Goal: Transaction & Acquisition: Purchase product/service

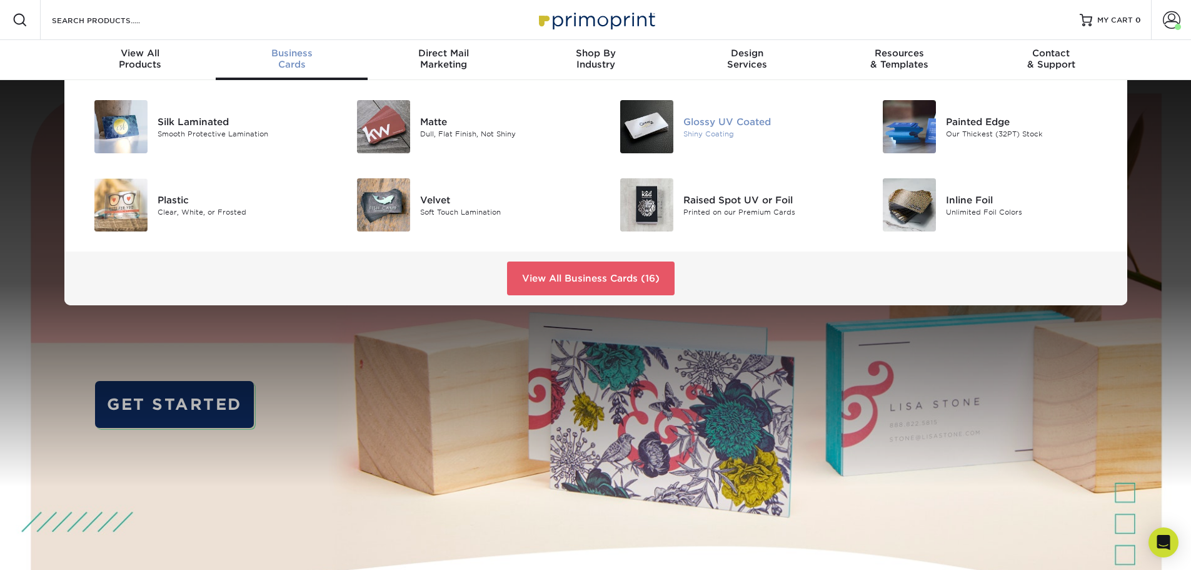
click at [719, 123] on div "Glossy UV Coated" at bounding box center [767, 121] width 166 height 14
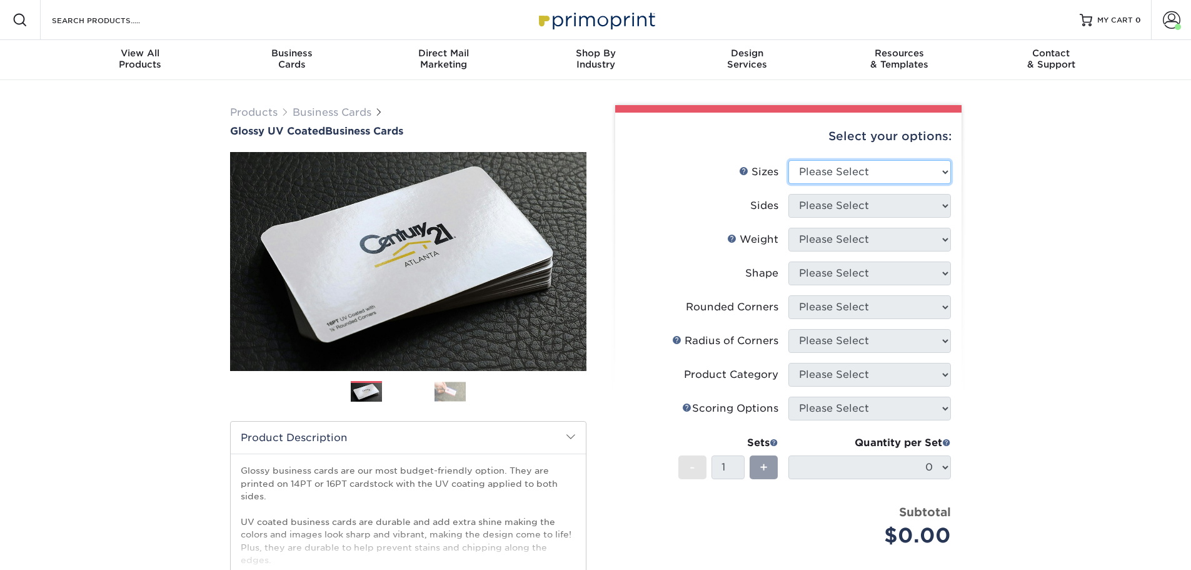
click at [898, 171] on select "Please Select 1.5" x 3.5" - Mini 1.75" x 3.5" - Mini 2" x 2" - Square 2" x 3" -…" at bounding box center [870, 172] width 163 height 24
select select "2.00x3.50"
click at [789, 160] on select "Please Select 1.5" x 3.5" - Mini 1.75" x 3.5" - Mini 2" x 2" - Square 2" x 3" -…" at bounding box center [870, 172] width 163 height 24
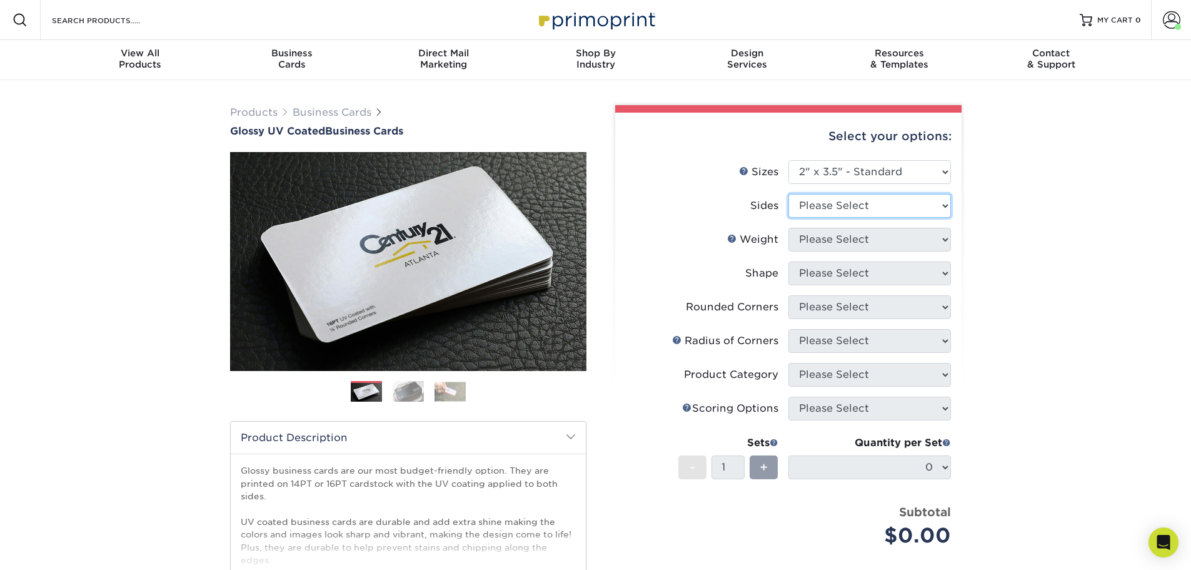
click at [850, 206] on select "Please Select Print Both Sides Print Front Only" at bounding box center [870, 206] width 163 height 24
select select "13abbda7-1d64-4f25-8bb2-c179b224825d"
click at [789, 194] on select "Please Select Print Both Sides Print Front Only" at bounding box center [870, 206] width 163 height 24
click at [838, 235] on select "Please Select 16PT 14PT" at bounding box center [870, 240] width 163 height 24
select select "16PT"
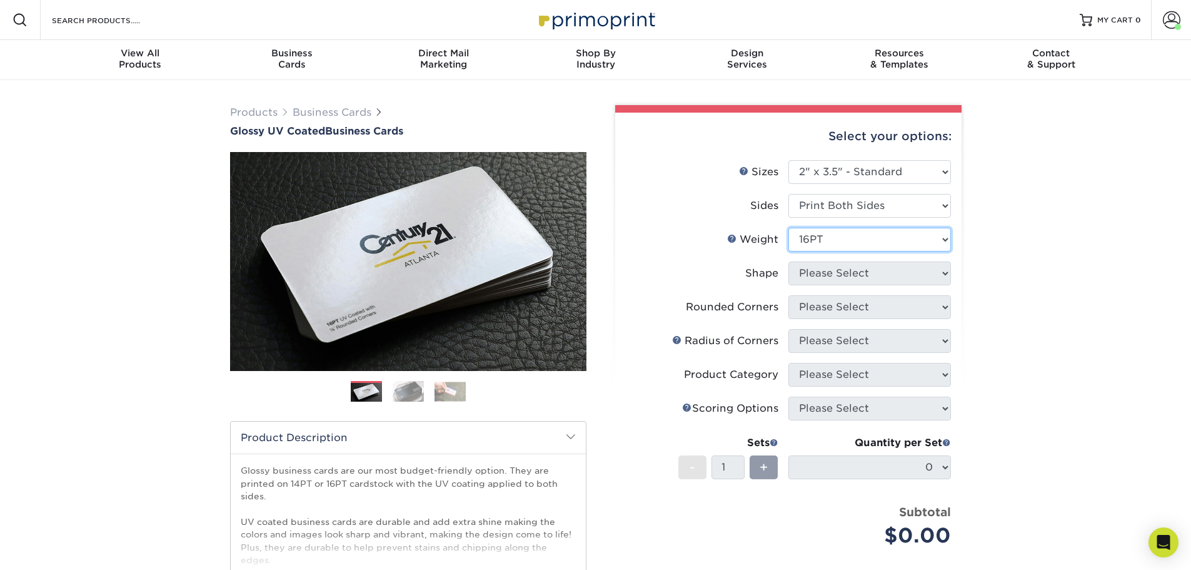
click at [789, 228] on select "Please Select 16PT 14PT" at bounding box center [870, 240] width 163 height 24
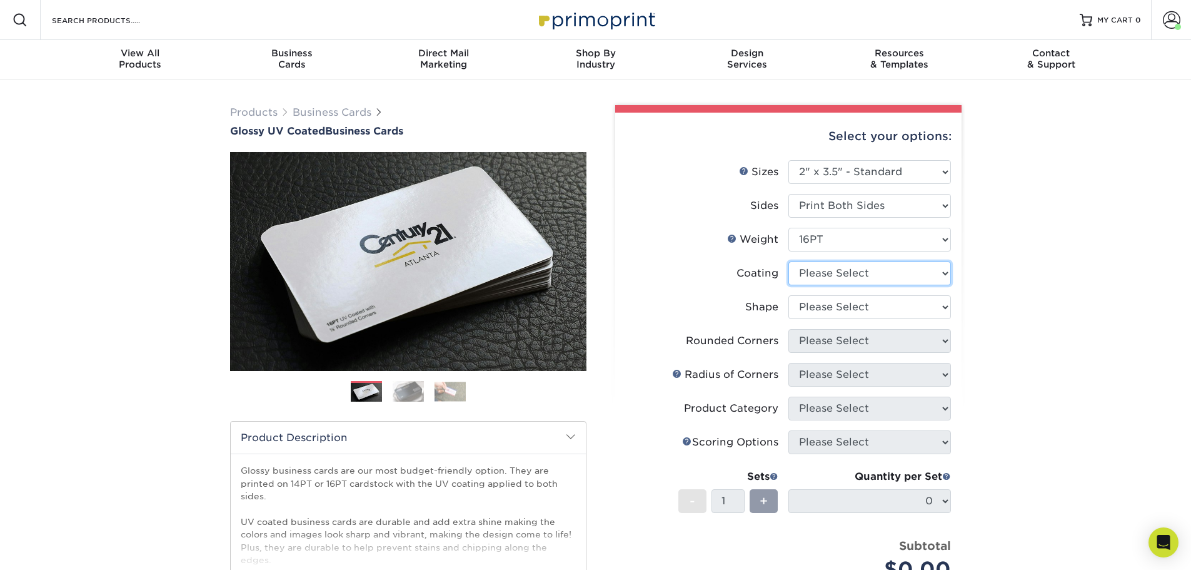
click at [837, 271] on select at bounding box center [870, 273] width 163 height 24
select select "1e8116af-acfc-44b1-83dc-8181aa338834"
click at [789, 261] on select at bounding box center [870, 273] width 163 height 24
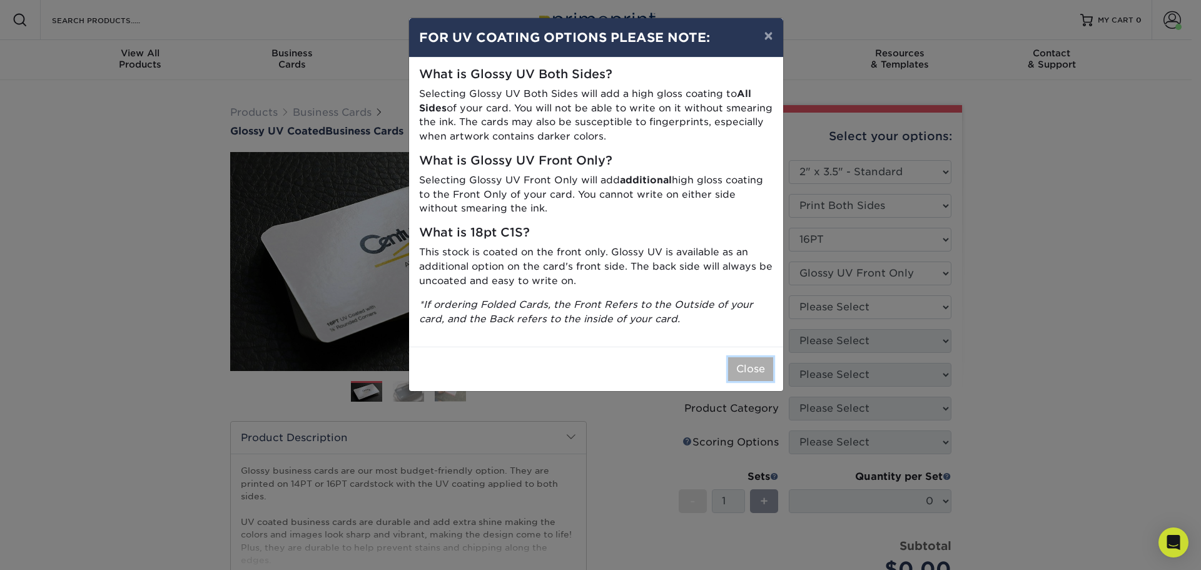
click at [741, 365] on button "Close" at bounding box center [750, 369] width 45 height 24
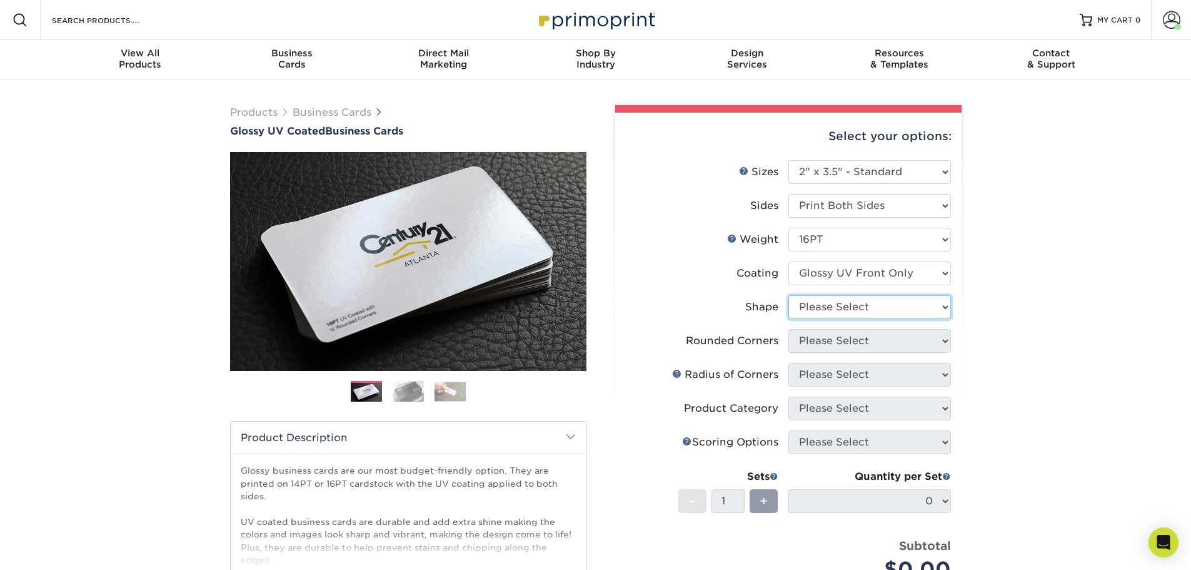
click at [827, 305] on select "Please Select Standard" at bounding box center [870, 307] width 163 height 24
select select "standard"
click at [789, 295] on select "Please Select Standard" at bounding box center [870, 307] width 163 height 24
click at [829, 346] on select "Please Select Yes - Round 2 Corners Yes - Round 4 Corners No" at bounding box center [870, 341] width 163 height 24
select select "0"
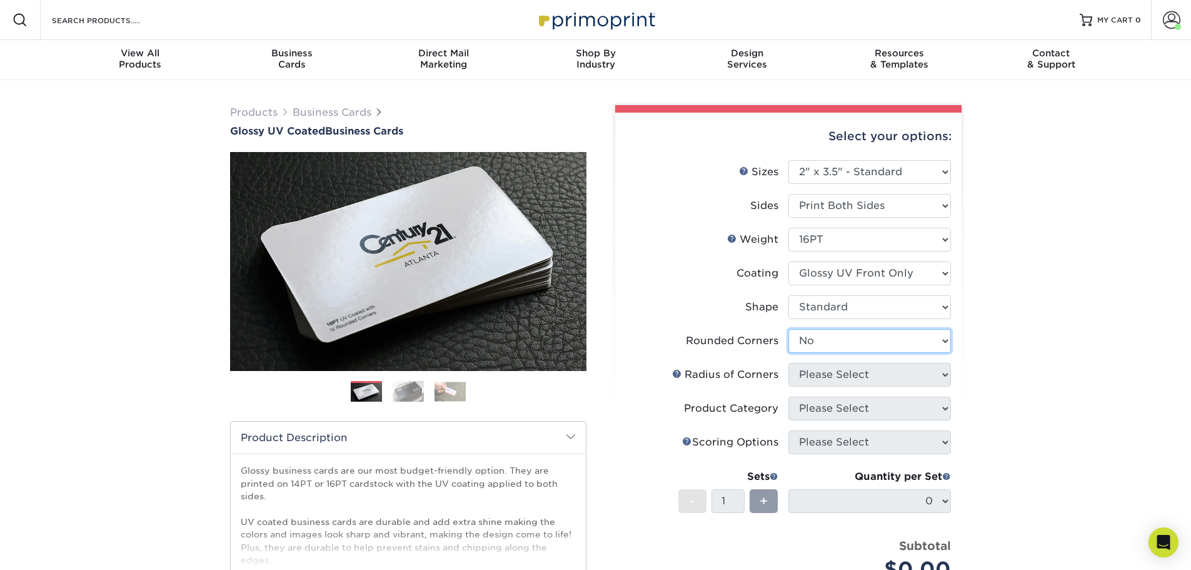
click at [789, 329] on select "Please Select Yes - Round 2 Corners Yes - Round 4 Corners No" at bounding box center [870, 341] width 163 height 24
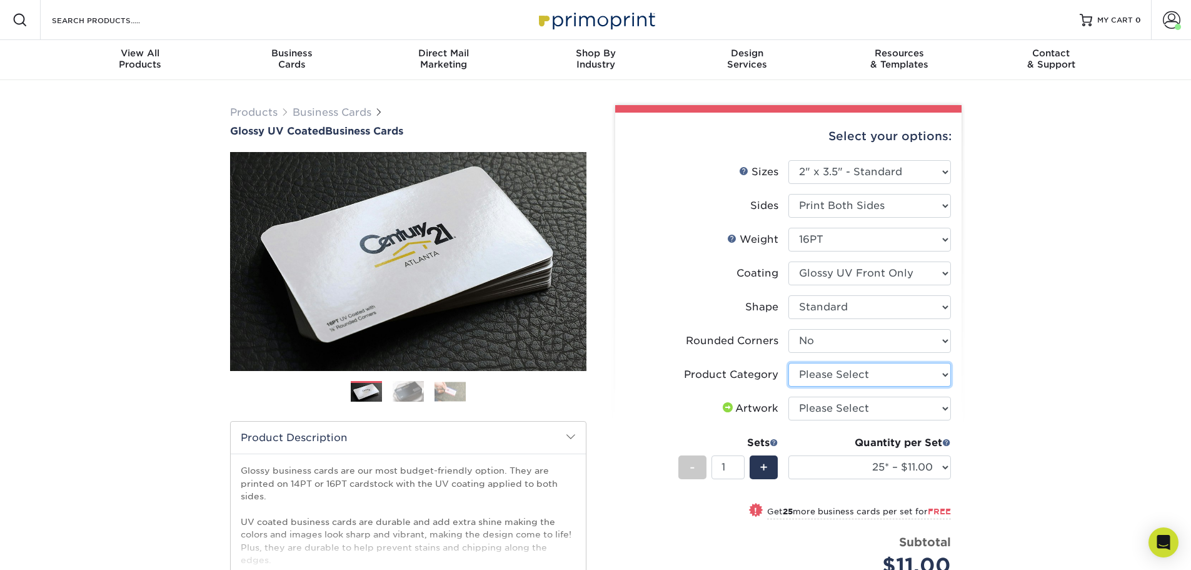
click at [811, 377] on select "Please Select Business Cards" at bounding box center [870, 375] width 163 height 24
select select "3b5148f1-0588-4f88-a218-97bcfdce65c1"
click at [789, 363] on select "Please Select Business Cards" at bounding box center [870, 375] width 163 height 24
click at [818, 407] on select "Please Select I will upload files I need a design - $100" at bounding box center [870, 408] width 163 height 24
select select "upload"
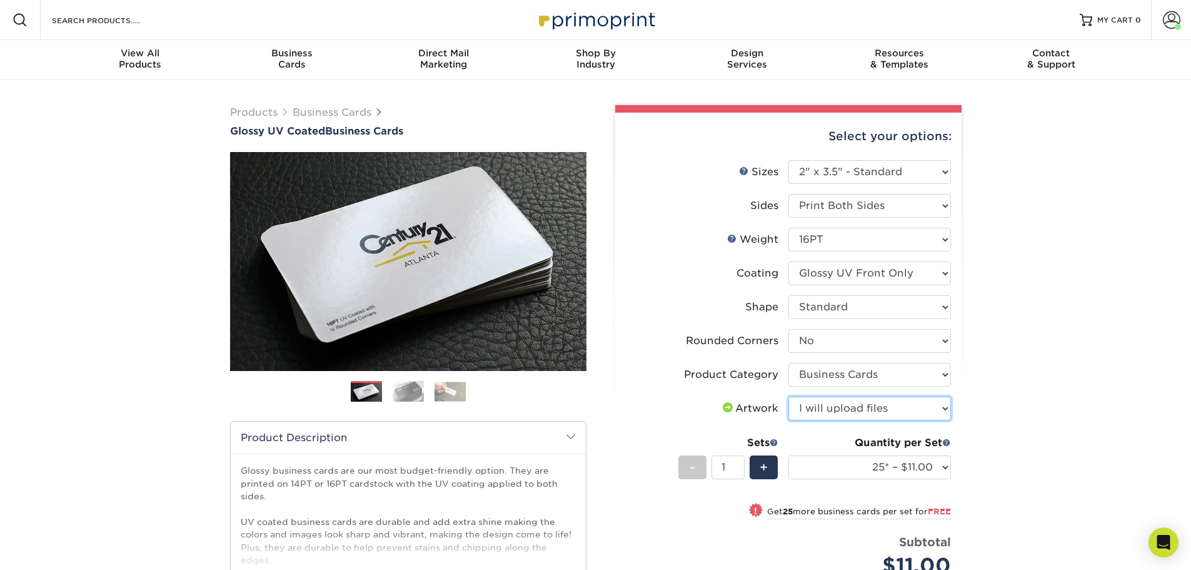
click at [789, 396] on select "Please Select I will upload files I need a design - $100" at bounding box center [870, 408] width 163 height 24
click at [825, 465] on select "25* – $11.00 50* – $11.00 100* – $11.00 250* – $20.00 500 – $39.00 1000 – $49.0…" at bounding box center [870, 467] width 163 height 24
select select "250* – $20.00"
click at [789, 455] on select "25* – $11.00 50* – $11.00 100* – $11.00 250* – $20.00 500 – $39.00 1000 – $49.0…" at bounding box center [870, 467] width 163 height 24
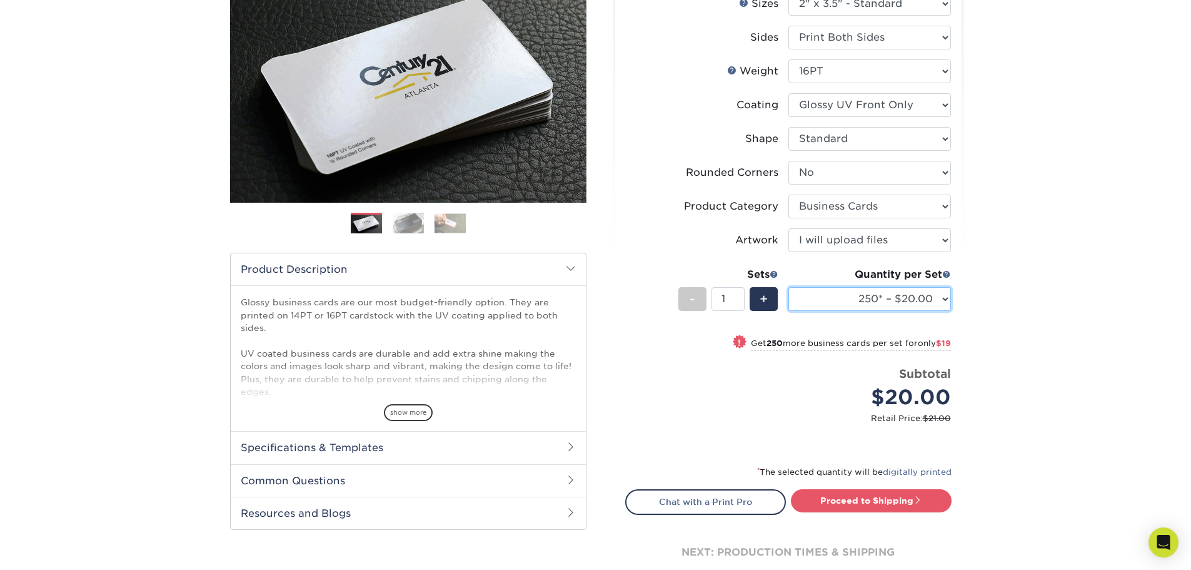
scroll to position [188, 0]
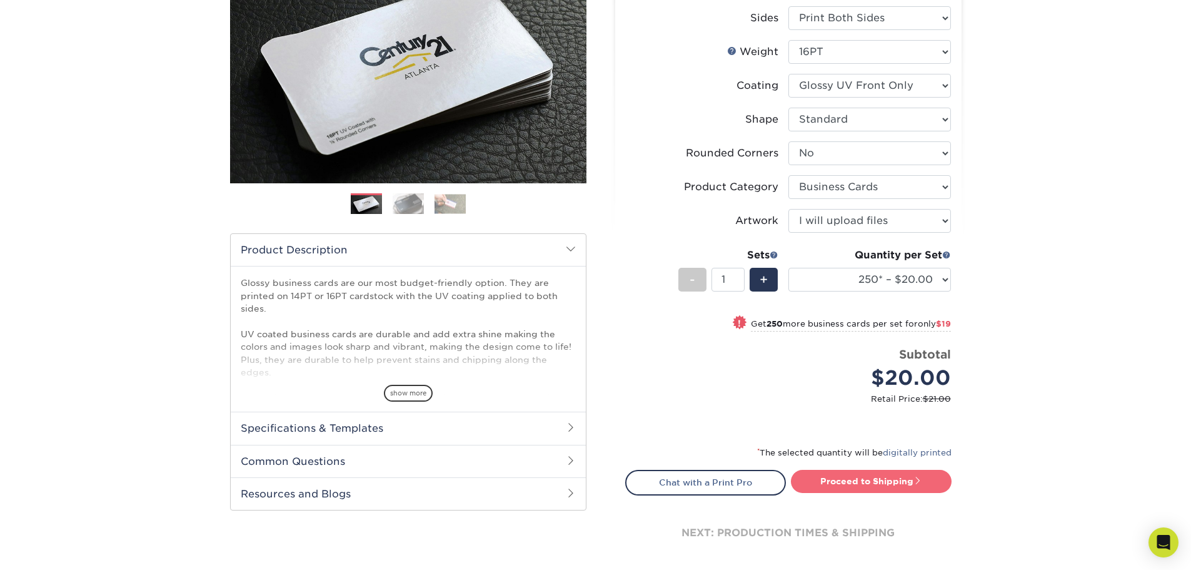
click at [845, 487] on link "Proceed to Shipping" at bounding box center [871, 481] width 161 height 23
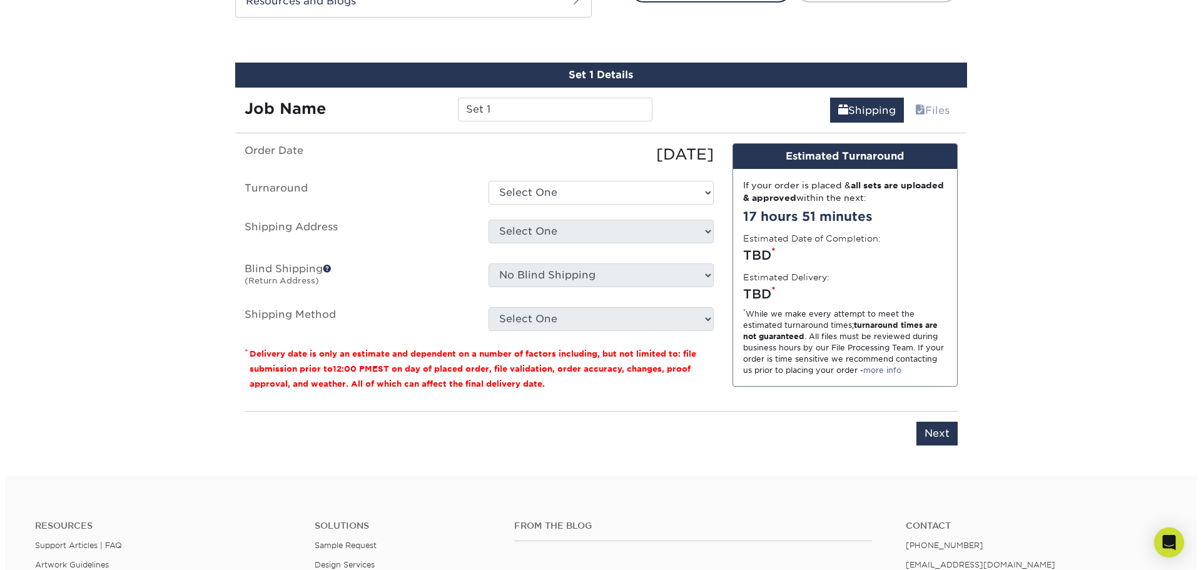
scroll to position [692, 0]
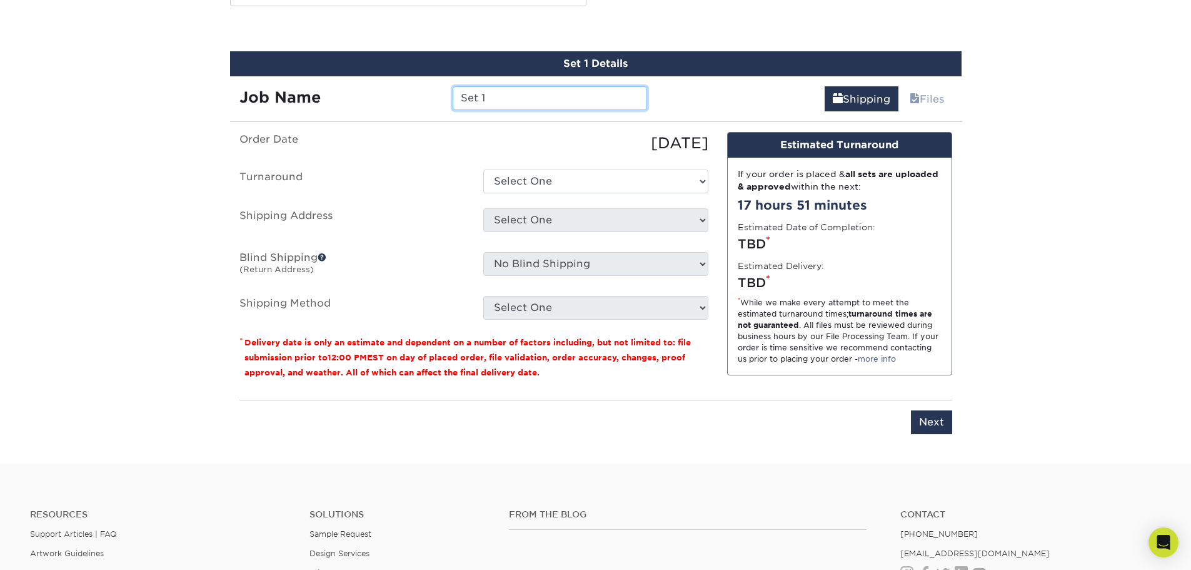
click at [506, 103] on input "Set 1" at bounding box center [550, 98] width 194 height 24
type input "Therese Solis"
click at [630, 178] on select "Select One 2-4 Business Days 2 Day Next Business Day" at bounding box center [595, 181] width 225 height 24
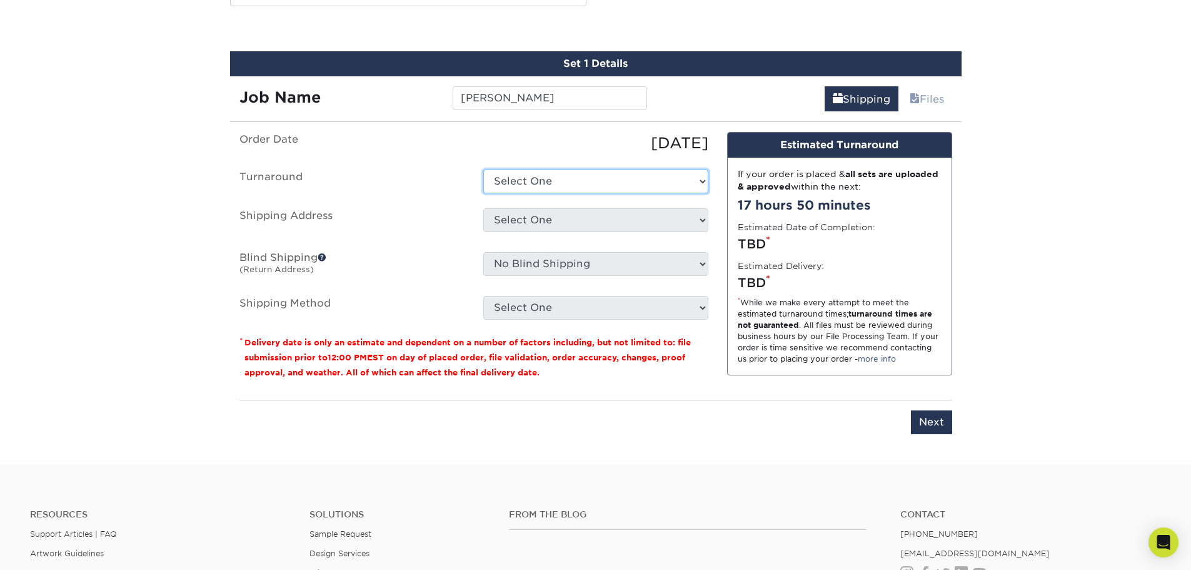
select select "198971fb-b0f2-4966-ba3b-178a1197b453"
click at [483, 169] on select "Select One 2-4 Business Days 2 Day Next Business Day" at bounding box center [595, 181] width 225 height 24
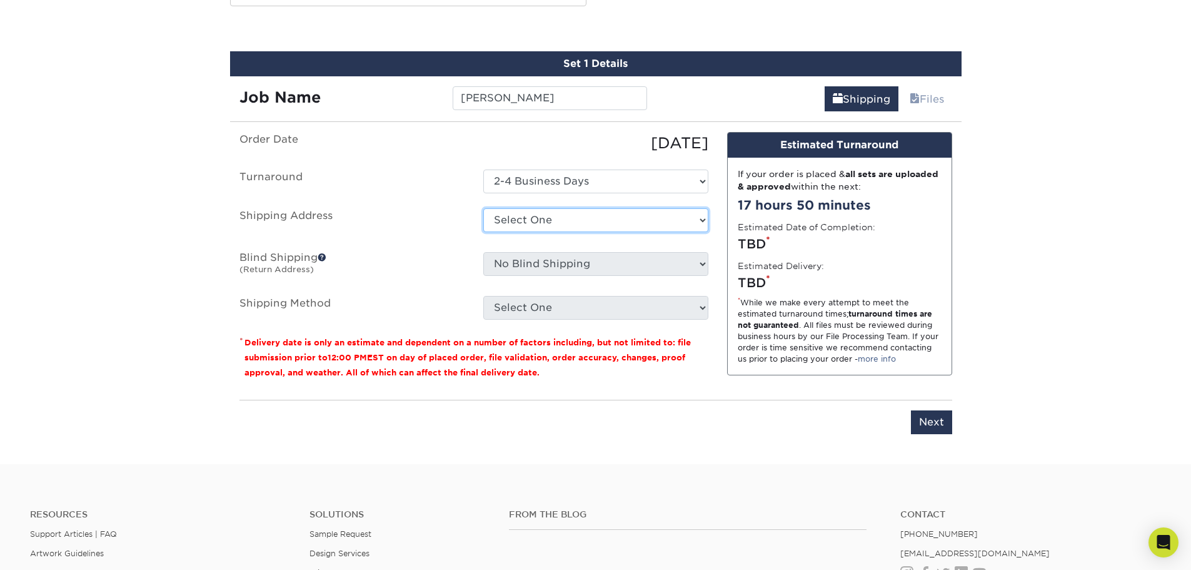
click at [581, 223] on select "Select One A Baumgarten RRR Adcom SNA AIDF Conf Hotel for Wiley Airgroup CHS Al…" at bounding box center [595, 220] width 225 height 24
click at [578, 218] on select "Select One A Baumgarten RRR Adcom SNA AIDF Conf Hotel for Wiley Airgroup CHS Al…" at bounding box center [595, 220] width 225 height 24
drag, startPoint x: 582, startPoint y: 218, endPoint x: 622, endPoint y: 221, distance: 40.1
click at [582, 218] on select "Select One A Baumgarten RRR Adcom SNA AIDF Conf Hotel for Wiley Airgroup CHS Al…" at bounding box center [595, 220] width 225 height 24
select select "newaddress"
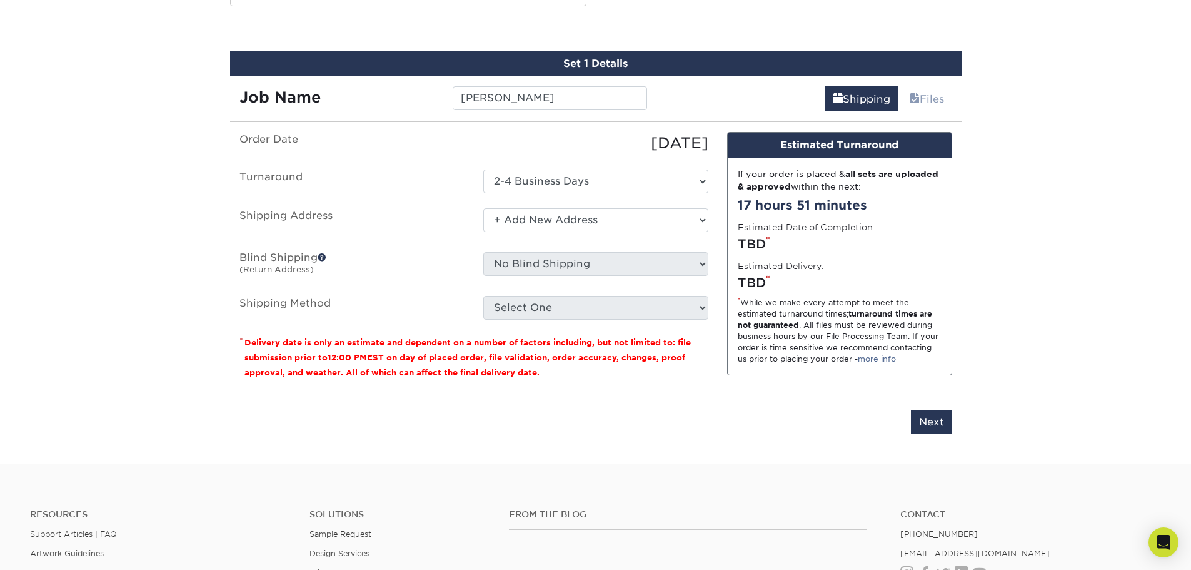
click at [483, 208] on select "Select One A Baumgarten RRR Adcom SNA AIDF Conf Hotel for Wiley Airgroup CHS Al…" at bounding box center [595, 220] width 225 height 24
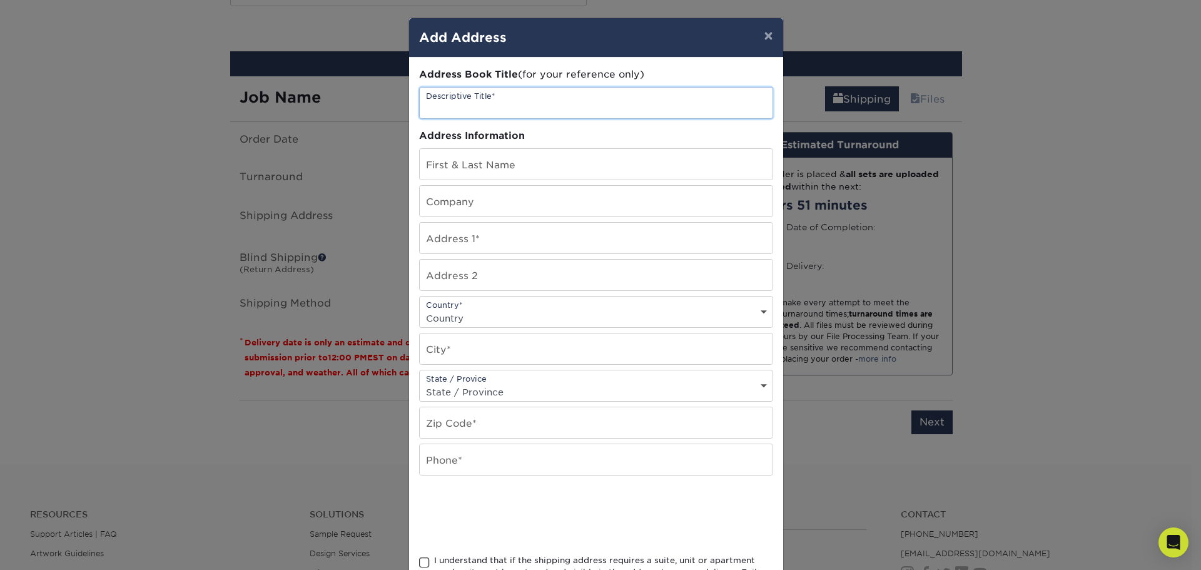
click at [483, 97] on input "text" at bounding box center [596, 103] width 353 height 31
type input "Radiant Global Logistics - [GEOGRAPHIC_DATA]"
type input "Radiant Global Logistics"
type input "525 S Douglas Street"
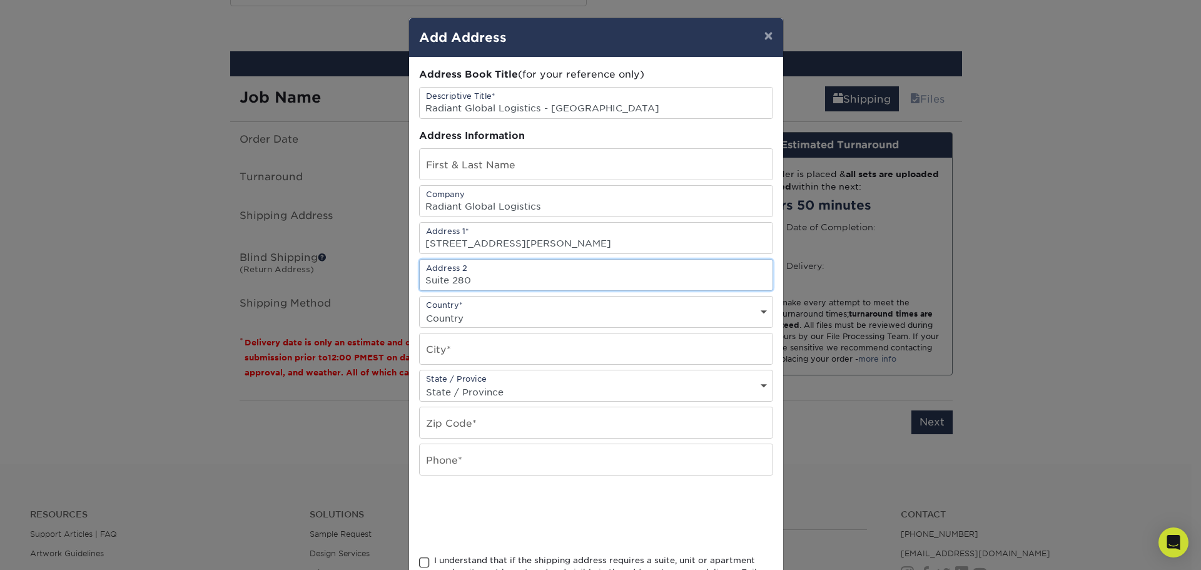
type input "Suite 280"
select select "US"
type input "El Segundo"
select select "CA"
type input "90245"
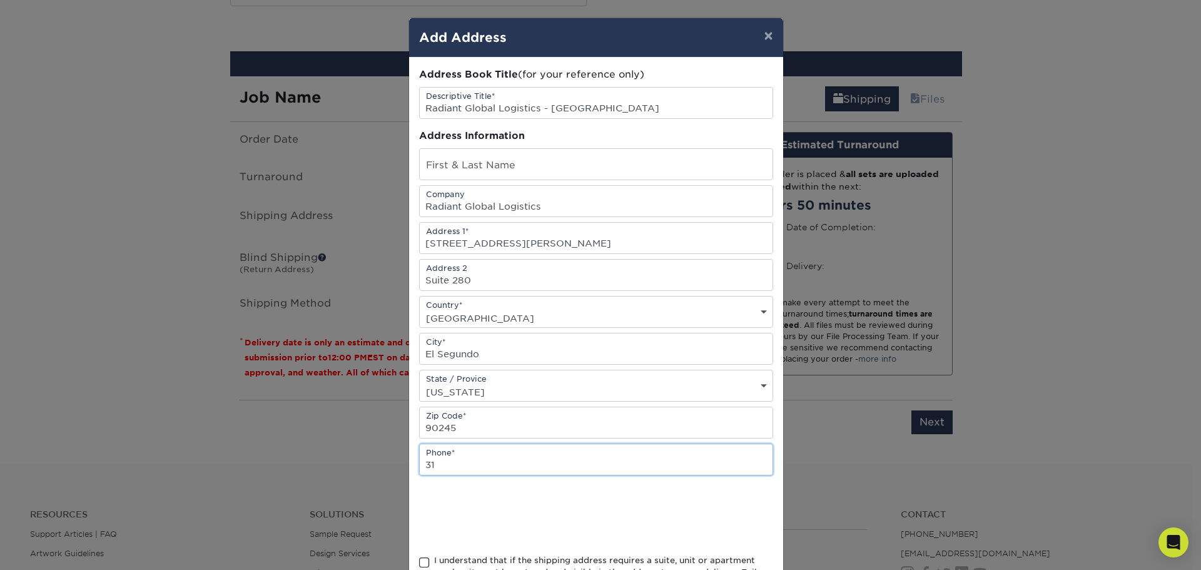
type input "3"
click at [470, 468] on input "text" at bounding box center [596, 459] width 353 height 31
type input "877-370-7447"
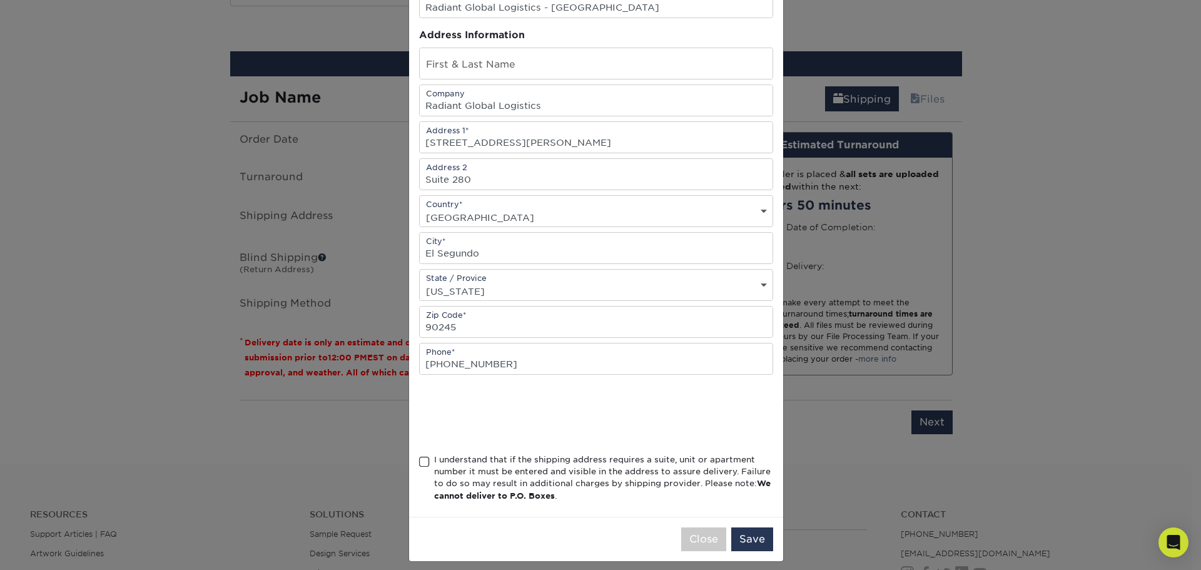
scroll to position [110, 0]
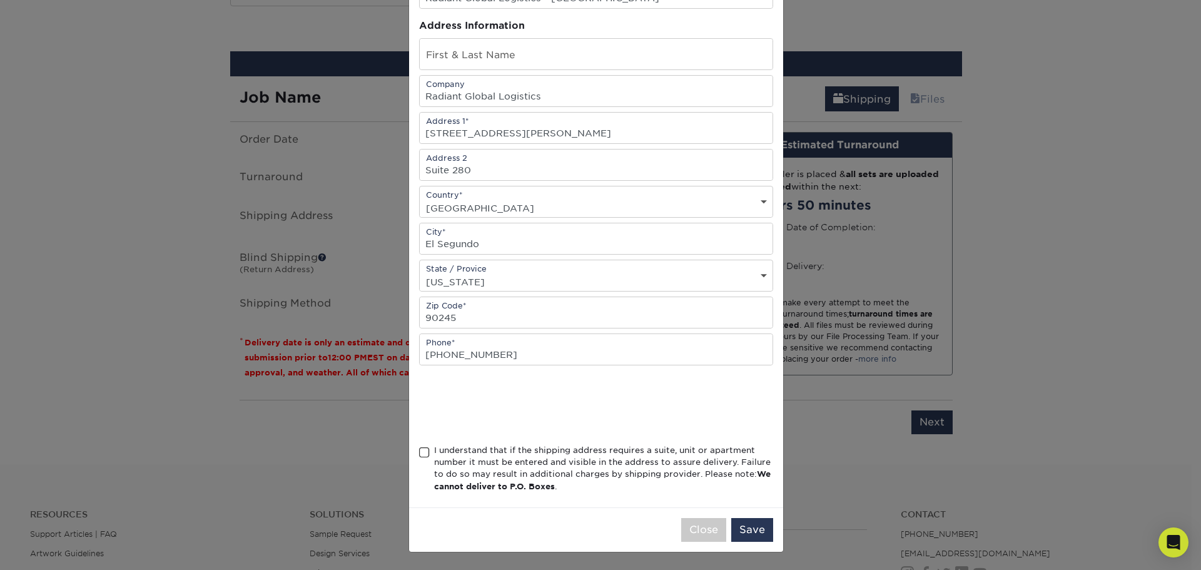
click at [420, 452] on span at bounding box center [424, 453] width 11 height 12
click at [0, 0] on input "I understand that if the shipping address requires a suite, unit or apartment n…" at bounding box center [0, 0] width 0 height 0
click at [755, 527] on button "Save" at bounding box center [752, 530] width 42 height 24
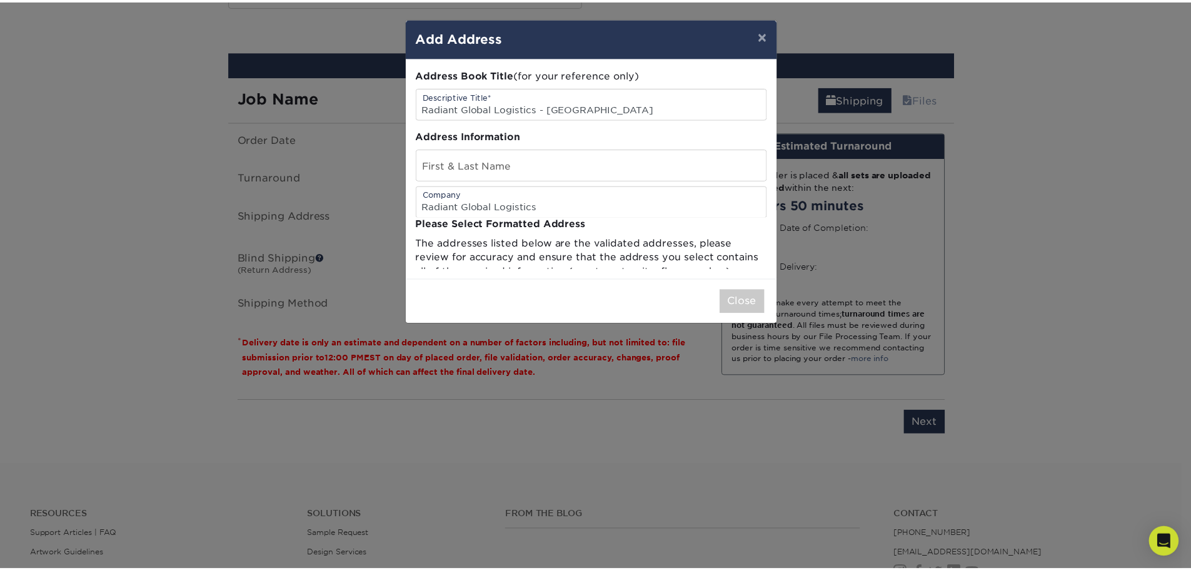
scroll to position [0, 0]
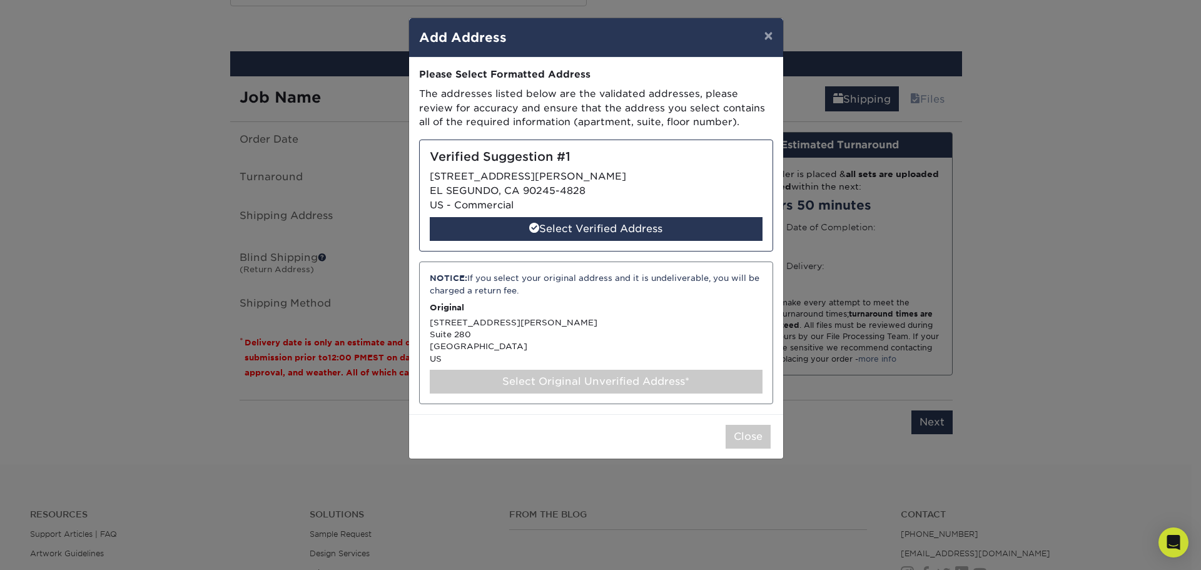
click at [560, 320] on div "NOTICE: If you select your original address and it is undeliverable, you will b…" at bounding box center [596, 332] width 354 height 143
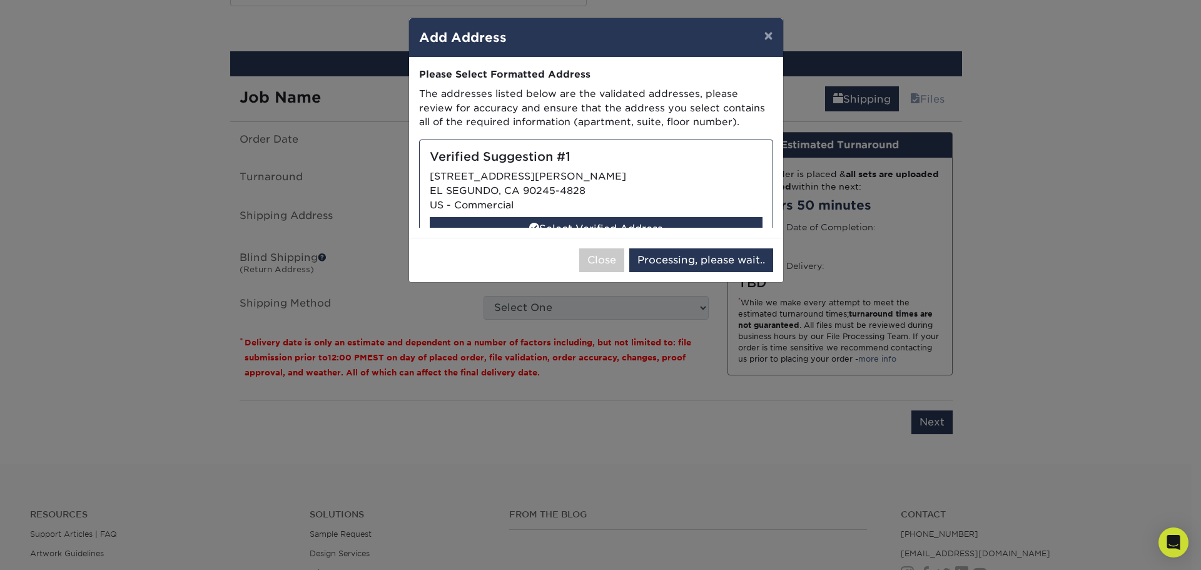
select select "285003"
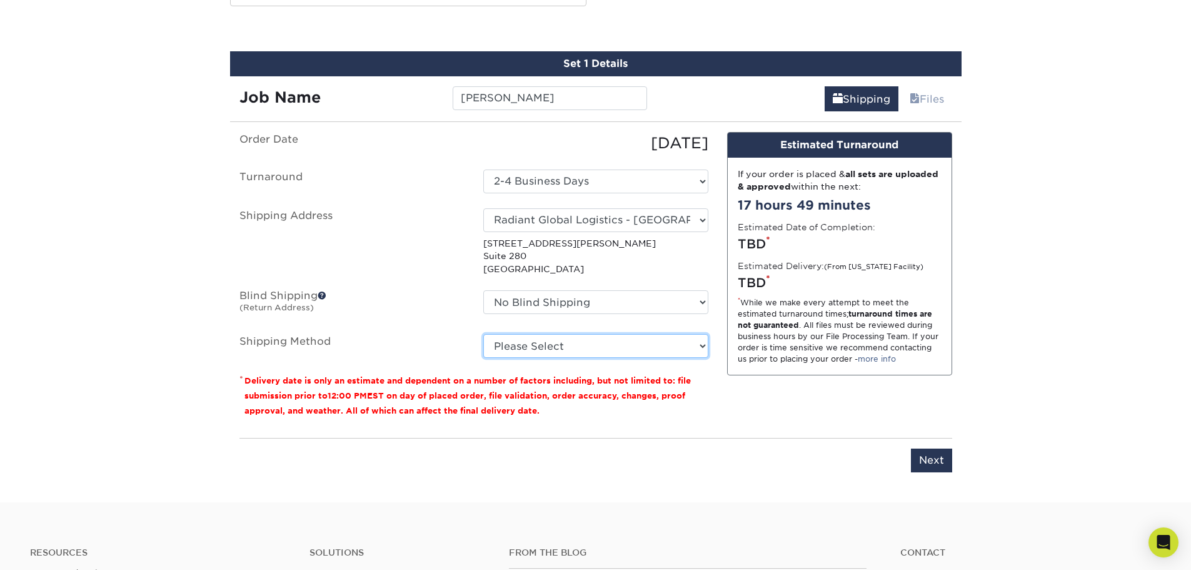
click at [558, 343] on select "Please Select Ground Shipping (+$7.84) 3 Day Shipping Service (+$15.36) 2 Day A…" at bounding box center [595, 346] width 225 height 24
select select "03"
click at [483, 334] on select "Please Select Ground Shipping (+$7.84) 3 Day Shipping Service (+$15.36) 2 Day A…" at bounding box center [595, 346] width 225 height 24
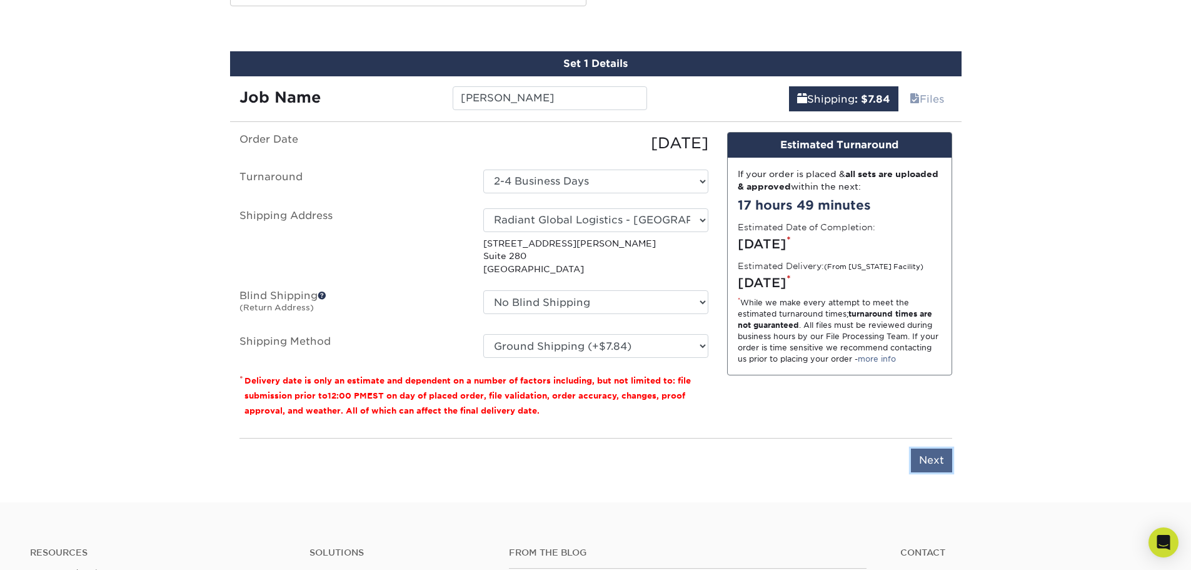
click at [927, 461] on input "Next" at bounding box center [931, 460] width 41 height 24
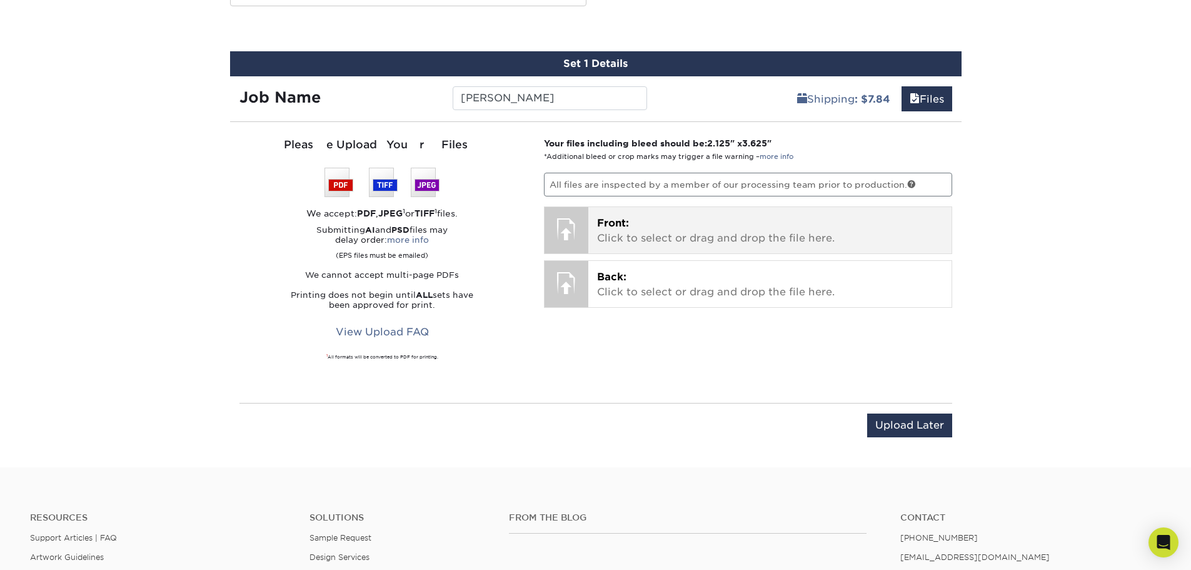
click at [619, 238] on p "Front: Click to select or drag and drop the file here." at bounding box center [770, 231] width 346 height 30
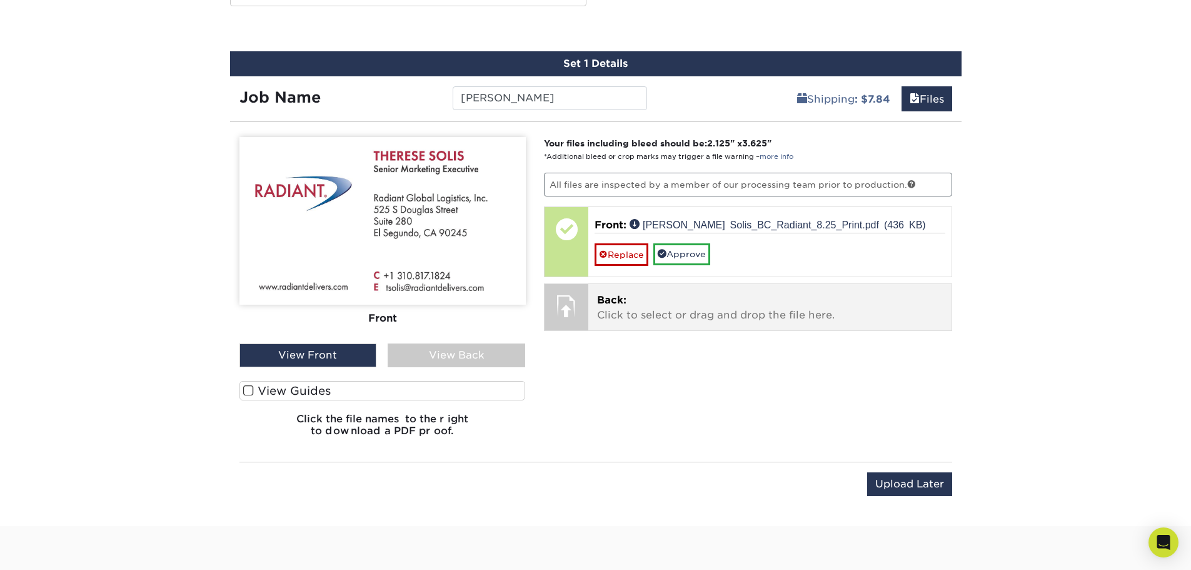
click at [625, 304] on span "Back:" at bounding box center [611, 300] width 29 height 12
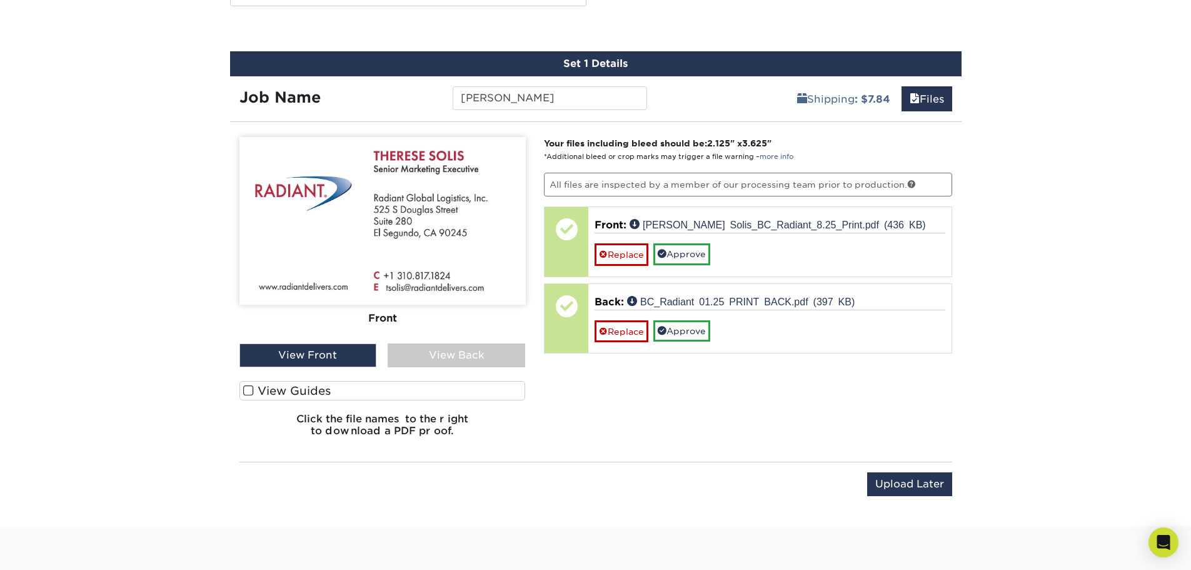
click at [428, 351] on div "View Back" at bounding box center [457, 355] width 138 height 24
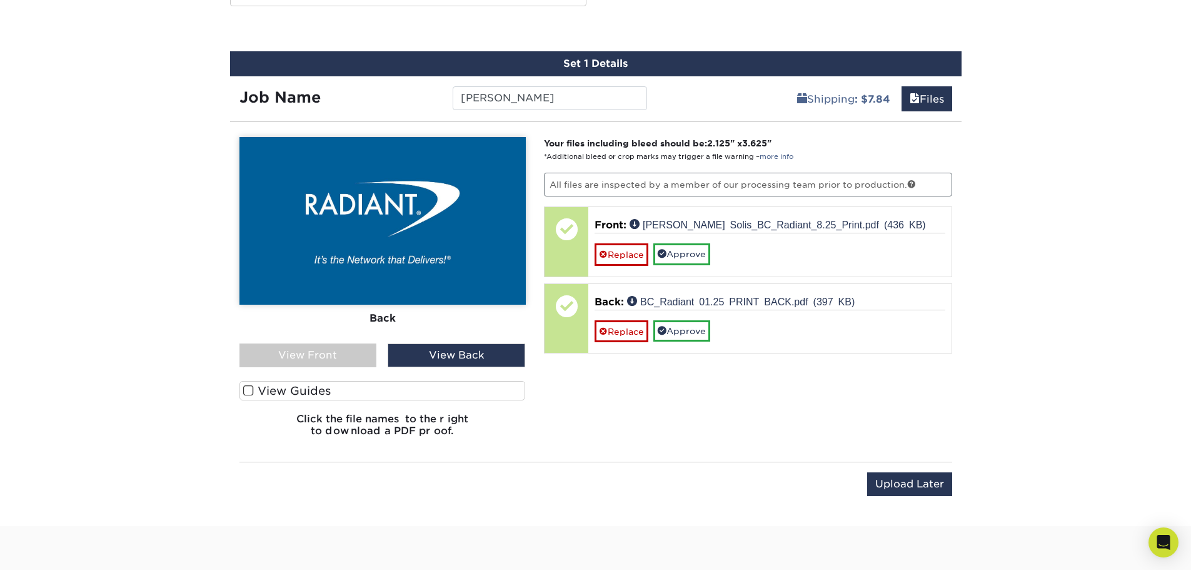
click at [347, 353] on div "View Front" at bounding box center [309, 355] width 138 height 24
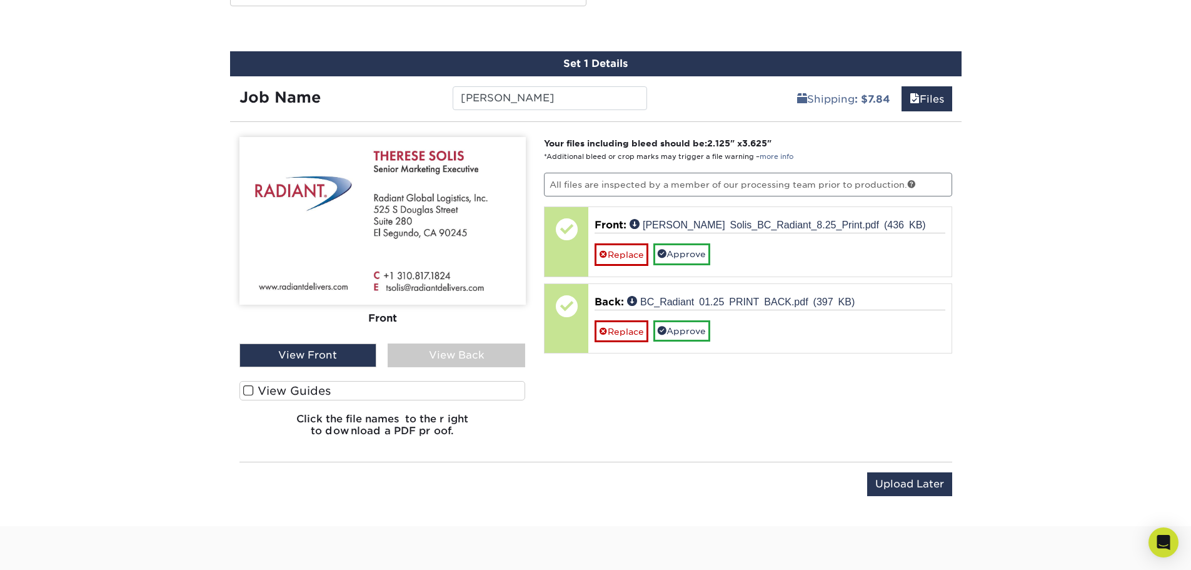
click at [306, 395] on label "View Guides" at bounding box center [383, 390] width 286 height 19
click at [0, 0] on input "View Guides" at bounding box center [0, 0] width 0 height 0
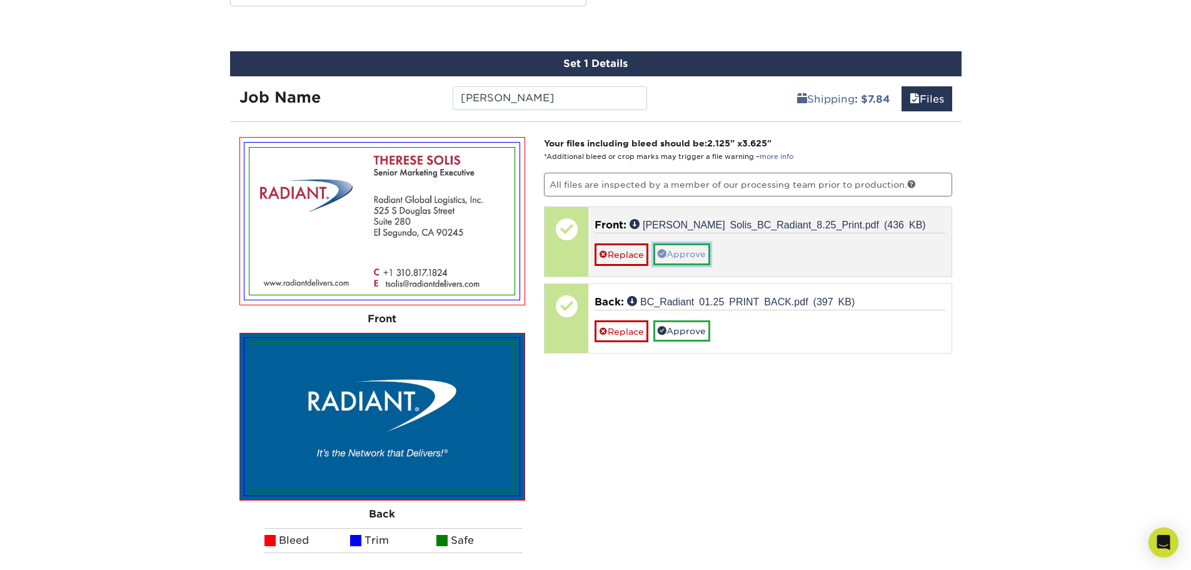
click at [672, 245] on link "Approve" at bounding box center [681, 253] width 57 height 21
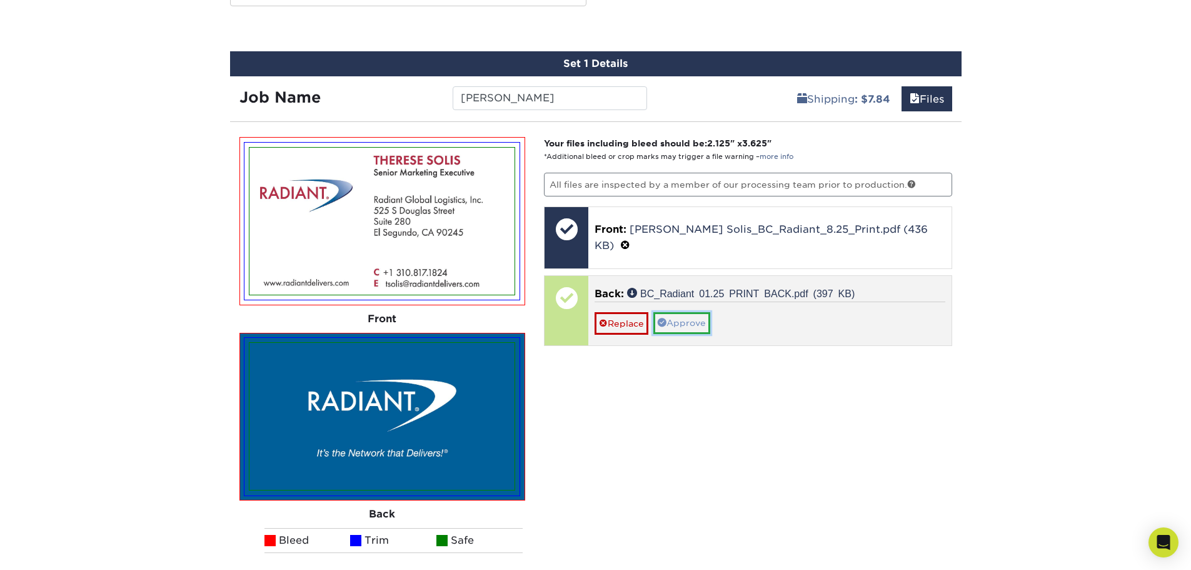
click at [679, 312] on link "Approve" at bounding box center [681, 322] width 57 height 21
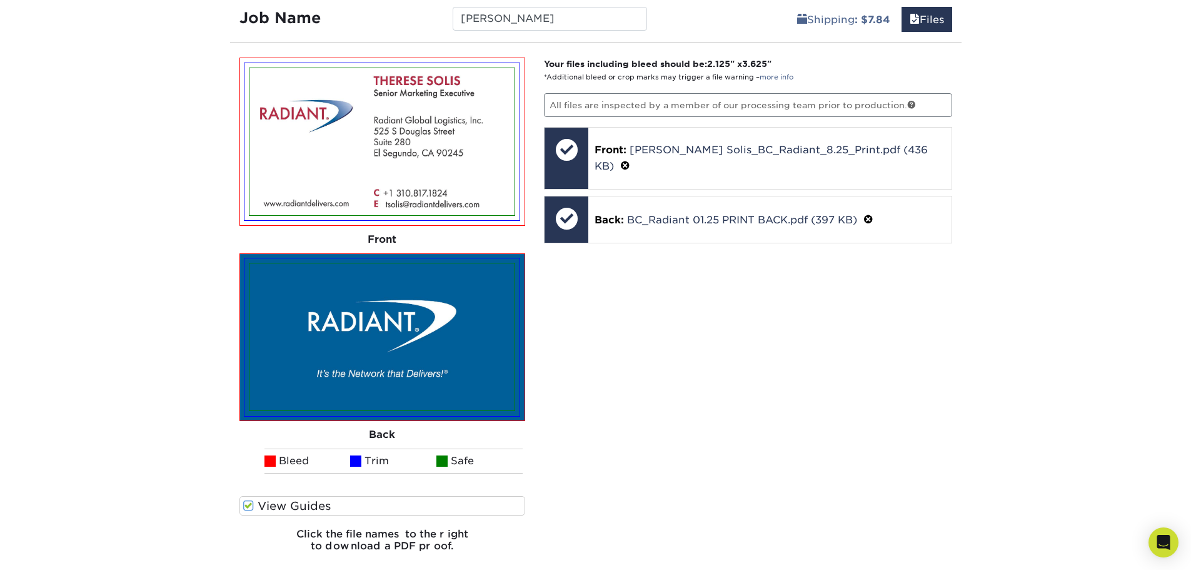
scroll to position [879, 0]
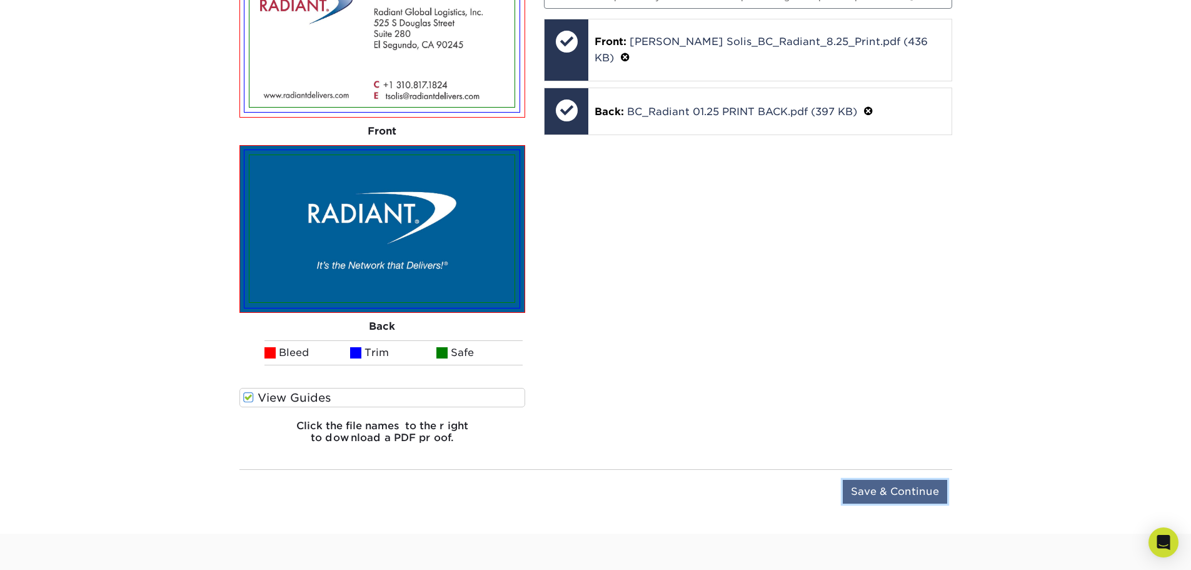
click at [884, 496] on input "Save & Continue" at bounding box center [895, 492] width 104 height 24
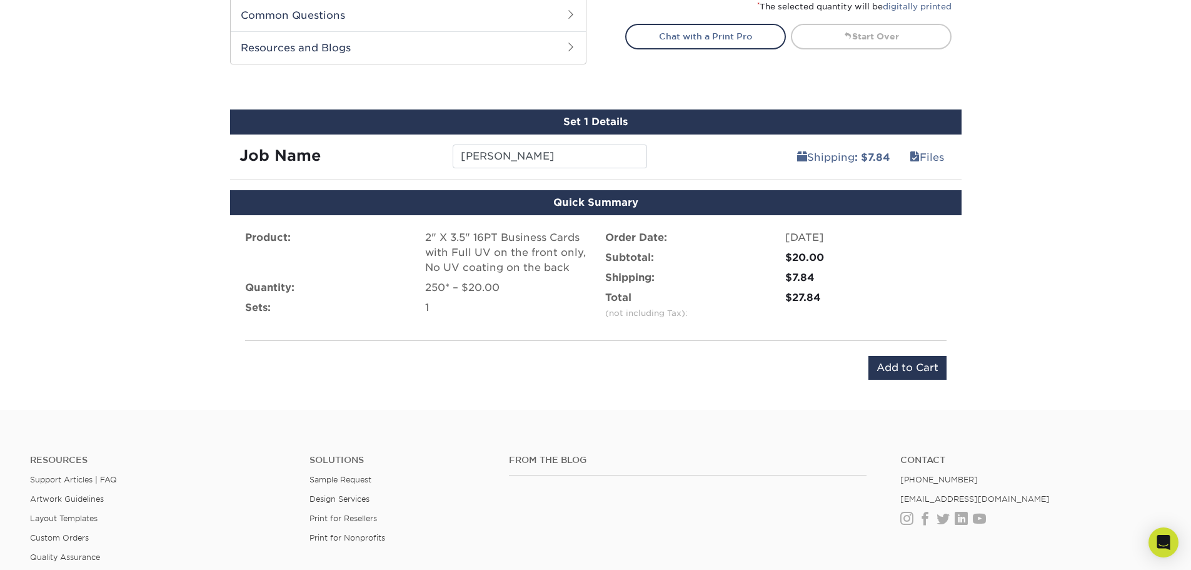
scroll to position [589, 0]
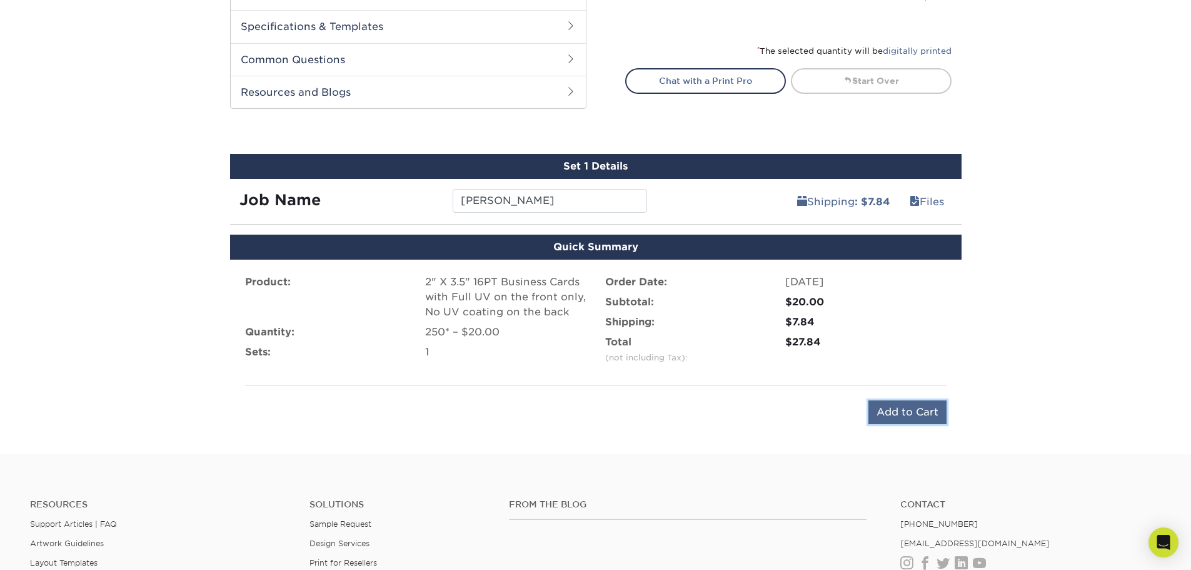
click at [917, 410] on input "Add to Cart" at bounding box center [908, 412] width 78 height 24
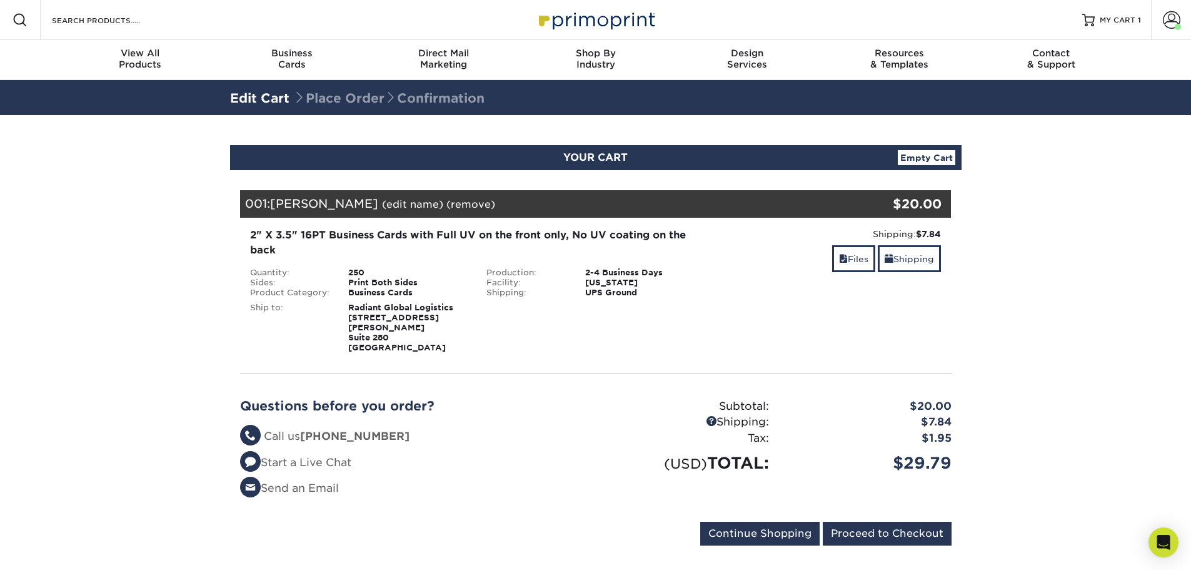
scroll to position [63, 0]
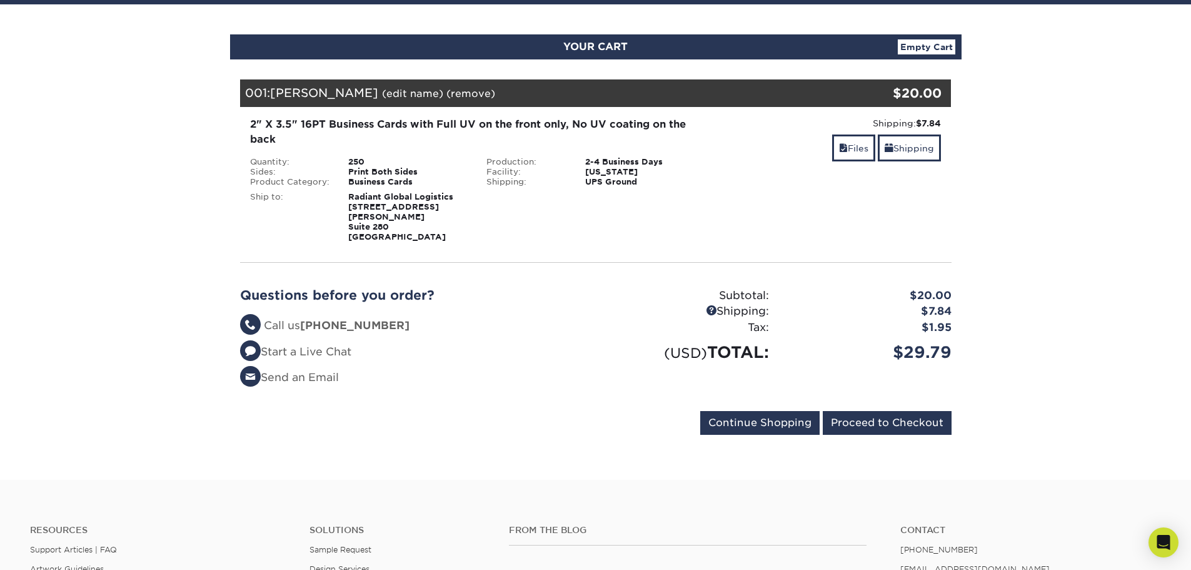
scroll to position [125, 0]
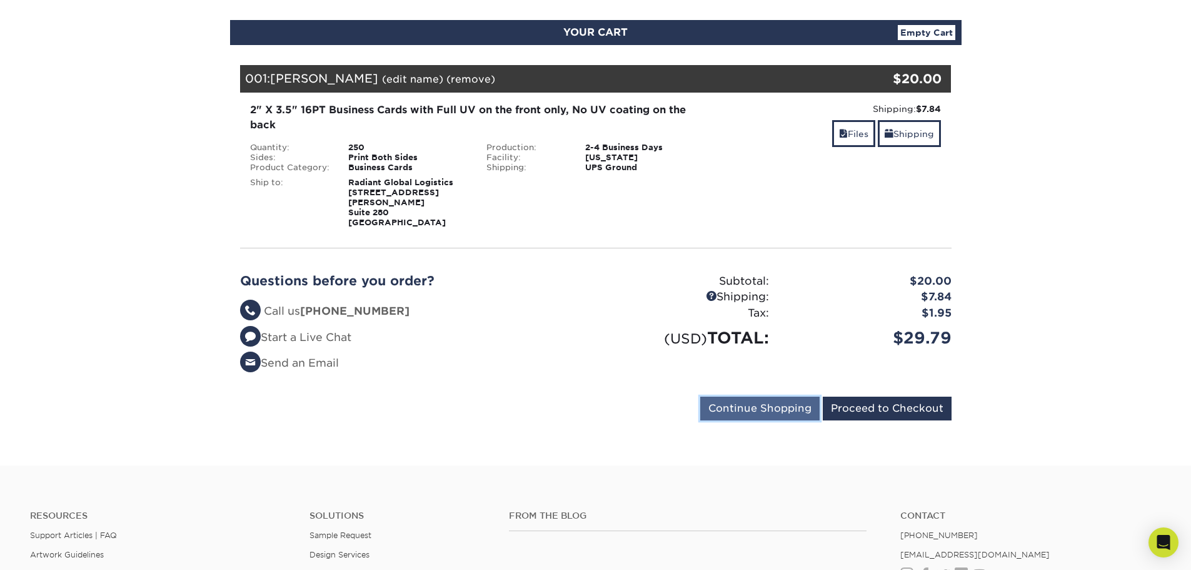
click at [741, 401] on input "Continue Shopping" at bounding box center [759, 408] width 119 height 24
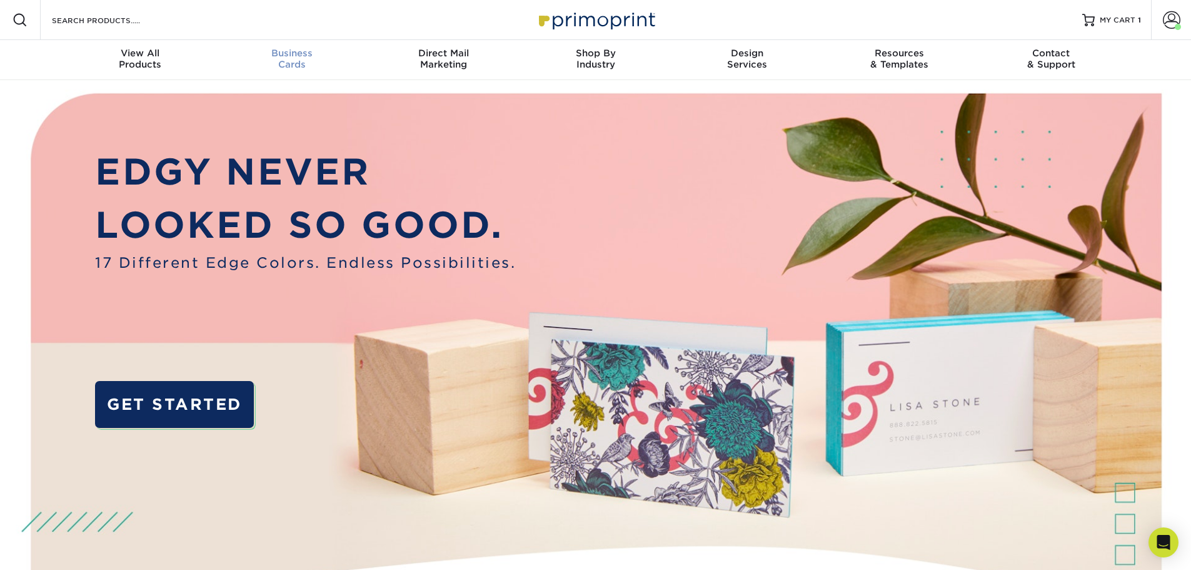
click at [292, 67] on div "Business Cards" at bounding box center [292, 59] width 152 height 23
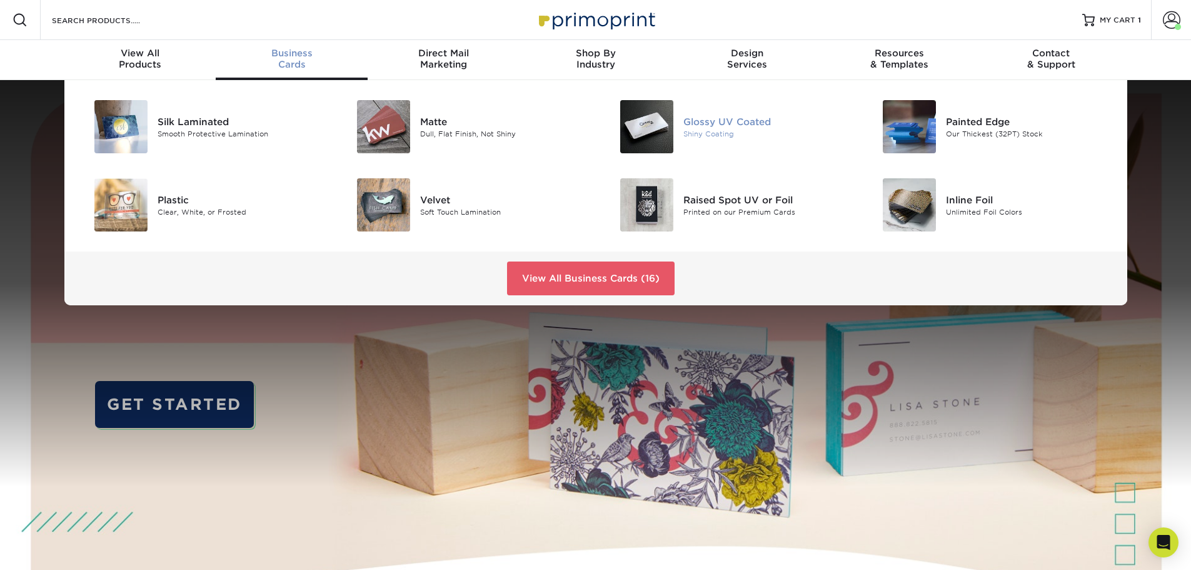
click at [716, 121] on div "Glossy UV Coated" at bounding box center [767, 121] width 166 height 14
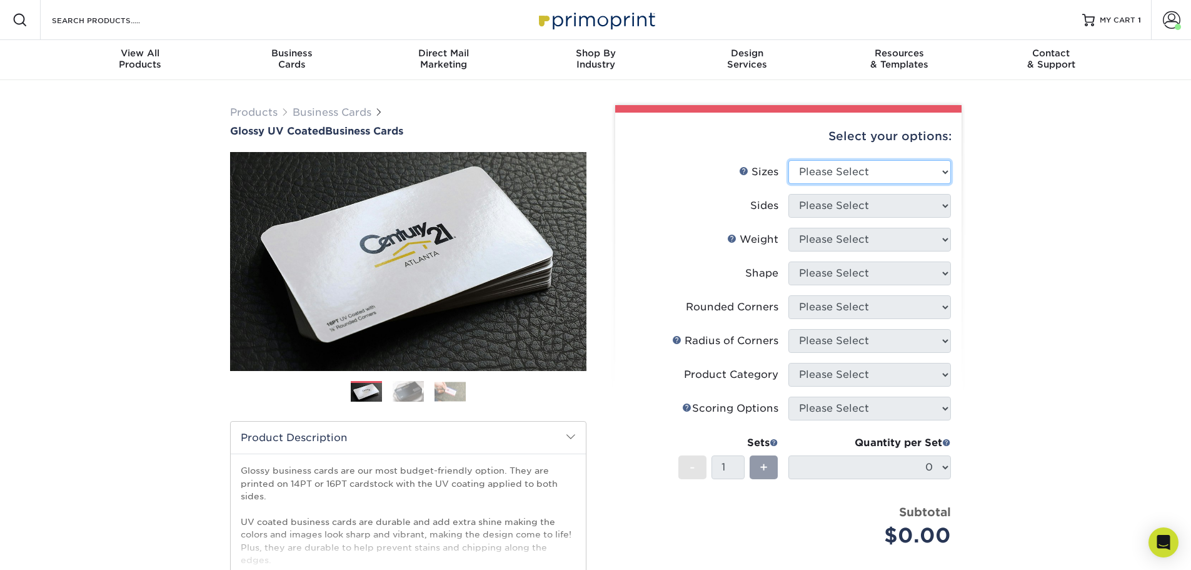
click at [885, 177] on select "Please Select 1.5" x 3.5" - Mini 1.75" x 3.5" - Mini 2" x 2" - Square 2" x 3" -…" at bounding box center [870, 172] width 163 height 24
select select "2.00x3.50"
click at [789, 160] on select "Please Select 1.5" x 3.5" - Mini 1.75" x 3.5" - Mini 2" x 2" - Square 2" x 3" -…" at bounding box center [870, 172] width 163 height 24
click at [861, 204] on select "Please Select Print Both Sides Print Front Only" at bounding box center [870, 206] width 163 height 24
select select "32d3c223-f82c-492b-b915-ba065a00862f"
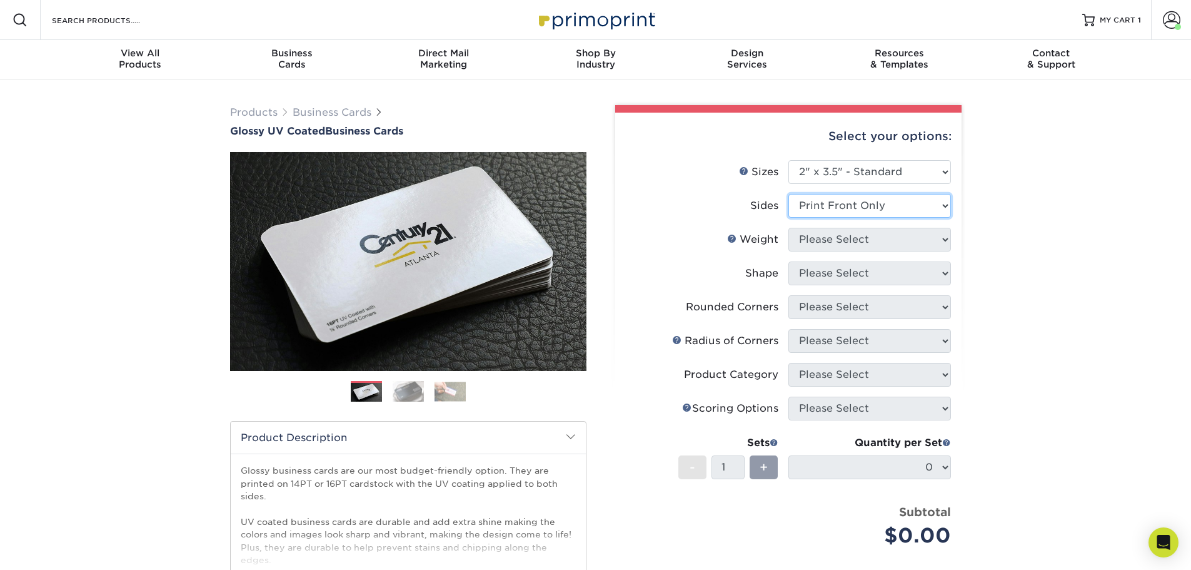
click at [789, 194] on select "Please Select Print Both Sides Print Front Only" at bounding box center [870, 206] width 163 height 24
click at [849, 243] on select "Please Select 16PT 14PT" at bounding box center [870, 240] width 163 height 24
select select "16PT"
click at [789, 228] on select "Please Select 16PT 14PT" at bounding box center [870, 240] width 163 height 24
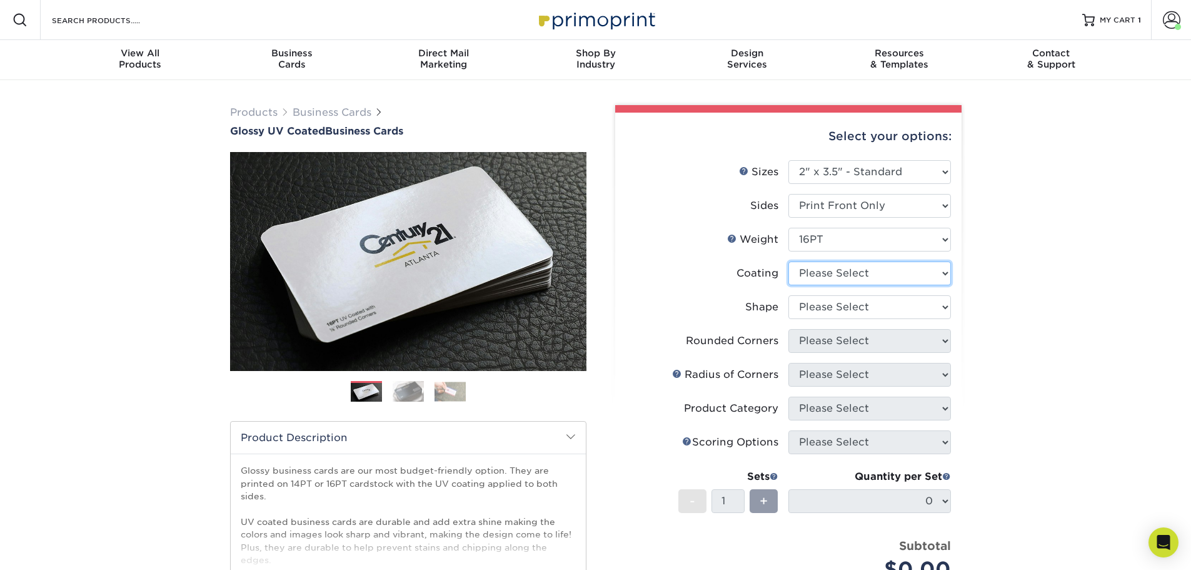
click at [847, 268] on select at bounding box center [870, 273] width 163 height 24
select select "1e8116af-acfc-44b1-83dc-8181aa338834"
click at [789, 261] on select at bounding box center [870, 273] width 163 height 24
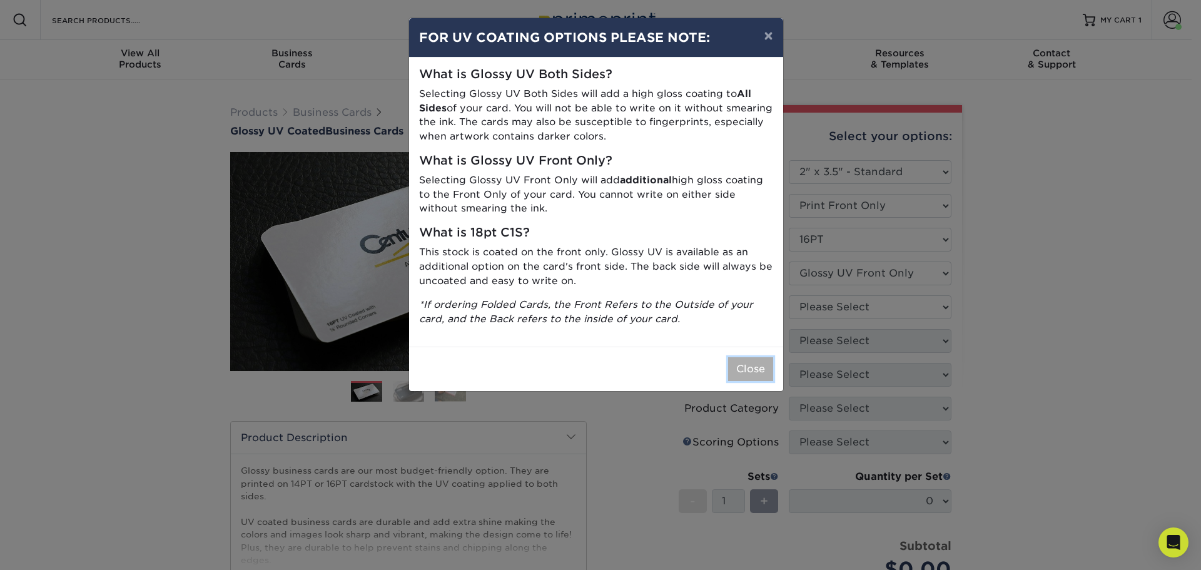
click at [746, 369] on button "Close" at bounding box center [750, 369] width 45 height 24
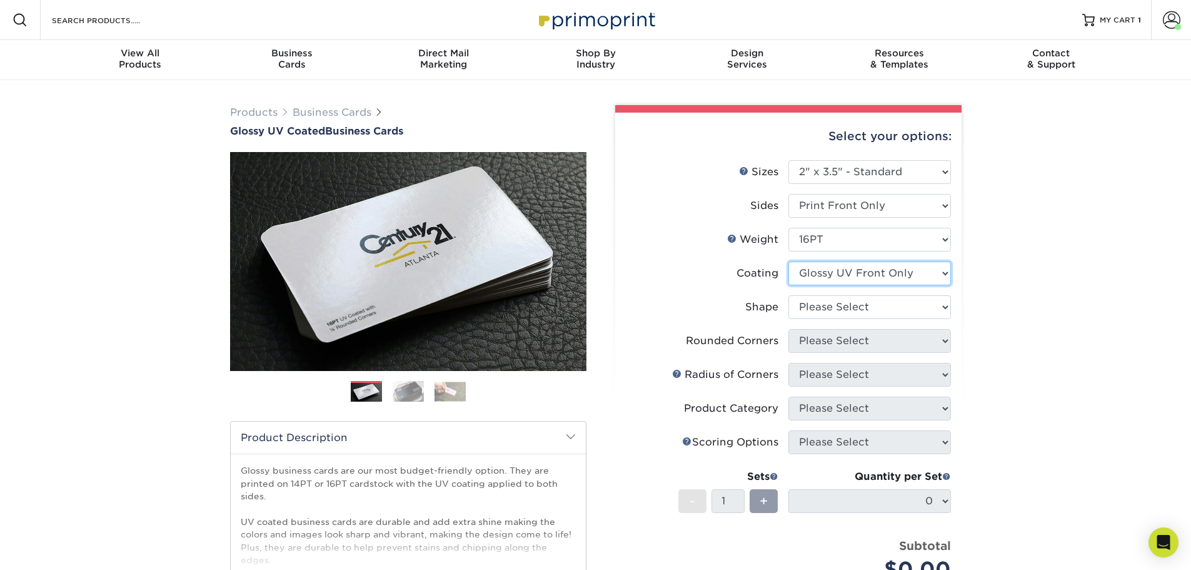
click at [848, 276] on select at bounding box center [870, 273] width 163 height 24
click at [849, 300] on select "Please Select Standard" at bounding box center [870, 307] width 163 height 24
select select "standard"
click at [789, 295] on select "Please Select Standard" at bounding box center [870, 307] width 163 height 24
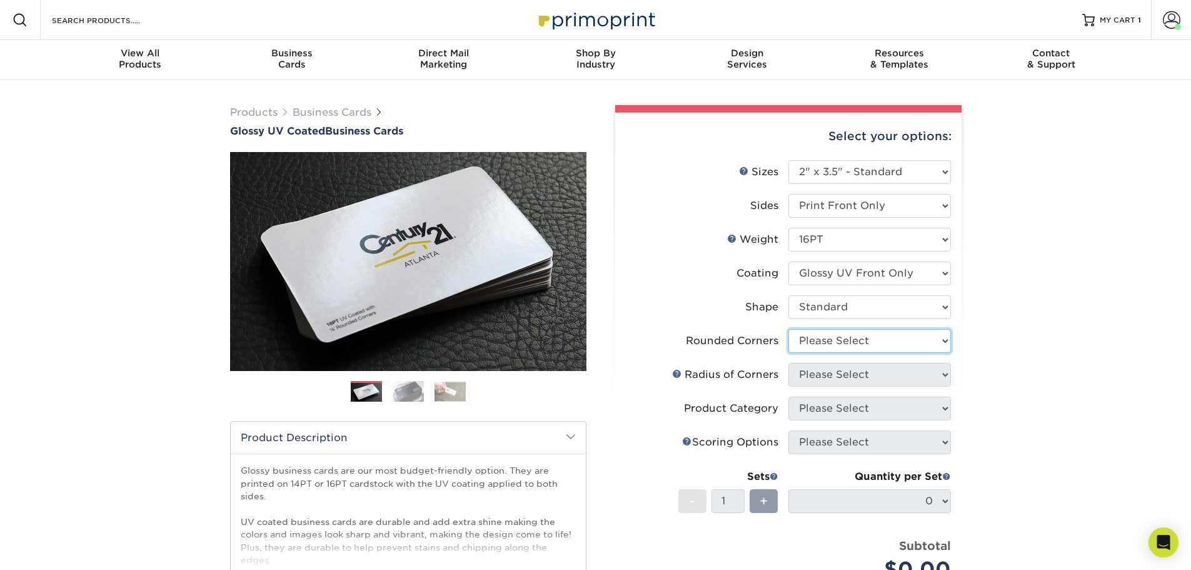
click at [845, 343] on select "Please Select Yes - Round 2 Corners Yes - Round 4 Corners No" at bounding box center [870, 341] width 163 height 24
select select "0"
click at [789, 329] on select "Please Select Yes - Round 2 Corners Yes - Round 4 Corners No" at bounding box center [870, 341] width 163 height 24
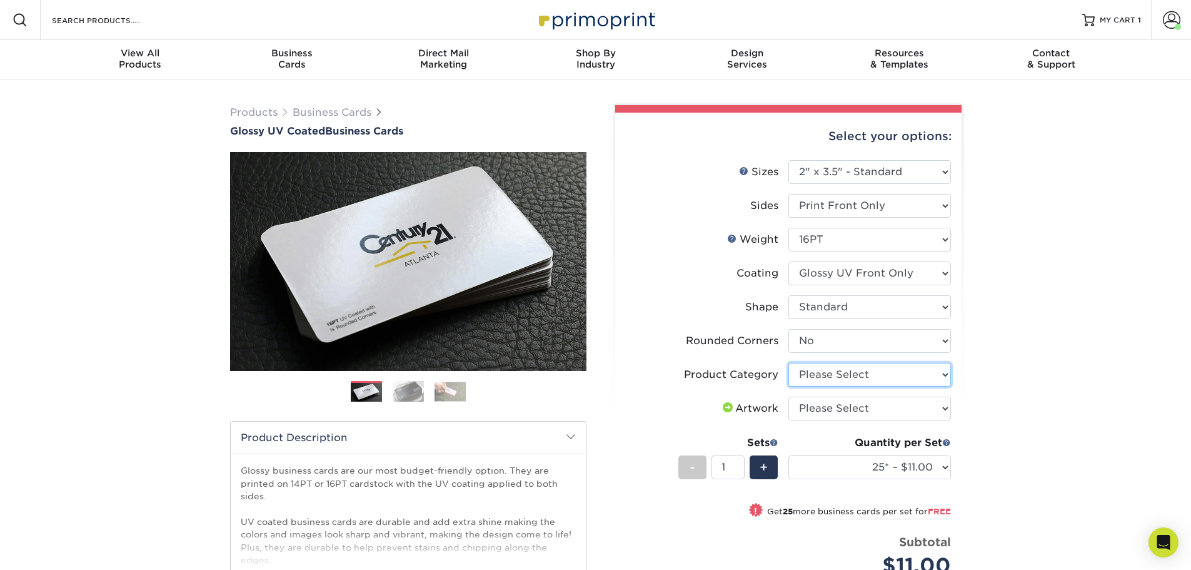
click at [842, 381] on select "Please Select Business Cards" at bounding box center [870, 375] width 163 height 24
select select "3b5148f1-0588-4f88-a218-97bcfdce65c1"
click at [789, 363] on select "Please Select Business Cards" at bounding box center [870, 375] width 163 height 24
click at [832, 408] on select "Please Select I will upload files I need a design - $100" at bounding box center [870, 408] width 163 height 24
select select "upload"
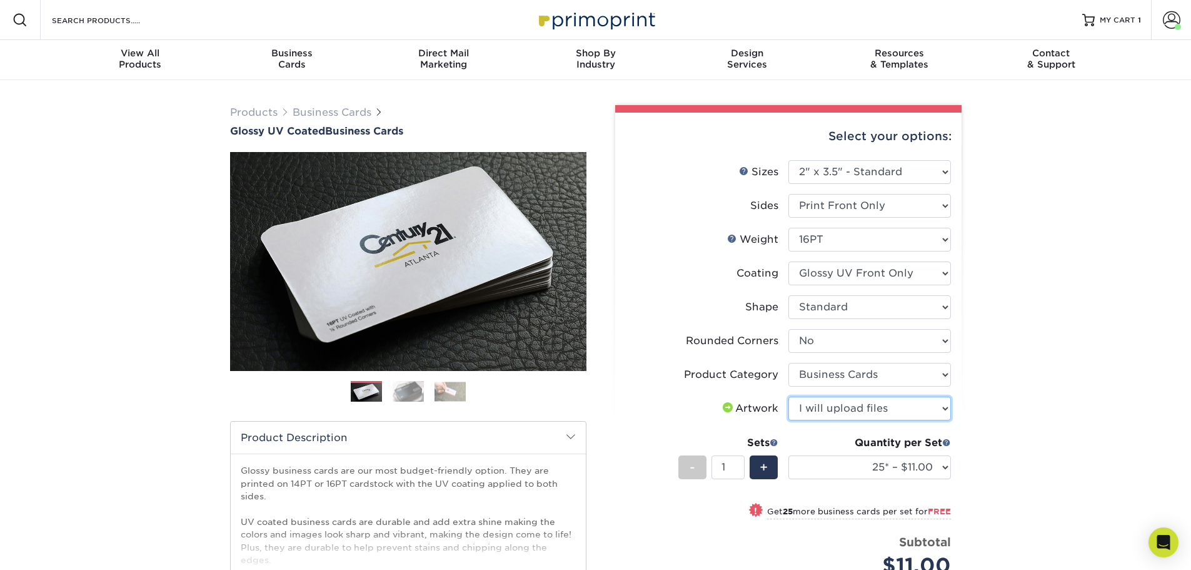
click at [789, 396] on select "Please Select I will upload files I need a design - $100" at bounding box center [870, 408] width 163 height 24
click at [825, 467] on select "25* – $11.00 50* – $11.00 100* – $11.00 250* – $20.00 500 – $39.00 1000 – $49.0…" at bounding box center [870, 467] width 163 height 24
select select "250* – $20.00"
click at [789, 455] on select "25* – $11.00 50* – $11.00 100* – $11.00 250* – $20.00 500 – $39.00 1000 – $49.0…" at bounding box center [870, 467] width 163 height 24
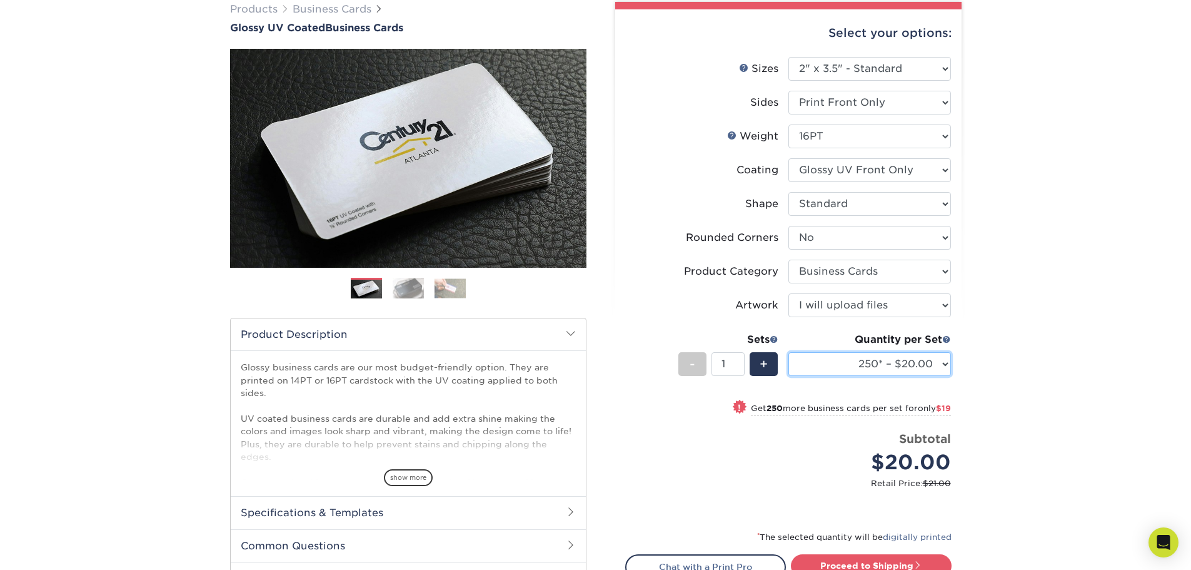
scroll to position [125, 0]
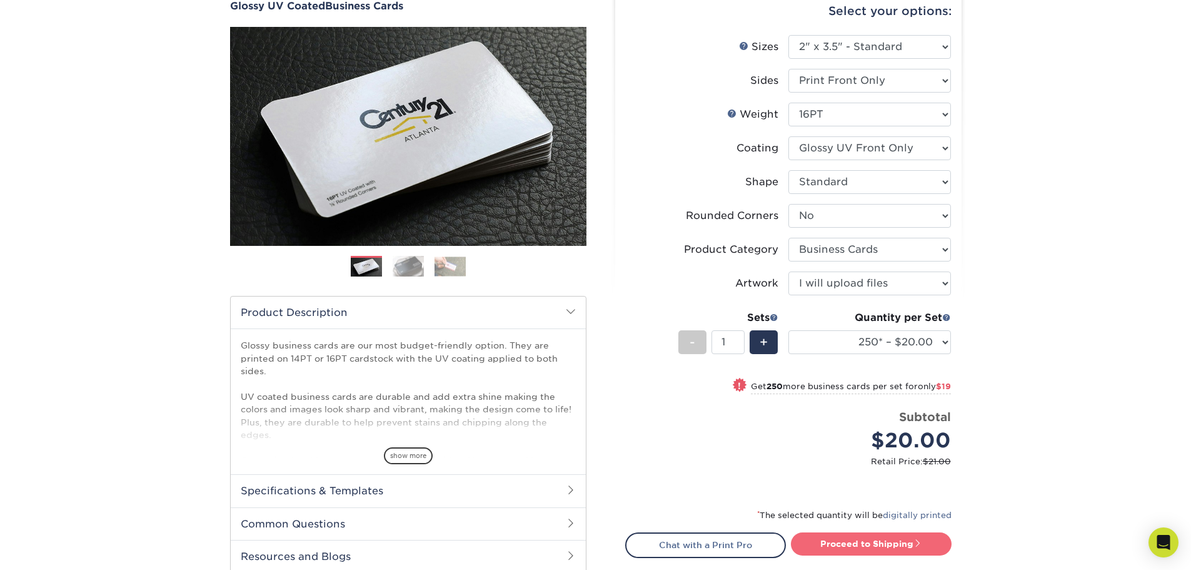
click at [870, 533] on link "Proceed to Shipping" at bounding box center [871, 543] width 161 height 23
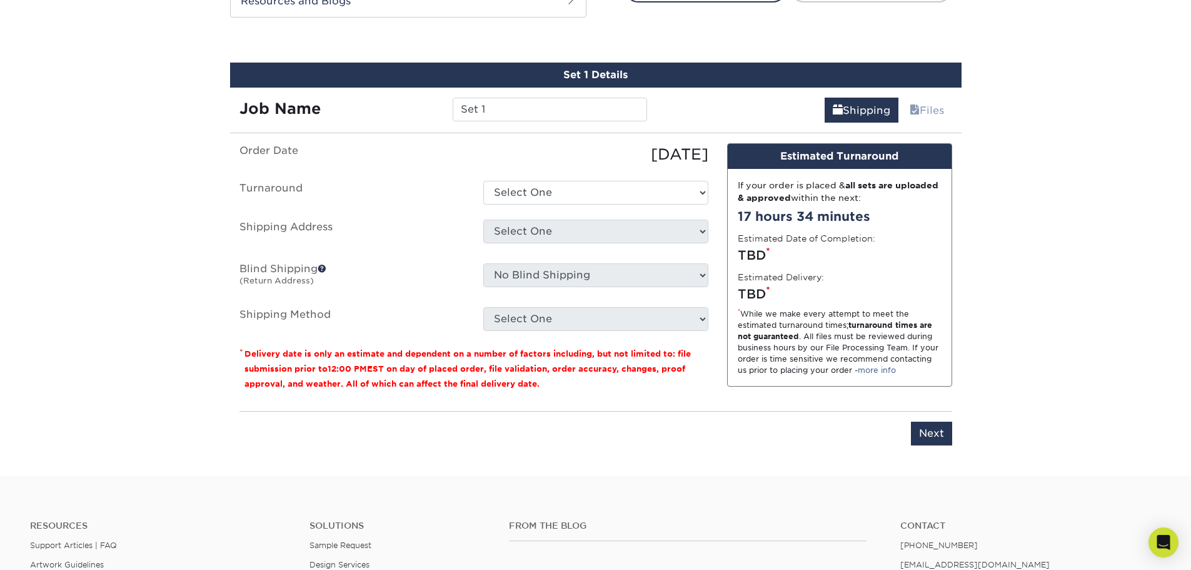
scroll to position [692, 0]
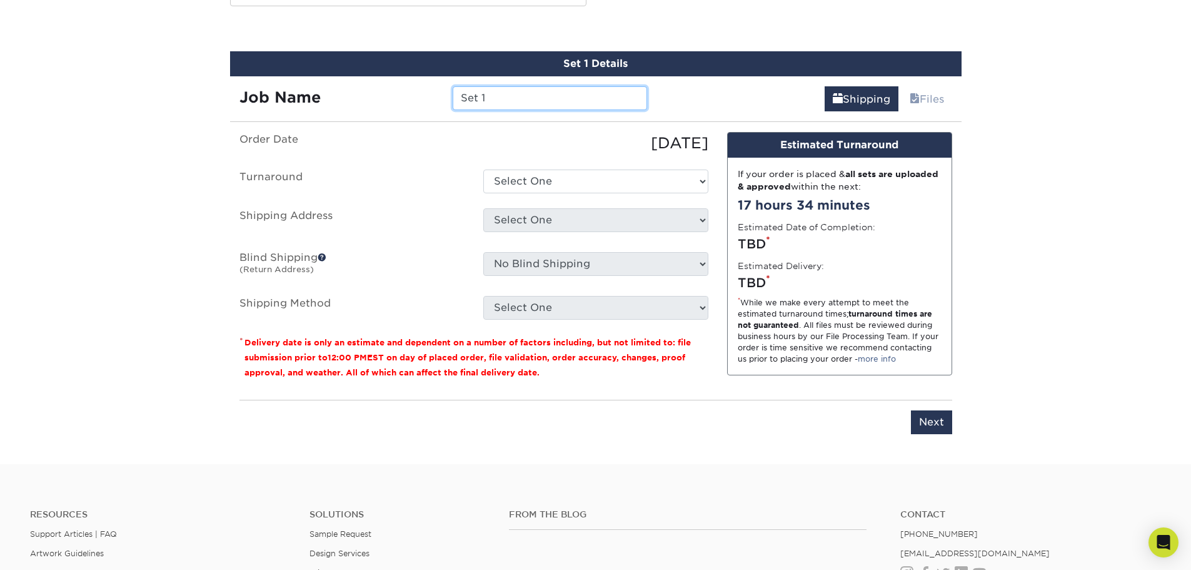
click at [517, 91] on input "Set 1" at bounding box center [550, 98] width 194 height 24
type input "Dory Velarde"
click at [557, 184] on select "Select One 2-4 Business Days 2 Day Next Business Day" at bounding box center [595, 181] width 225 height 24
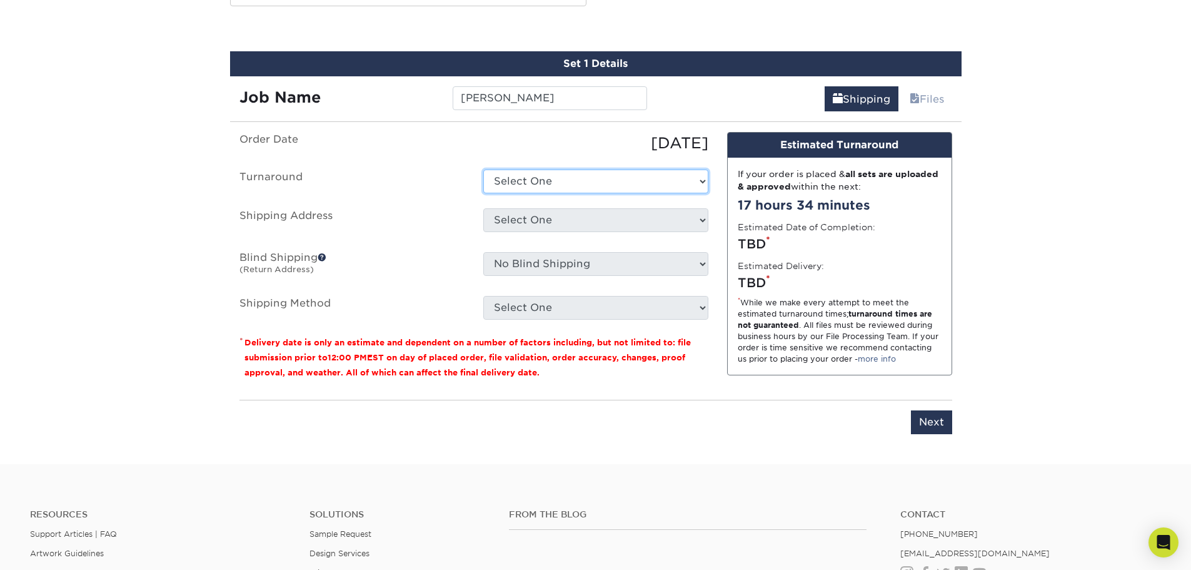
select select "f0fb3906-b91a-4117-818e-cd79e579d6dd"
click at [483, 169] on select "Select One 2-4 Business Days 2 Day Next Business Day" at bounding box center [595, 181] width 225 height 24
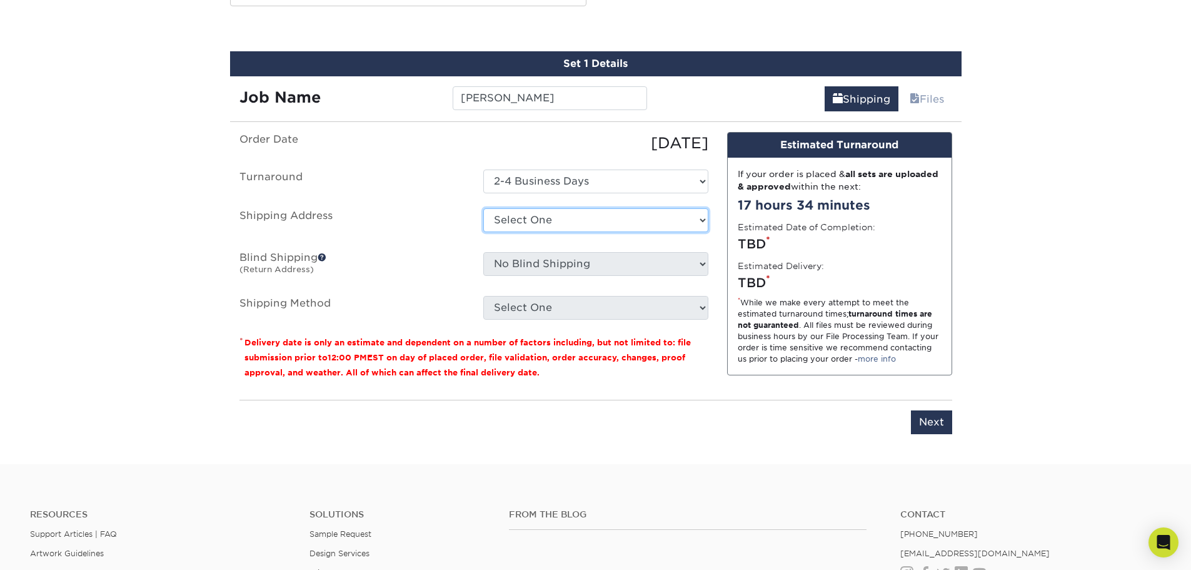
click at [538, 221] on select "Select One A Baumgarten RRR Adcom SNA AIDF Conf Hotel for Wiley Airgroup CHS Al…" at bounding box center [595, 220] width 225 height 24
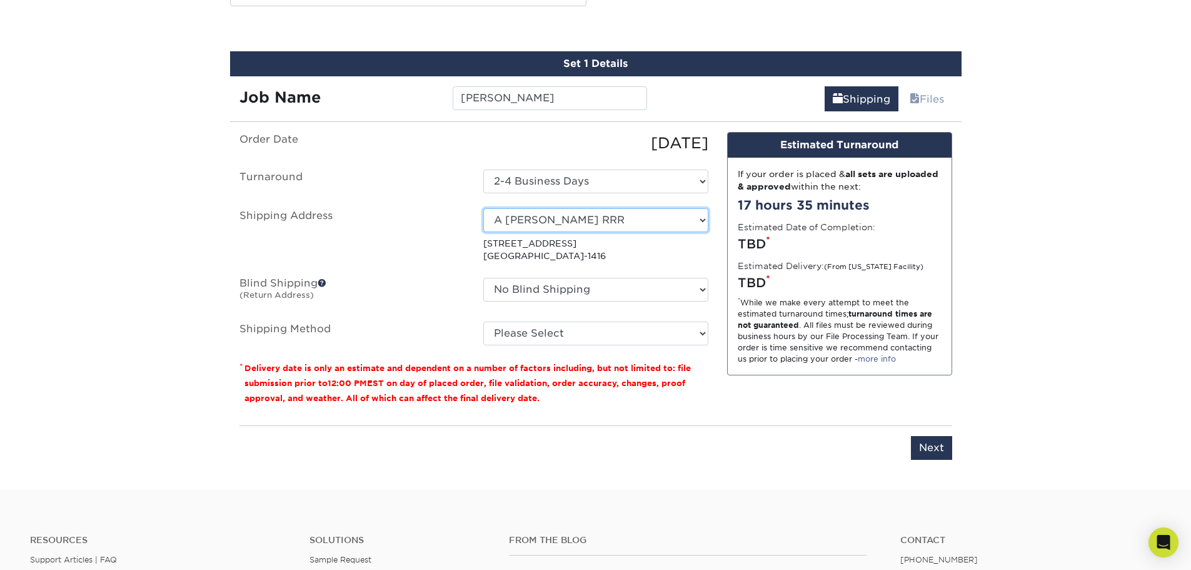
drag, startPoint x: 688, startPoint y: 222, endPoint x: 704, endPoint y: 213, distance: 17.9
click at [697, 216] on select "Select One A Baumgarten RRR Adcom SNA AIDF Conf Hotel for Wiley Airgroup CHS Al…" at bounding box center [595, 220] width 225 height 24
select select "285003"
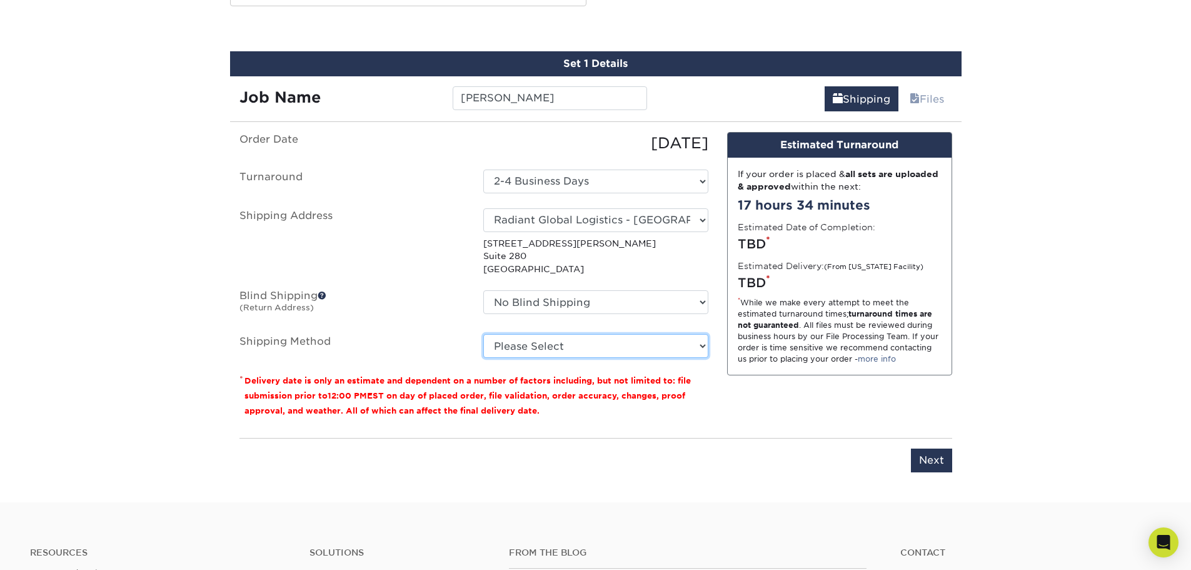
click at [597, 350] on select "Please Select Ground Shipping (+$7.84) 3 Day Shipping Service (+$15.36) 2 Day A…" at bounding box center [595, 346] width 225 height 24
select select "03"
click at [483, 334] on select "Please Select Ground Shipping (+$7.84) 3 Day Shipping Service (+$15.36) 2 Day A…" at bounding box center [595, 346] width 225 height 24
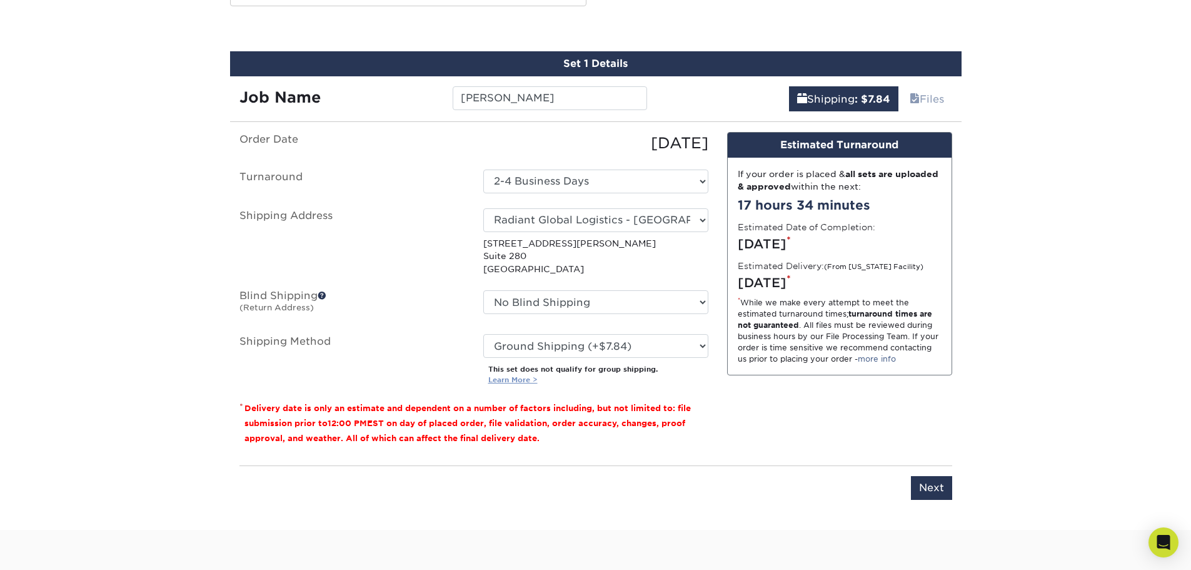
click at [512, 381] on link "Learn More >" at bounding box center [512, 379] width 49 height 9
click at [933, 490] on input "Next" at bounding box center [931, 488] width 41 height 24
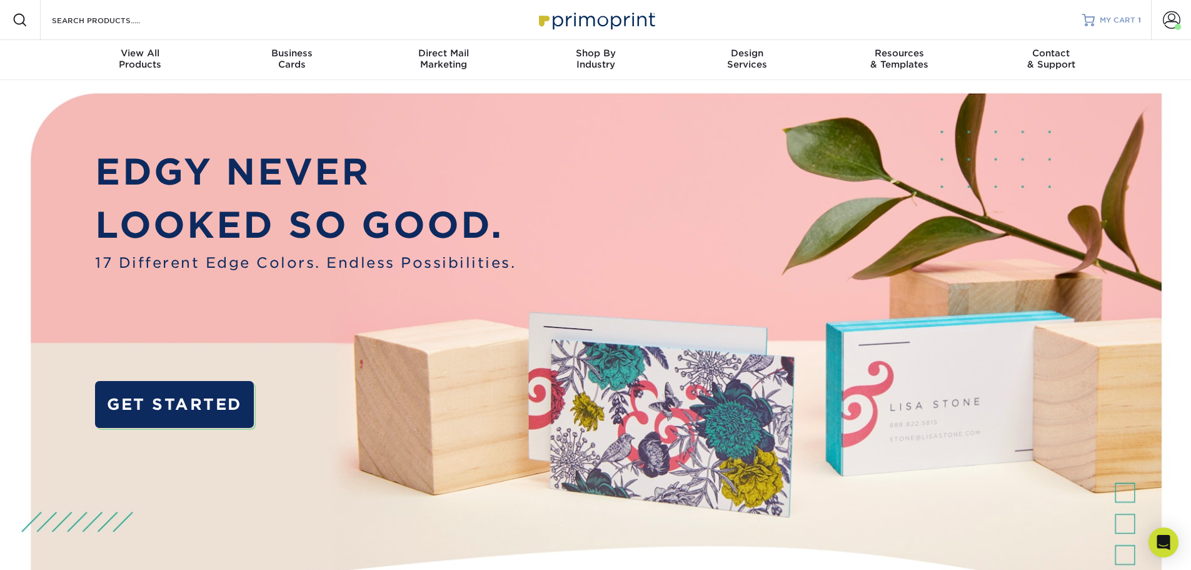
click at [1106, 20] on span "MY CART" at bounding box center [1118, 20] width 36 height 11
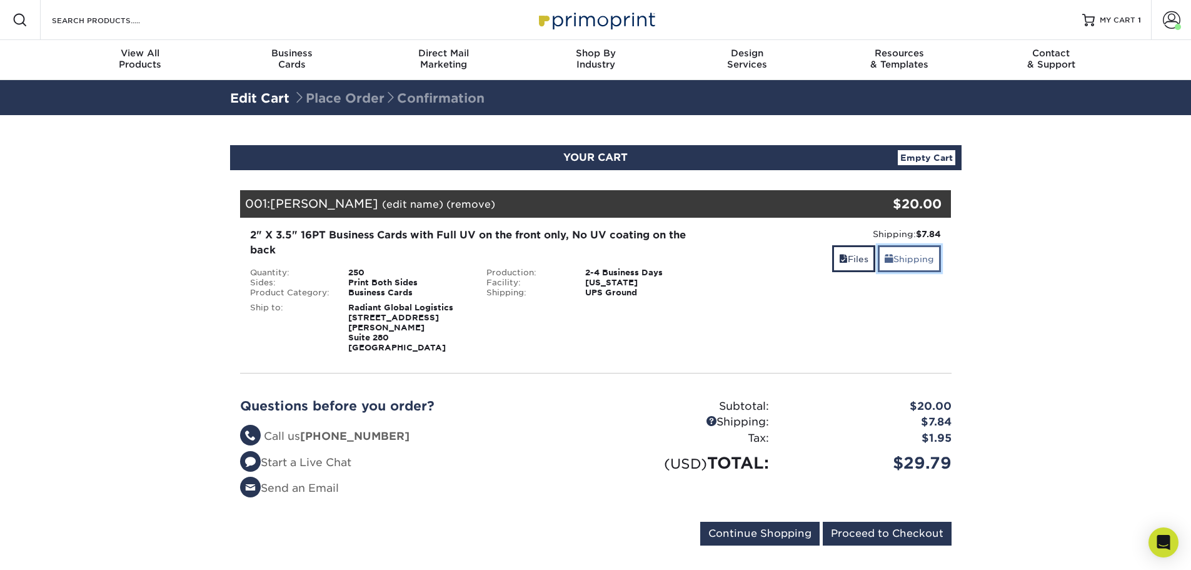
click at [900, 253] on link "Shipping" at bounding box center [909, 258] width 63 height 27
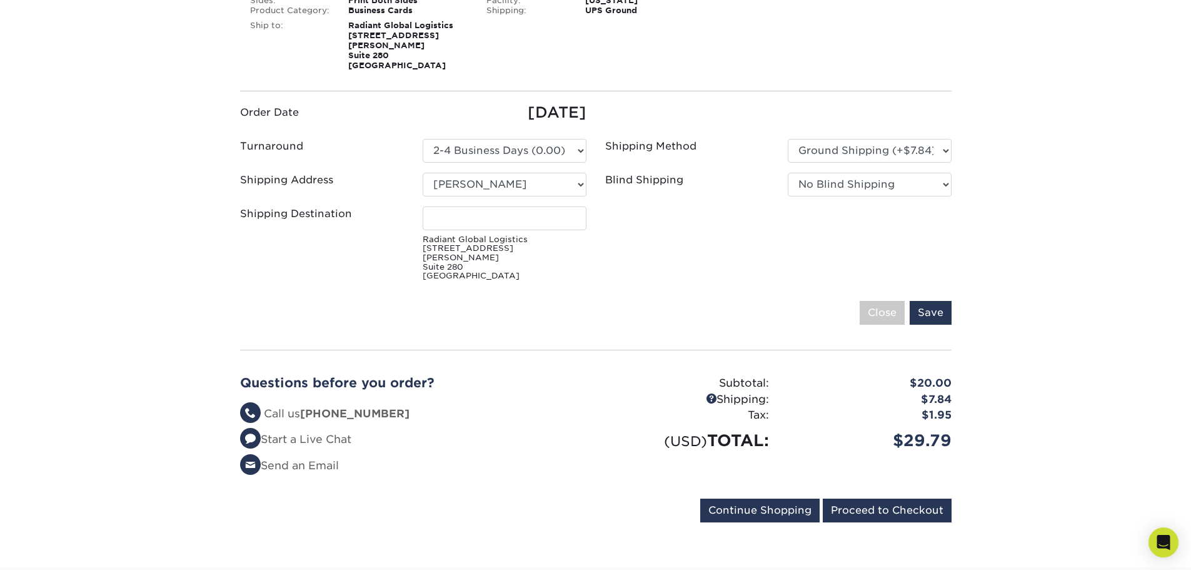
scroll to position [63, 0]
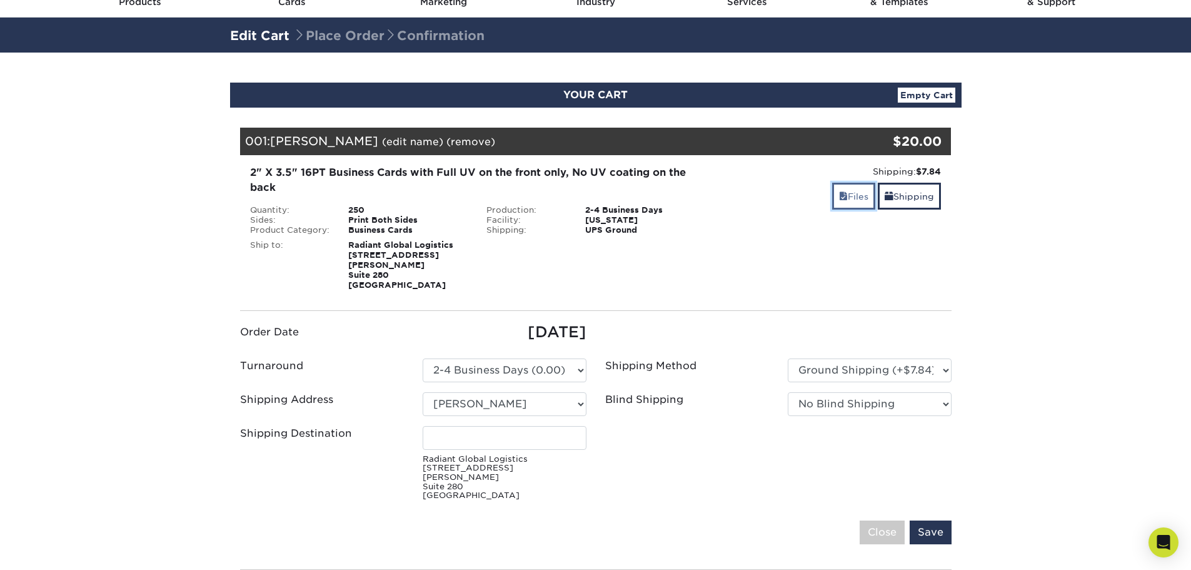
click at [850, 197] on link "Files" at bounding box center [853, 196] width 43 height 27
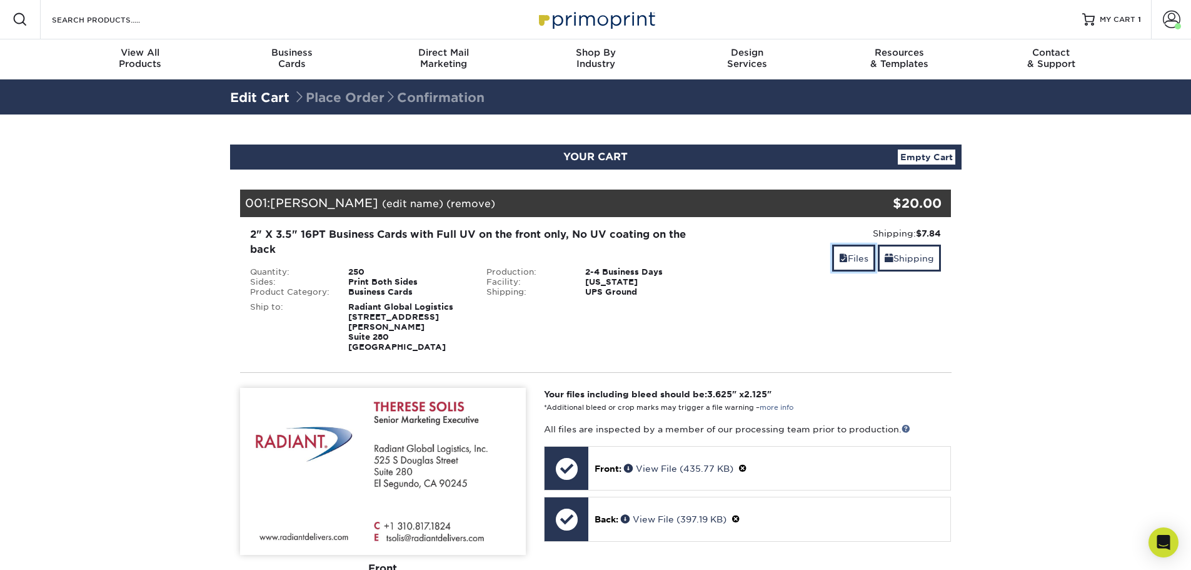
scroll to position [0, 0]
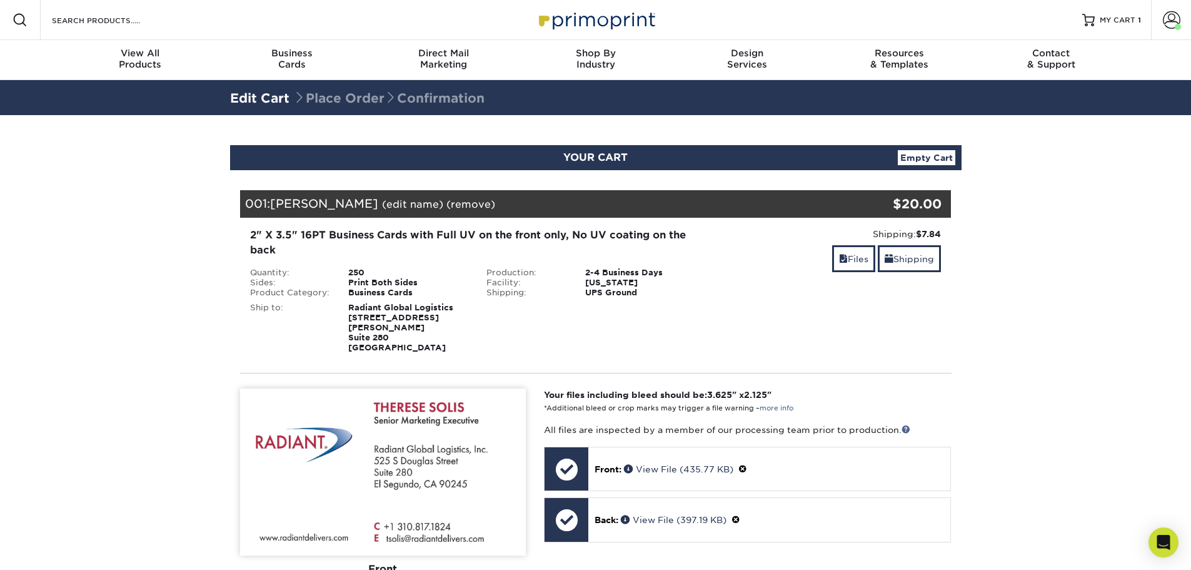
click at [927, 161] on link "Empty Cart" at bounding box center [927, 157] width 58 height 15
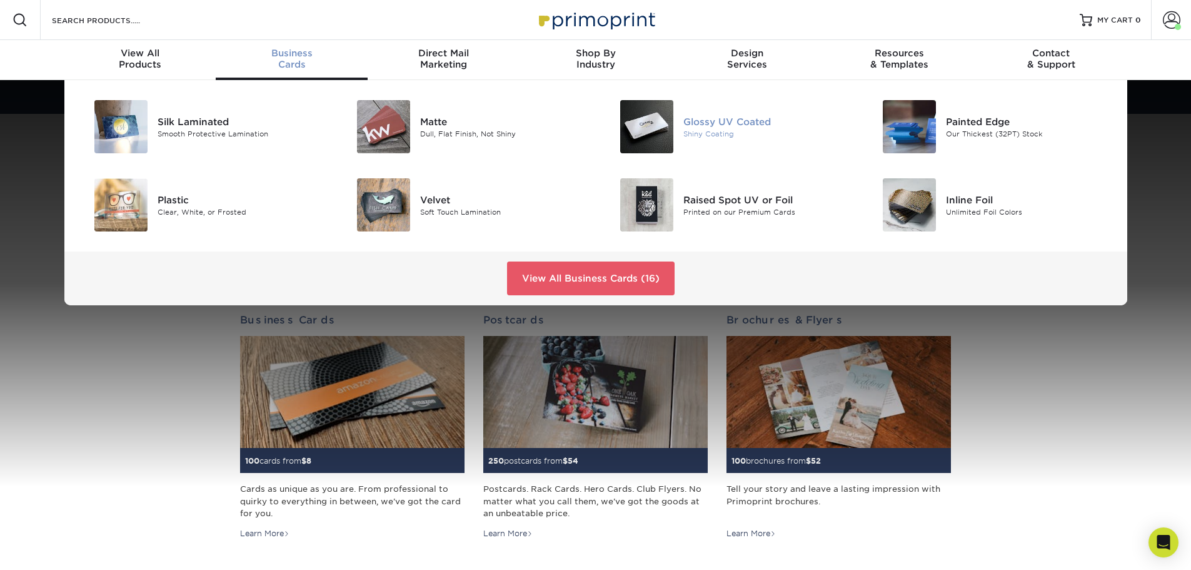
click at [702, 128] on div "Shiny Coating" at bounding box center [767, 133] width 166 height 11
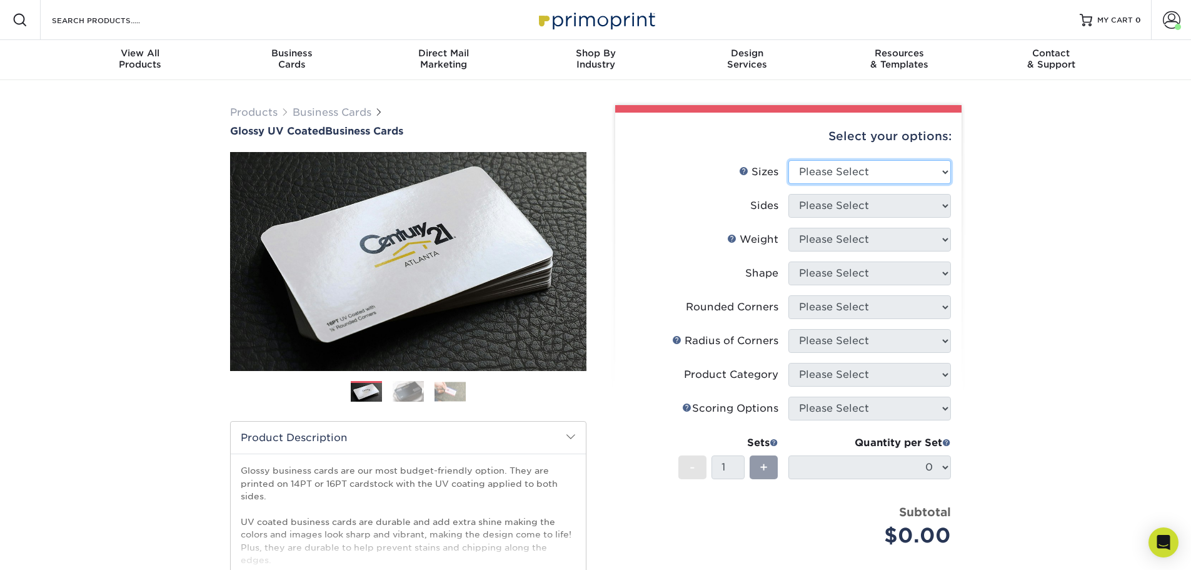
click at [817, 175] on select "Please Select 1.5" x 3.5" - Mini 1.75" x 3.5" - Mini 2" x 2" - Square 2" x 3" -…" at bounding box center [870, 172] width 163 height 24
select select "2.00x3.50"
click at [789, 160] on select "Please Select 1.5" x 3.5" - Mini 1.75" x 3.5" - Mini 2" x 2" - Square 2" x 3" -…" at bounding box center [870, 172] width 163 height 24
click at [830, 214] on select "Please Select Print Both Sides Print Front Only" at bounding box center [870, 206] width 163 height 24
select select "13abbda7-1d64-4f25-8bb2-c179b224825d"
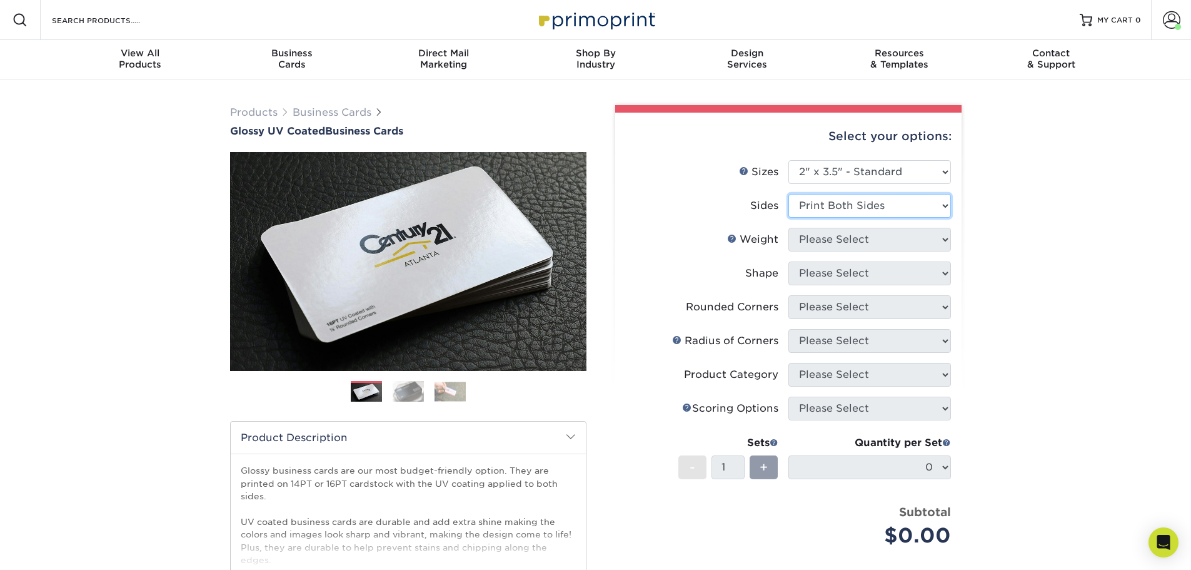
click at [789, 194] on select "Please Select Print Both Sides Print Front Only" at bounding box center [870, 206] width 163 height 24
click at [824, 248] on select "Please Select 16PT 14PT" at bounding box center [870, 240] width 163 height 24
select select "16PT"
click at [789, 228] on select "Please Select 16PT 14PT" at bounding box center [870, 240] width 163 height 24
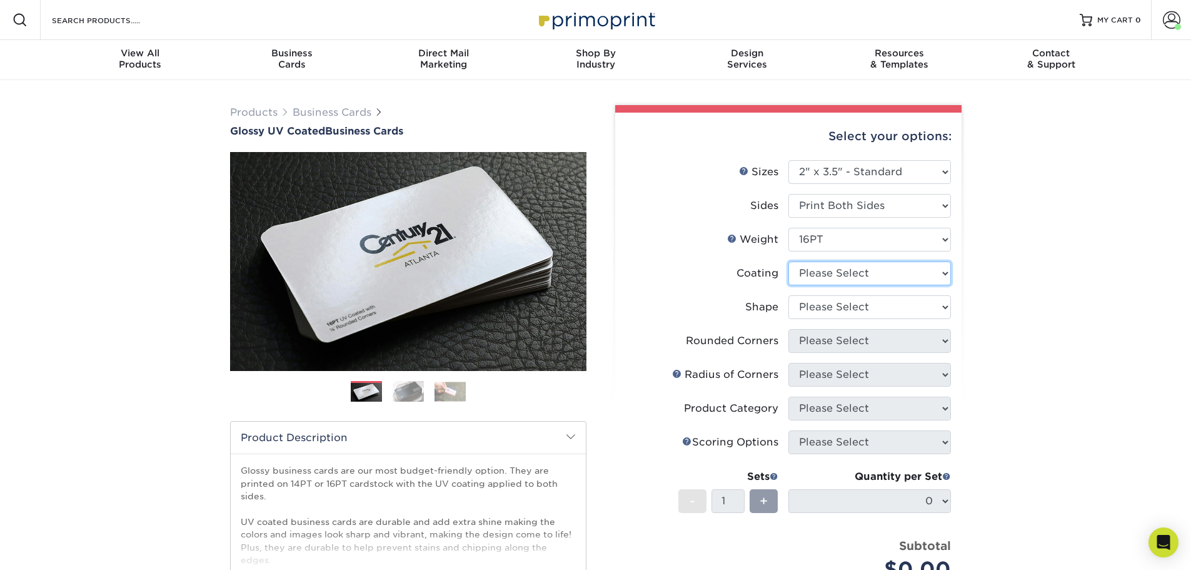
click at [820, 271] on select at bounding box center [870, 273] width 163 height 24
select select "1e8116af-acfc-44b1-83dc-8181aa338834"
click at [789, 261] on select at bounding box center [870, 273] width 163 height 24
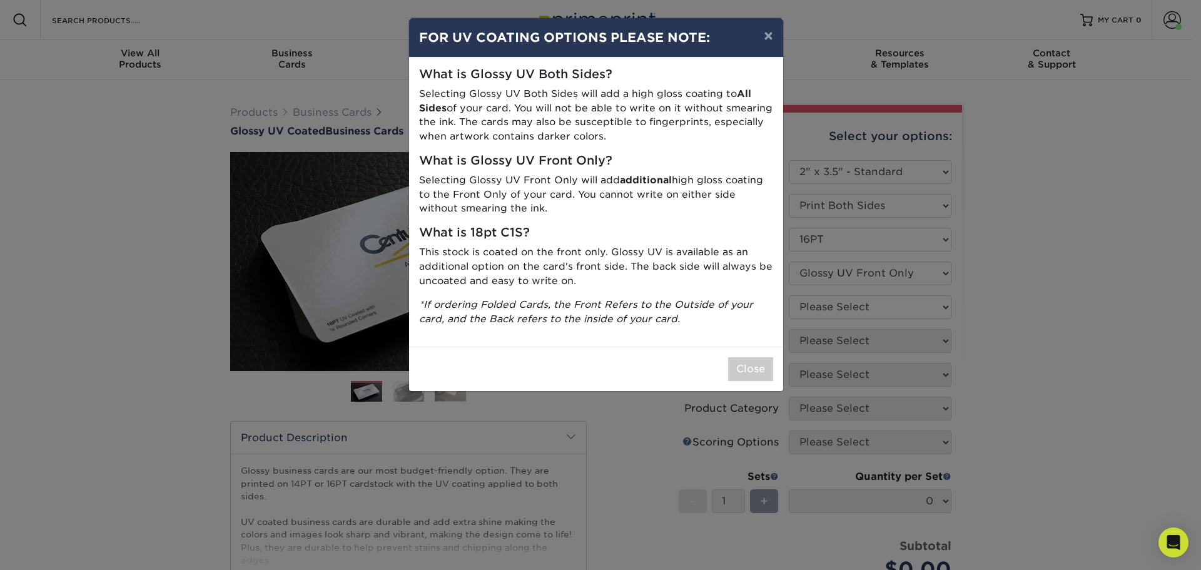
click at [823, 309] on div "× FOR UV COATING OPTIONS PLEASE NOTE: What is Glossy UV Both Sides? Selecting G…" at bounding box center [600, 285] width 1201 height 570
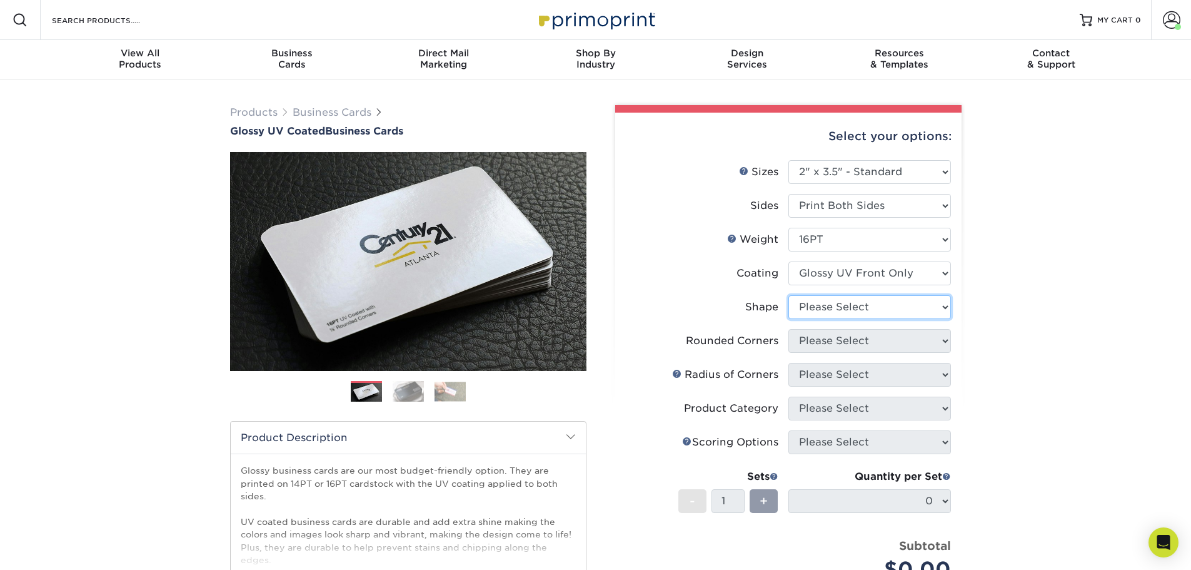
click at [823, 309] on select "Please Select Standard" at bounding box center [870, 307] width 163 height 24
select select "standard"
click at [789, 295] on select "Please Select Standard" at bounding box center [870, 307] width 163 height 24
click at [820, 342] on select "Please Select Yes - Round 2 Corners Yes - Round 4 Corners No" at bounding box center [870, 341] width 163 height 24
select select "0"
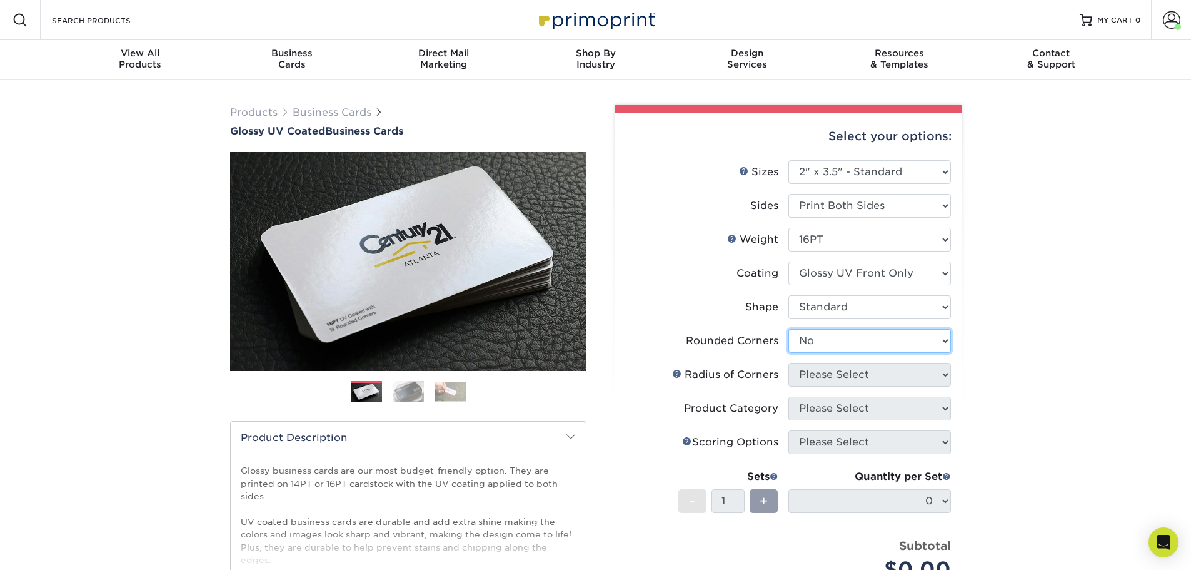
click at [789, 329] on select "Please Select Yes - Round 2 Corners Yes - Round 4 Corners No" at bounding box center [870, 341] width 163 height 24
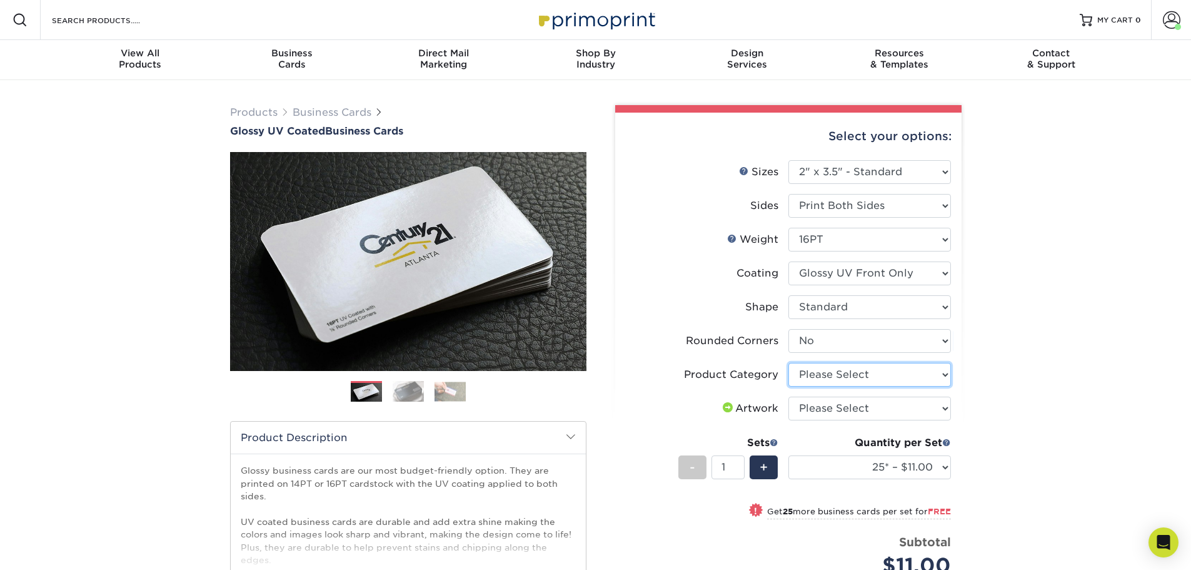
click at [826, 380] on select "Please Select Business Cards" at bounding box center [870, 375] width 163 height 24
select select "3b5148f1-0588-4f88-a218-97bcfdce65c1"
click at [789, 363] on select "Please Select Business Cards" at bounding box center [870, 375] width 163 height 24
click at [827, 410] on select "Please Select I will upload files I need a design - $100" at bounding box center [870, 408] width 163 height 24
select select "upload"
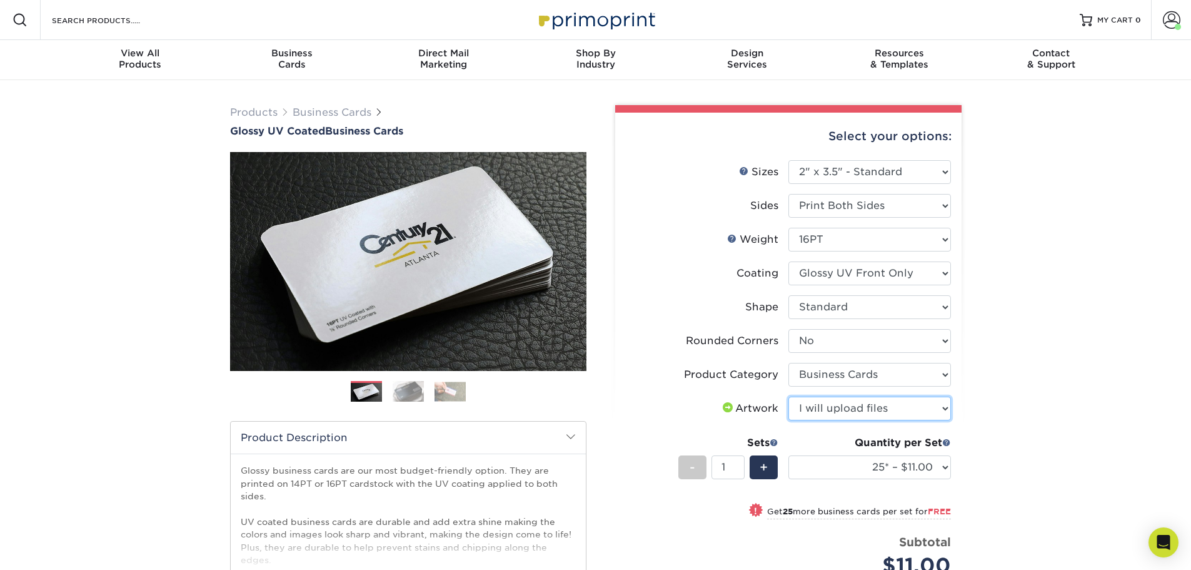
click at [789, 396] on select "Please Select I will upload files I need a design - $100" at bounding box center [870, 408] width 163 height 24
click at [950, 441] on span at bounding box center [946, 442] width 9 height 9
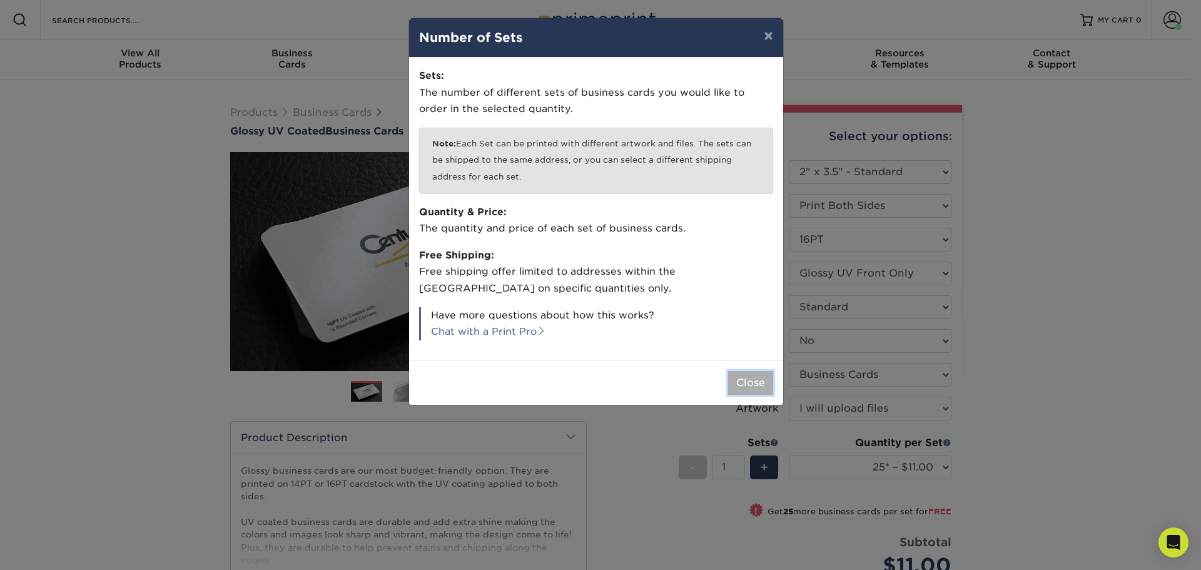
click at [752, 385] on button "Close" at bounding box center [750, 383] width 45 height 24
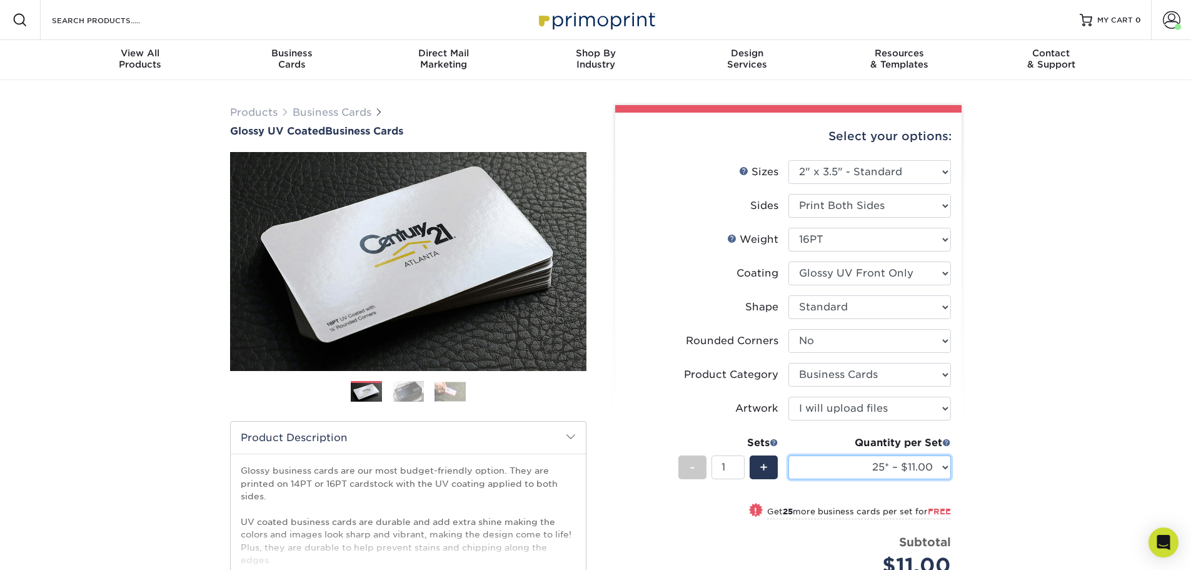
click at [871, 471] on select "25* – $11.00 50* – $11.00 100* – $11.00 250* – $20.00 500 – $39.00 1000 – $49.0…" at bounding box center [870, 467] width 163 height 24
select select "250* – $20.00"
click at [789, 455] on select "25* – $11.00 50* – $11.00 100* – $11.00 250* – $20.00 500 – $39.00 1000 – $49.0…" at bounding box center [870, 467] width 163 height 24
click at [770, 467] on div "+" at bounding box center [764, 467] width 28 height 24
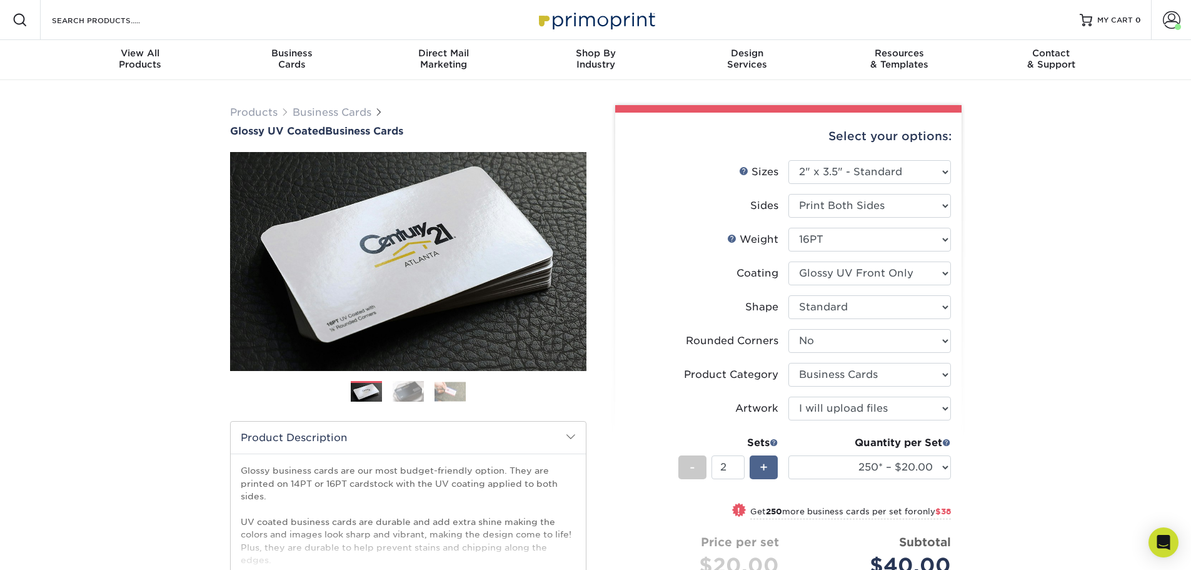
click at [770, 467] on div "+" at bounding box center [764, 467] width 28 height 24
type input "4"
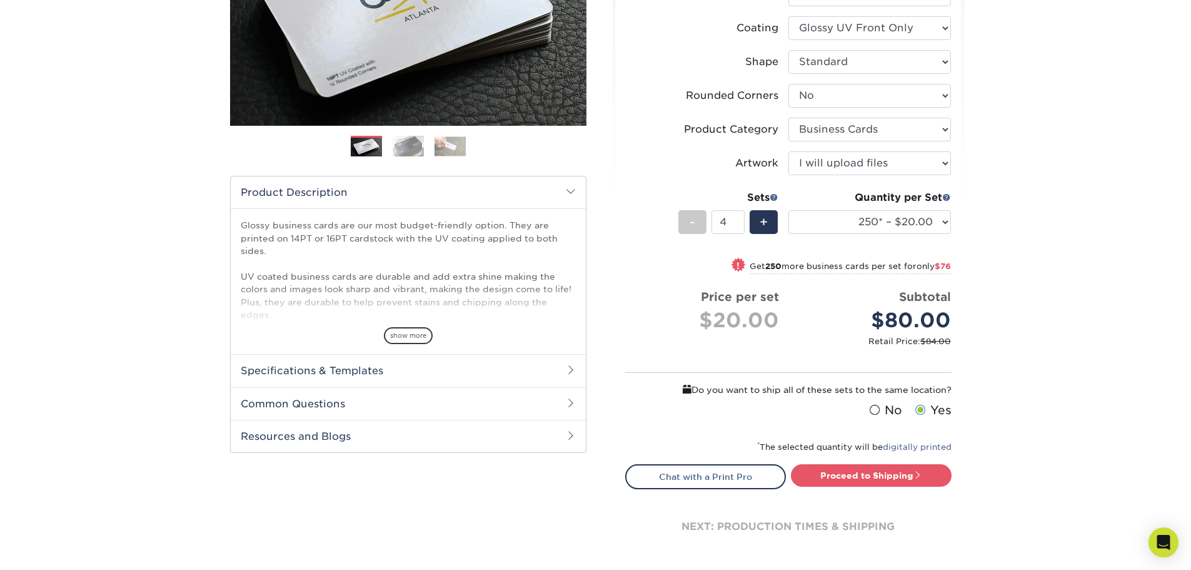
scroll to position [250, 0]
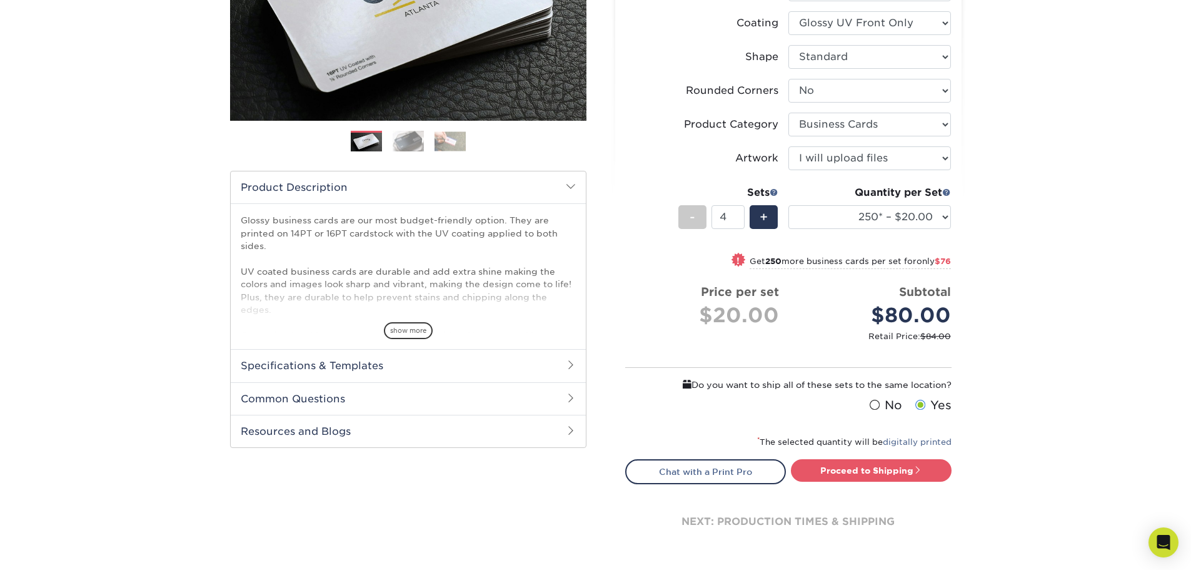
click at [924, 404] on span at bounding box center [920, 405] width 11 height 12
click at [0, 0] on input "Yes" at bounding box center [0, 0] width 0 height 0
click at [860, 471] on link "Proceed to Shipping" at bounding box center [871, 470] width 161 height 23
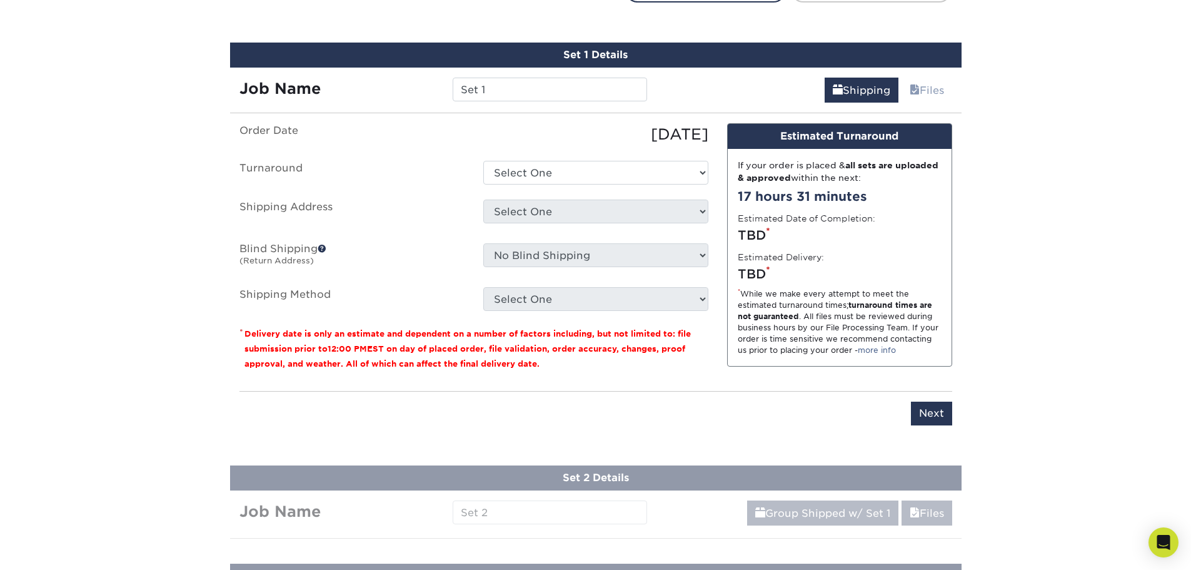
scroll to position [743, 0]
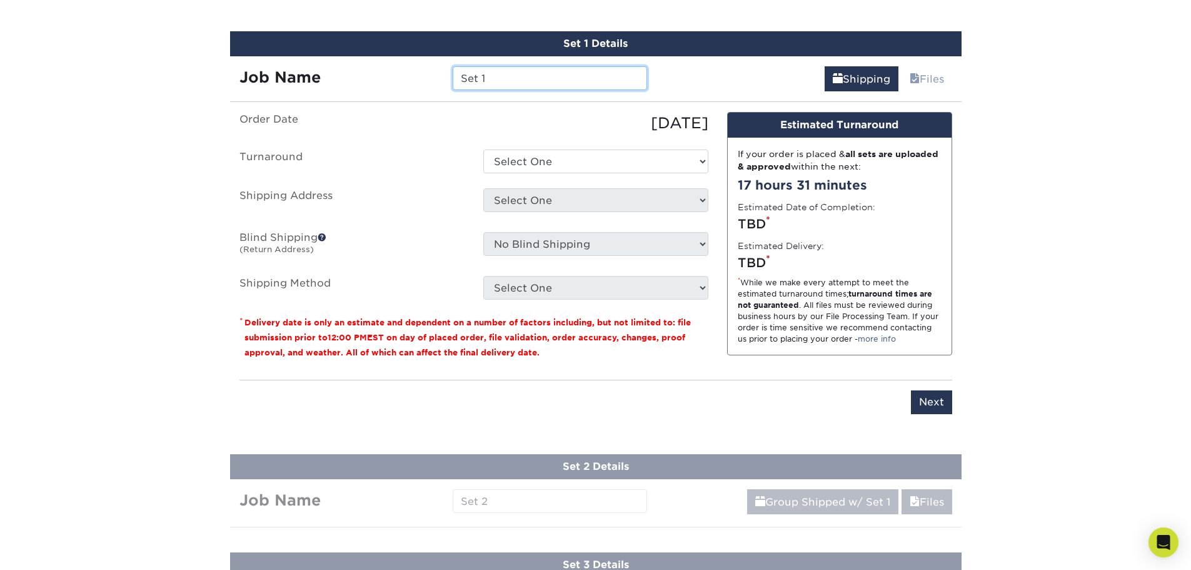
click at [514, 73] on input "Set 1" at bounding box center [550, 78] width 194 height 24
type input "R"
type input "RGL - Dory Velarde"
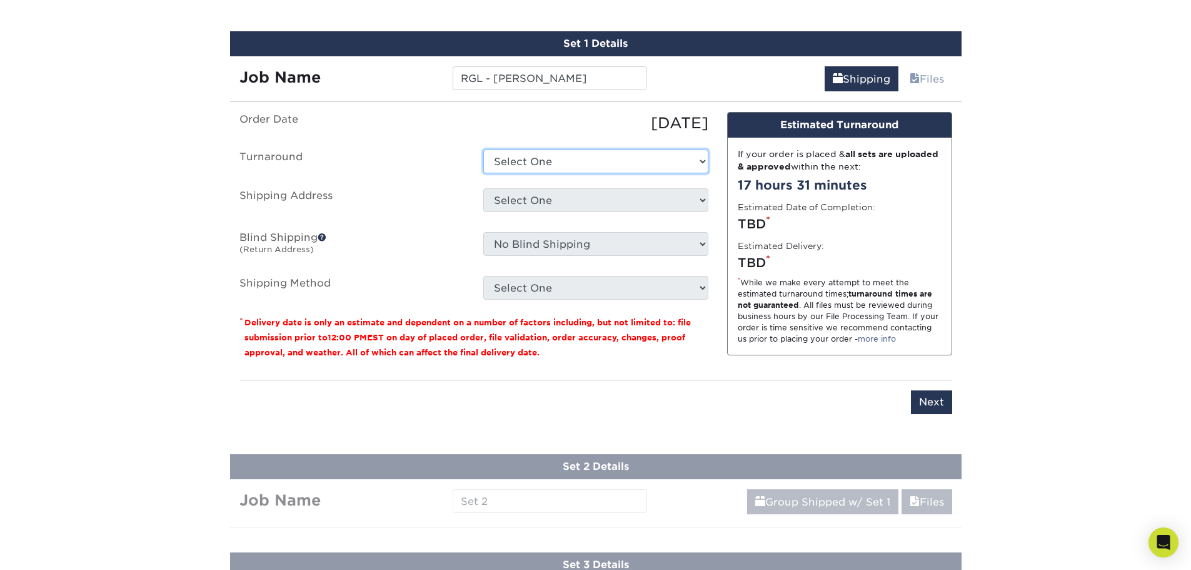
click at [593, 156] on select "Select One 2-4 Business Days 2 Day Next Business Day" at bounding box center [595, 161] width 225 height 24
select select "198971fb-b0f2-4966-ba3b-178a1197b453"
click at [483, 149] on select "Select One 2-4 Business Days 2 Day Next Business Day" at bounding box center [595, 161] width 225 height 24
click at [581, 202] on select "Select One A Baumgarten RRR Adcom SNA AIDF Conf Hotel for Wiley Airgroup CHS Al…" at bounding box center [595, 200] width 225 height 24
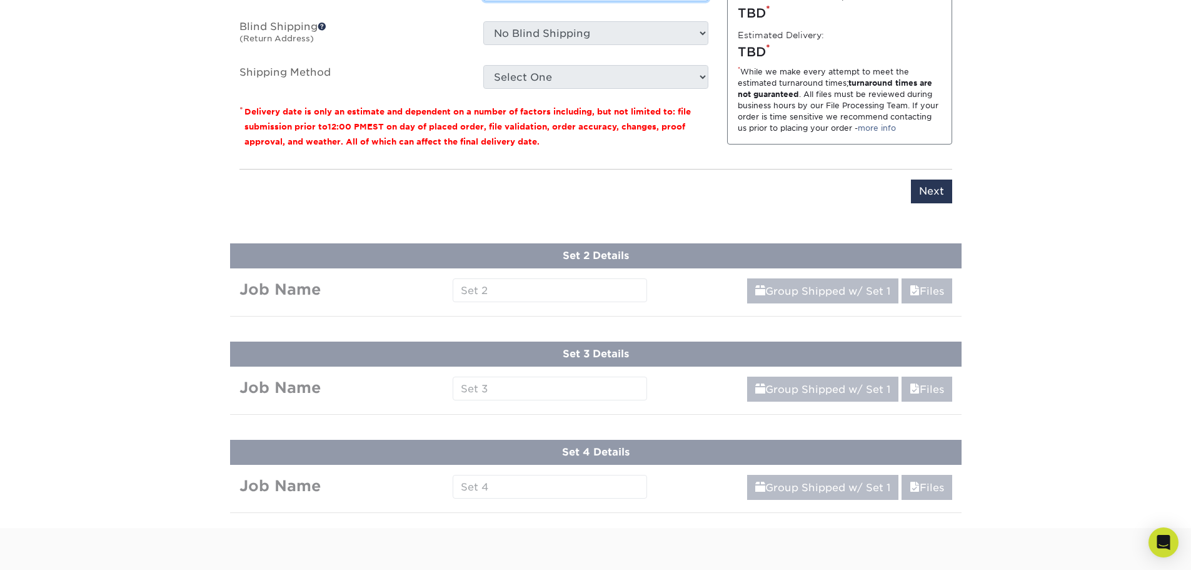
scroll to position [805, 0]
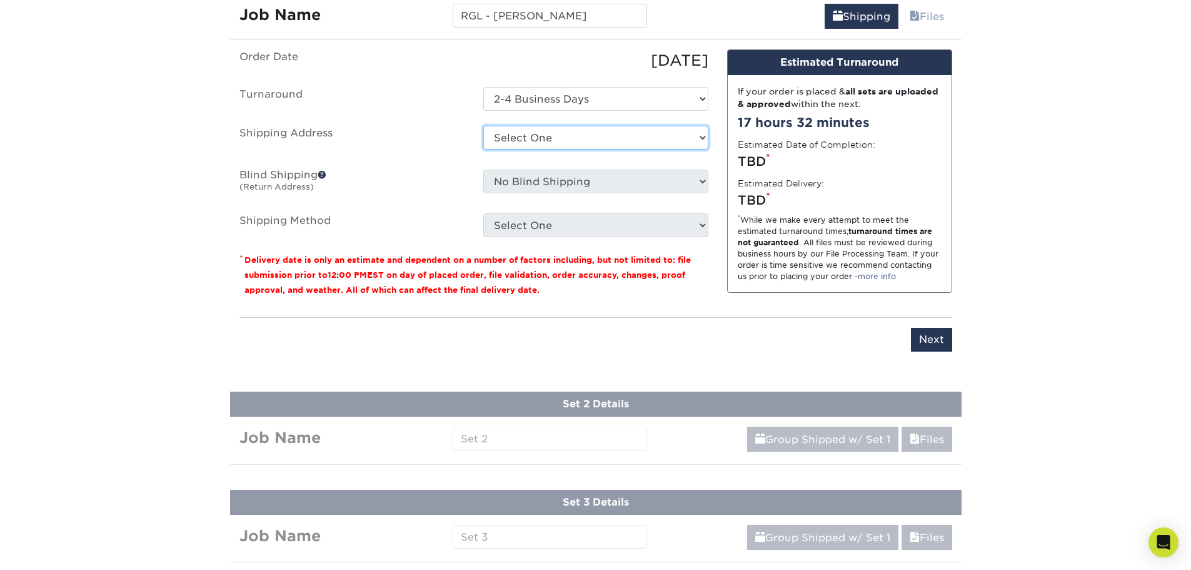
click at [702, 135] on select "Select One A Baumgarten RRR Adcom SNA AIDF Conf Hotel for Wiley Airgroup CHS Al…" at bounding box center [595, 138] width 225 height 24
select select "285003"
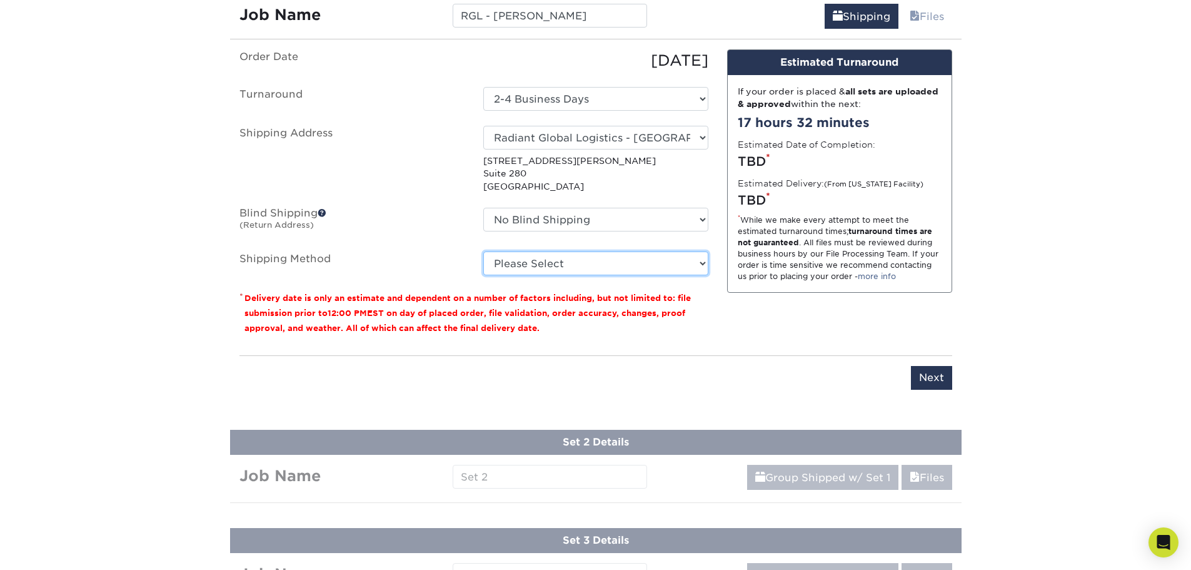
click at [555, 268] on select "Please Select Ground Shipping (+$14.96) 3 Day Shipping Service (+$15.38) 2 Day …" at bounding box center [595, 263] width 225 height 24
select select "03"
click at [483, 251] on select "Please Select Ground Shipping (+$14.96) 3 Day Shipping Service (+$15.38) 2 Day …" at bounding box center [595, 263] width 225 height 24
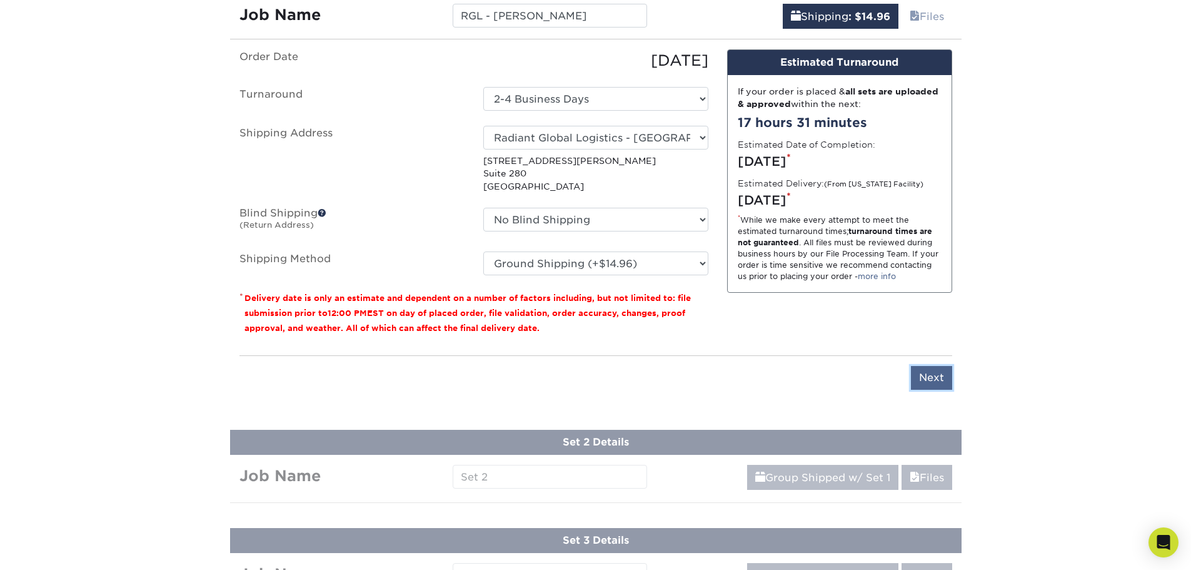
click at [941, 370] on input "Next" at bounding box center [931, 378] width 41 height 24
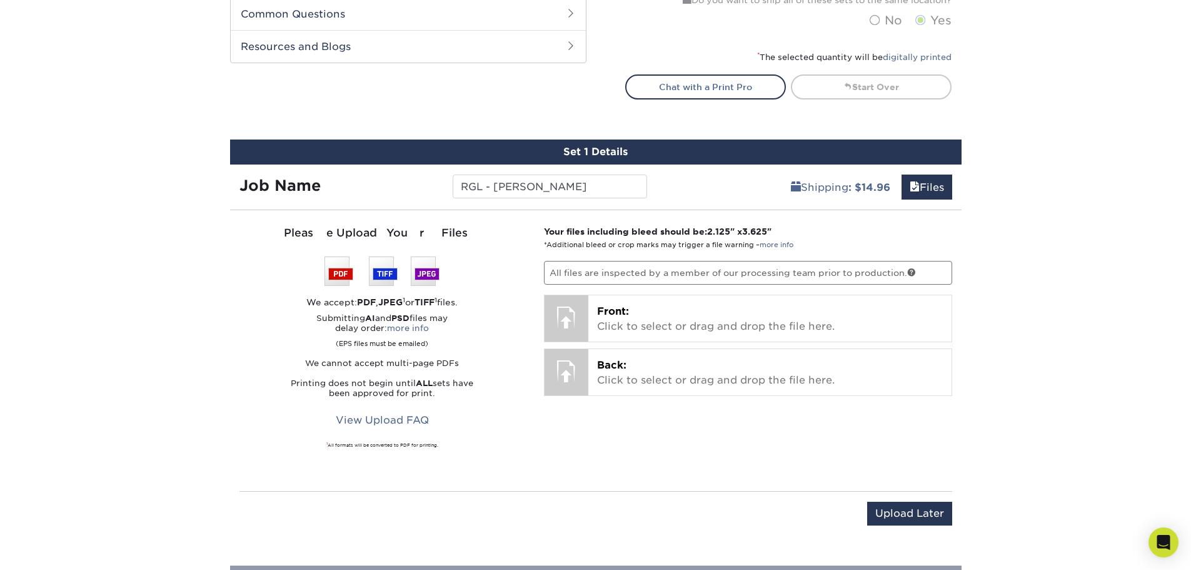
scroll to position [618, 0]
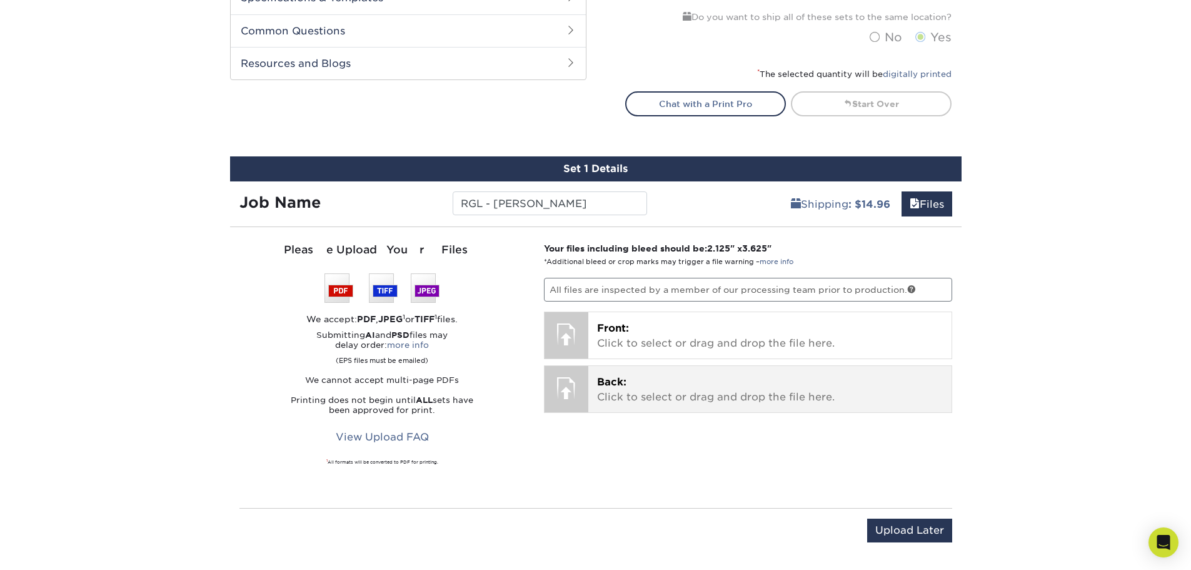
click at [667, 388] on p "Back: Click to select or drag and drop the file here." at bounding box center [770, 390] width 346 height 30
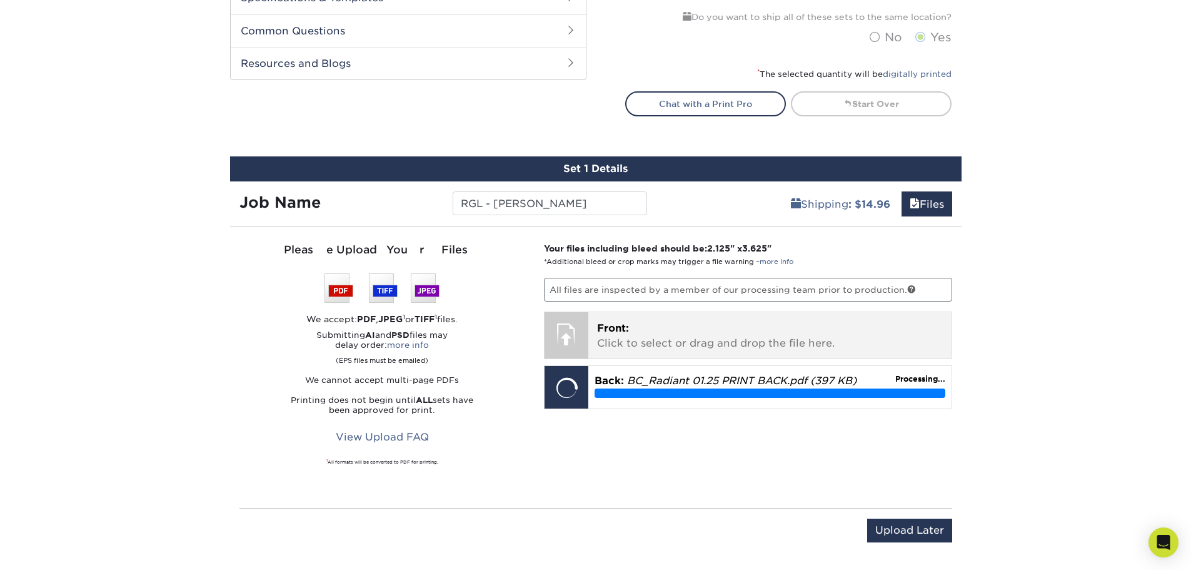
click at [669, 342] on p "Front: Click to select or drag and drop the file here." at bounding box center [770, 336] width 346 height 30
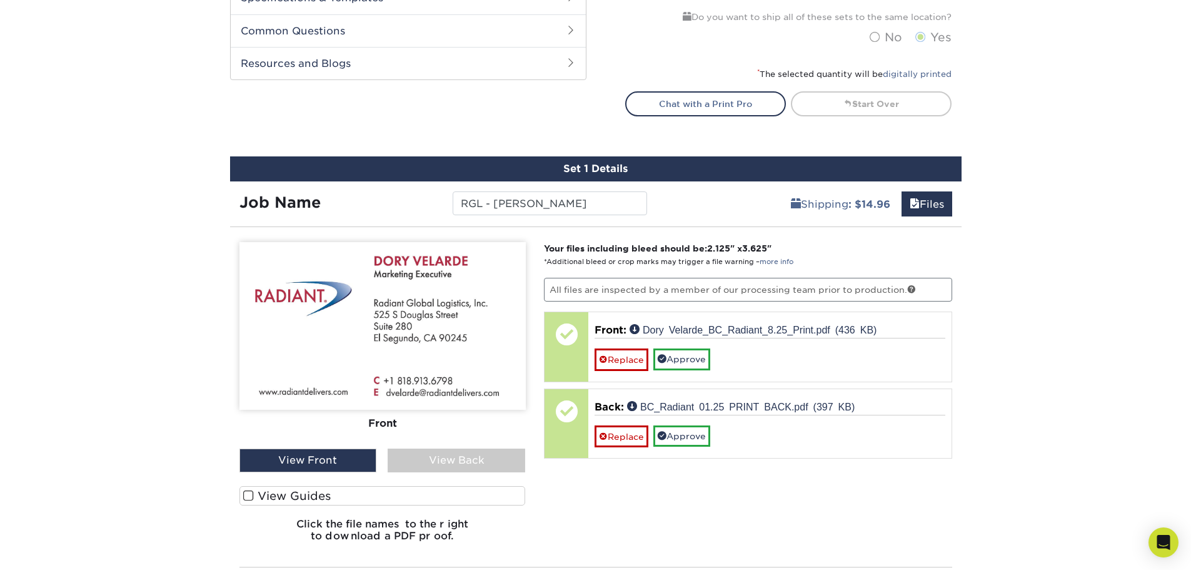
click at [357, 493] on label "View Guides" at bounding box center [383, 495] width 286 height 19
click at [0, 0] on input "View Guides" at bounding box center [0, 0] width 0 height 0
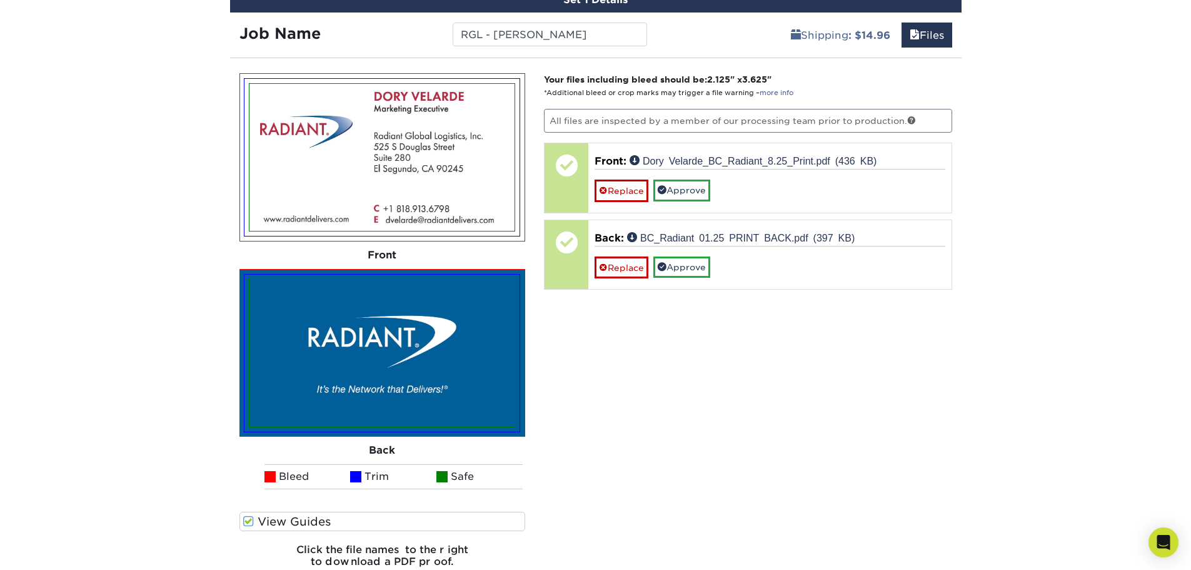
scroll to position [680, 0]
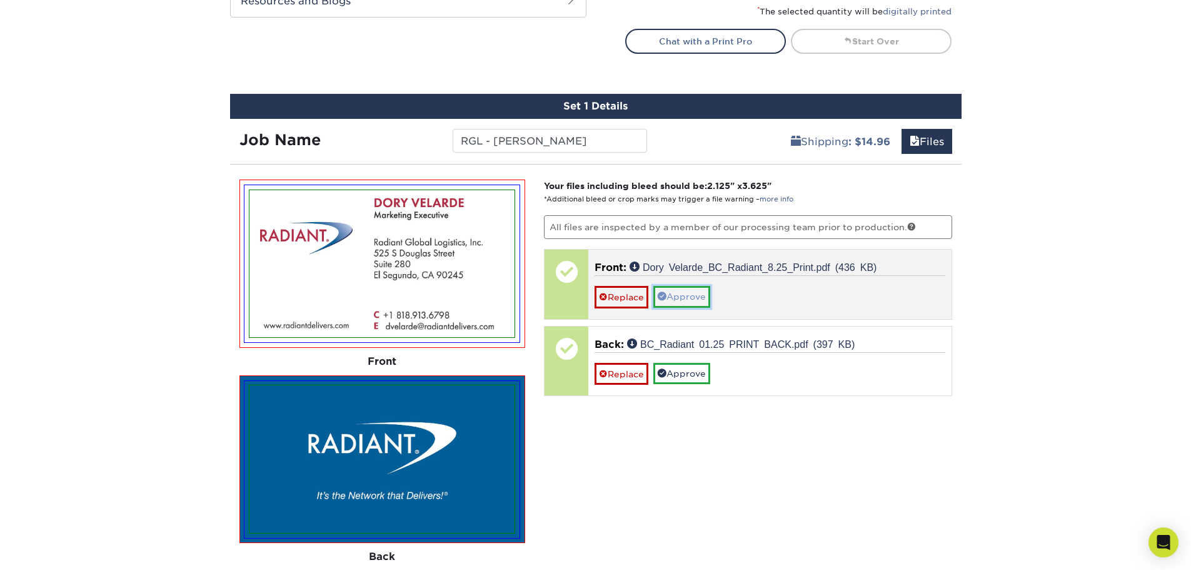
click at [687, 295] on link "Approve" at bounding box center [681, 296] width 57 height 21
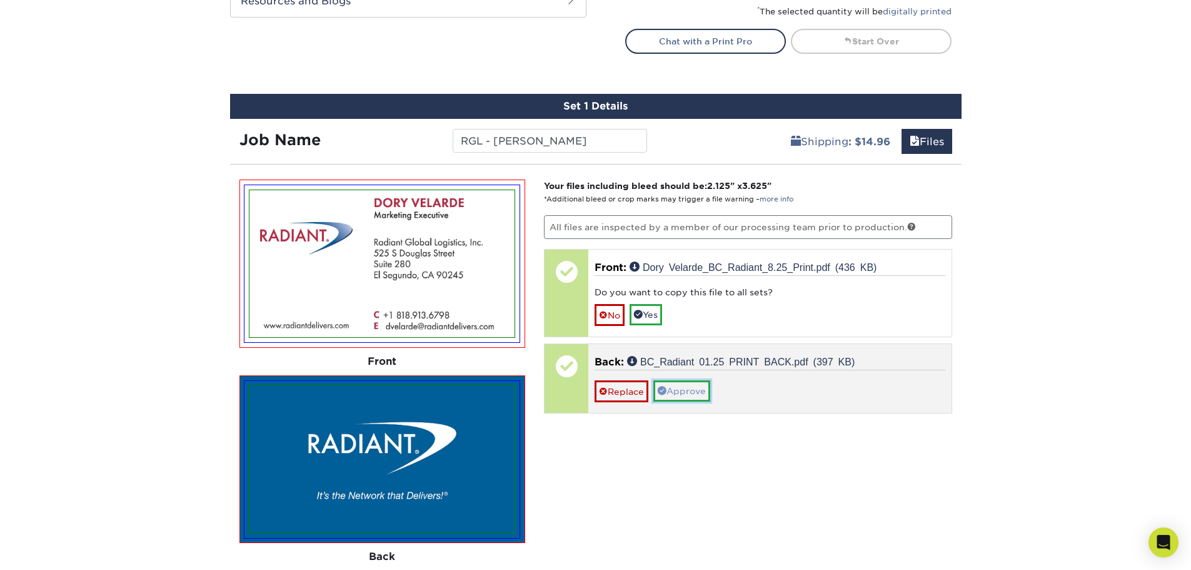
click at [685, 391] on link "Approve" at bounding box center [681, 390] width 57 height 21
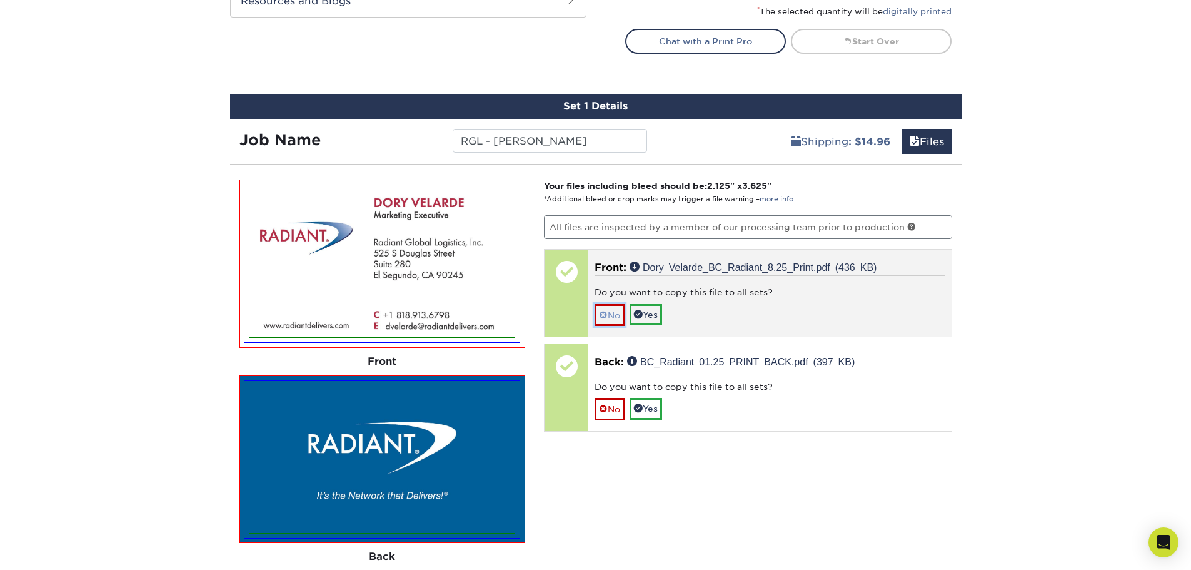
click at [613, 316] on link "No" at bounding box center [610, 315] width 30 height 22
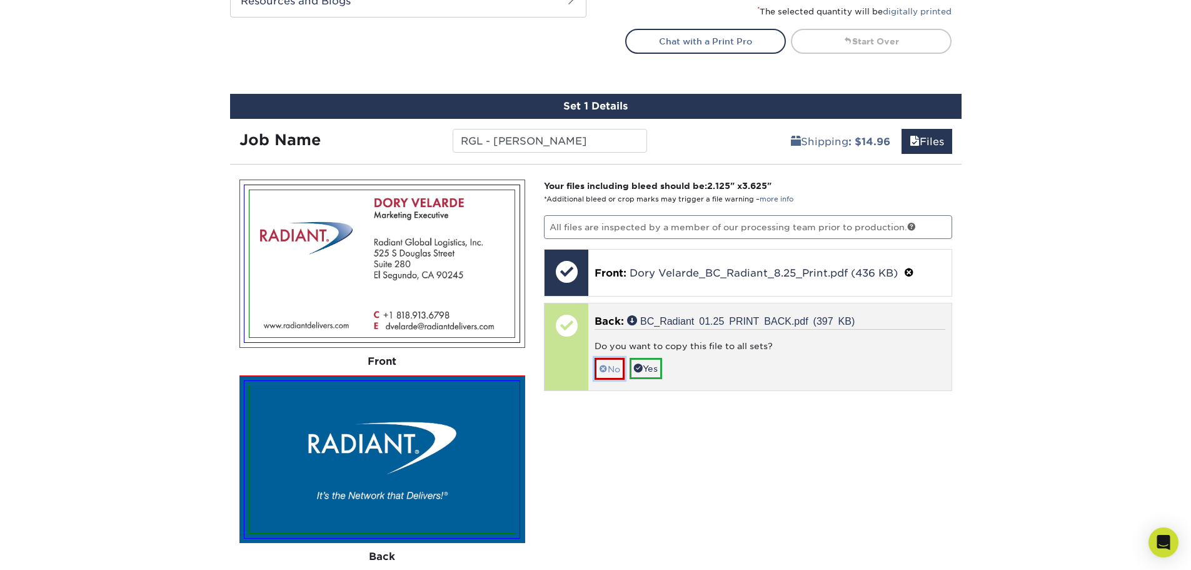
click at [609, 372] on link "No" at bounding box center [610, 369] width 30 height 22
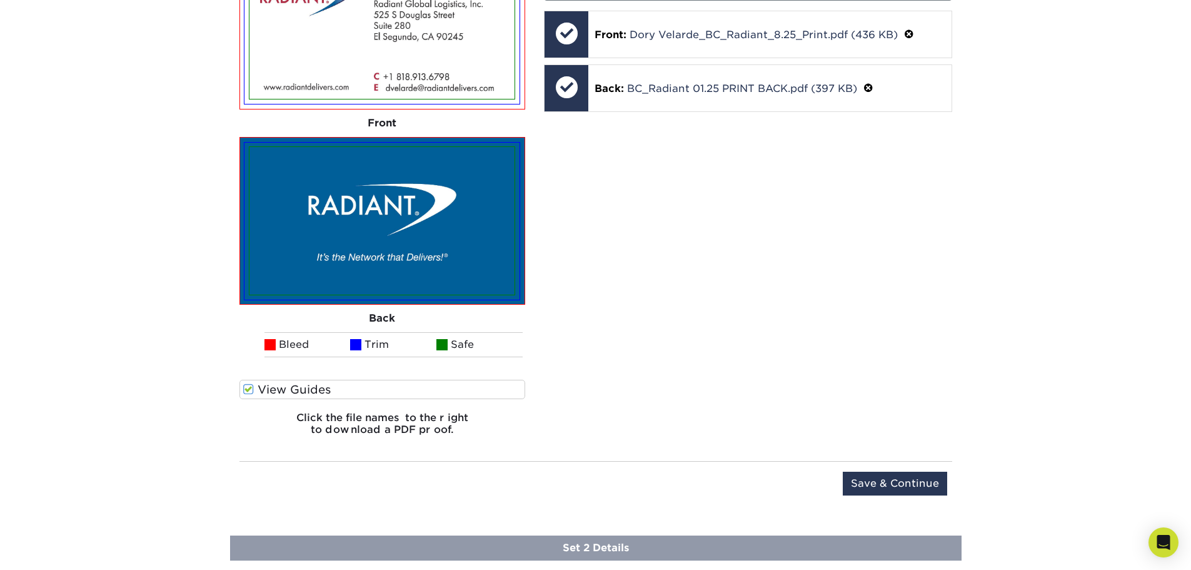
scroll to position [931, 0]
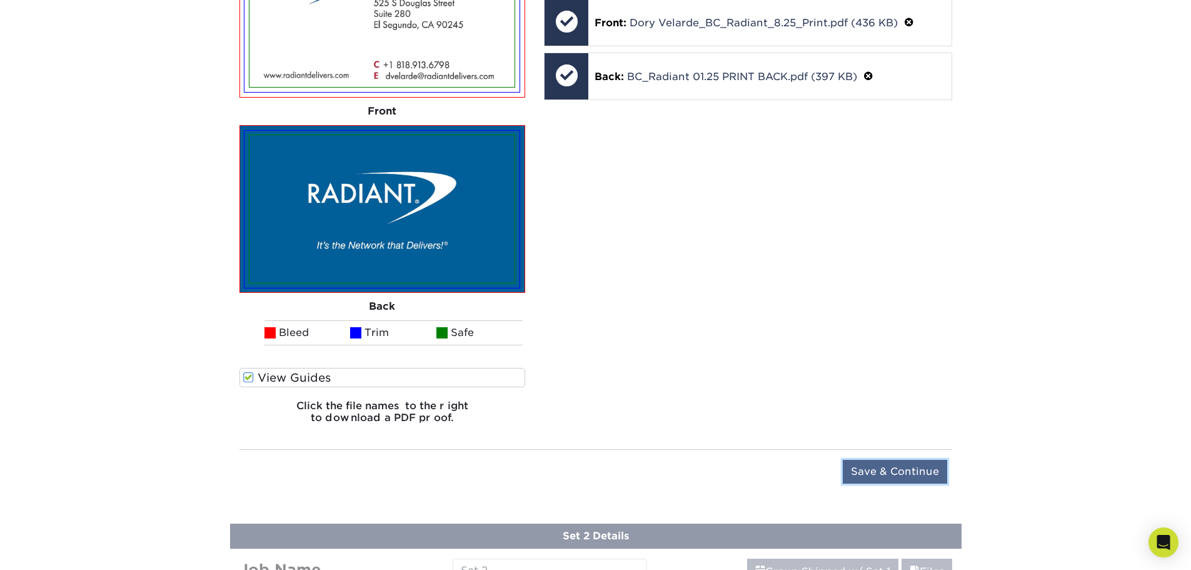
click at [901, 466] on input "Save & Continue" at bounding box center [895, 472] width 104 height 24
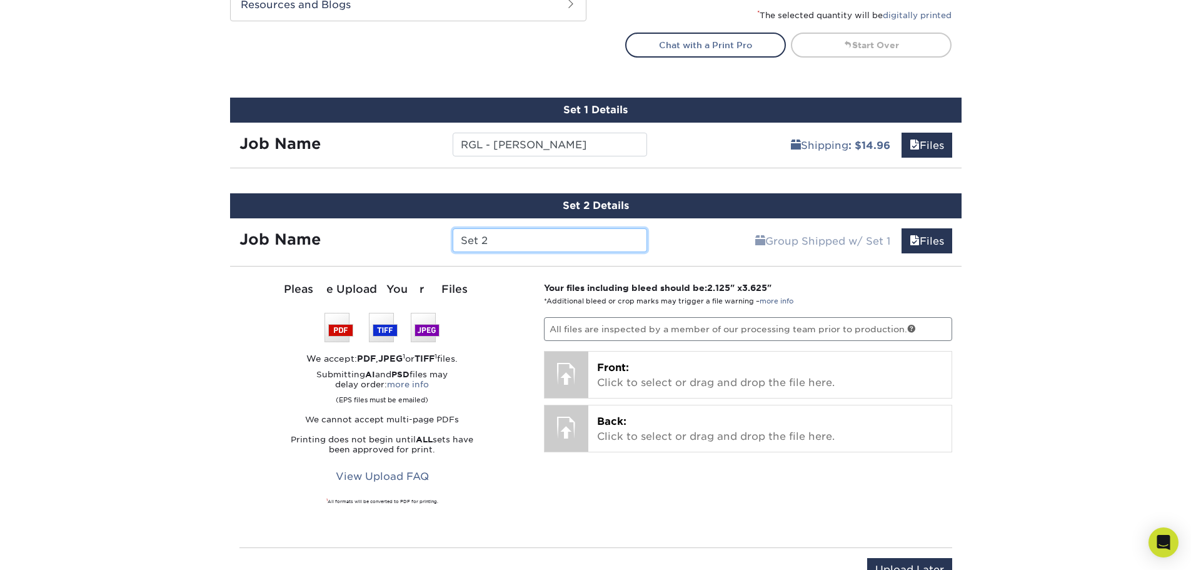
scroll to position [655, 0]
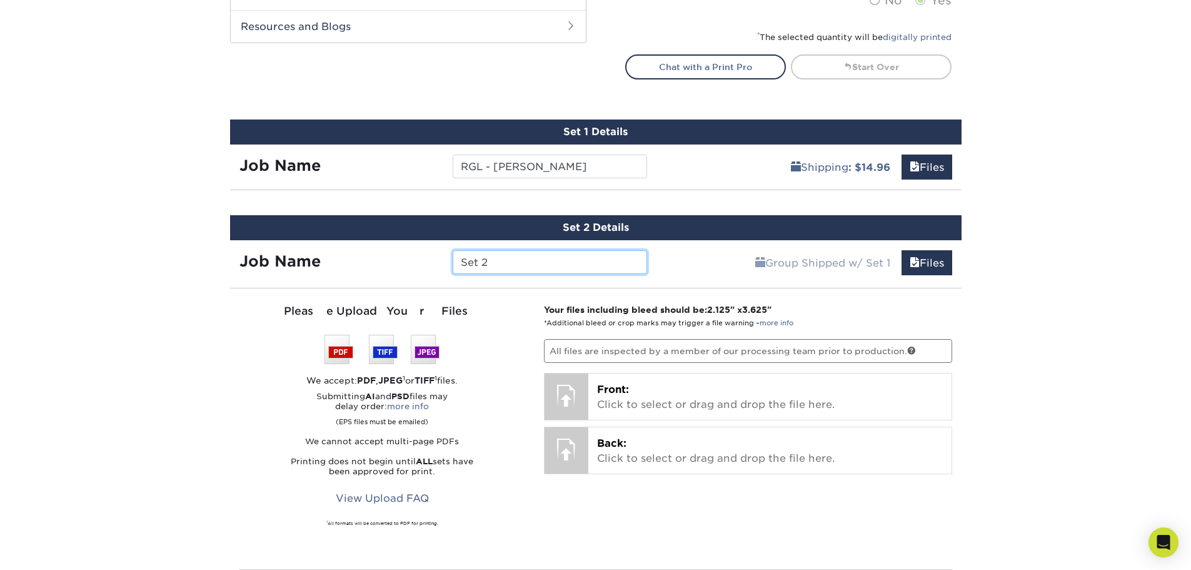
click at [505, 258] on input "Set 2" at bounding box center [550, 262] width 194 height 24
click at [527, 265] on input "RGL -" at bounding box center [550, 262] width 194 height 24
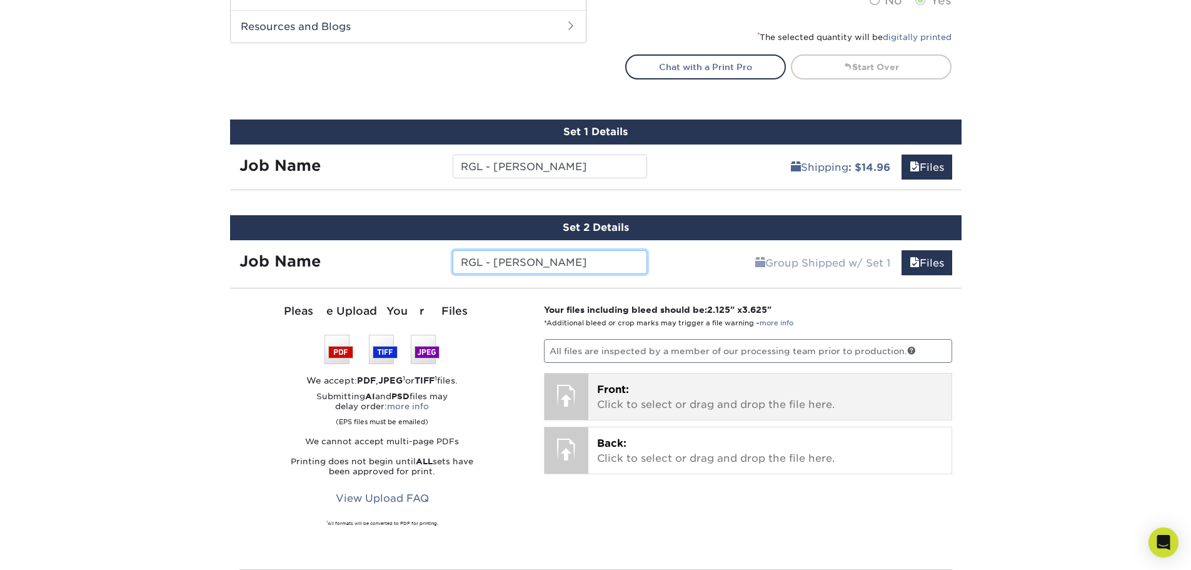
type input "RGL - Guillermo Duarte Jr"
click at [623, 396] on p "Front: Click to select or drag and drop the file here." at bounding box center [770, 397] width 346 height 30
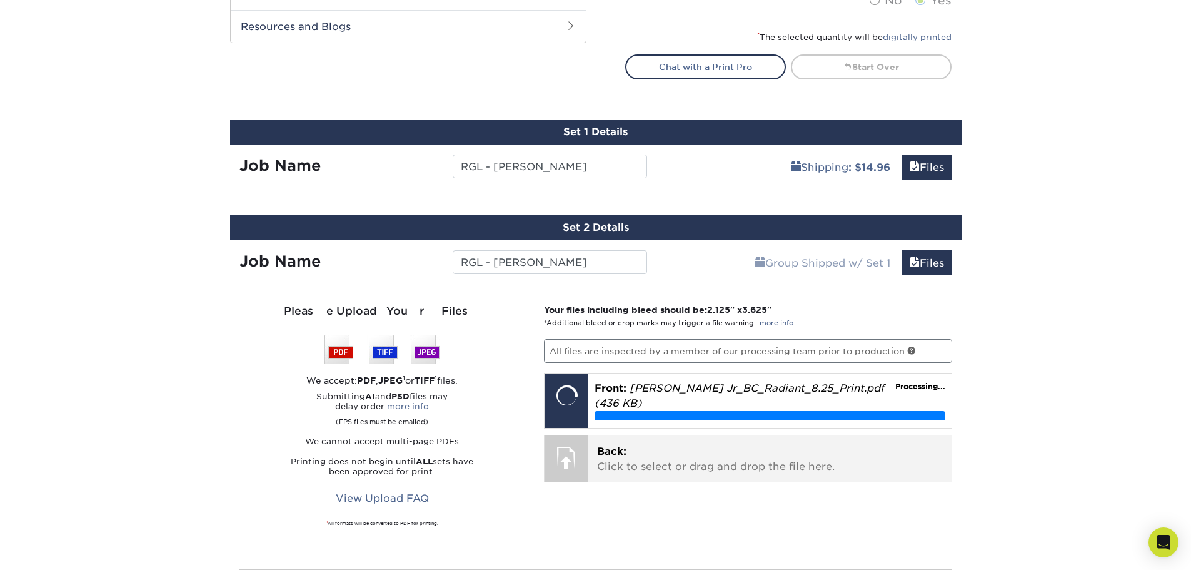
click at [648, 469] on p "Back: Click to select or drag and drop the file here." at bounding box center [770, 459] width 346 height 30
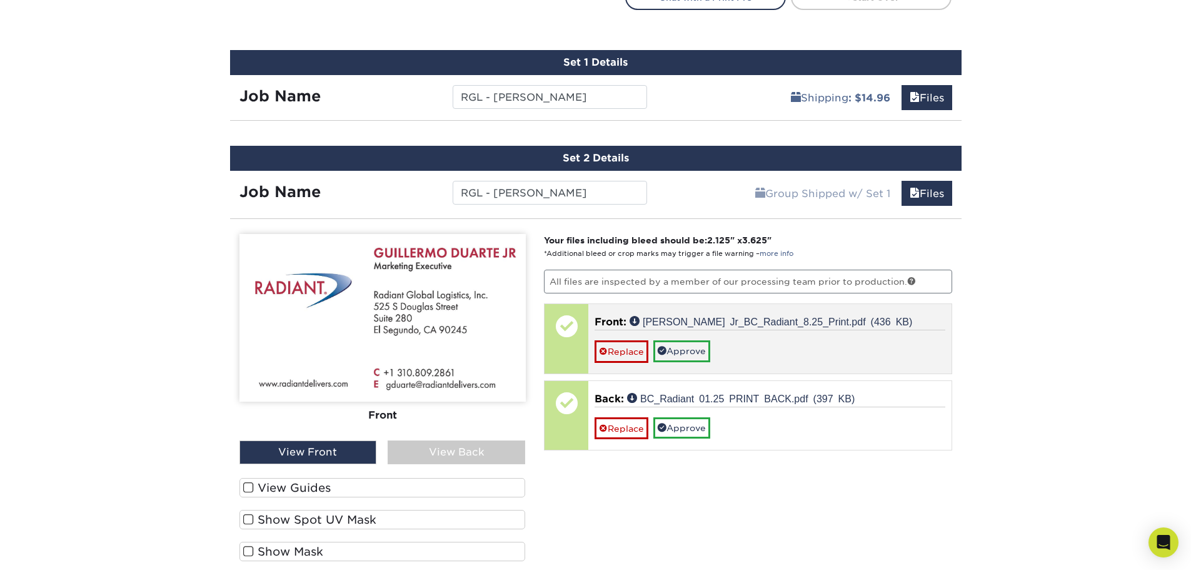
scroll to position [780, 0]
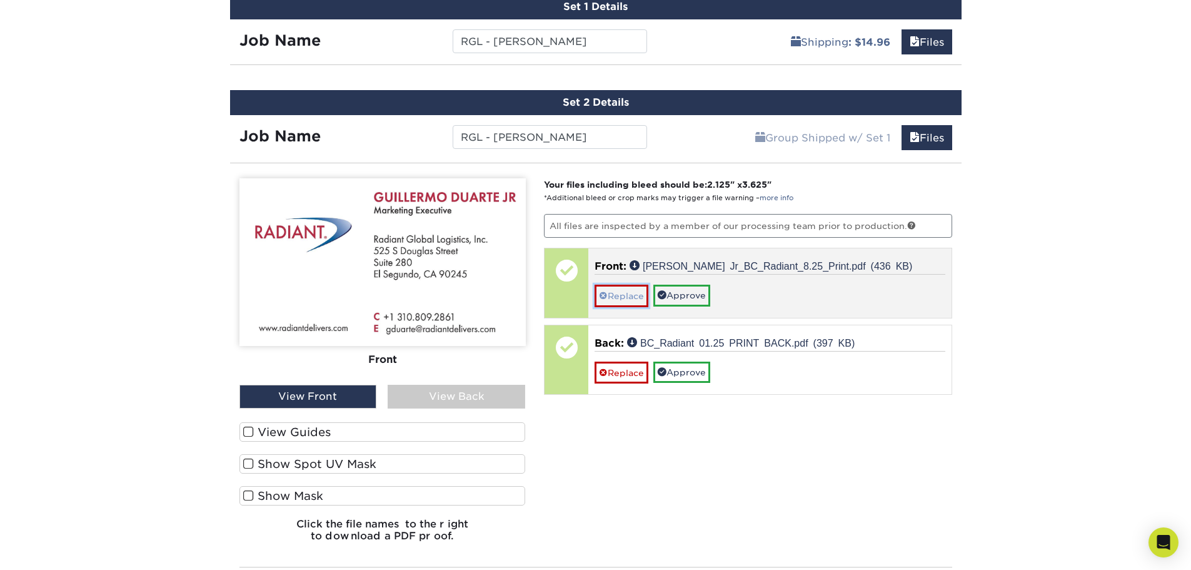
click at [612, 290] on link "Replace" at bounding box center [622, 296] width 54 height 22
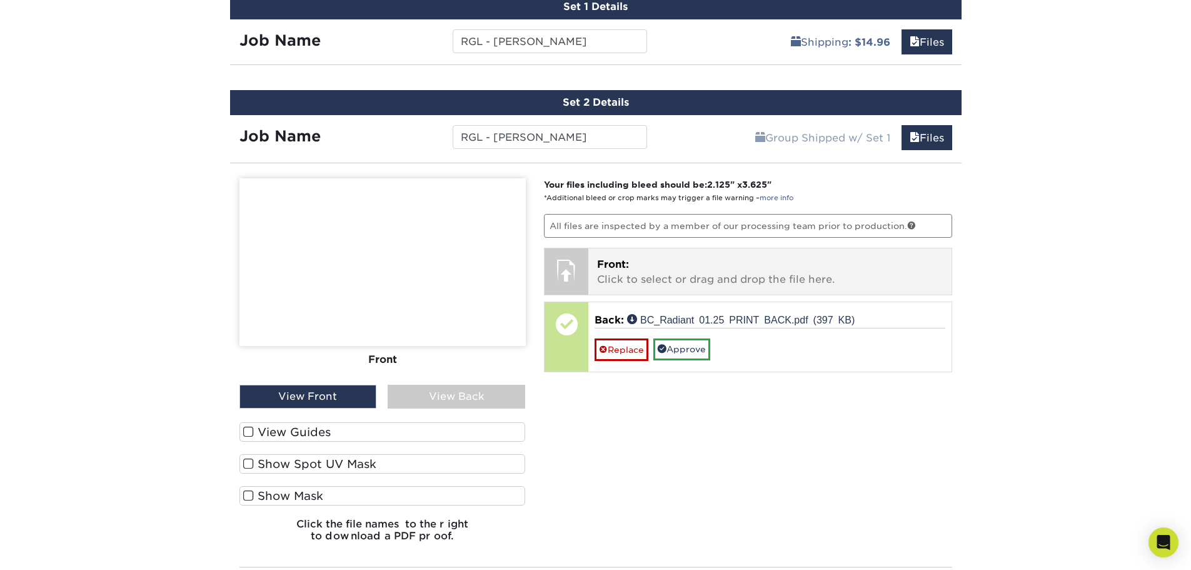
click at [628, 267] on span "Front:" at bounding box center [613, 264] width 32 height 12
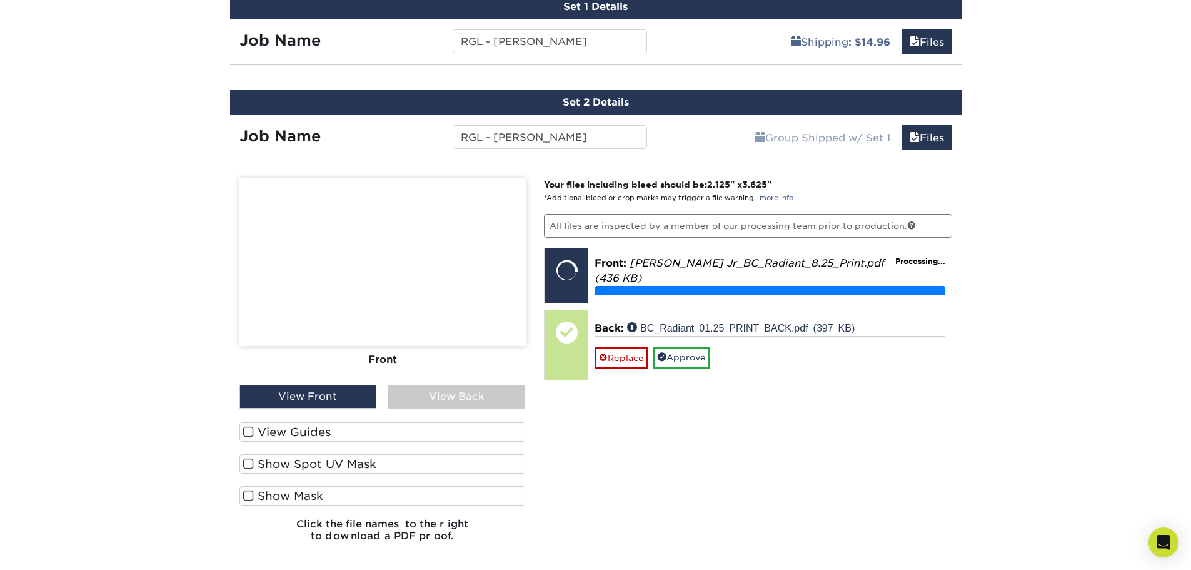
click at [671, 49] on div "Shipping : $14.96 Files" at bounding box center [809, 36] width 305 height 35
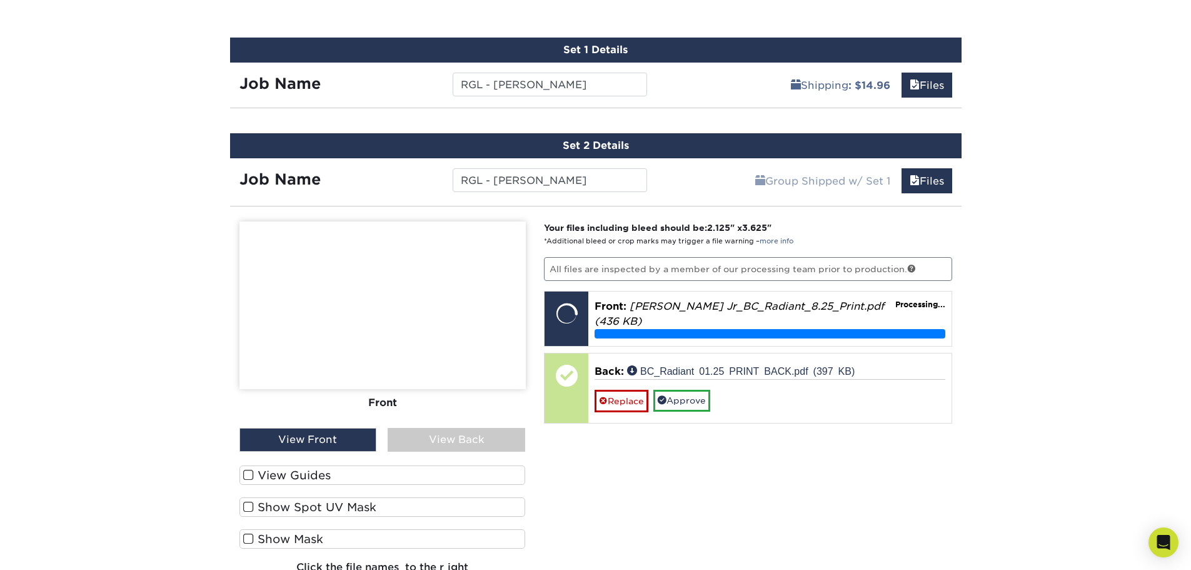
scroll to position [717, 0]
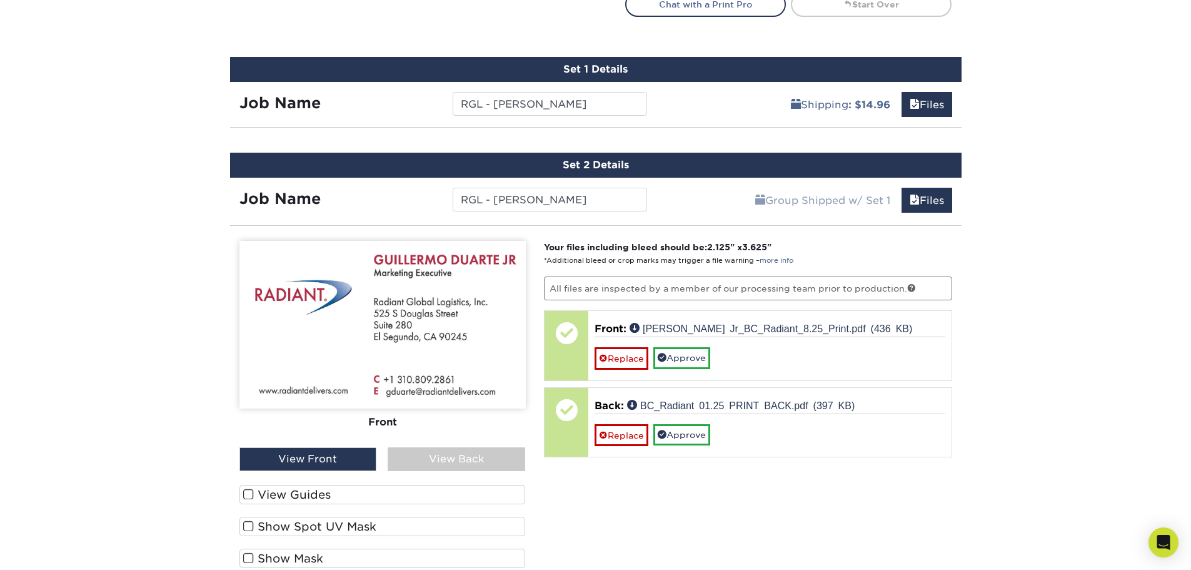
click at [693, 119] on div "Set 1 Details Job Name RGL - Dory Velarde Shipping : $14.96 Files You've choose…" at bounding box center [596, 92] width 732 height 71
click at [479, 113] on input "RGL - Dory Velarde" at bounding box center [550, 104] width 194 height 24
click at [320, 108] on strong "Job Name" at bounding box center [280, 103] width 81 height 18
click at [253, 110] on strong "Job Name" at bounding box center [280, 103] width 81 height 18
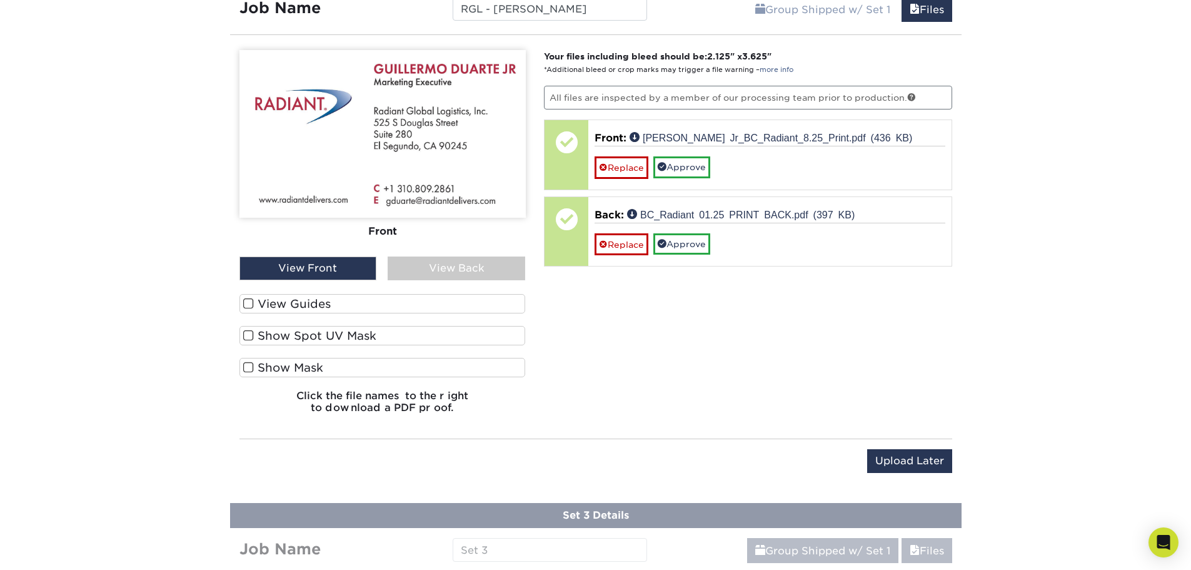
scroll to position [905, 0]
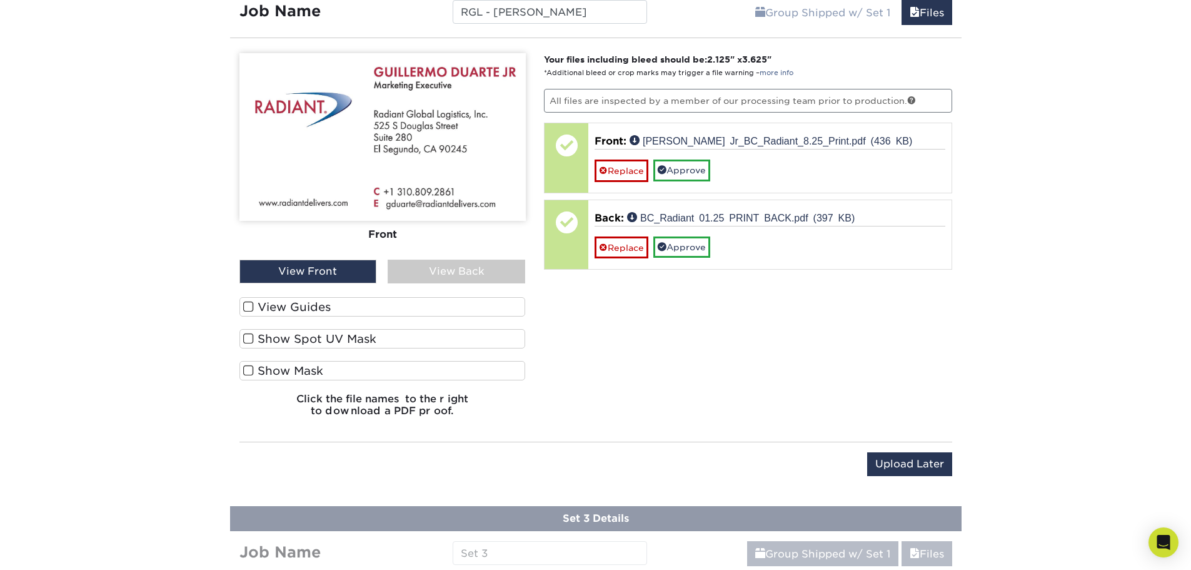
click at [455, 267] on div "View Back" at bounding box center [457, 272] width 138 height 24
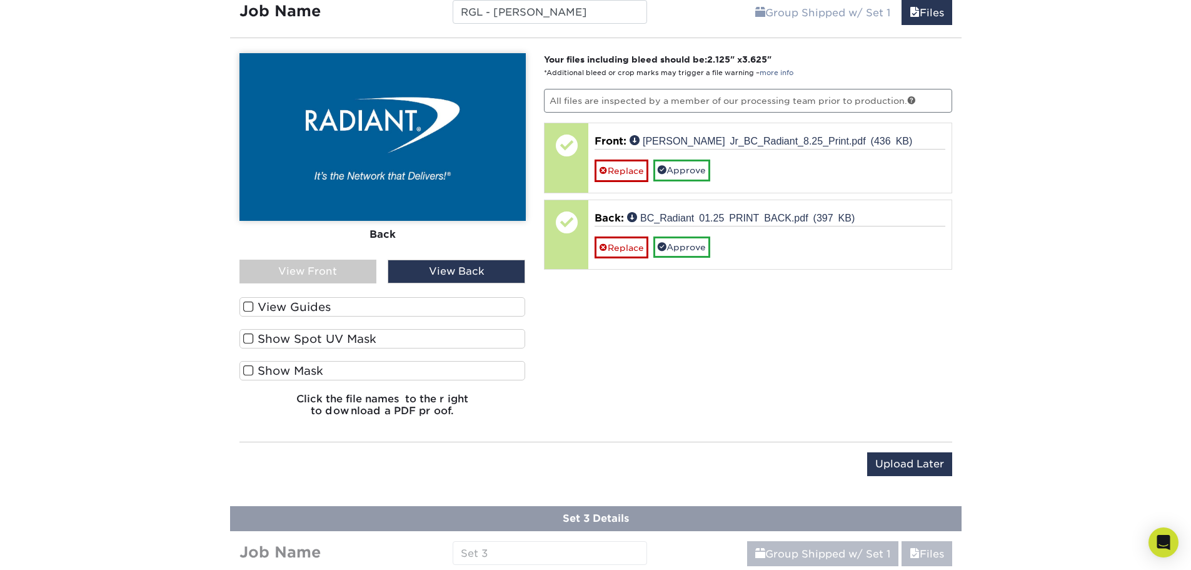
click at [328, 268] on div "View Front" at bounding box center [309, 272] width 138 height 24
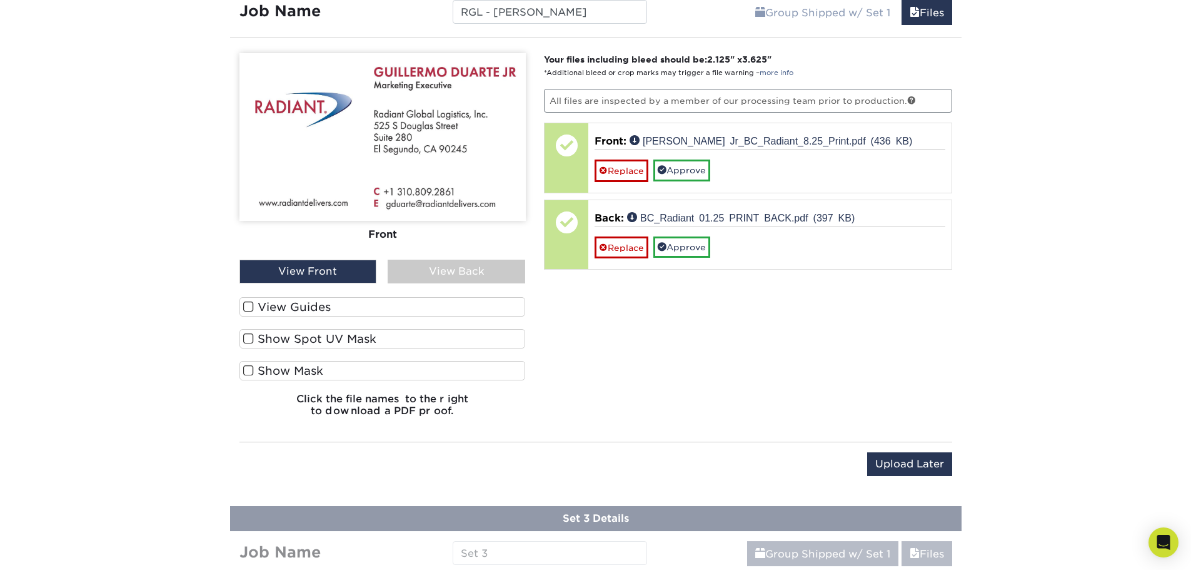
click at [308, 311] on label "View Guides" at bounding box center [383, 306] width 286 height 19
click at [0, 0] on input "View Guides" at bounding box center [0, 0] width 0 height 0
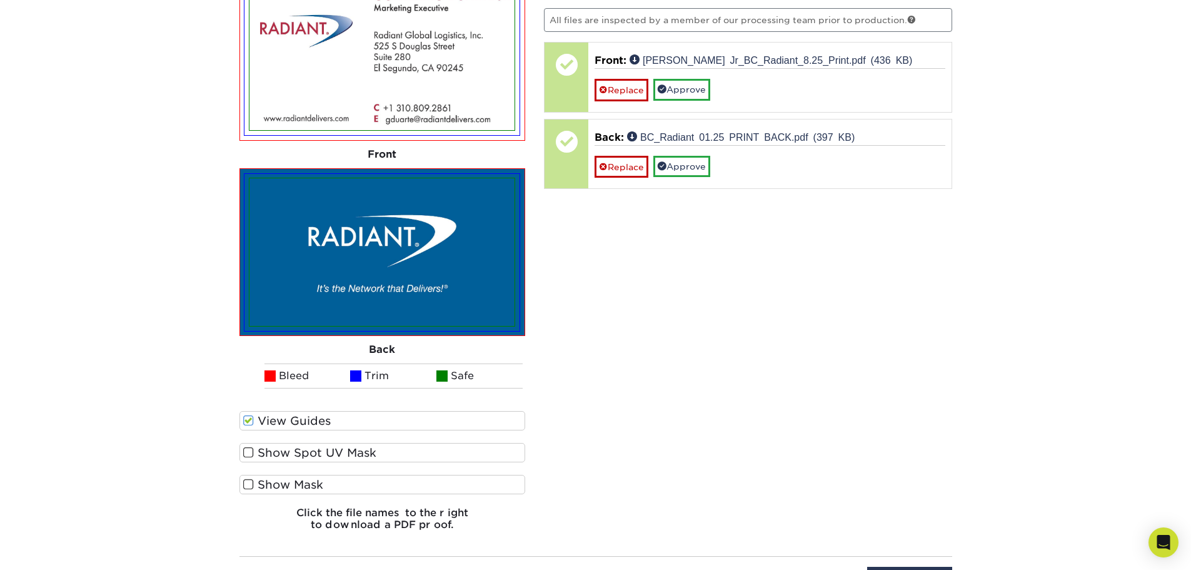
scroll to position [1030, 0]
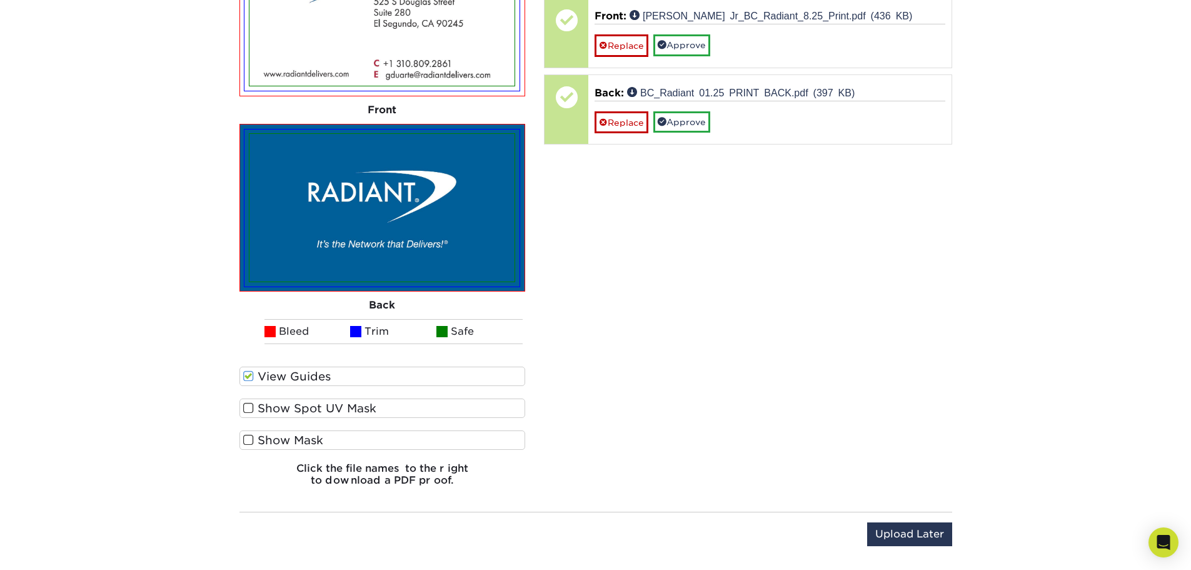
click at [262, 404] on label "Show Spot UV Mask" at bounding box center [383, 407] width 286 height 19
click at [0, 0] on input "Show Spot UV Mask" at bounding box center [0, 0] width 0 height 0
click at [323, 410] on label "Show Spot UV Mask" at bounding box center [383, 407] width 286 height 19
click at [0, 0] on input "Show Spot UV Mask" at bounding box center [0, 0] width 0 height 0
click at [305, 435] on label "Show Mask" at bounding box center [383, 439] width 286 height 19
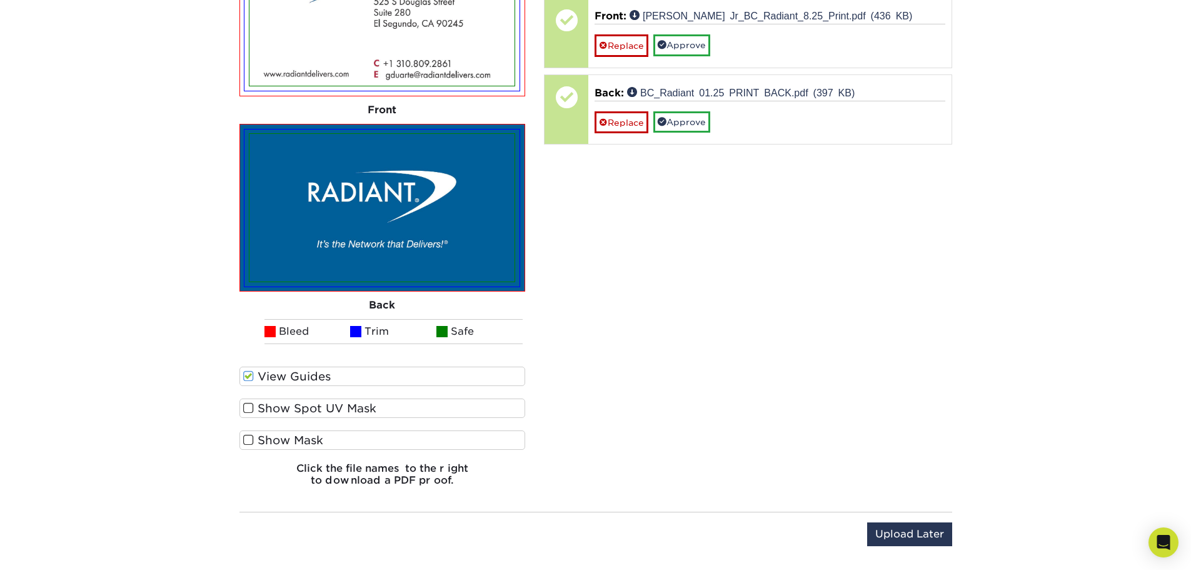
click at [0, 0] on input "Show Mask" at bounding box center [0, 0] width 0 height 0
click at [305, 435] on label "Show Mask" at bounding box center [383, 439] width 286 height 19
click at [0, 0] on input "Show Mask" at bounding box center [0, 0] width 0 height 0
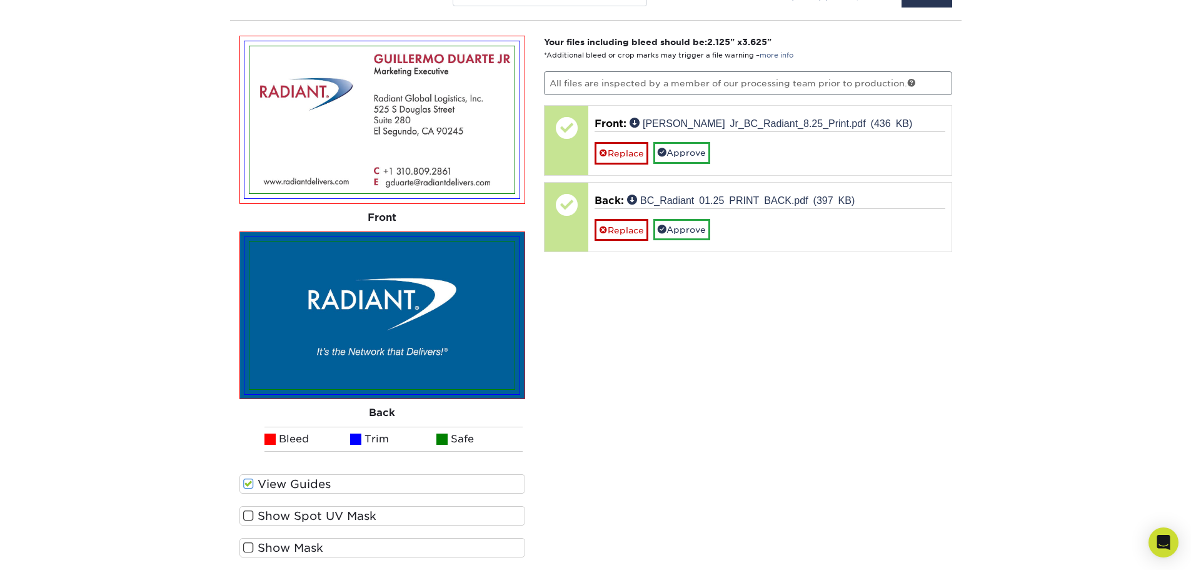
scroll to position [842, 0]
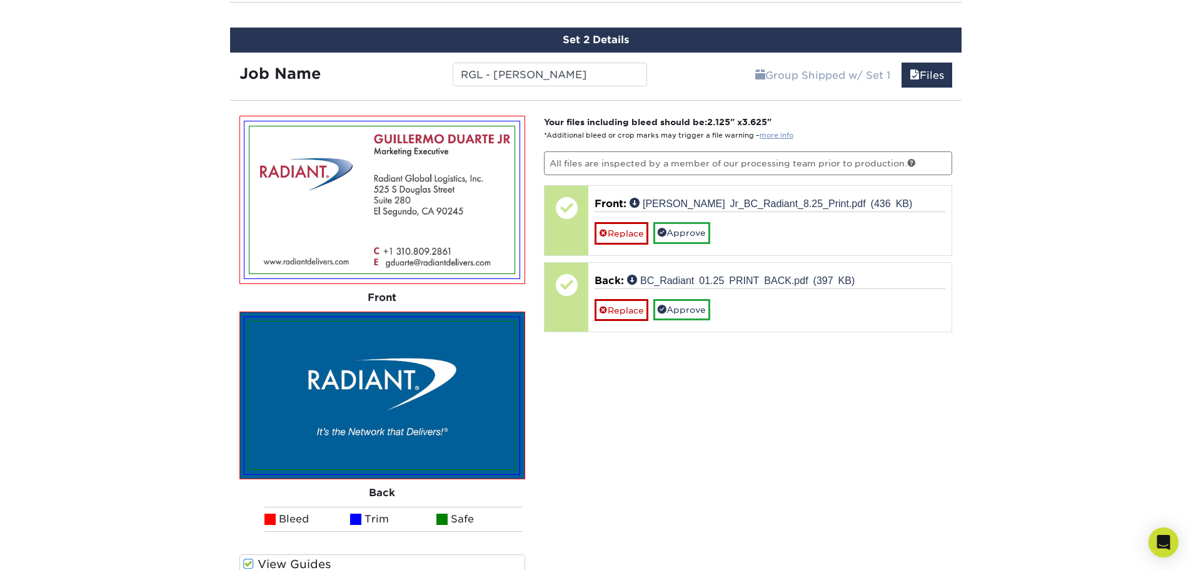
click at [775, 132] on link "more info" at bounding box center [777, 135] width 34 height 8
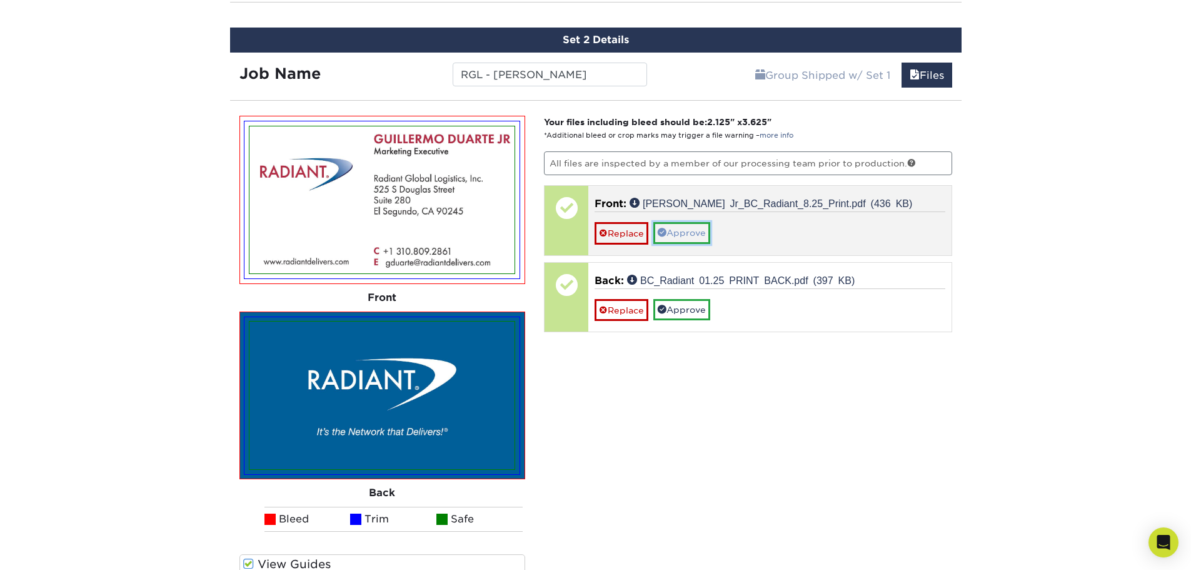
click at [689, 236] on link "Approve" at bounding box center [681, 232] width 57 height 21
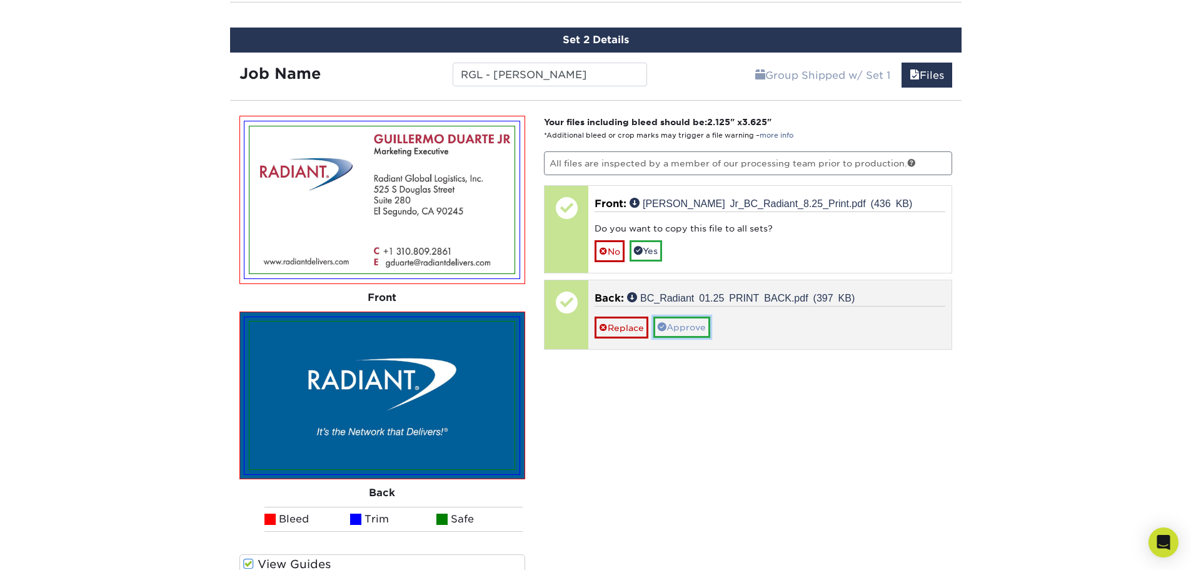
click at [695, 330] on link "Approve" at bounding box center [681, 326] width 57 height 21
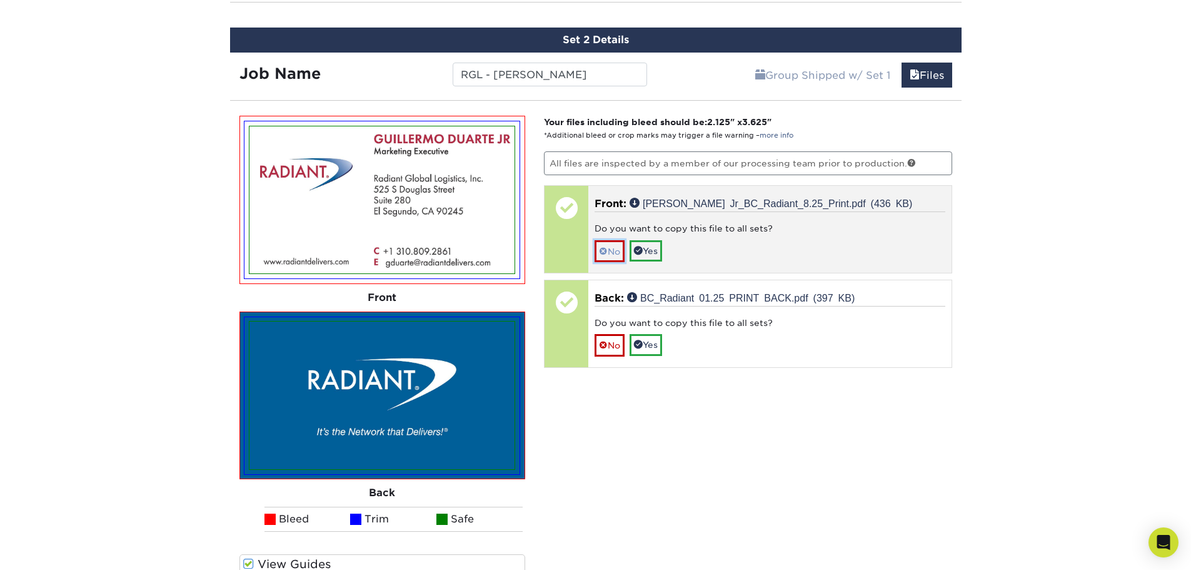
click at [608, 249] on link "No" at bounding box center [610, 251] width 30 height 22
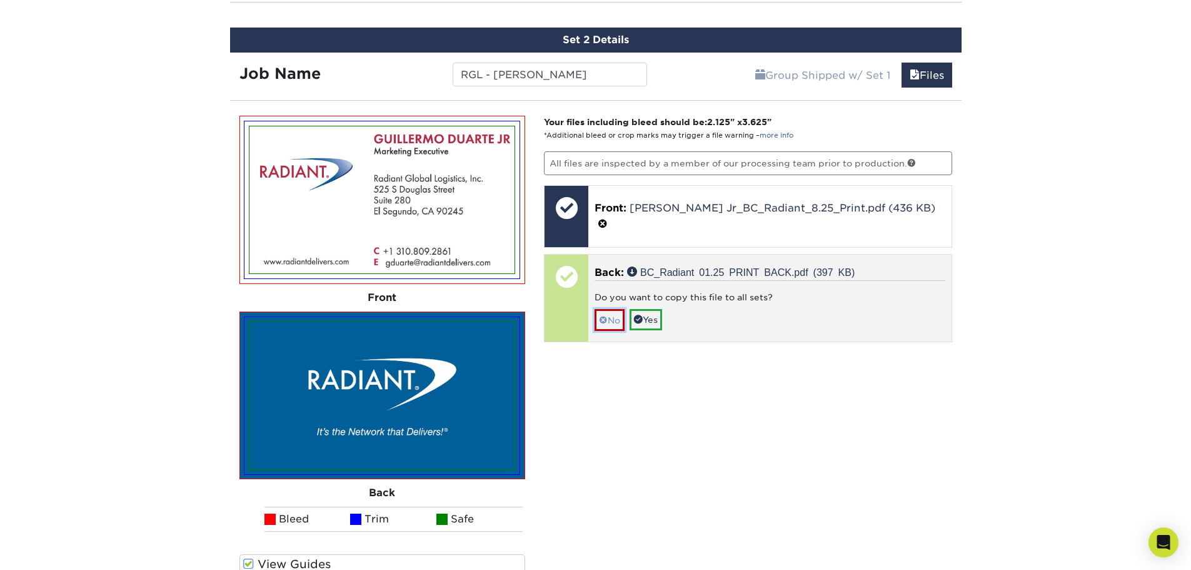
click at [598, 320] on link "No" at bounding box center [610, 320] width 30 height 22
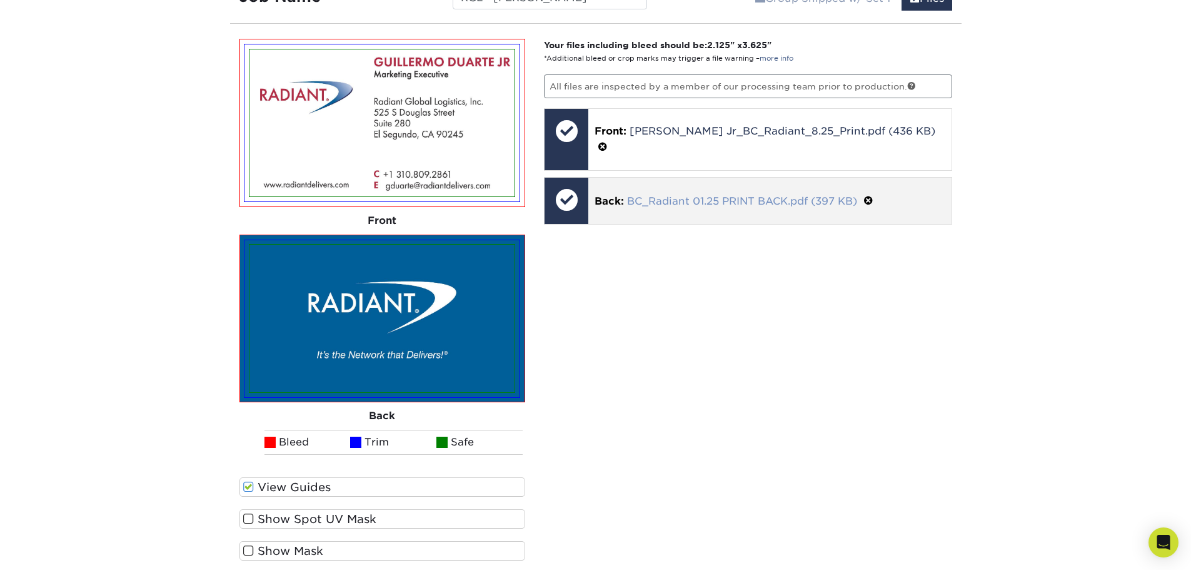
scroll to position [1030, 0]
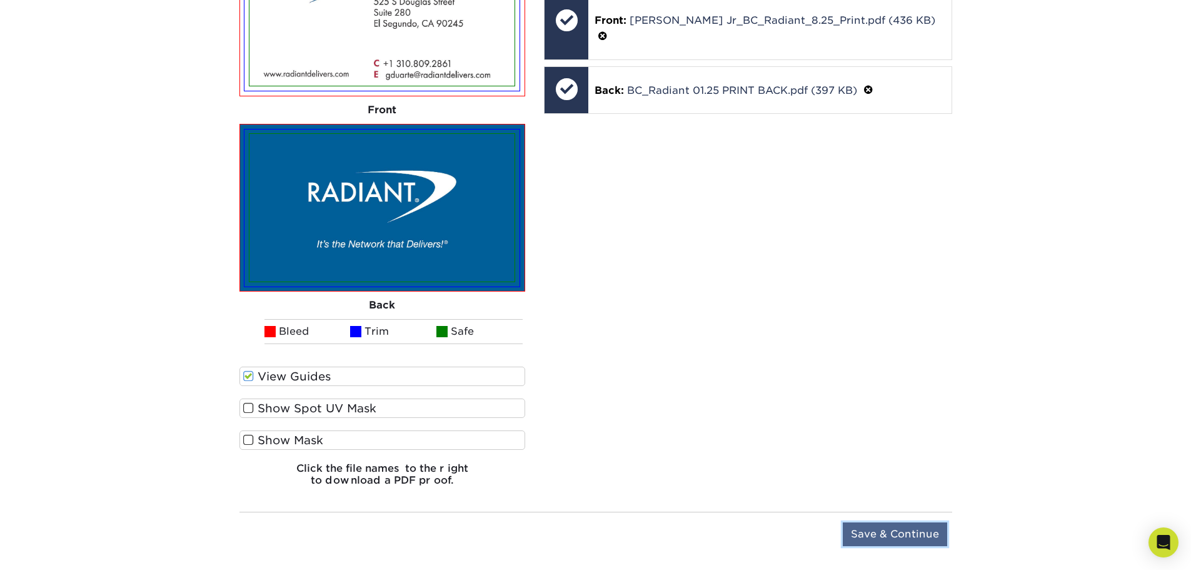
click at [892, 538] on input "Save & Continue" at bounding box center [895, 534] width 104 height 24
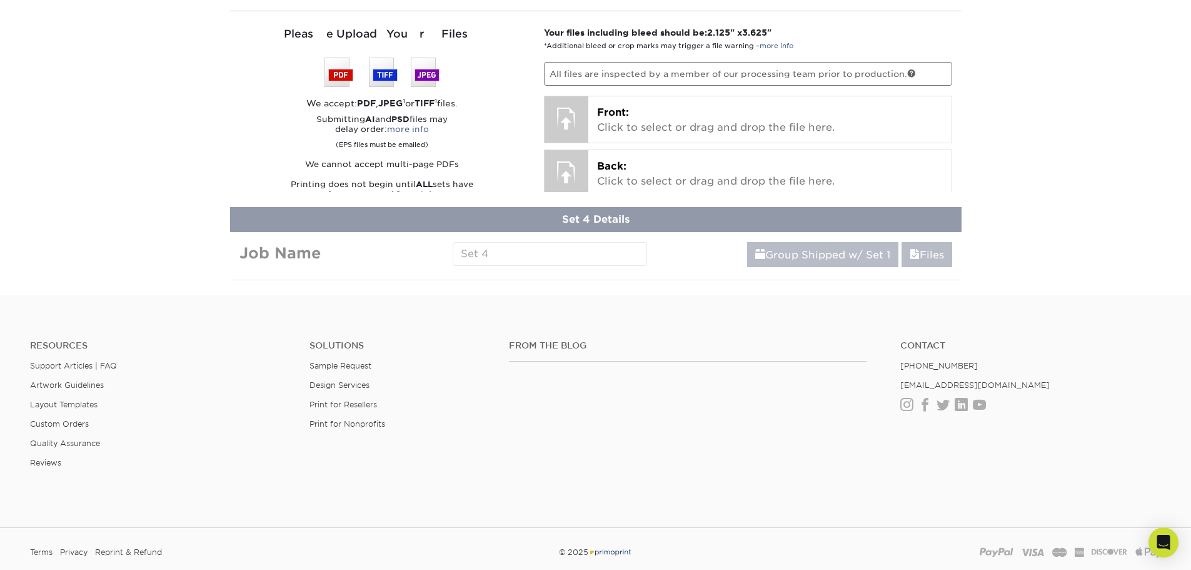
scroll to position [730, 0]
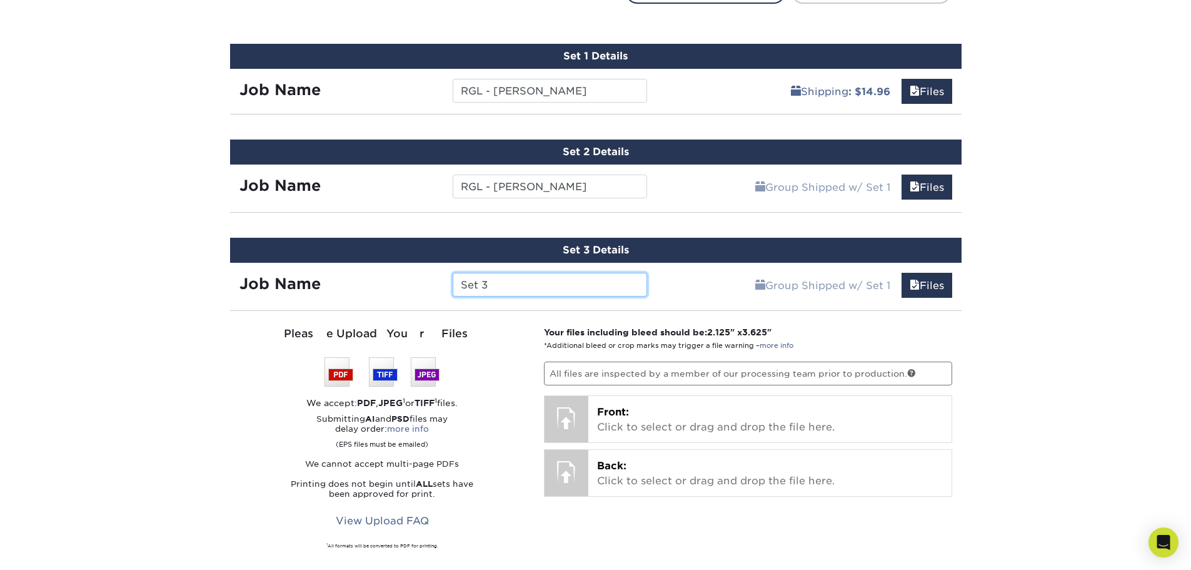
drag, startPoint x: 507, startPoint y: 282, endPoint x: 403, endPoint y: 266, distance: 105.6
click at [418, 266] on div "Job Name Set 3" at bounding box center [443, 282] width 427 height 38
type input "RGL - Chris Cervana"
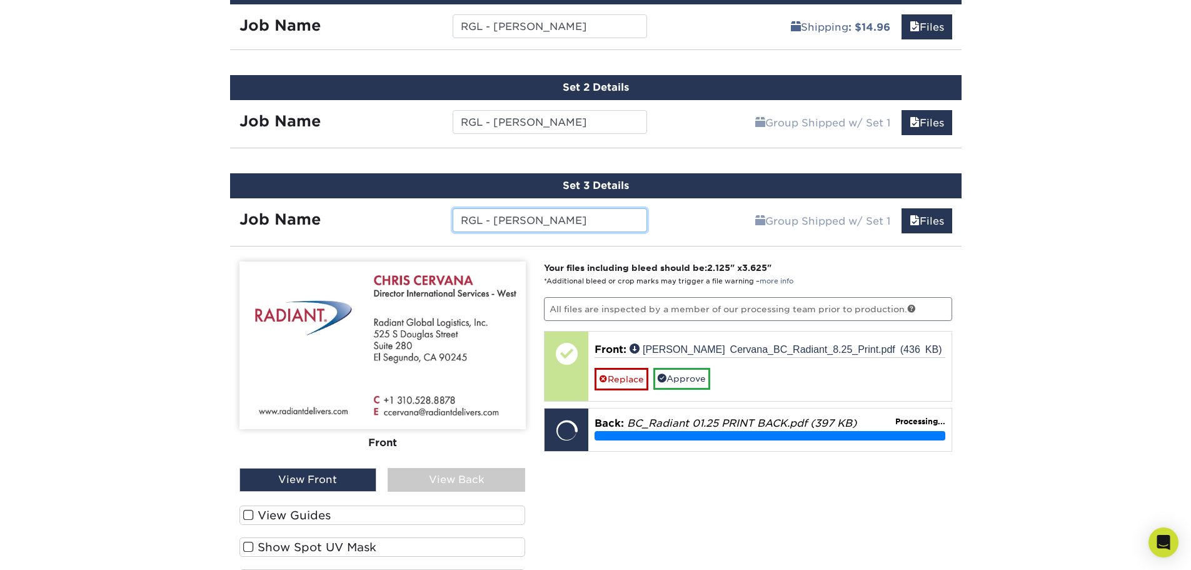
scroll to position [855, 0]
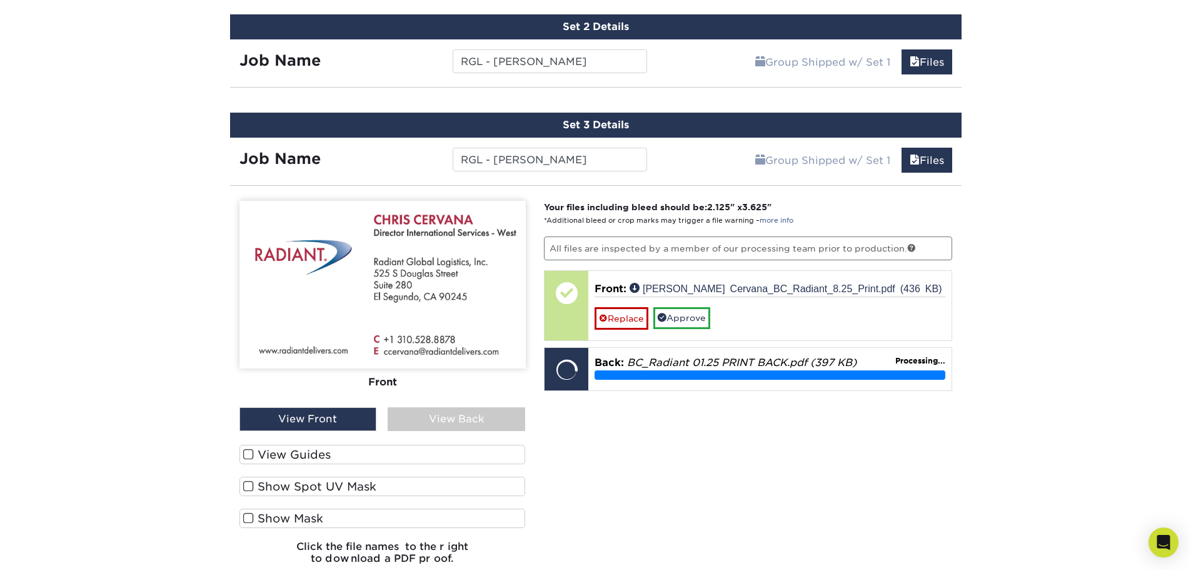
click at [246, 456] on span at bounding box center [248, 454] width 11 height 12
click at [0, 0] on input "View Guides" at bounding box center [0, 0] width 0 height 0
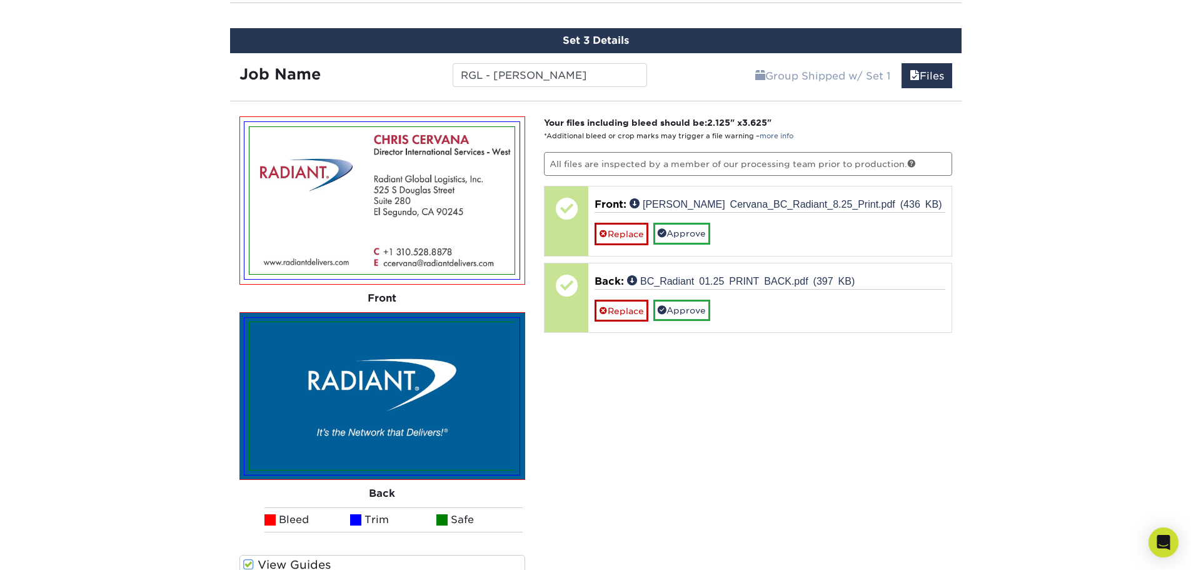
scroll to position [918, 0]
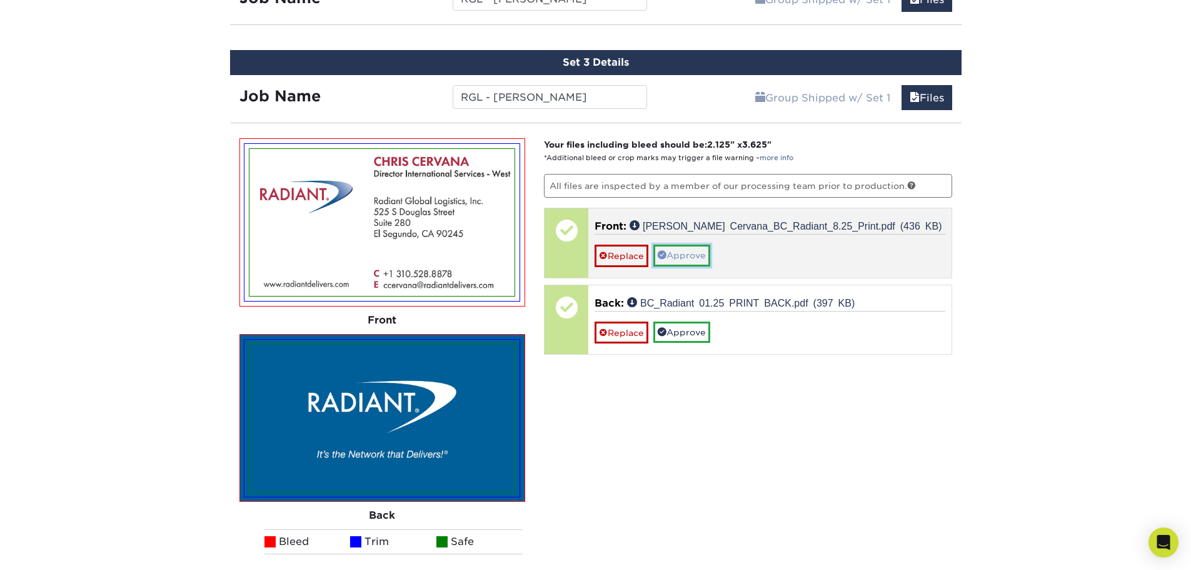
click at [690, 254] on link "Approve" at bounding box center [681, 255] width 57 height 21
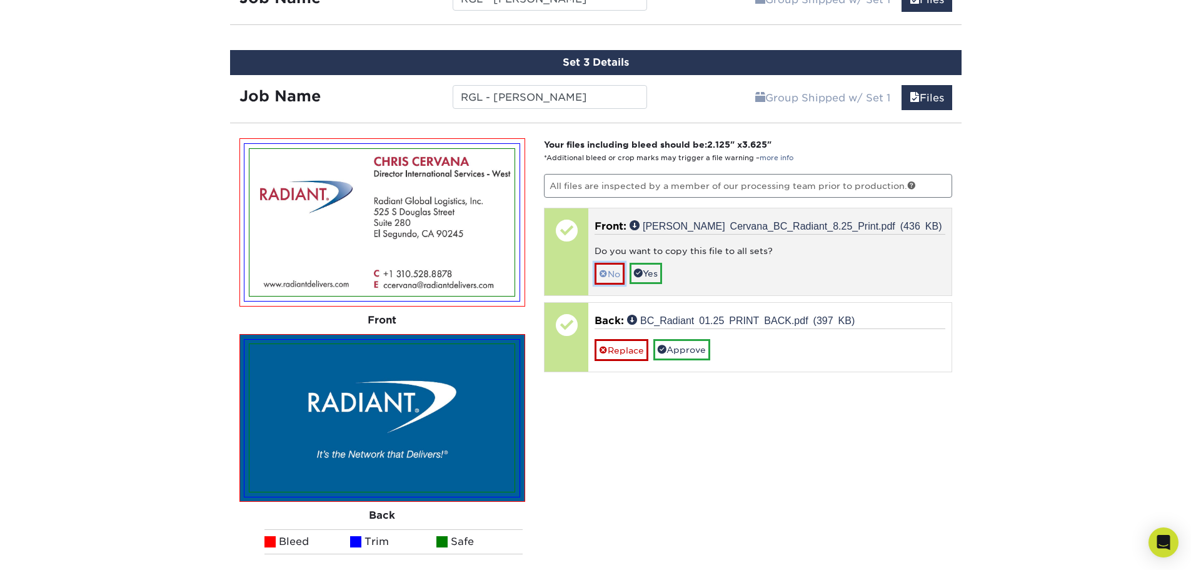
click at [604, 273] on span at bounding box center [603, 274] width 9 height 10
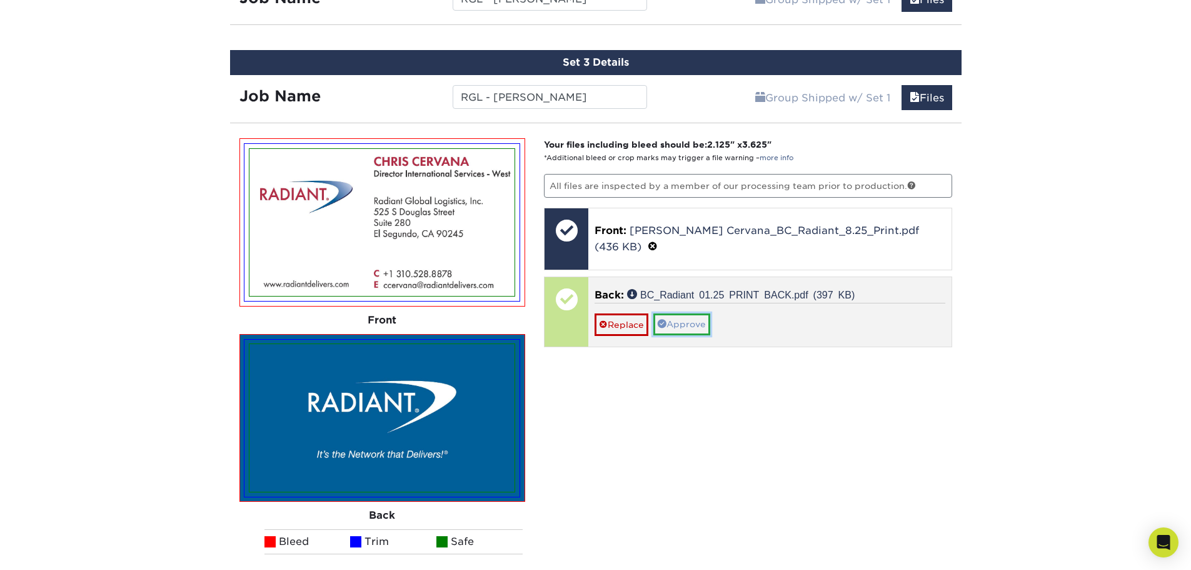
click at [691, 315] on link "Approve" at bounding box center [681, 323] width 57 height 21
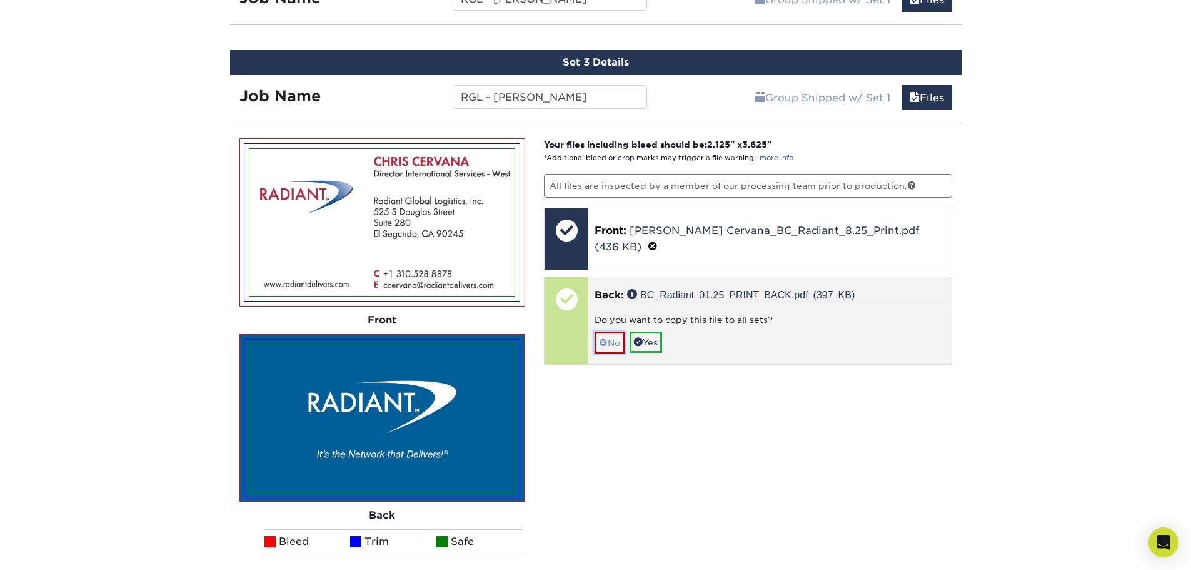
click at [612, 333] on link "No" at bounding box center [610, 342] width 30 height 22
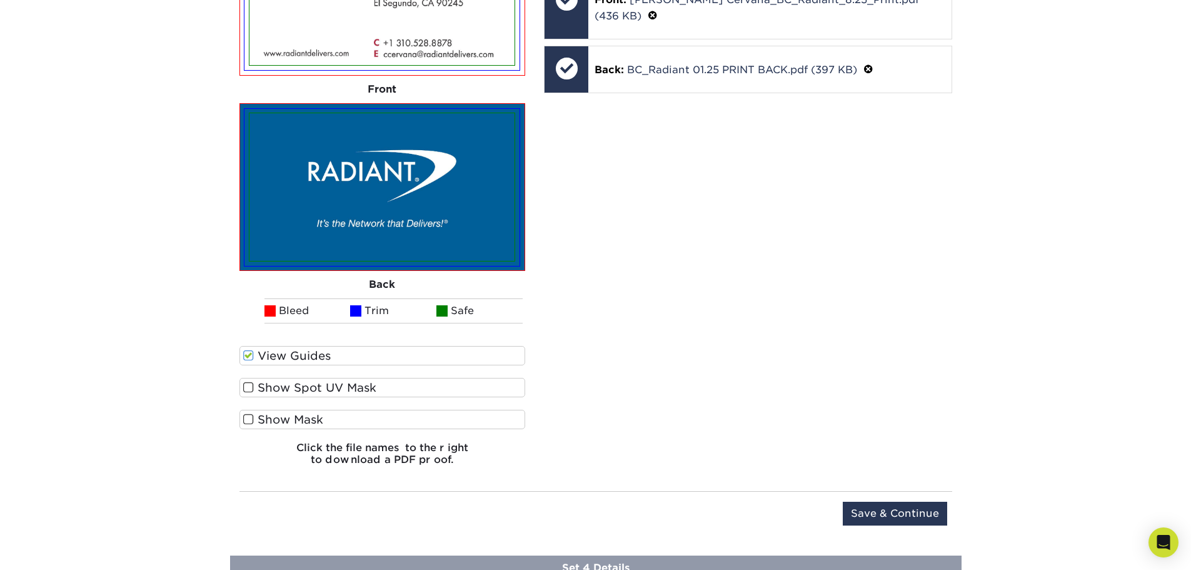
scroll to position [1168, 0]
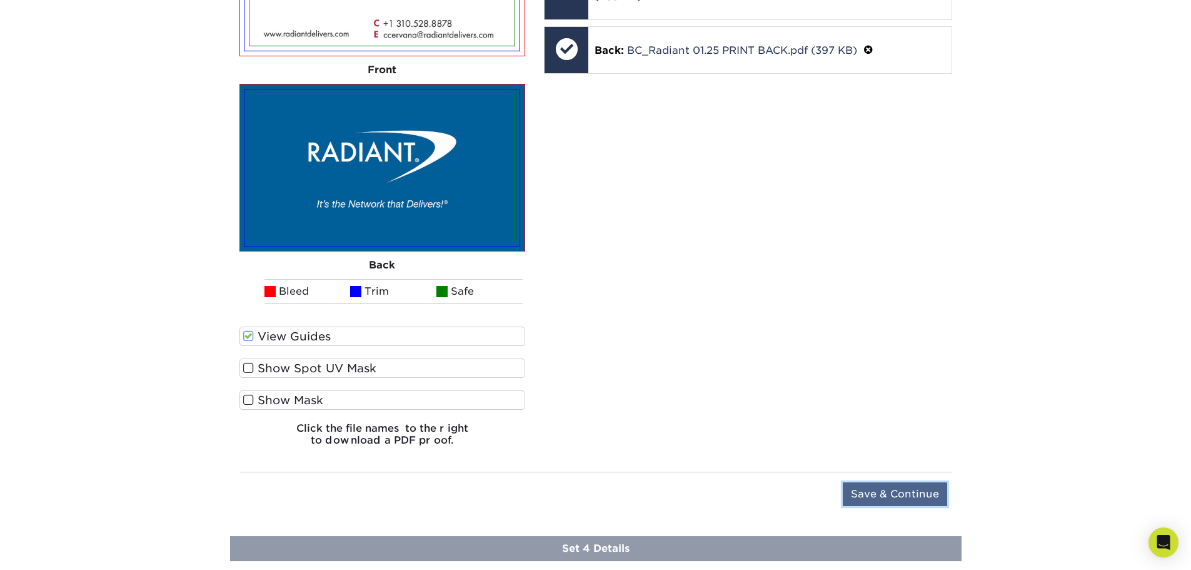
click at [881, 498] on input "Save & Continue" at bounding box center [895, 494] width 104 height 24
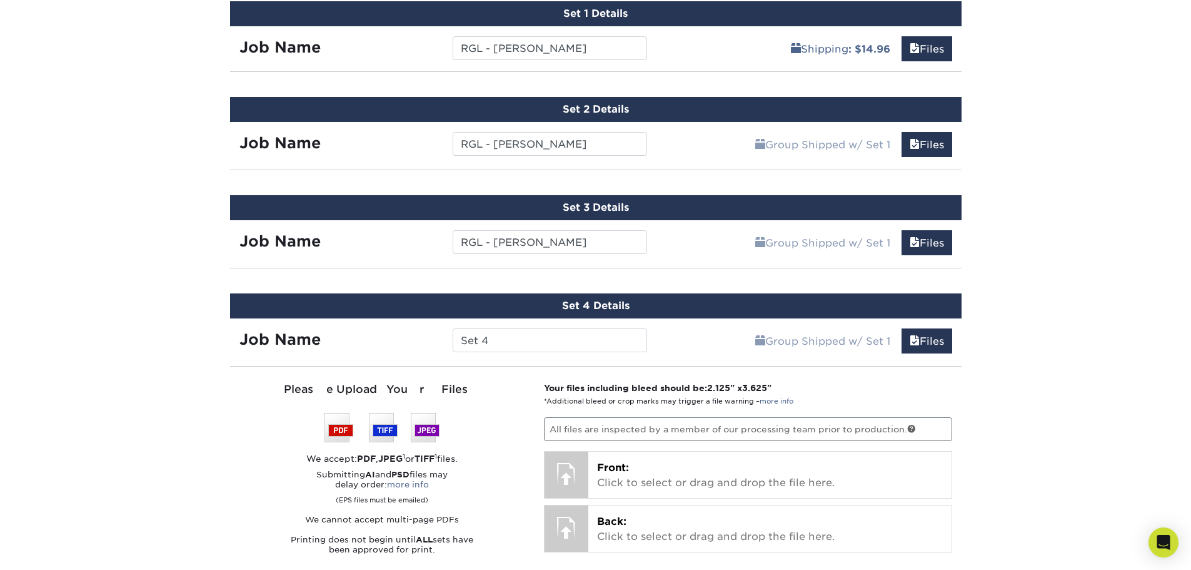
scroll to position [704, 0]
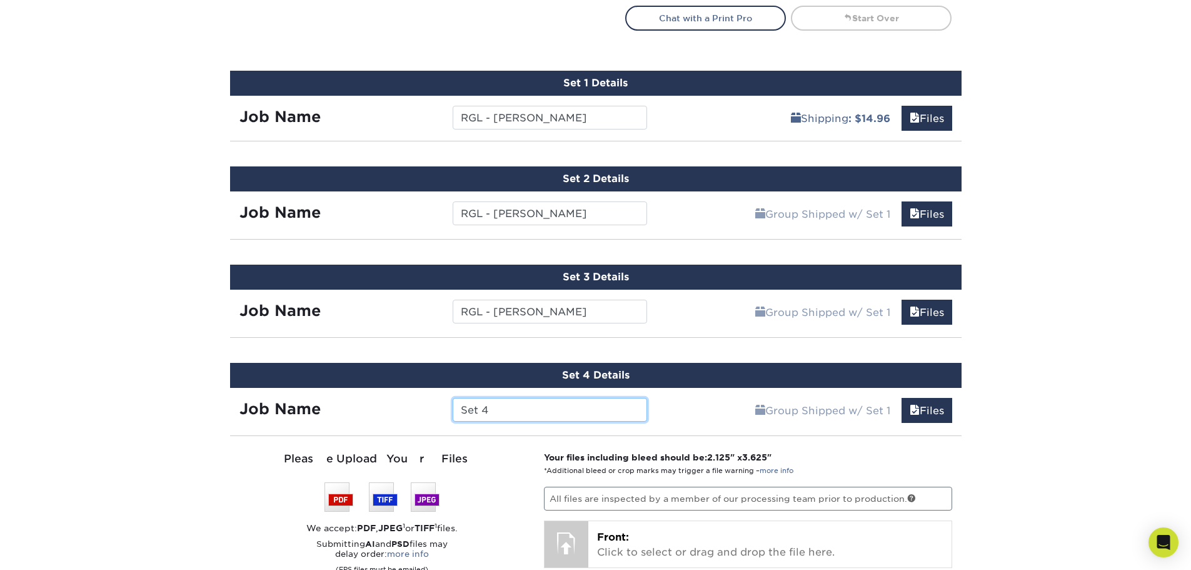
click at [512, 405] on input "Set 4" at bounding box center [550, 410] width 194 height 24
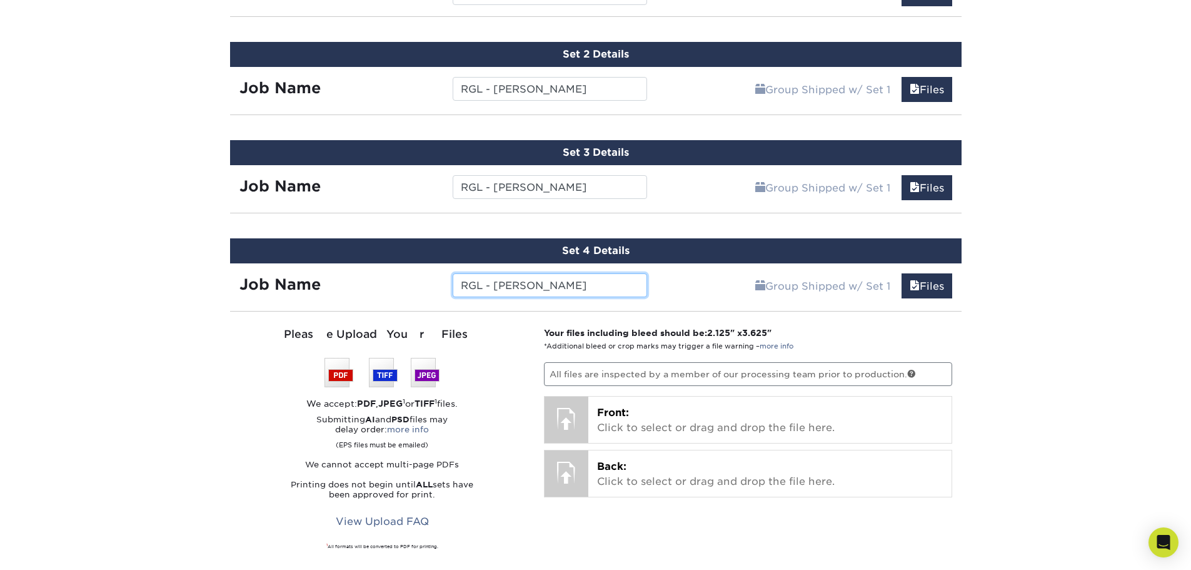
scroll to position [829, 0]
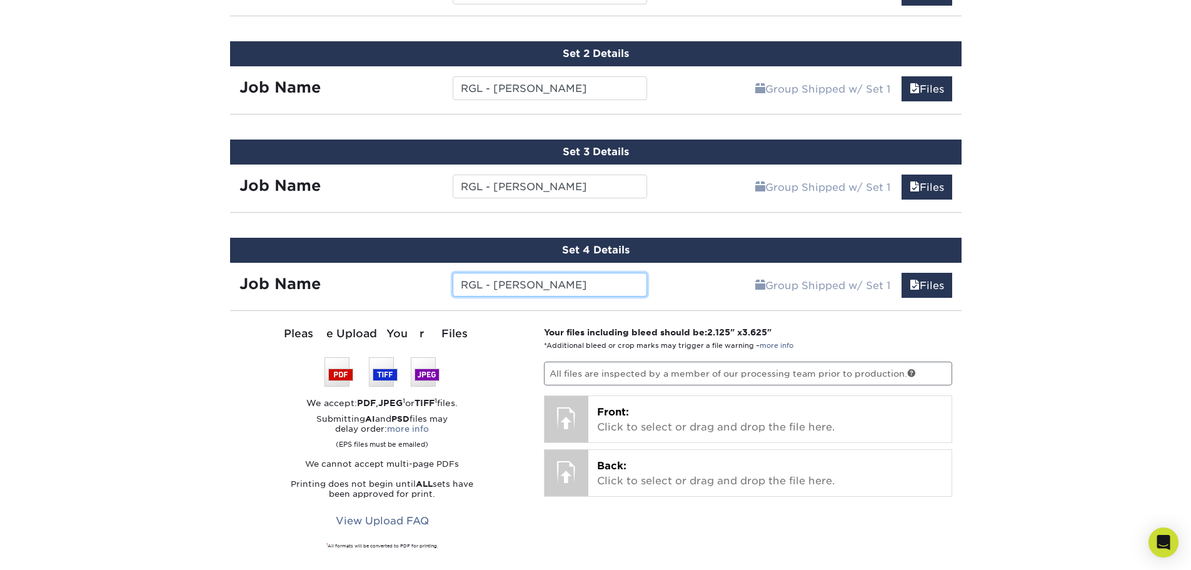
type input "RGL - Therese Solis"
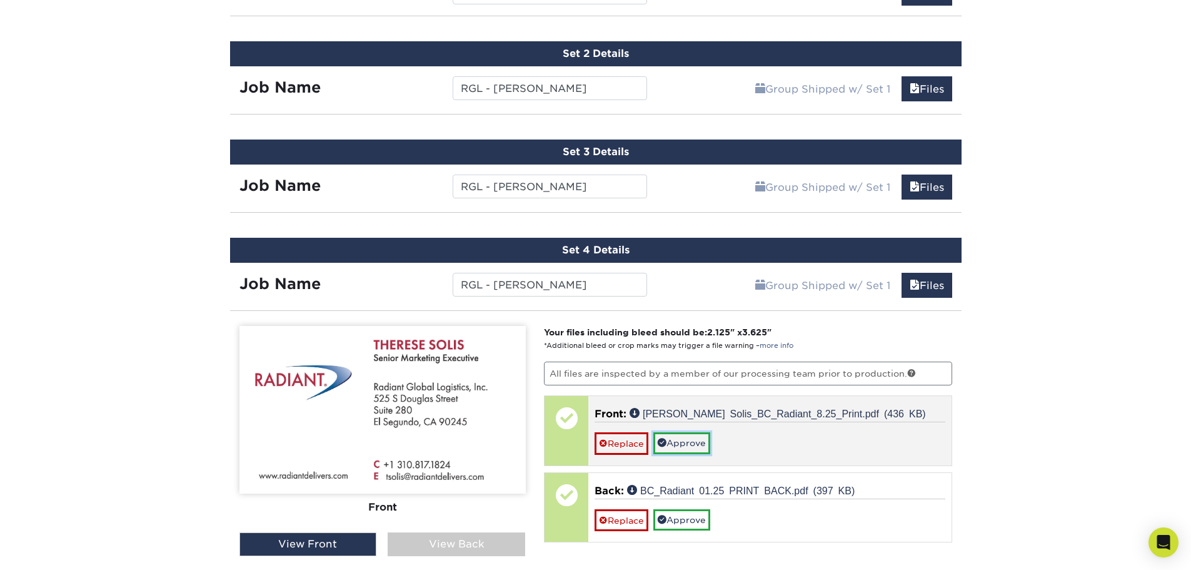
click at [686, 443] on link "Approve" at bounding box center [681, 442] width 57 height 21
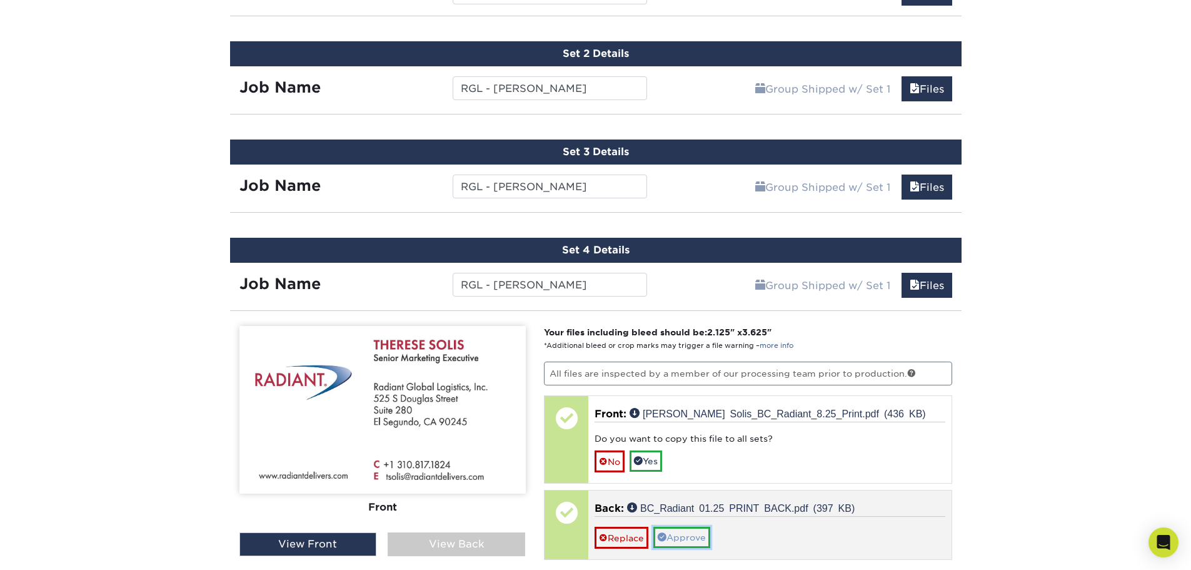
click at [689, 538] on link "Approve" at bounding box center [681, 537] width 57 height 21
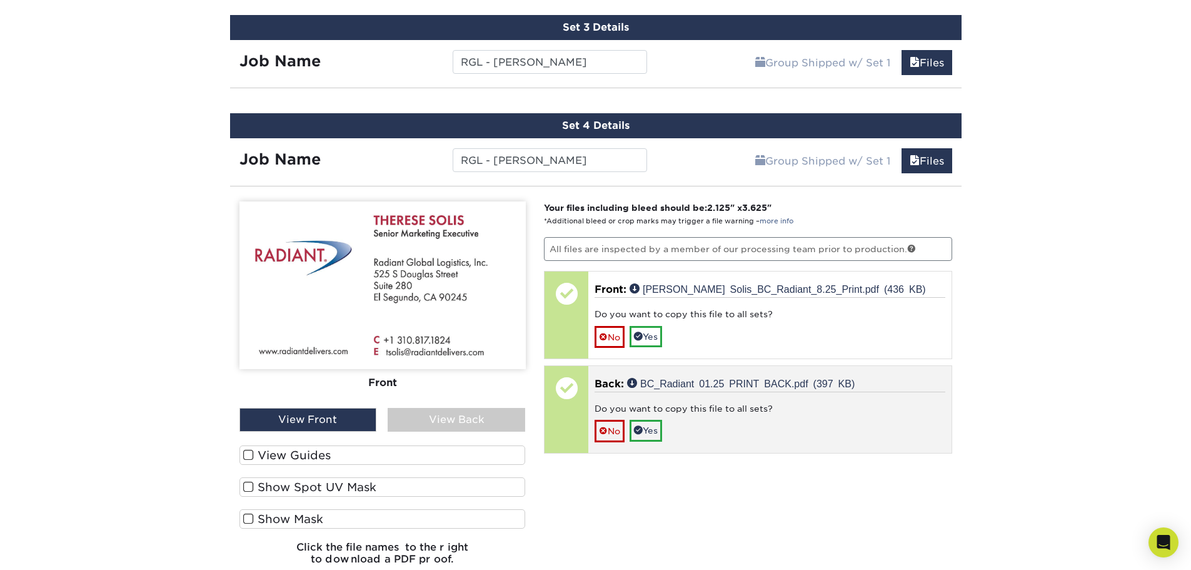
scroll to position [954, 0]
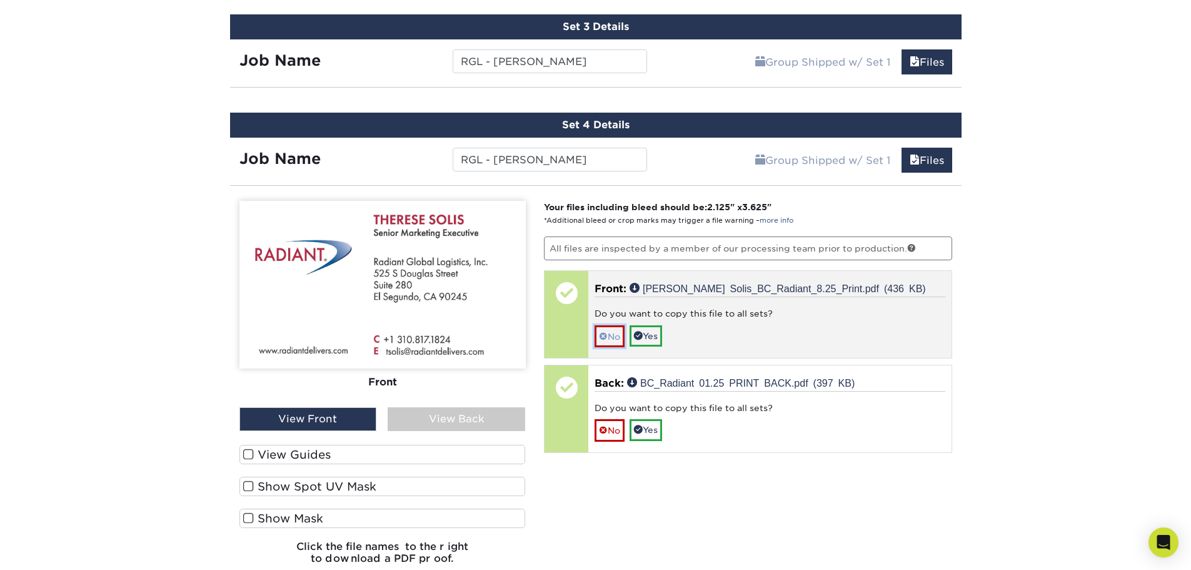
click at [608, 341] on link "No" at bounding box center [610, 336] width 30 height 22
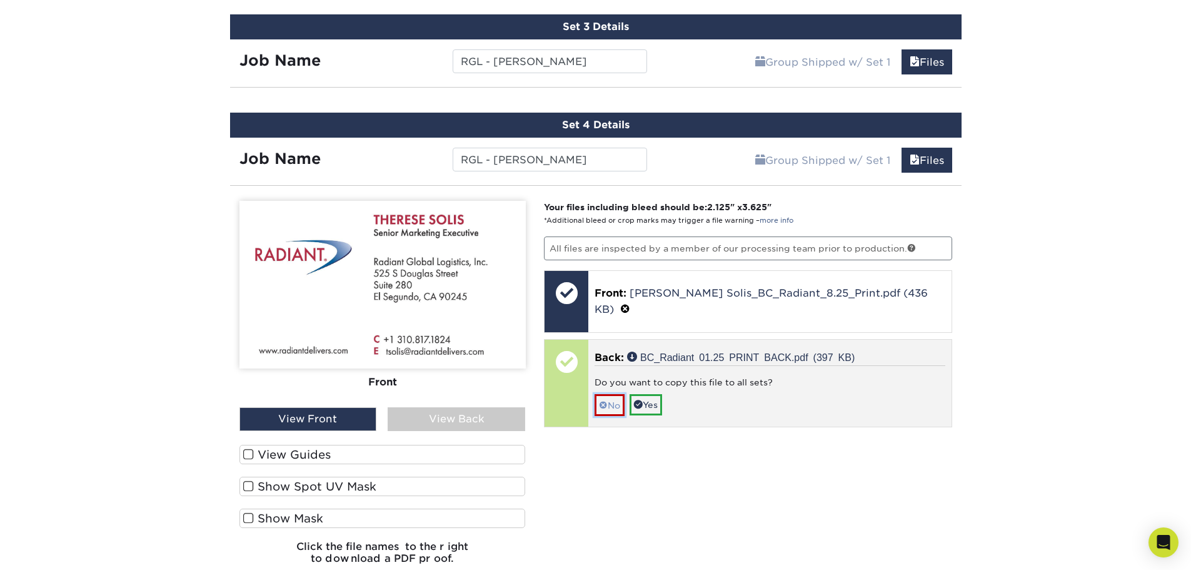
click at [602, 400] on span at bounding box center [603, 405] width 9 height 10
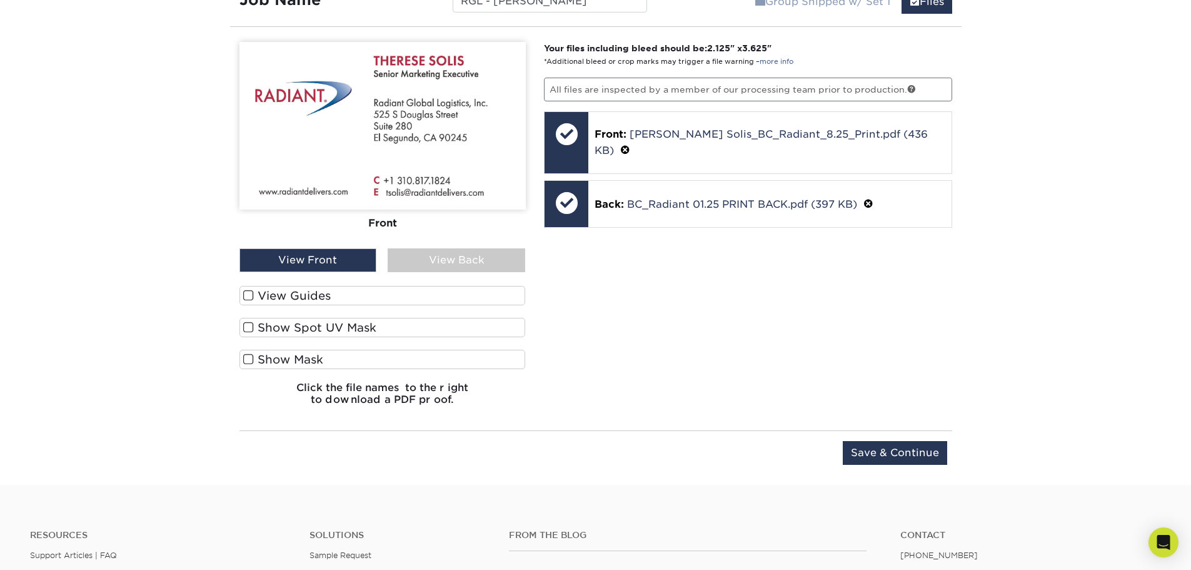
scroll to position [1141, 0]
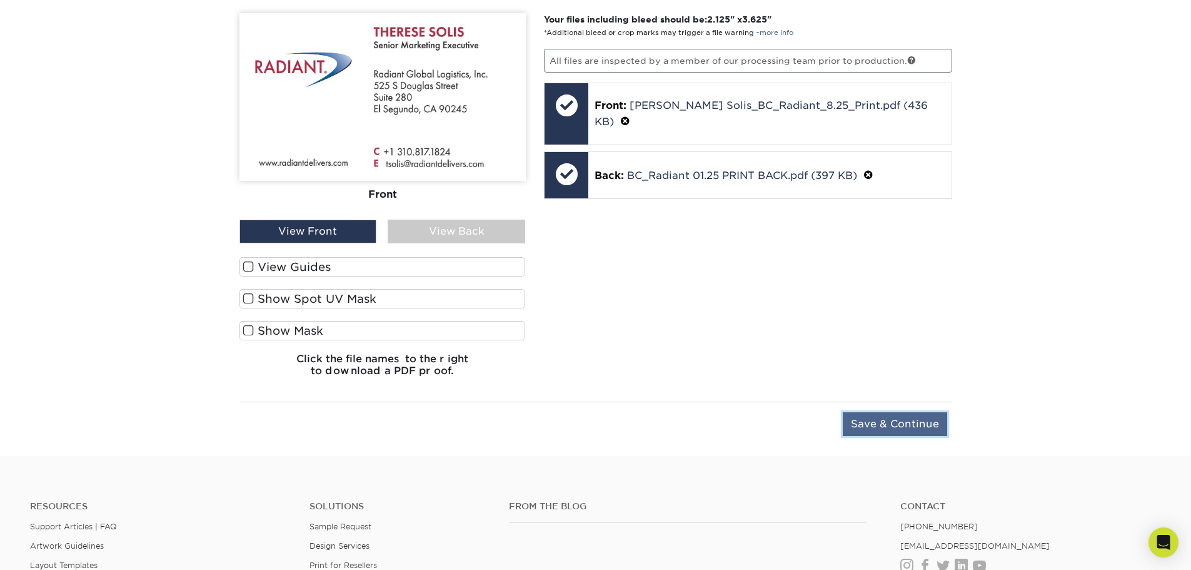
click at [891, 425] on input "Save & Continue" at bounding box center [895, 424] width 104 height 24
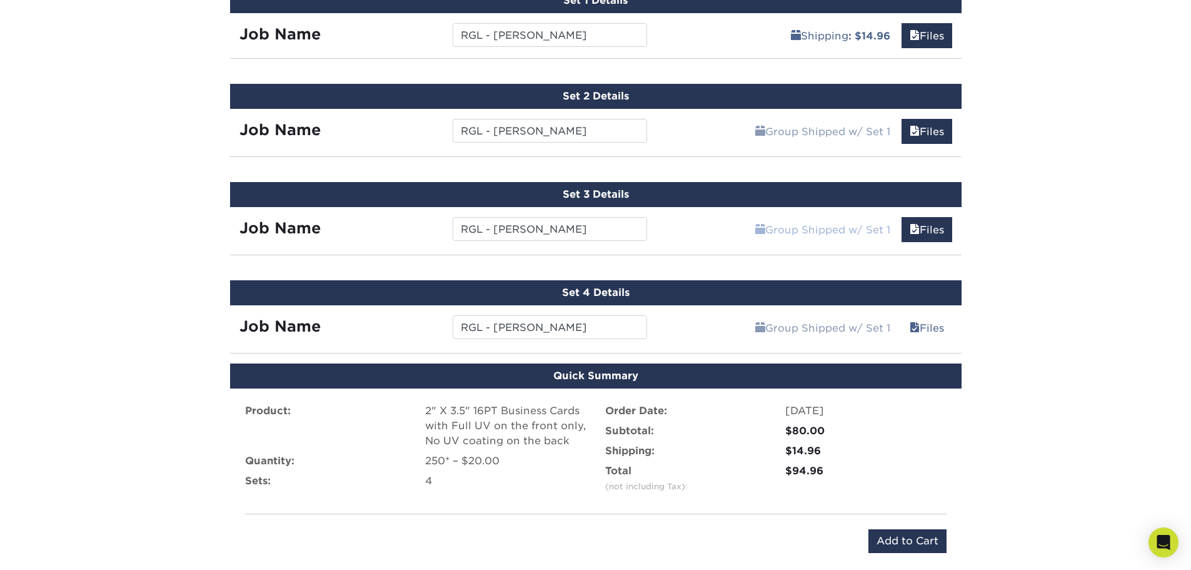
scroll to position [829, 0]
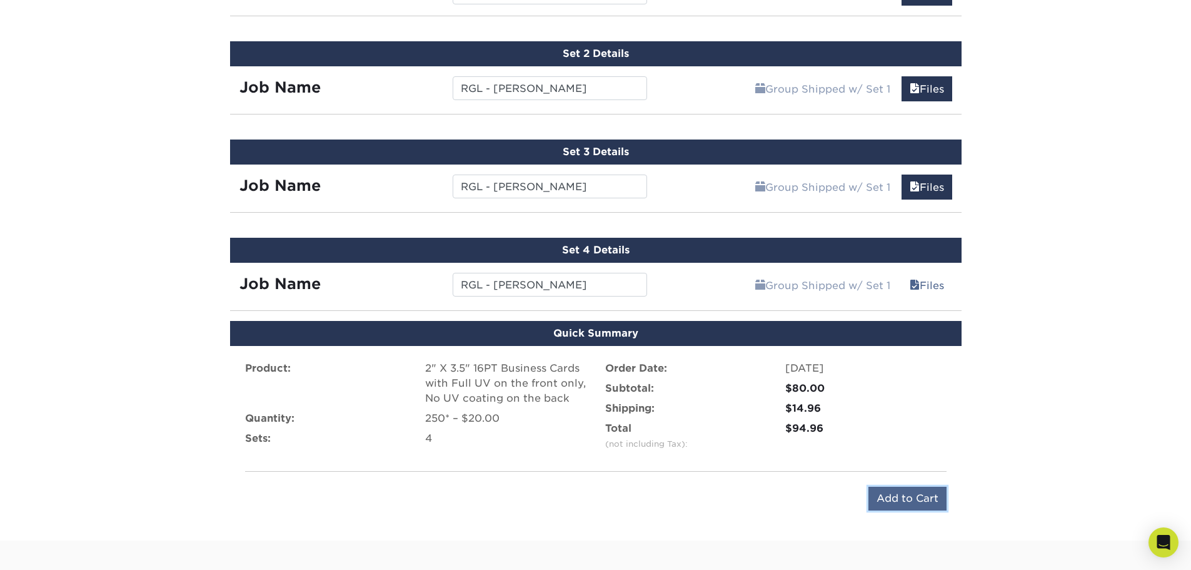
click at [926, 507] on input "Add to Cart" at bounding box center [908, 499] width 78 height 24
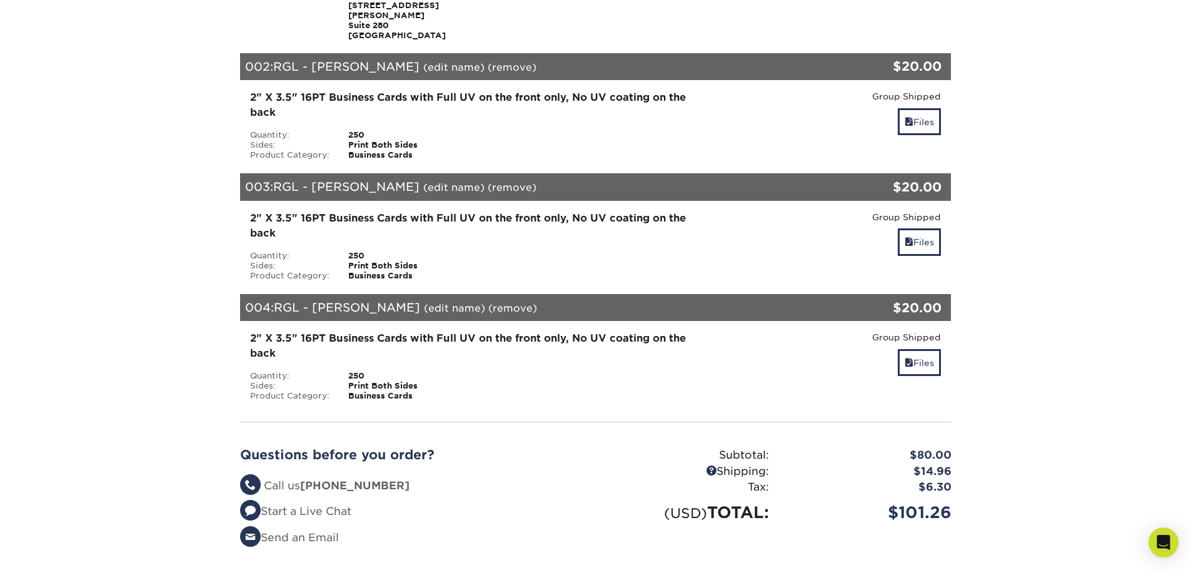
scroll to position [313, 0]
click at [906, 357] on link "Files" at bounding box center [919, 361] width 43 height 27
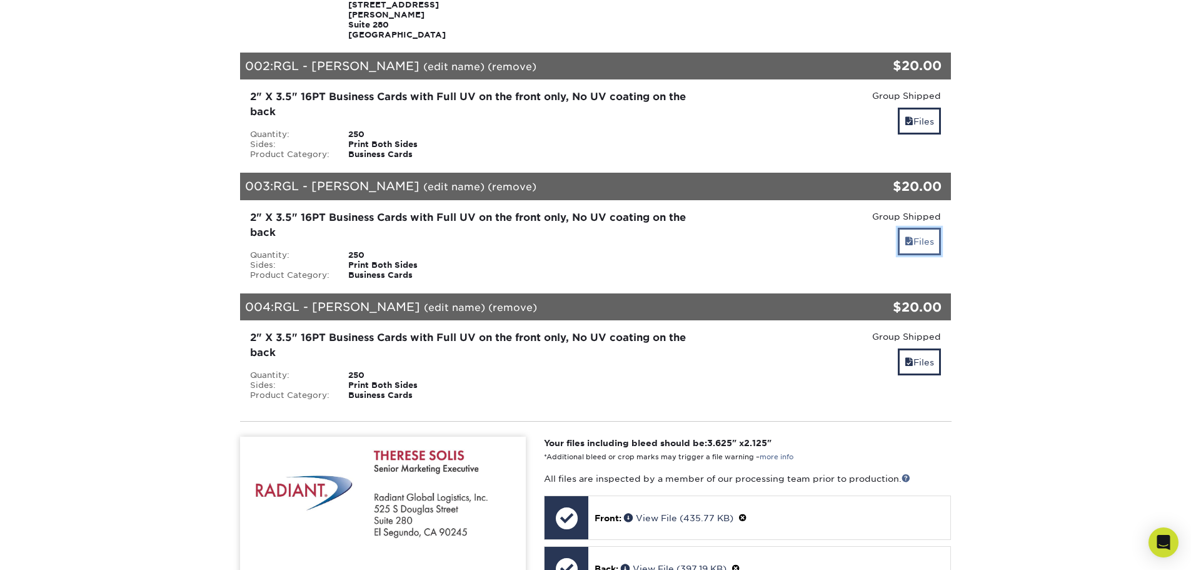
click at [917, 234] on link "Files" at bounding box center [919, 241] width 43 height 27
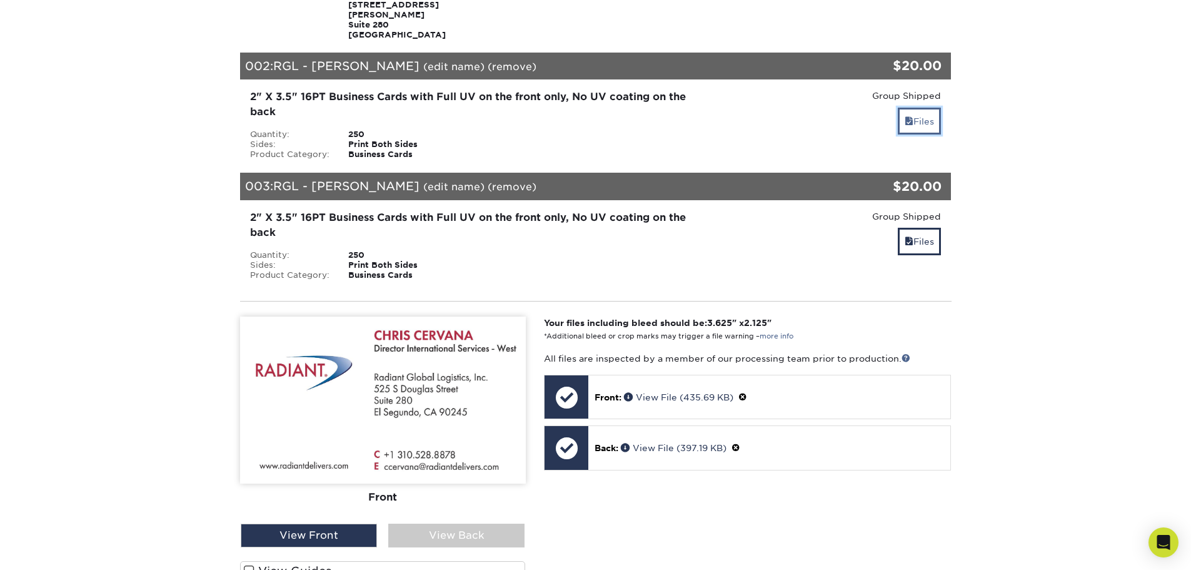
click at [920, 108] on link "Files" at bounding box center [919, 121] width 43 height 27
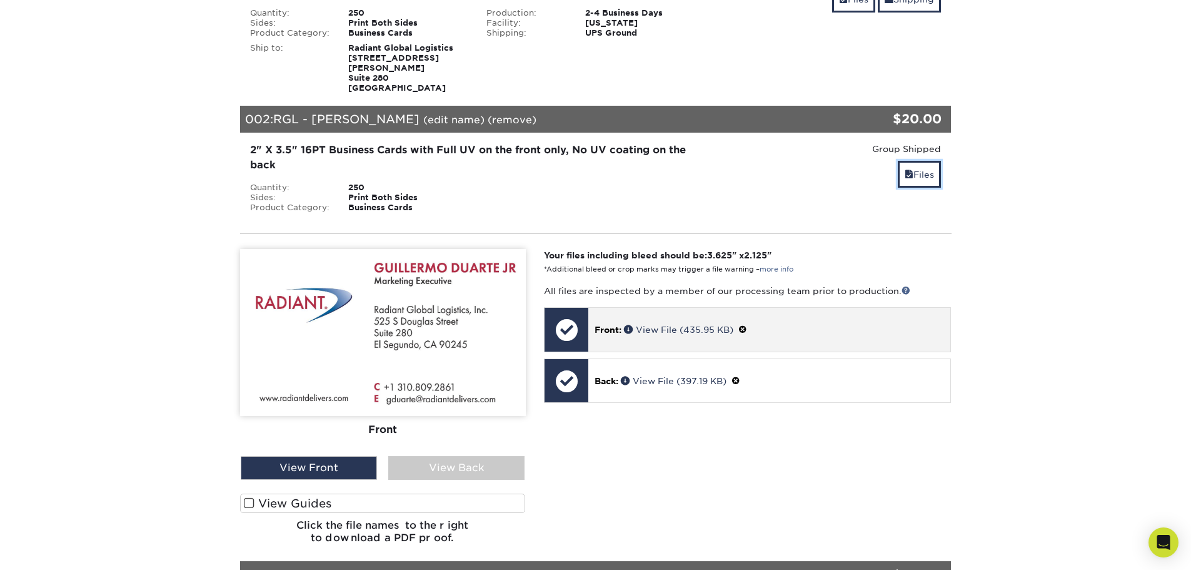
scroll to position [188, 0]
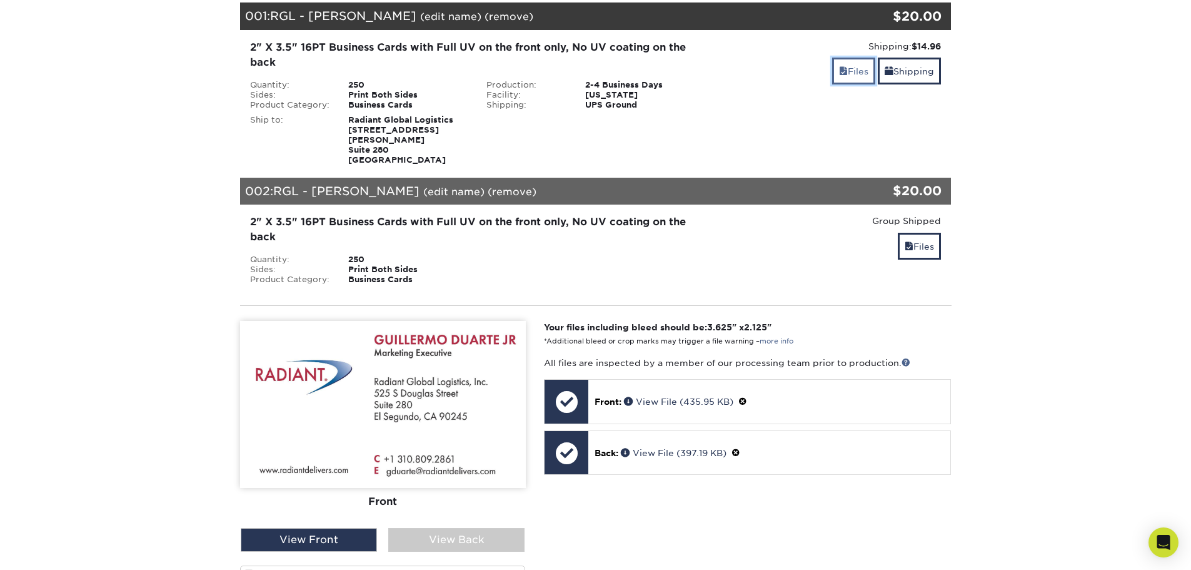
click at [854, 74] on link "Files" at bounding box center [853, 71] width 43 height 27
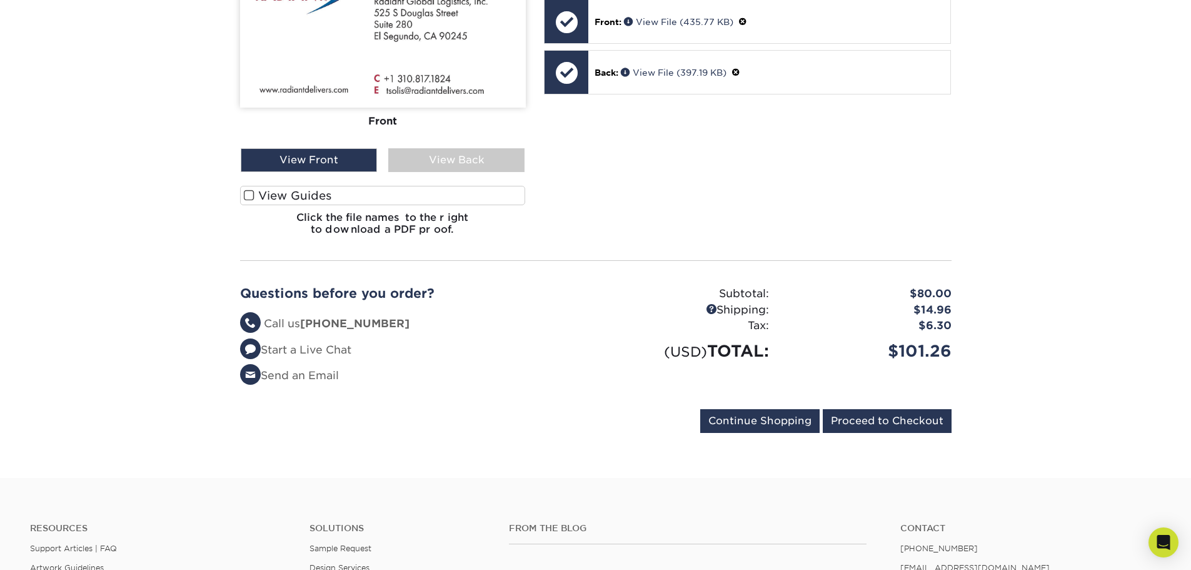
scroll to position [1939, 0]
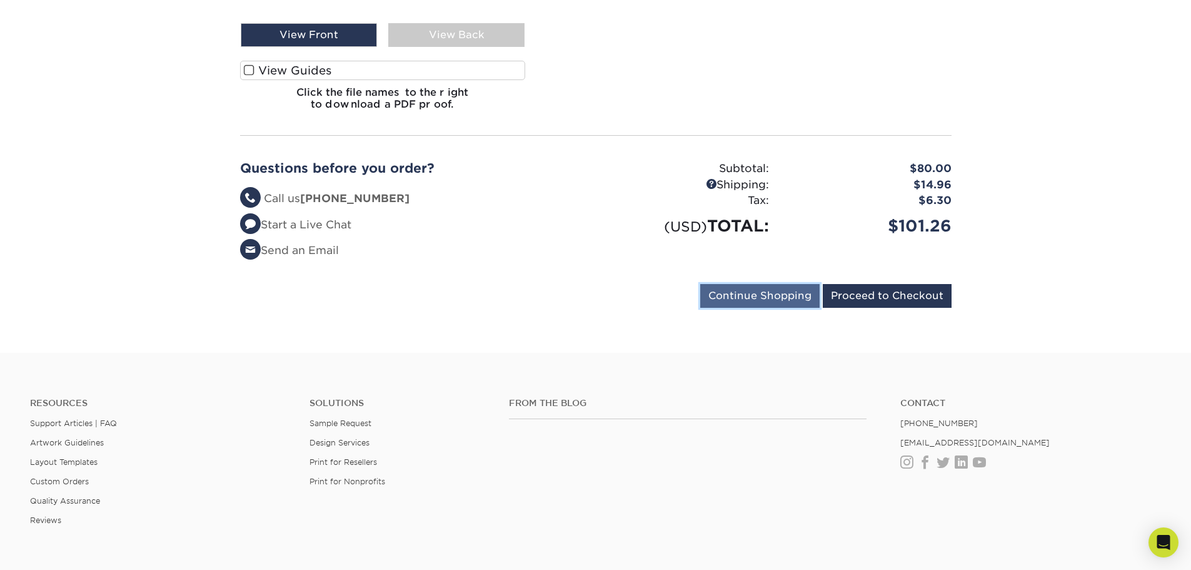
click at [765, 288] on input "Continue Shopping" at bounding box center [759, 296] width 119 height 24
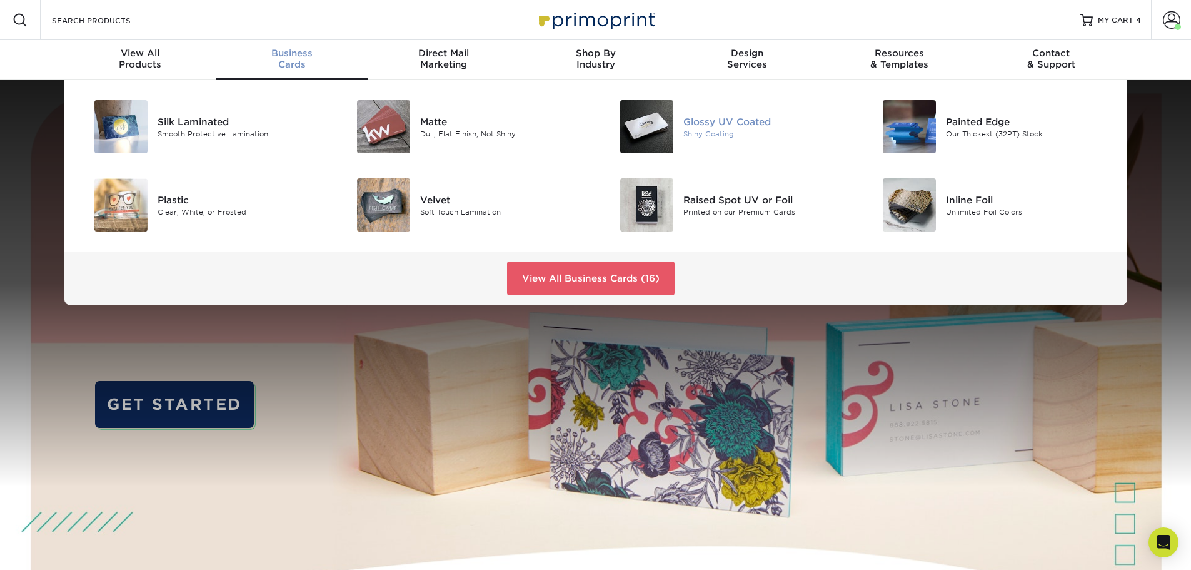
click at [687, 122] on div "Glossy UV Coated" at bounding box center [767, 121] width 166 height 14
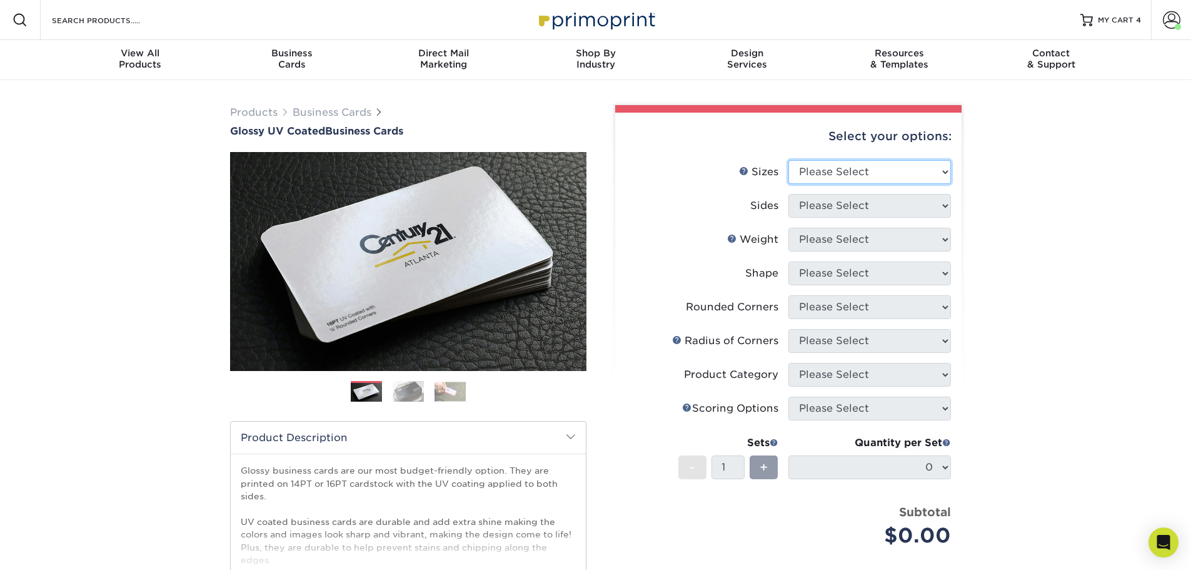
click at [844, 171] on select "Please Select 1.5" x 3.5" - Mini 1.75" x 3.5" - Mini 2" x 2" - Square 2" x 3" -…" at bounding box center [870, 172] width 163 height 24
select select "2.00x3.50"
click at [789, 160] on select "Please Select 1.5" x 3.5" - Mini 1.75" x 3.5" - Mini 2" x 2" - Square 2" x 3" -…" at bounding box center [870, 172] width 163 height 24
click at [843, 208] on select "Please Select Print Both Sides Print Front Only" at bounding box center [870, 206] width 163 height 24
click at [842, 203] on select "Please Select Print Both Sides Print Front Only" at bounding box center [870, 206] width 163 height 24
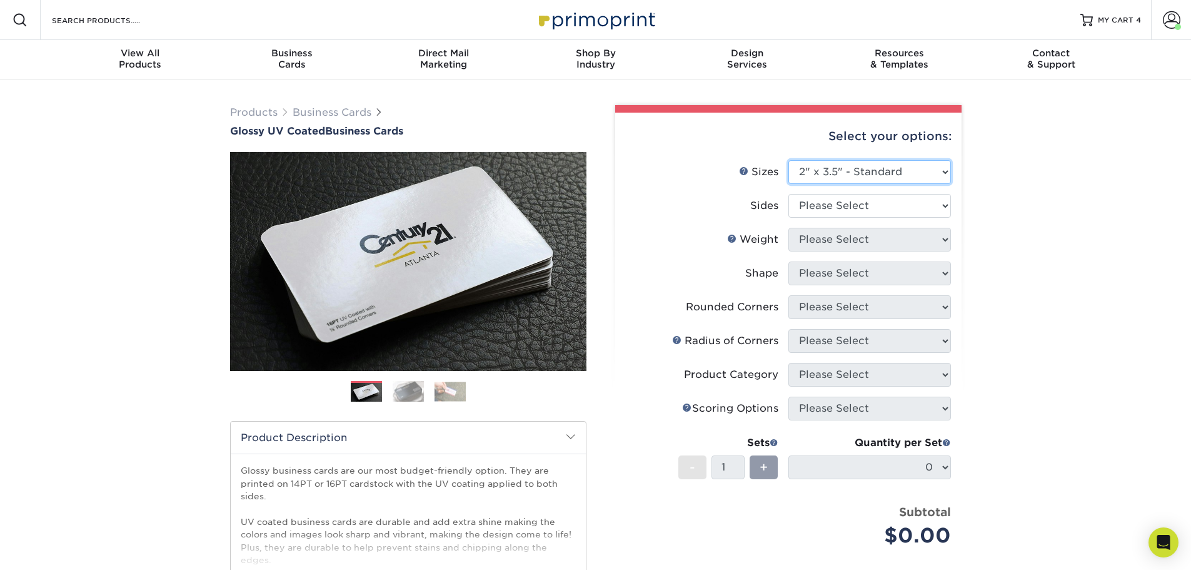
click at [845, 174] on select "Please Select 1.5" x 3.5" - Mini 1.75" x 3.5" - Mini 2" x 2" - Square 2" x 3" -…" at bounding box center [870, 172] width 163 height 24
click at [850, 202] on select "Please Select Print Both Sides Print Front Only" at bounding box center [870, 206] width 163 height 24
select select "13abbda7-1d64-4f25-8bb2-c179b224825d"
click at [789, 194] on select "Please Select Print Both Sides Print Front Only" at bounding box center [870, 206] width 163 height 24
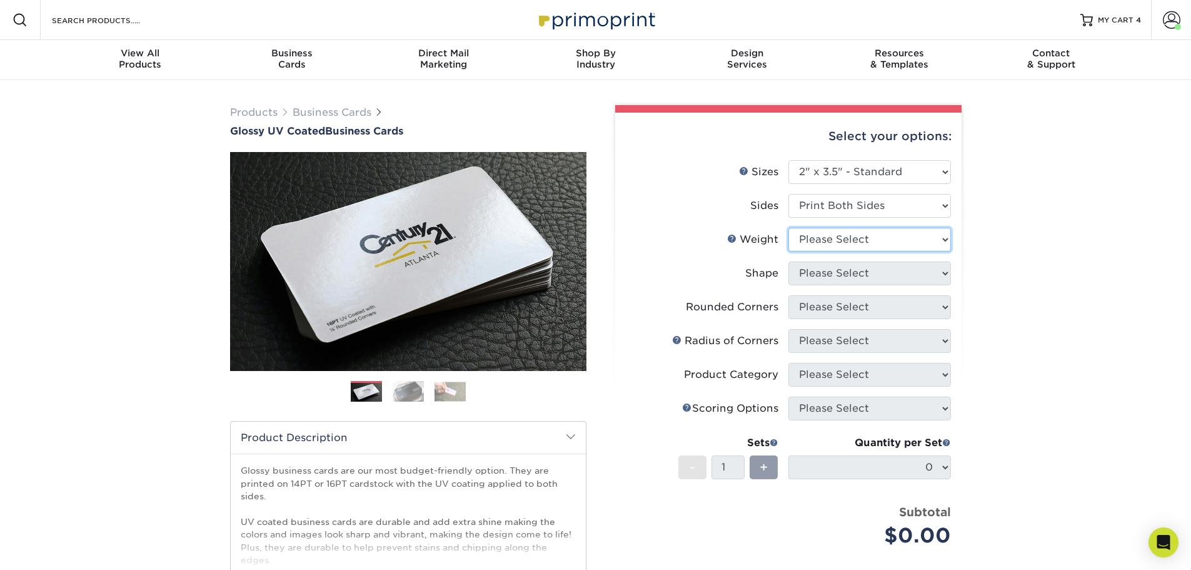
click at [847, 245] on select "Please Select 16PT 14PT" at bounding box center [870, 240] width 163 height 24
select select "16PT"
click at [789, 228] on select "Please Select 16PT 14PT" at bounding box center [870, 240] width 163 height 24
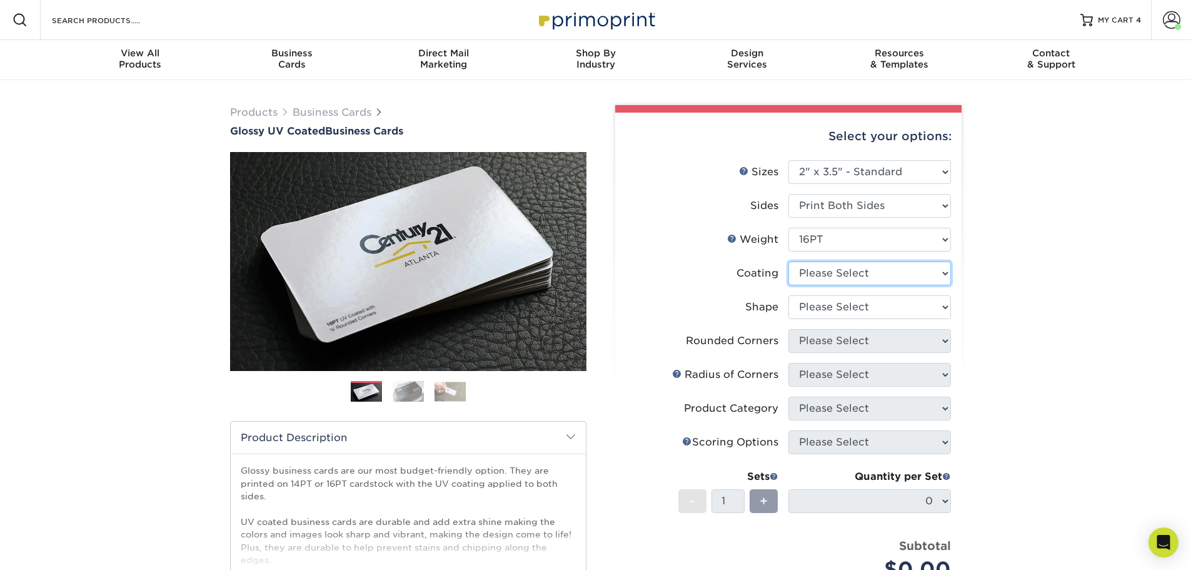
click at [842, 268] on select at bounding box center [870, 273] width 163 height 24
select select "1e8116af-acfc-44b1-83dc-8181aa338834"
click at [789, 261] on select at bounding box center [870, 273] width 163 height 24
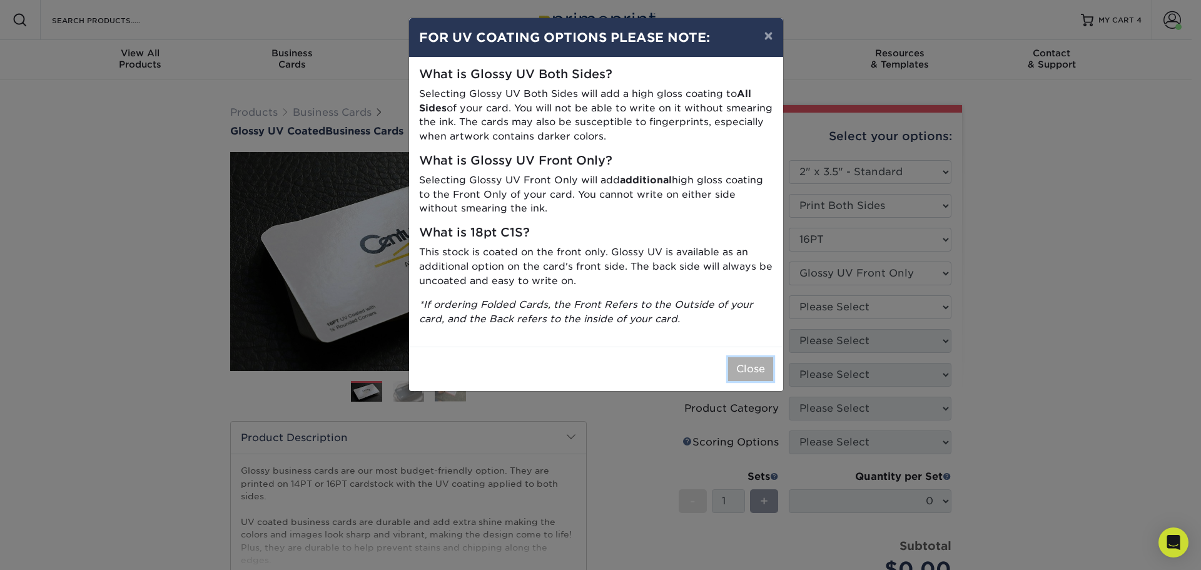
click at [740, 367] on button "Close" at bounding box center [750, 369] width 45 height 24
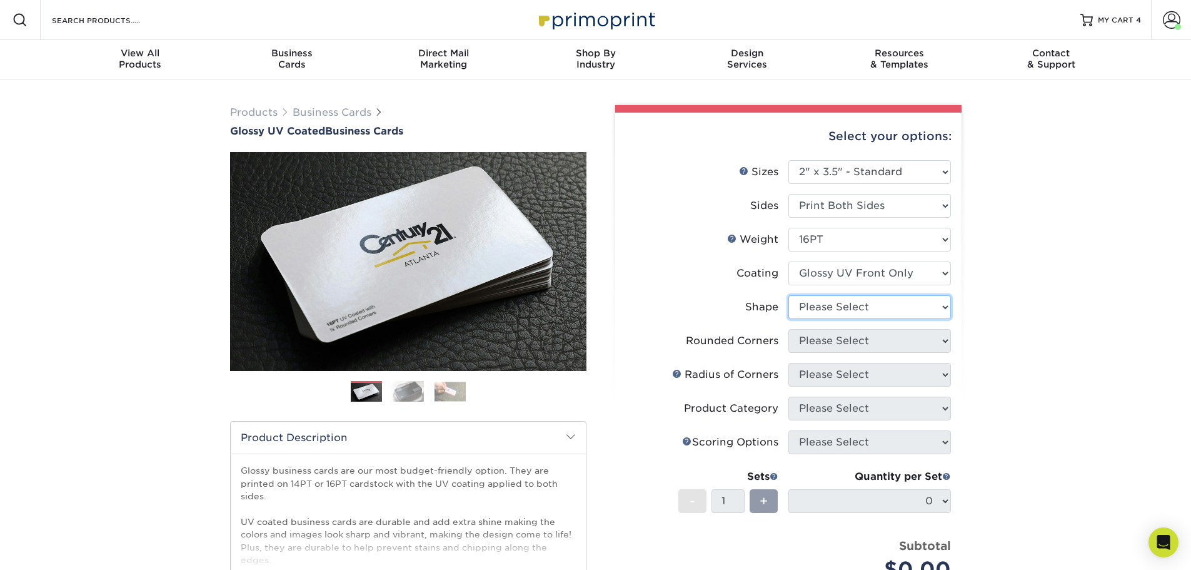
click at [850, 311] on select "Please Select Standard" at bounding box center [870, 307] width 163 height 24
select select "standard"
click at [789, 295] on select "Please Select Standard" at bounding box center [870, 307] width 163 height 24
click at [845, 345] on select "Please Select Yes - Round 2 Corners Yes - Round 4 Corners No" at bounding box center [870, 341] width 163 height 24
select select "0"
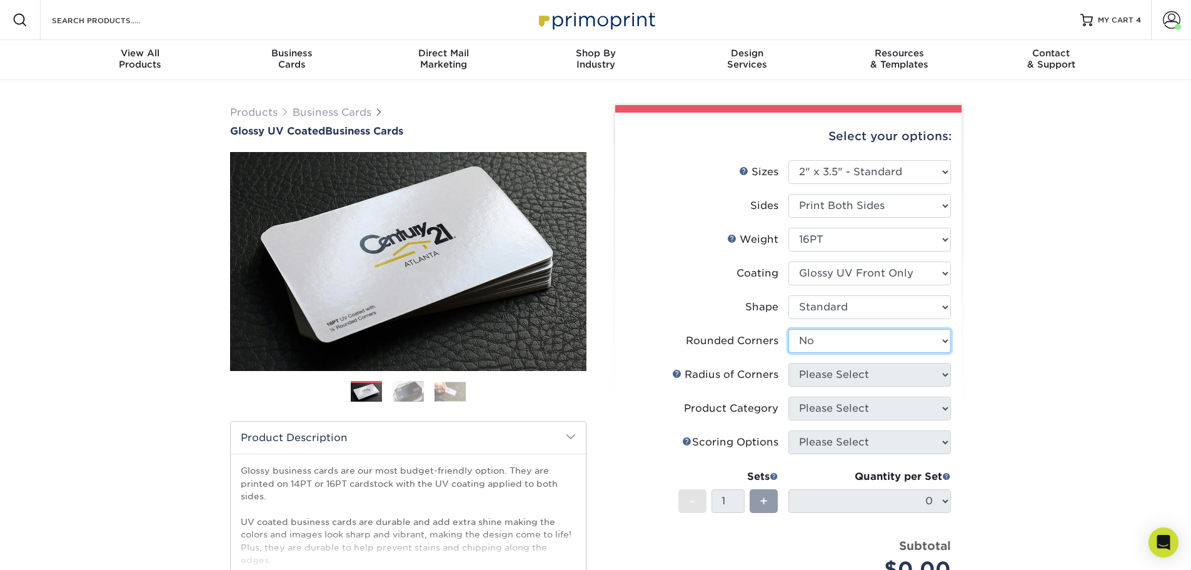
click at [789, 329] on select "Please Select Yes - Round 2 Corners Yes - Round 4 Corners No" at bounding box center [870, 341] width 163 height 24
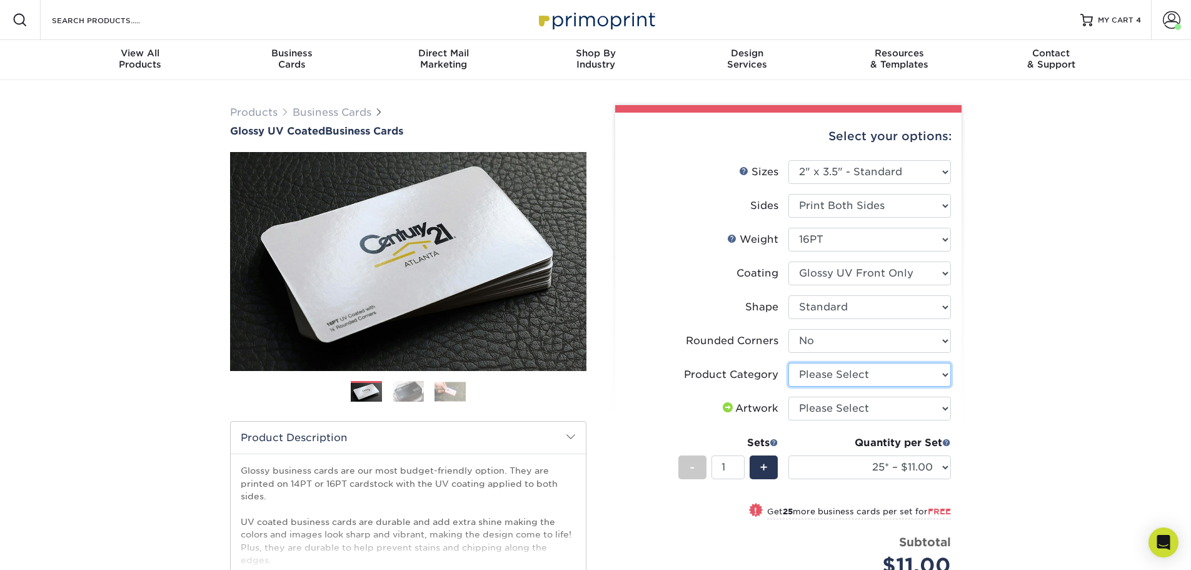
click at [834, 380] on select "Please Select Business Cards" at bounding box center [870, 375] width 163 height 24
select select "3b5148f1-0588-4f88-a218-97bcfdce65c1"
click at [789, 363] on select "Please Select Business Cards" at bounding box center [870, 375] width 163 height 24
click at [847, 401] on select "Please Select I will upload files I need a design - $100" at bounding box center [870, 408] width 163 height 24
select select "upload"
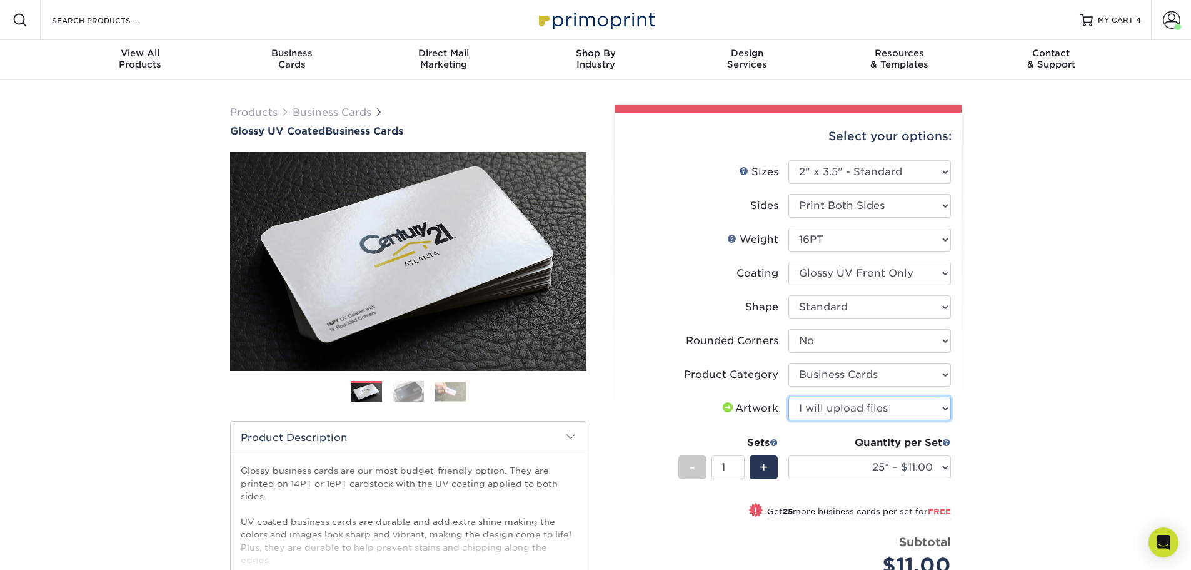
click at [789, 396] on select "Please Select I will upload files I need a design - $100" at bounding box center [870, 408] width 163 height 24
click at [767, 468] on span "+" at bounding box center [764, 467] width 8 height 19
type input "4"
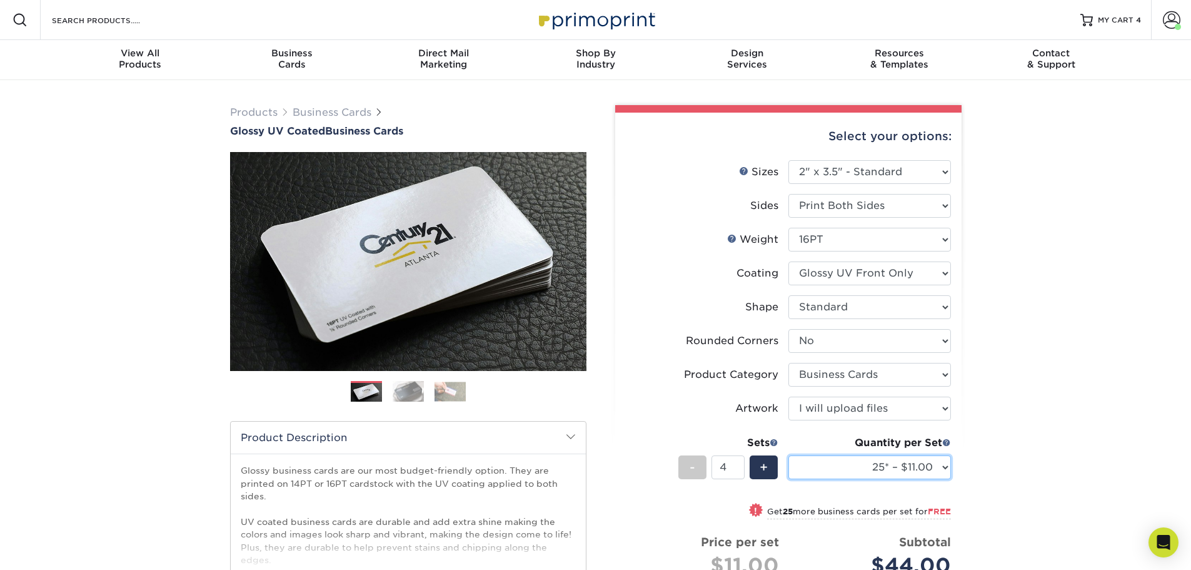
click at [892, 473] on select "25* – $11.00 50* – $11.00 100* – $11.00 250* – $20.00 500 – $39.00 1000 – $49.0…" at bounding box center [870, 467] width 163 height 24
select select "250* – $20.00"
click at [789, 455] on select "25* – $11.00 50* – $11.00 100* – $11.00 250* – $20.00 500 – $39.00 1000 – $49.0…" at bounding box center [870, 467] width 163 height 24
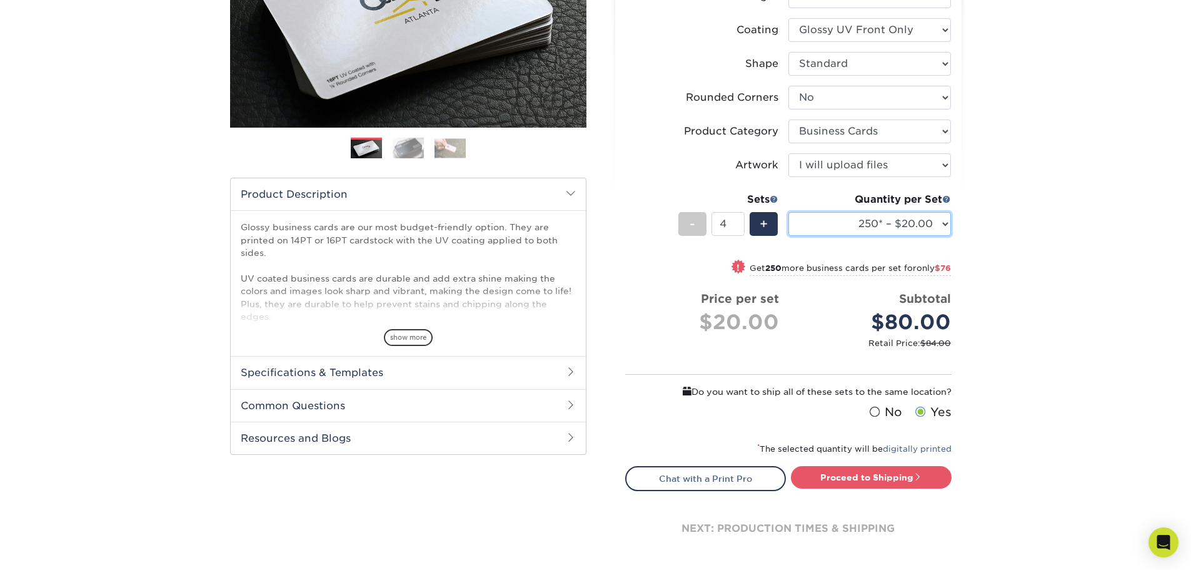
scroll to position [313, 0]
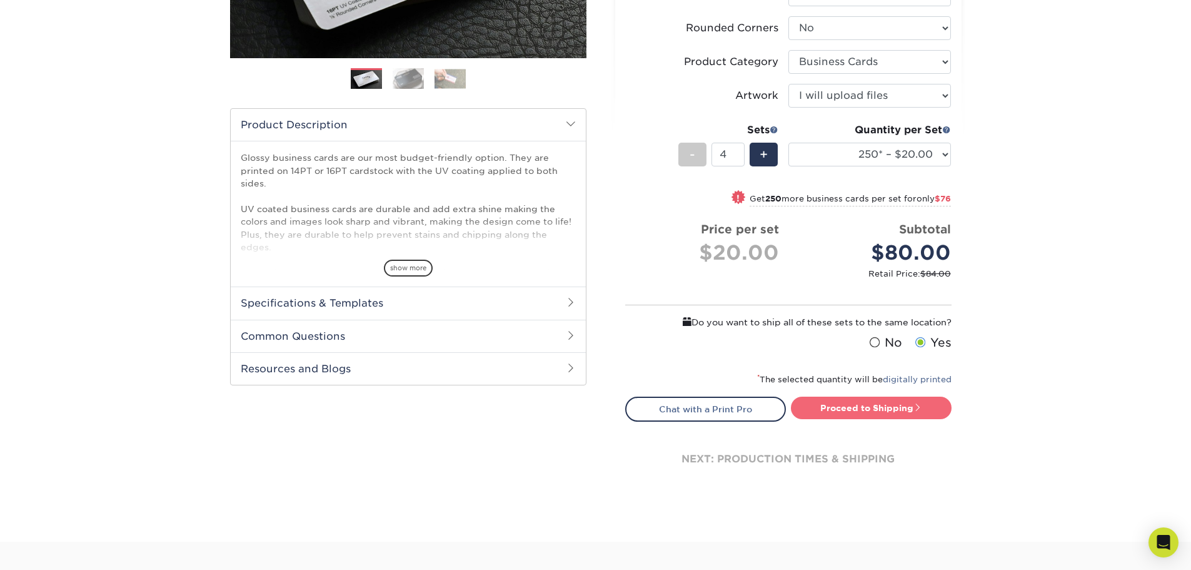
click at [897, 412] on link "Proceed to Shipping" at bounding box center [871, 407] width 161 height 23
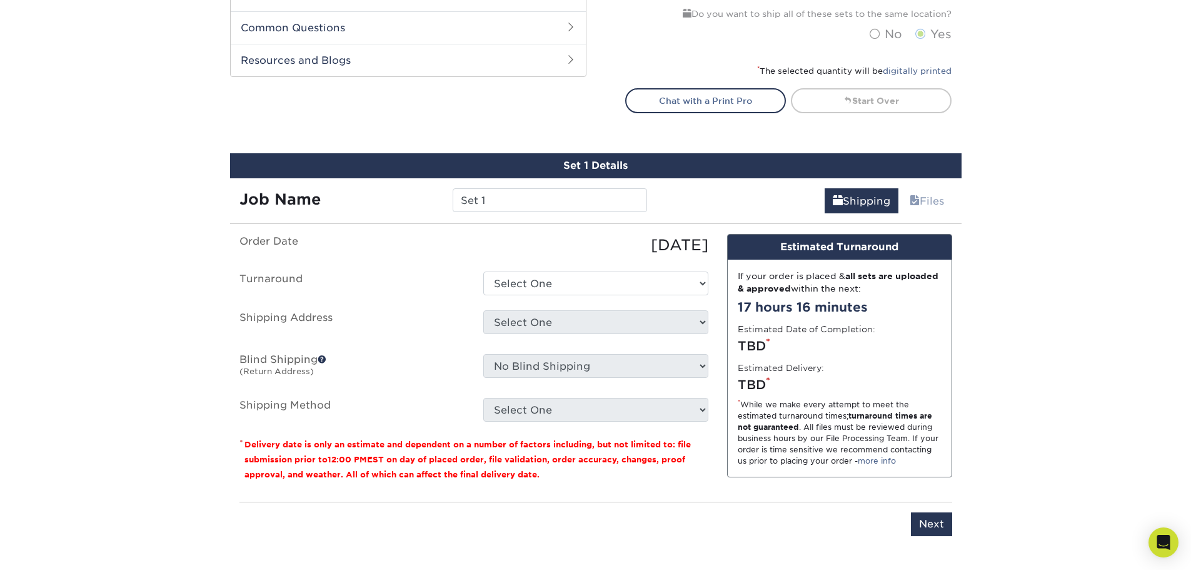
scroll to position [743, 0]
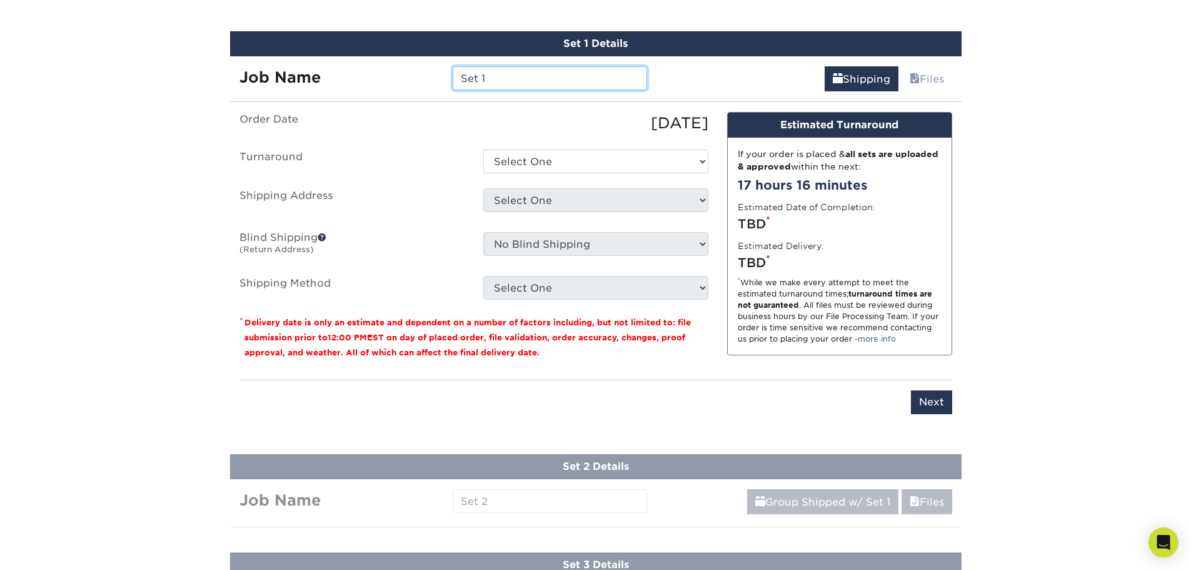
click at [498, 78] on input "Set 1" at bounding box center [550, 78] width 194 height 24
type input "M"
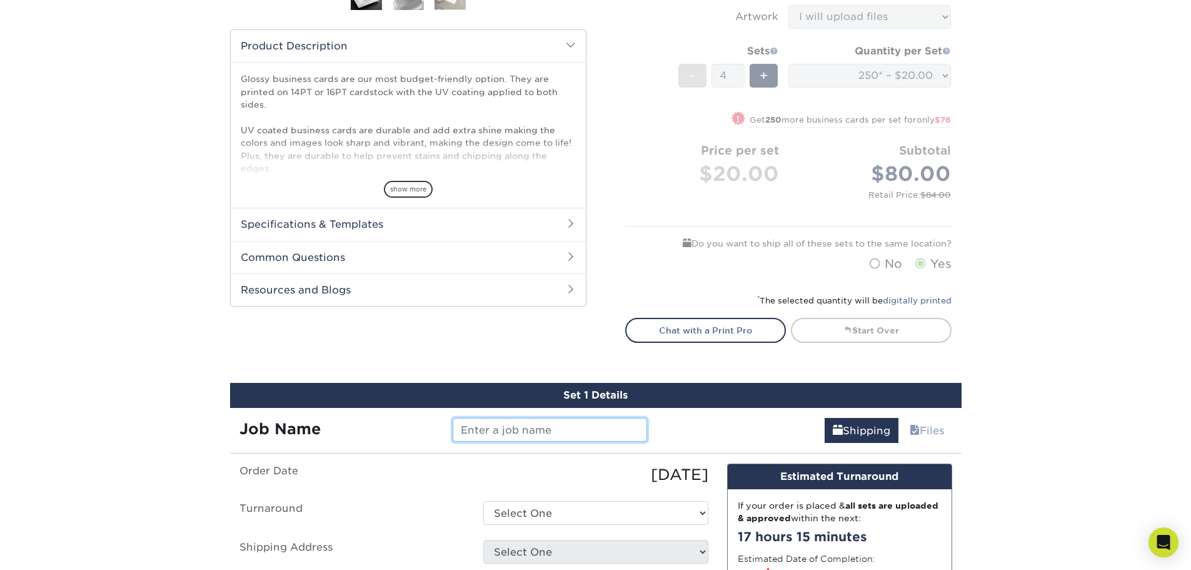
scroll to position [368, 0]
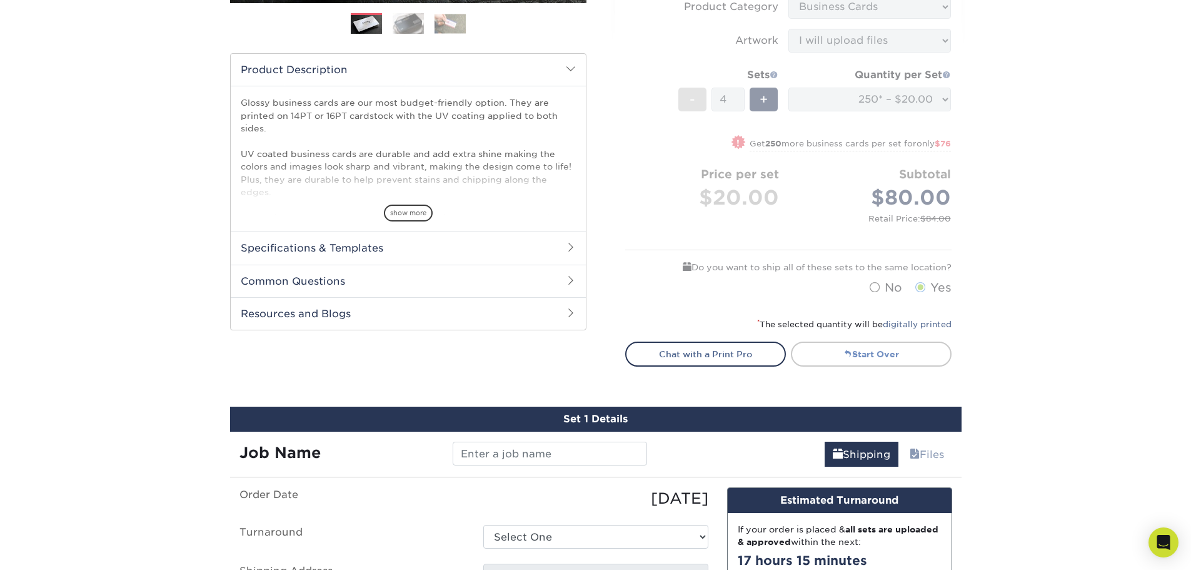
click at [880, 351] on link "Start Over" at bounding box center [871, 353] width 161 height 25
click at [733, 116] on form "Sizes Help Sizes Please Select 1.5" x 3.5" - Mini 1.75" x 3.5" - Mini 2" x 2" -…" at bounding box center [788, 46] width 326 height 509
click at [697, 103] on form "Sizes Help Sizes Please Select 1.5" x 3.5" - Mini 1.75" x 3.5" - Mini 2" x 2" -…" at bounding box center [788, 46] width 326 height 509
click at [690, 101] on form "Sizes Help Sizes Please Select 1.5" x 3.5" - Mini 1.75" x 3.5" - Mini 2" x 2" -…" at bounding box center [788, 46] width 326 height 509
click at [863, 355] on link "Start Over" at bounding box center [871, 353] width 161 height 25
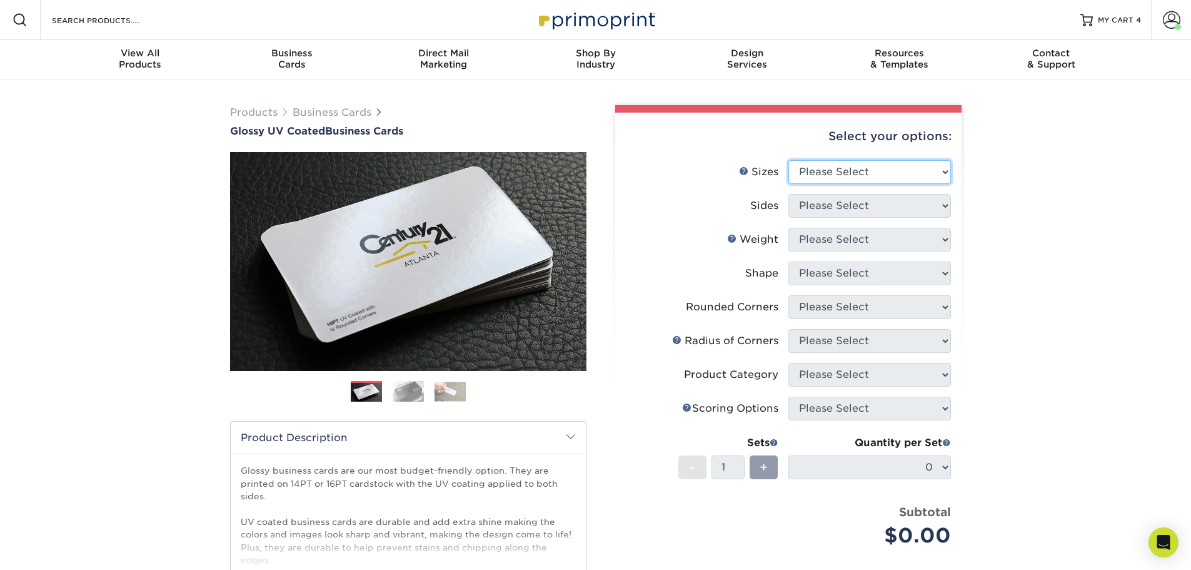
click at [871, 177] on select "Please Select 1.5" x 3.5" - Mini 1.75" x 3.5" - Mini 2" x 2" - Square 2" x 3" -…" at bounding box center [870, 172] width 163 height 24
select select "2.00x3.50"
click at [789, 160] on select "Please Select 1.5" x 3.5" - Mini 1.75" x 3.5" - Mini 2" x 2" - Square 2" x 3" -…" at bounding box center [870, 172] width 163 height 24
click at [867, 200] on select "Please Select Print Both Sides Print Front Only" at bounding box center [870, 206] width 163 height 24
click at [789, 194] on select "Please Select Print Both Sides Print Front Only" at bounding box center [870, 206] width 163 height 24
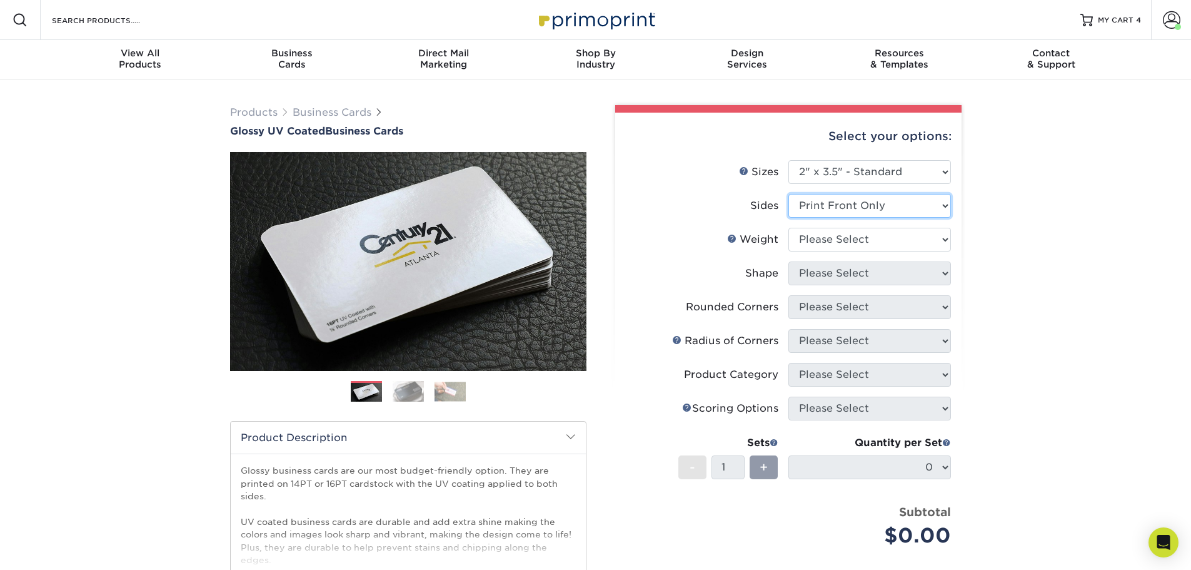
click at [867, 208] on select "Please Select Print Both Sides Print Front Only" at bounding box center [870, 206] width 163 height 24
select select "13abbda7-1d64-4f25-8bb2-c179b224825d"
click at [789, 194] on select "Please Select Print Both Sides Print Front Only" at bounding box center [870, 206] width 163 height 24
click at [859, 245] on select "Please Select 16PT 14PT" at bounding box center [870, 240] width 163 height 24
select select "16PT"
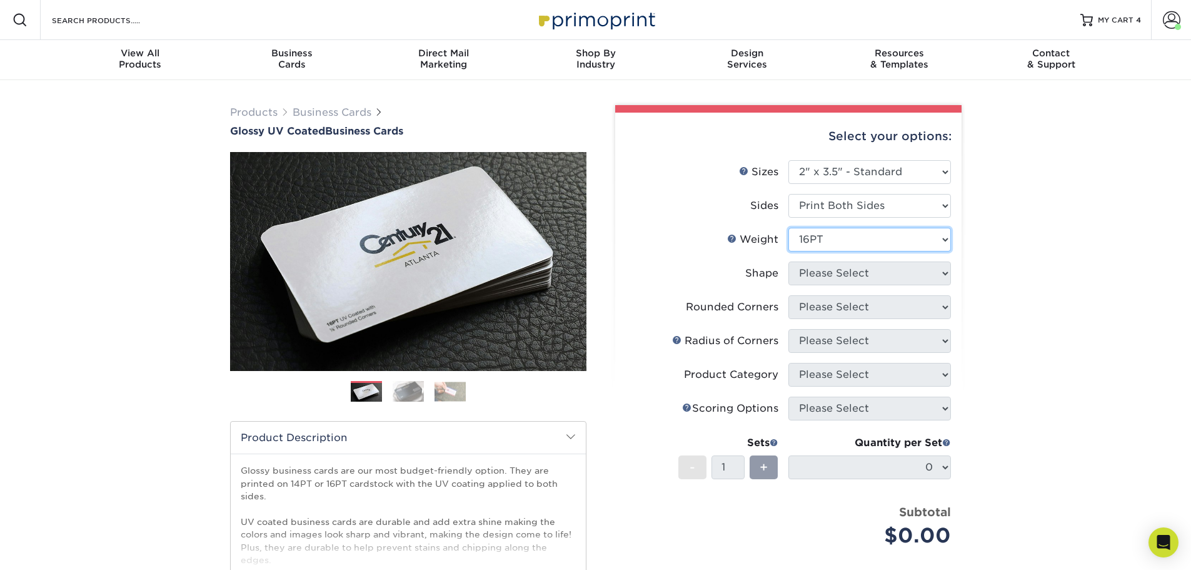
click at [789, 228] on select "Please Select 16PT 14PT" at bounding box center [870, 240] width 163 height 24
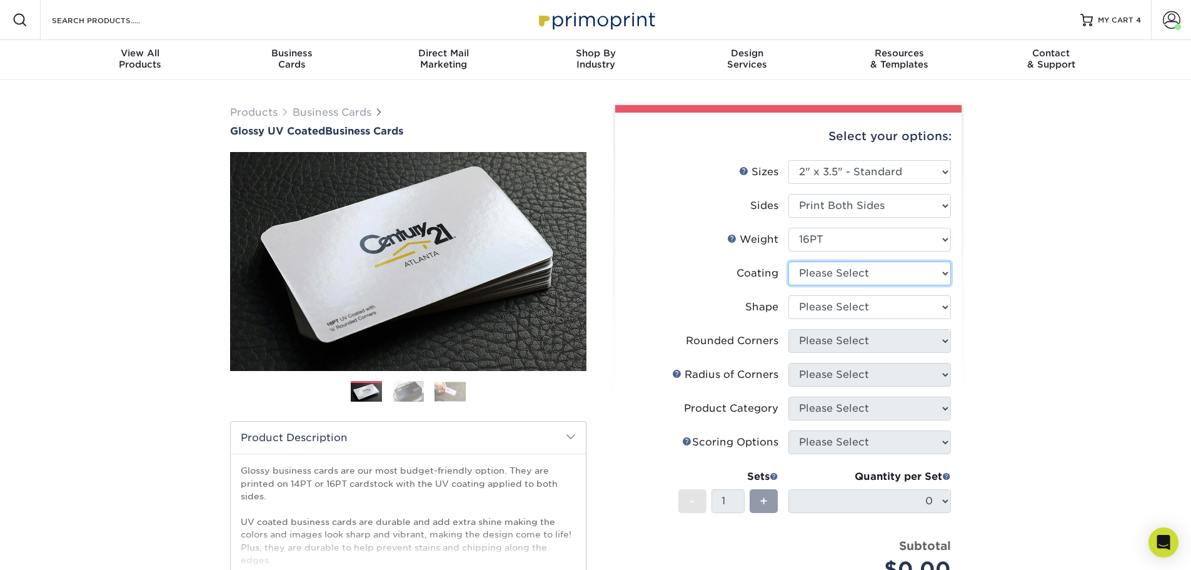
click at [851, 271] on select at bounding box center [870, 273] width 163 height 24
select select "1e8116af-acfc-44b1-83dc-8181aa338834"
click at [789, 261] on select at bounding box center [870, 273] width 163 height 24
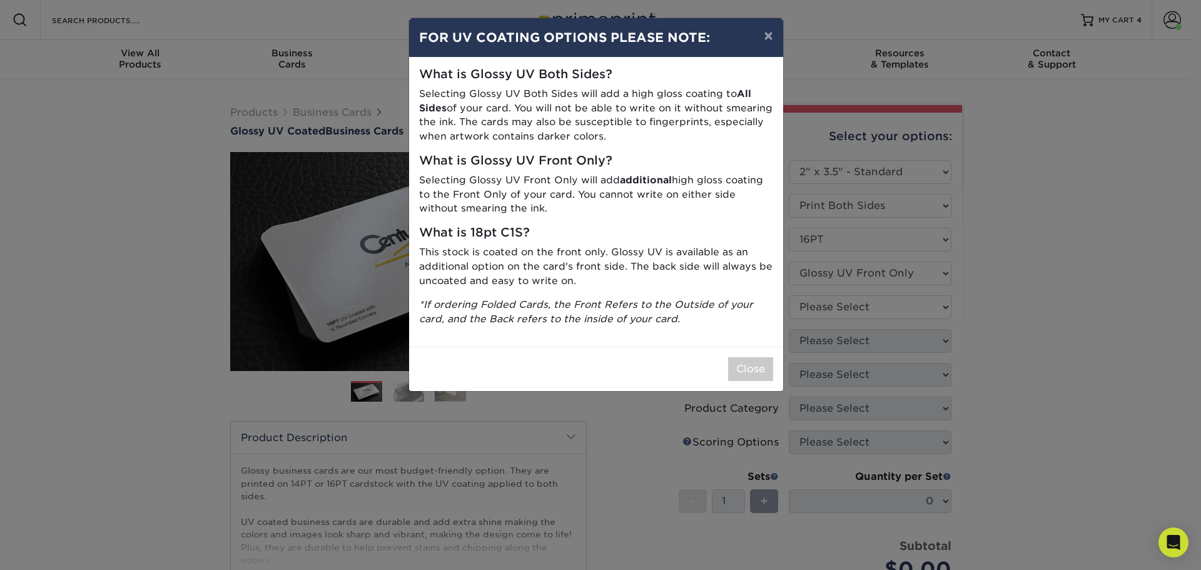
click at [852, 306] on div "× FOR UV COATING OPTIONS PLEASE NOTE: What is Glossy UV Both Sides? Selecting G…" at bounding box center [600, 285] width 1201 height 570
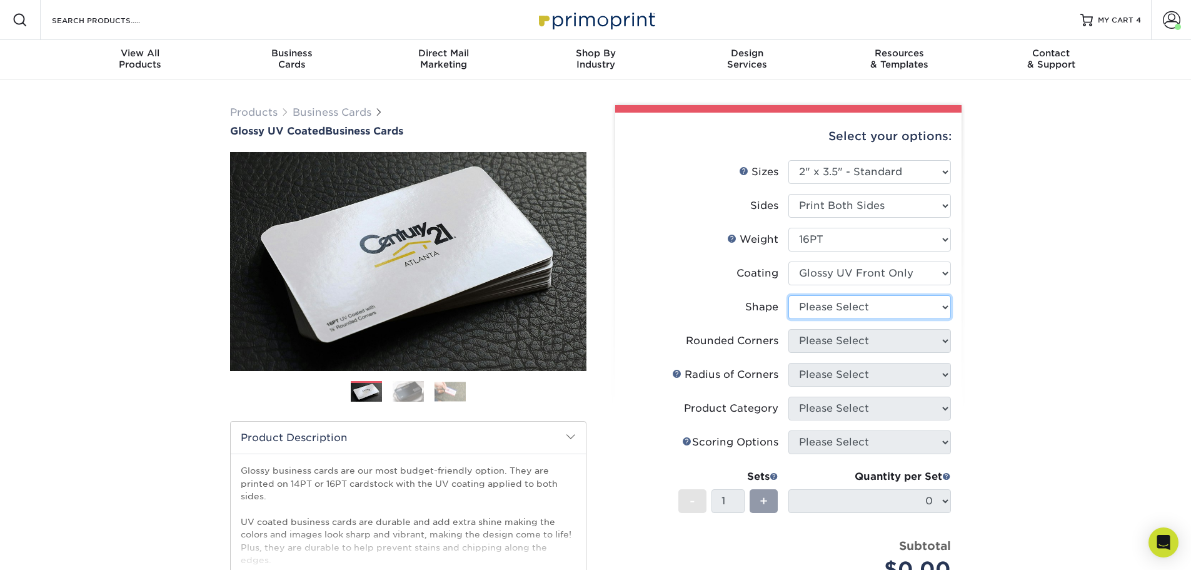
click at [852, 306] on select "Please Select Standard" at bounding box center [870, 307] width 163 height 24
select select "standard"
click at [789, 295] on select "Please Select Standard" at bounding box center [870, 307] width 163 height 24
click at [833, 345] on select "Please Select Yes - Round 2 Corners Yes - Round 4 Corners No" at bounding box center [870, 341] width 163 height 24
select select "0"
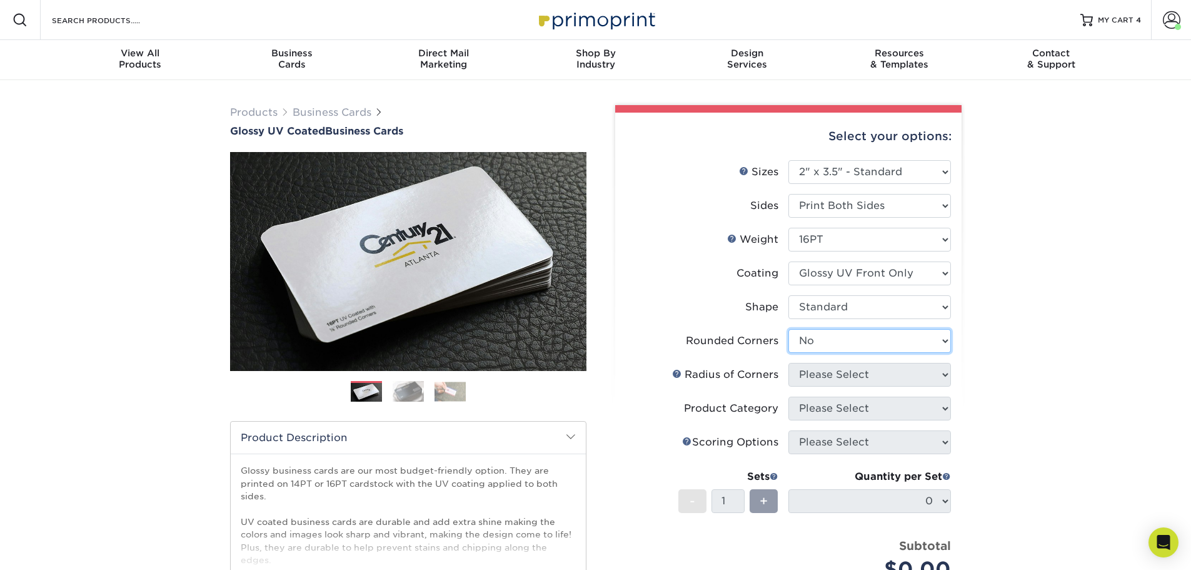
click at [789, 329] on select "Please Select Yes - Round 2 Corners Yes - Round 4 Corners No" at bounding box center [870, 341] width 163 height 24
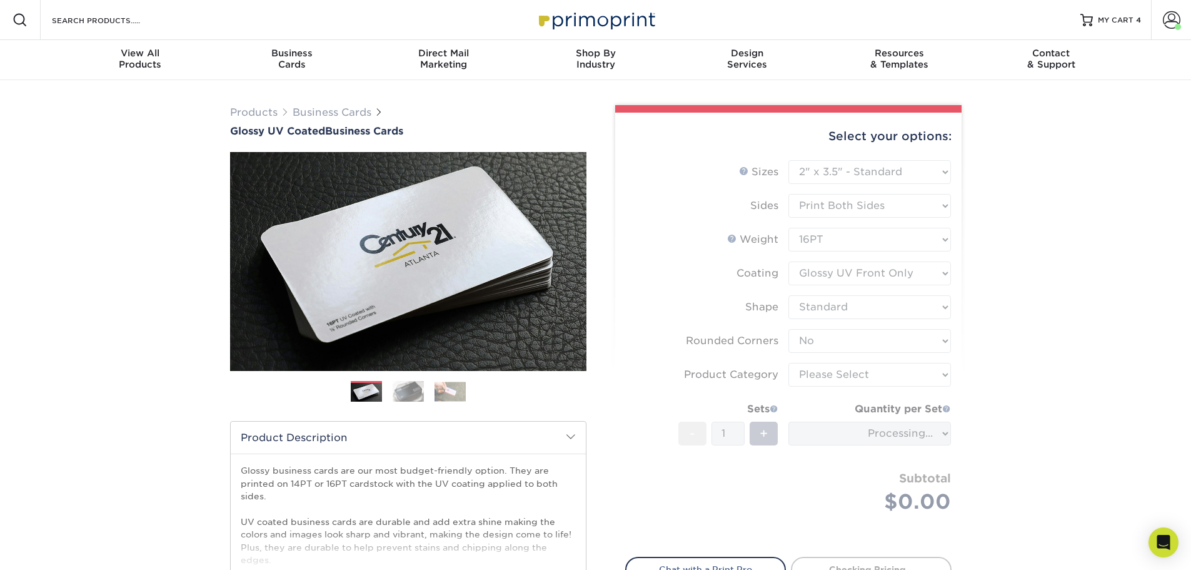
click at [826, 377] on form "Sizes Help Sizes Please Select 1.5" x 3.5" - Mini 1.75" x 3.5" - Mini 2" x 2" -…" at bounding box center [788, 351] width 326 height 382
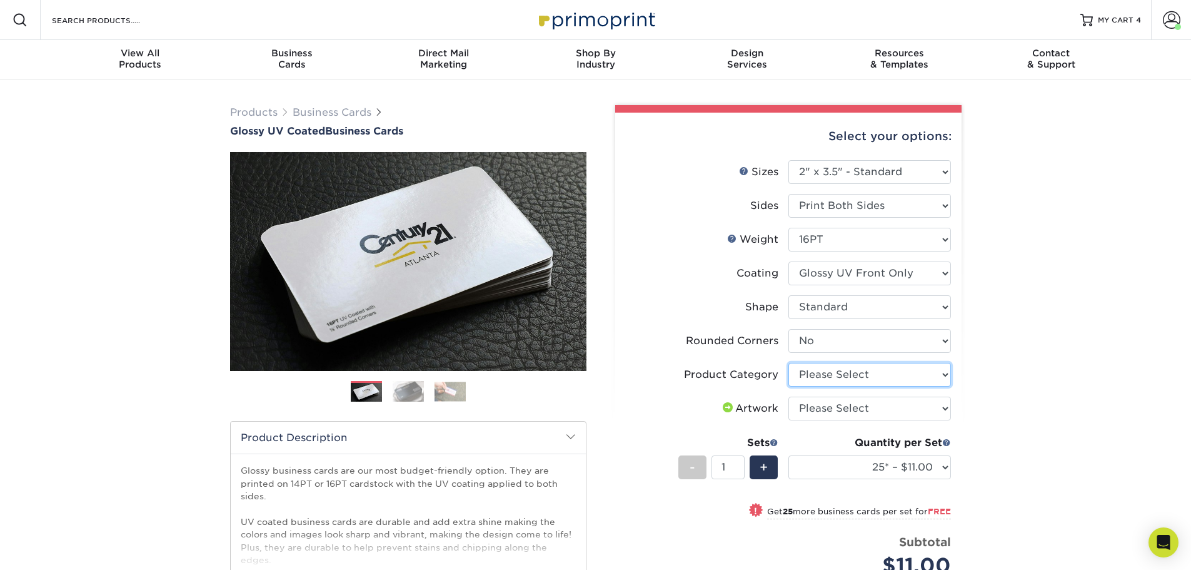
click at [839, 375] on select "Please Select Business Cards" at bounding box center [870, 375] width 163 height 24
select select "3b5148f1-0588-4f88-a218-97bcfdce65c1"
click at [789, 363] on select "Please Select Business Cards" at bounding box center [870, 375] width 163 height 24
click at [830, 410] on select "Please Select I will upload files I need a design - $100" at bounding box center [870, 408] width 163 height 24
select select "upload"
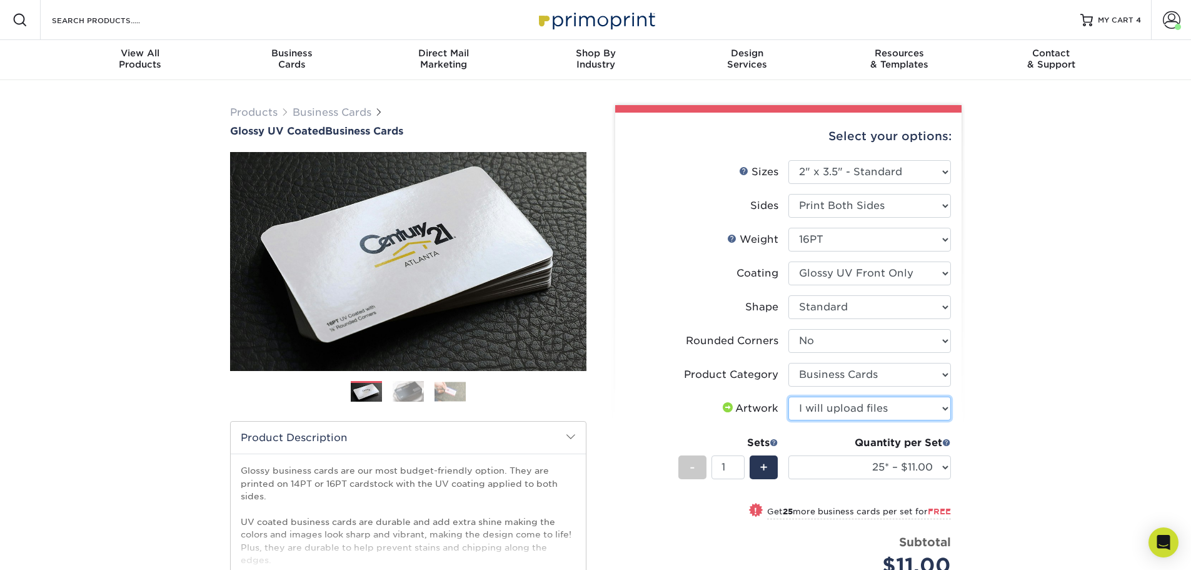
click at [789, 396] on select "Please Select I will upload files I need a design - $100" at bounding box center [870, 408] width 163 height 24
click at [919, 470] on select "25* – $11.00 50* – $11.00 100* – $11.00 250* – $20.00 500 – $39.00 1000 – $49.0…" at bounding box center [870, 467] width 163 height 24
select select "100* – $11.00"
click at [789, 455] on select "25* – $11.00 50* – $11.00 100* – $11.00 250* – $20.00 500 – $39.00 1000 – $49.0…" at bounding box center [870, 467] width 163 height 24
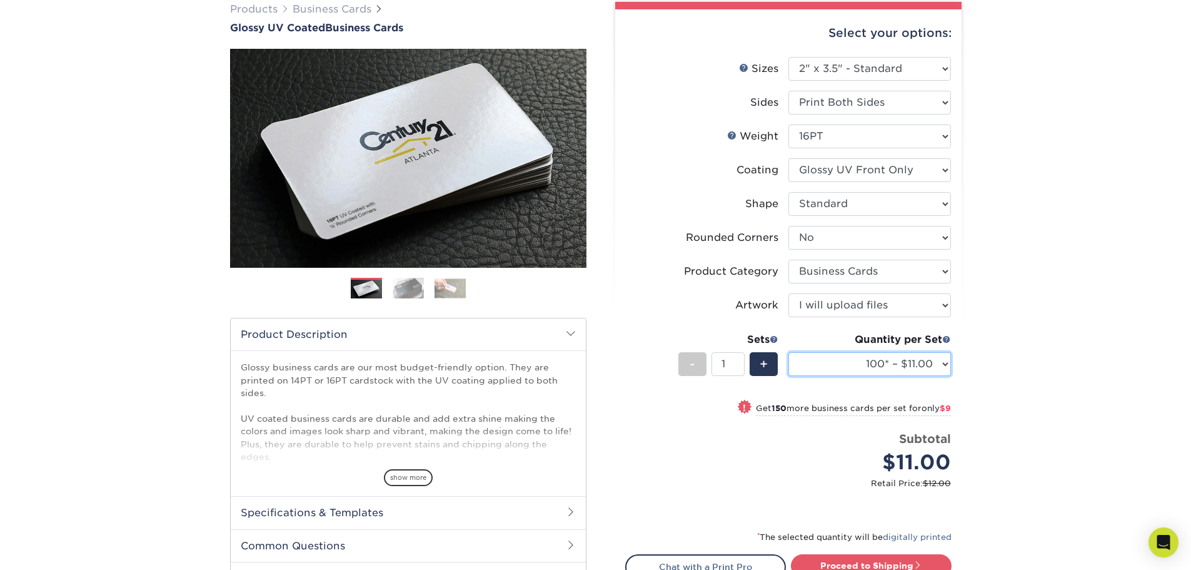
scroll to position [125, 0]
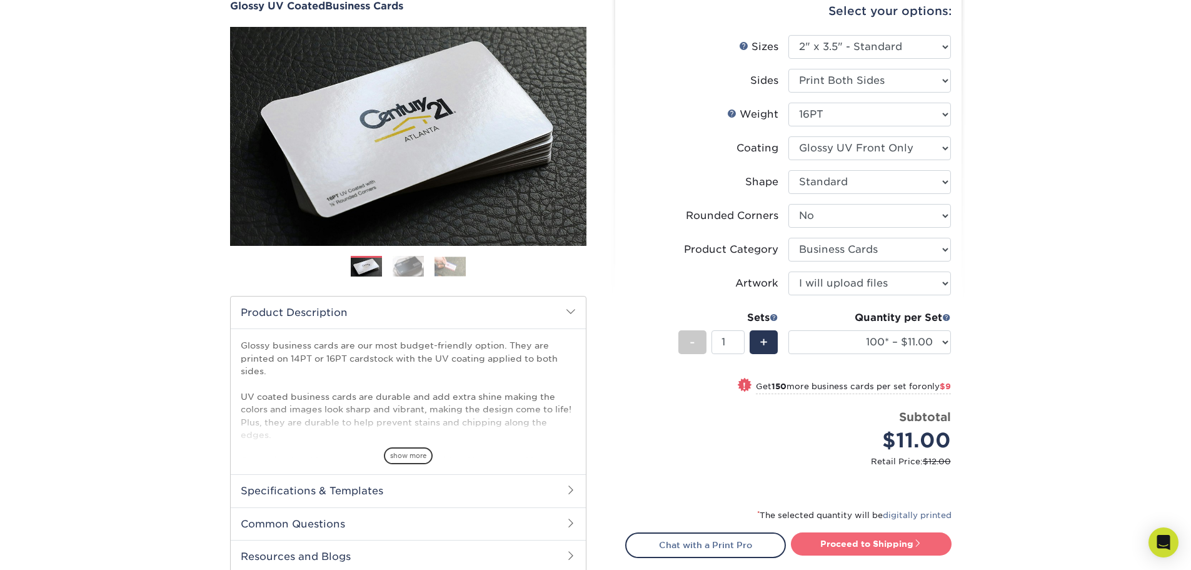
click at [870, 543] on link "Proceed to Shipping" at bounding box center [871, 543] width 161 height 23
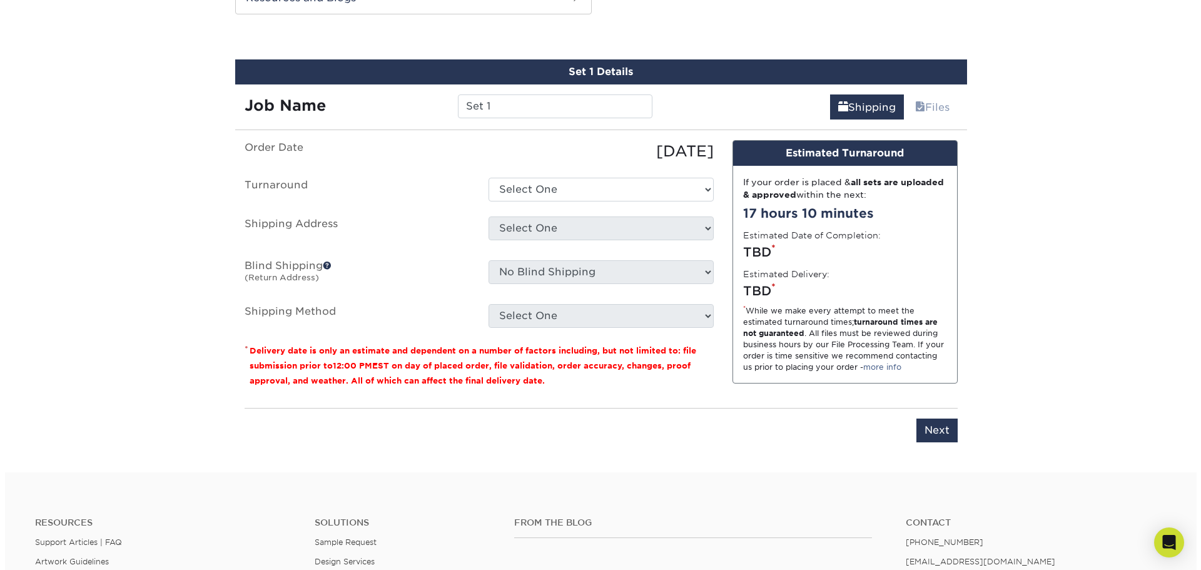
scroll to position [692, 0]
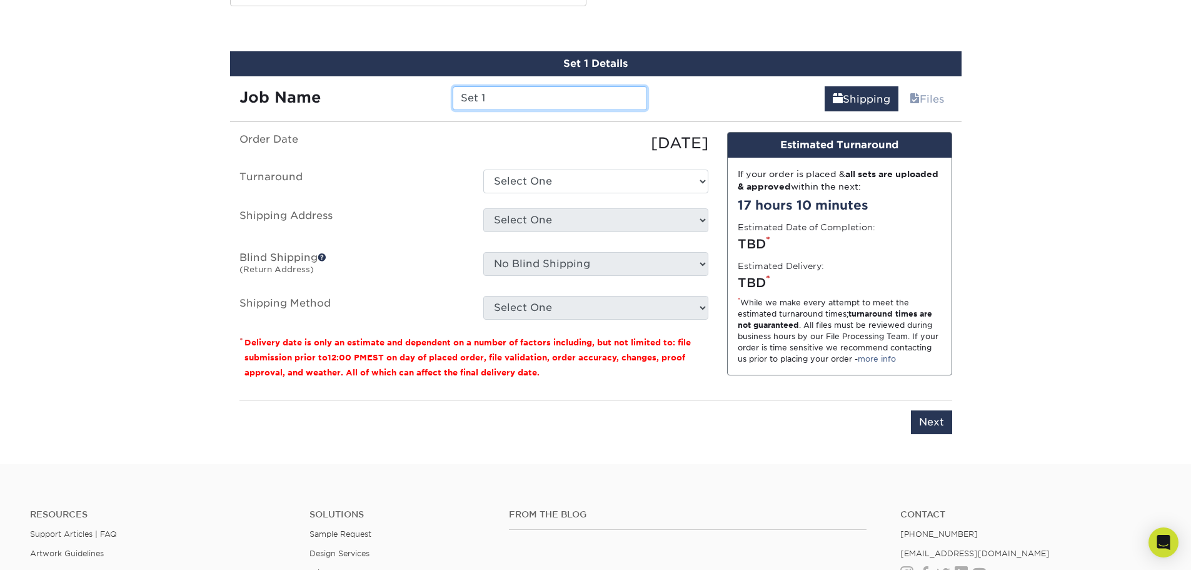
click at [529, 99] on input "Set 1" at bounding box center [550, 98] width 194 height 24
type input "M"
type input "RGL - Melitza Adames"
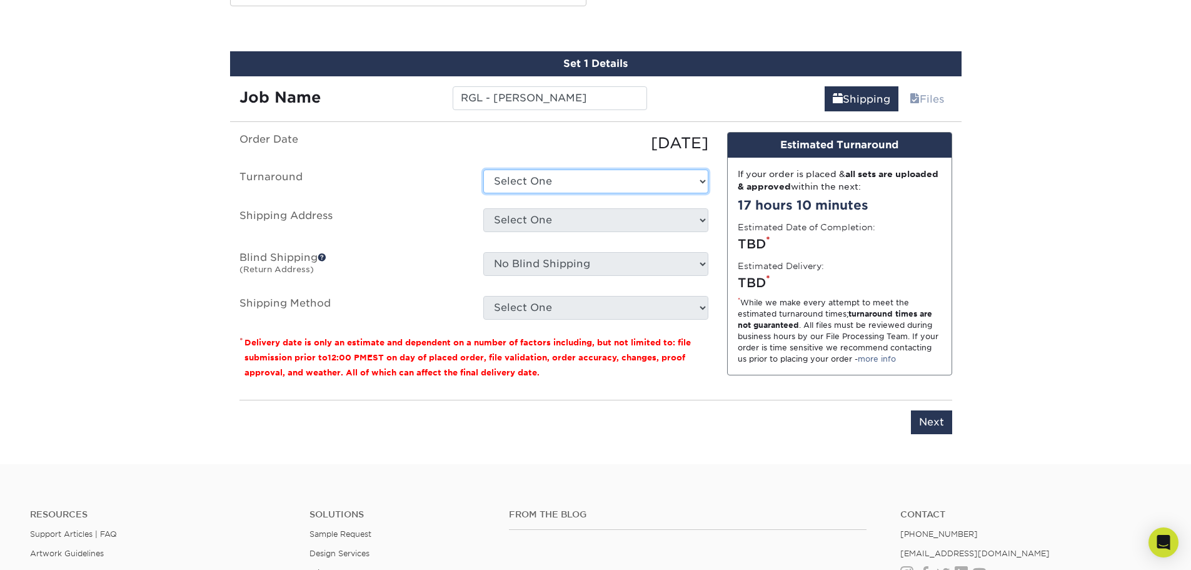
click at [551, 184] on select "Select One 2-4 Business Days 2 Day Next Business Day" at bounding box center [595, 181] width 225 height 24
select select "be9569f8-d32a-4478-88e3-2e190ff951ad"
click at [483, 169] on select "Select One 2-4 Business Days 2 Day Next Business Day" at bounding box center [595, 181] width 225 height 24
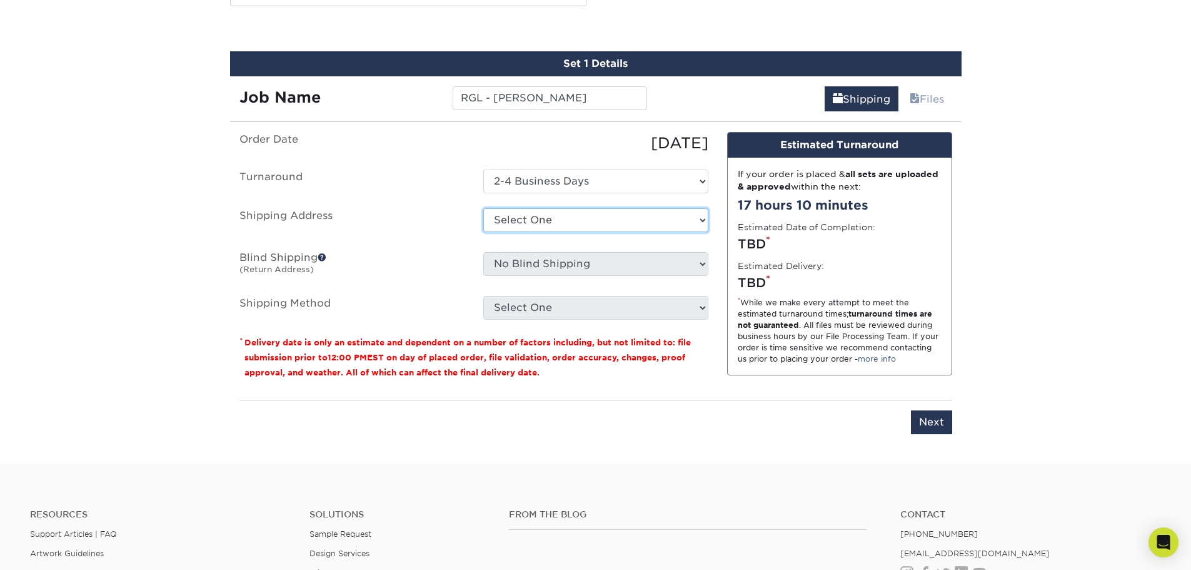
click at [547, 225] on select "Select One A [PERSON_NAME] RRR Adcom SNA AIDF Conf Hotel for Wiley Airgroup CHS…" at bounding box center [595, 220] width 225 height 24
click at [650, 227] on select "Select One A [PERSON_NAME] RRR Adcom SNA AIDF Conf Hotel for Wiley Airgroup CHS…" at bounding box center [595, 220] width 225 height 24
select select "newaddress"
click at [483, 208] on select "Select One A [PERSON_NAME] RRR Adcom SNA AIDF Conf Hotel for Wiley Airgroup CHS…" at bounding box center [595, 220] width 225 height 24
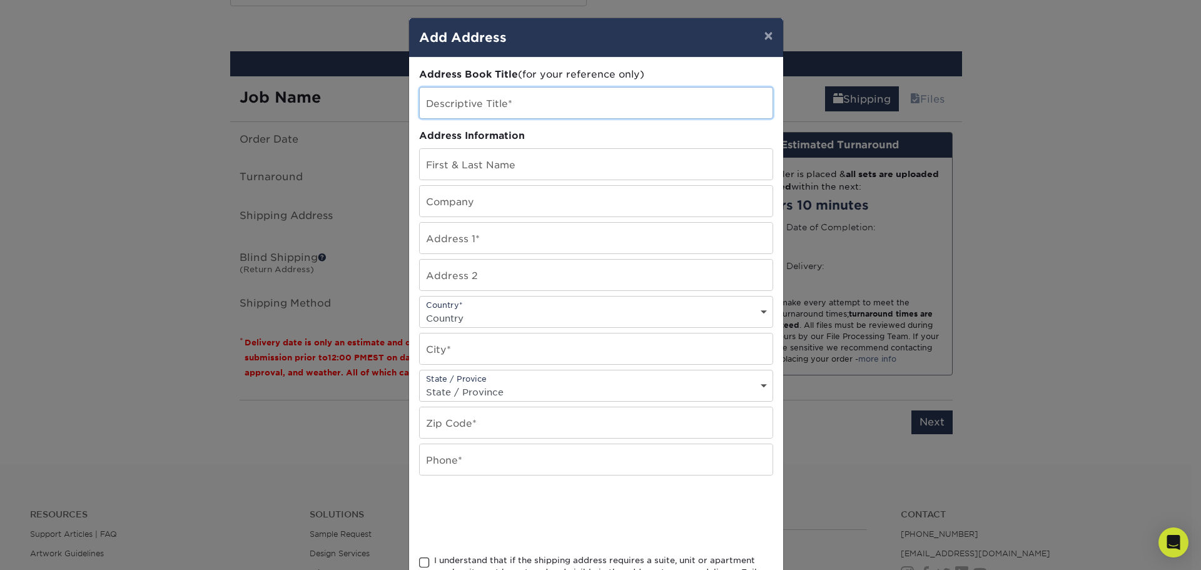
click at [439, 101] on input "text" at bounding box center [596, 103] width 353 height 31
type input "Radiant Global Logistics - Woodridge [GEOGRAPHIC_DATA]"
type input "Radiant Global Logistics"
type input "9014 Heritage Parkway"
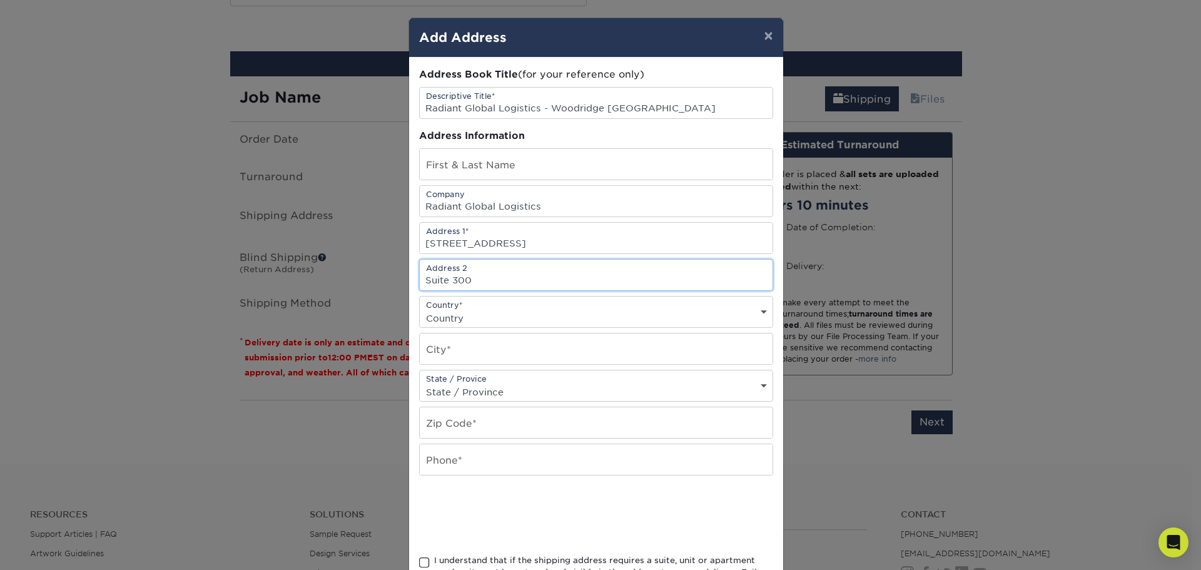
type input "Suite 300"
select select "US"
type input "Woodridge"
select select "IL"
type input "60517"
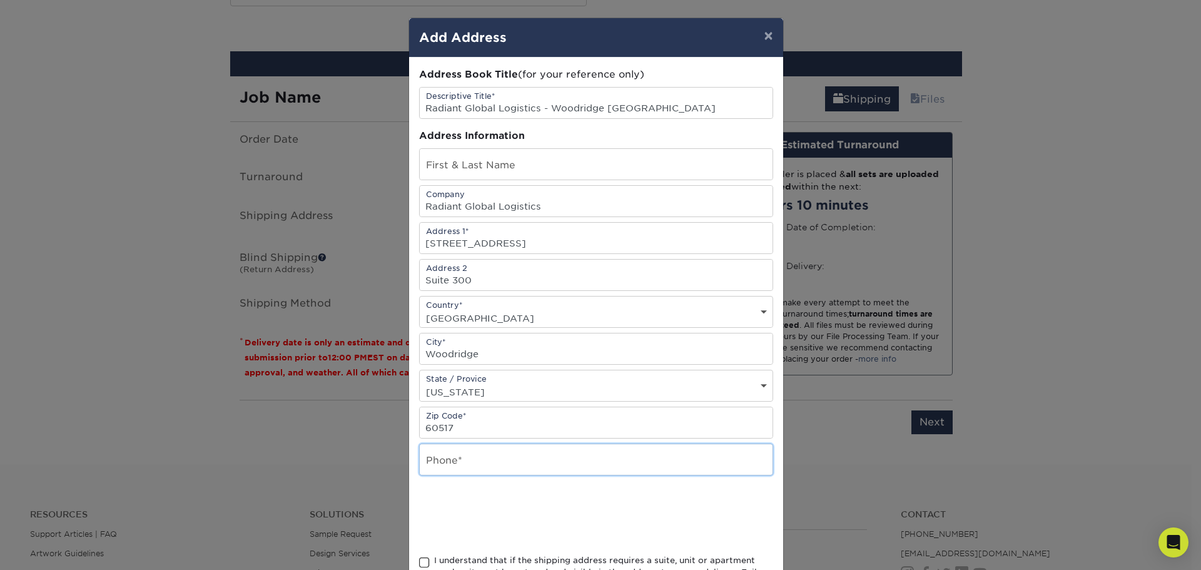
click at [457, 459] on input "text" at bounding box center [596, 459] width 353 height 31
type input "877-370-7447"
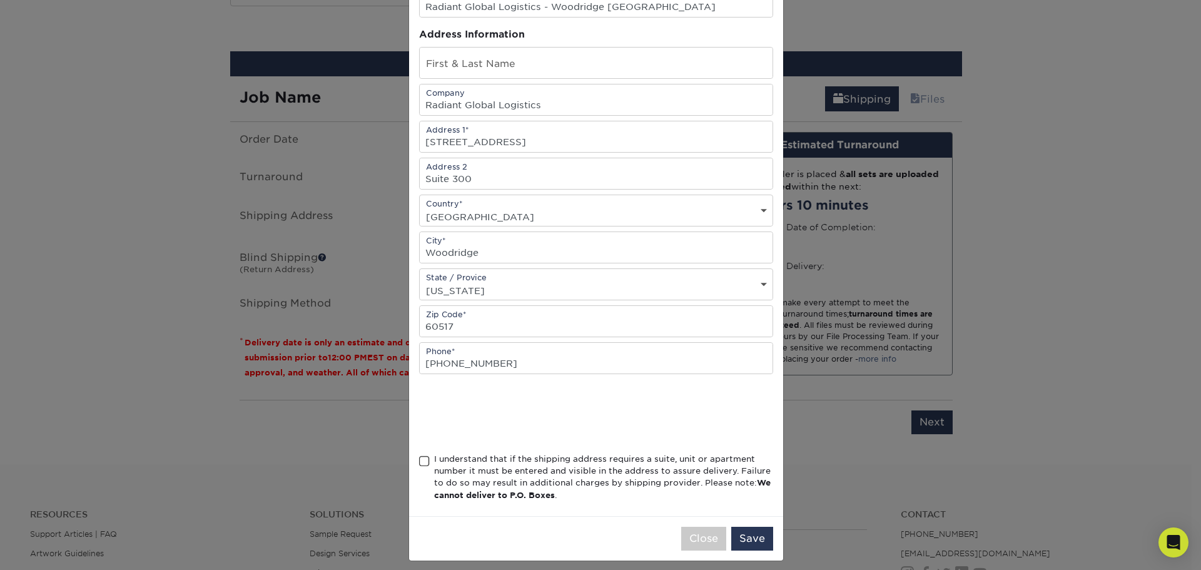
scroll to position [110, 0]
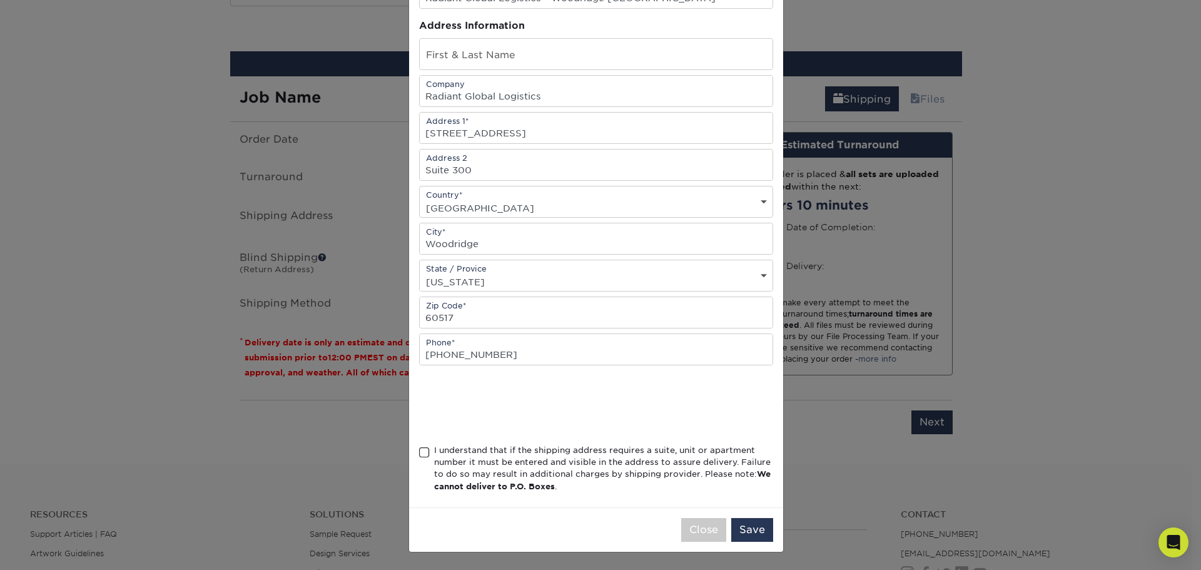
click at [419, 458] on div "I understand that if the shipping address requires a suite, unit or apartment n…" at bounding box center [596, 471] width 354 height 54
click at [419, 450] on span at bounding box center [424, 453] width 11 height 12
click at [0, 0] on input "I understand that if the shipping address requires a suite, unit or apartment n…" at bounding box center [0, 0] width 0 height 0
click at [751, 536] on button "Save" at bounding box center [752, 530] width 42 height 24
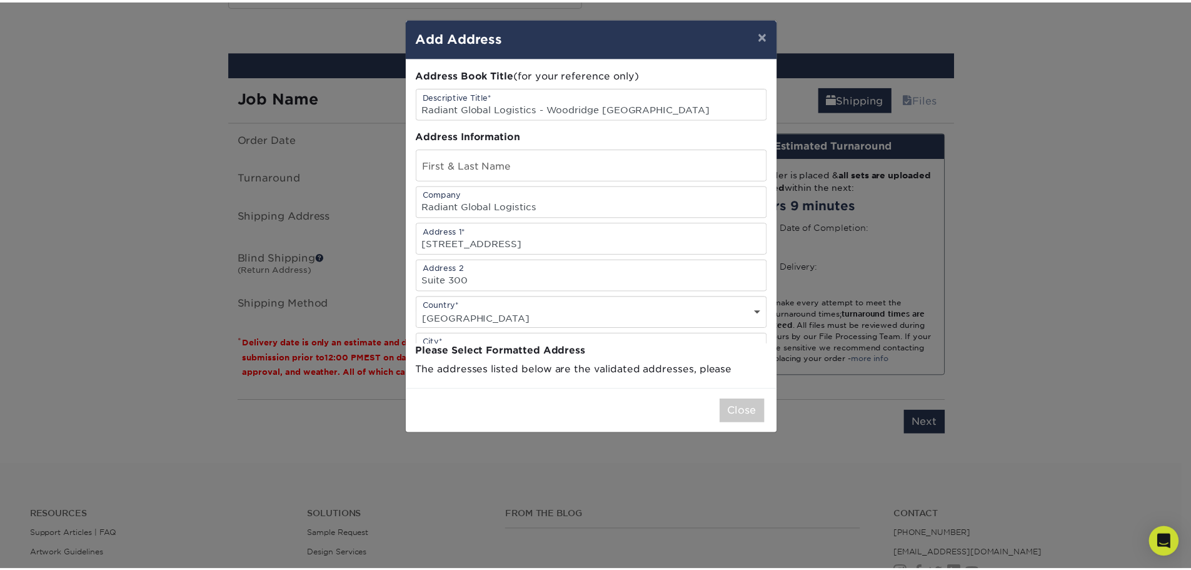
scroll to position [0, 0]
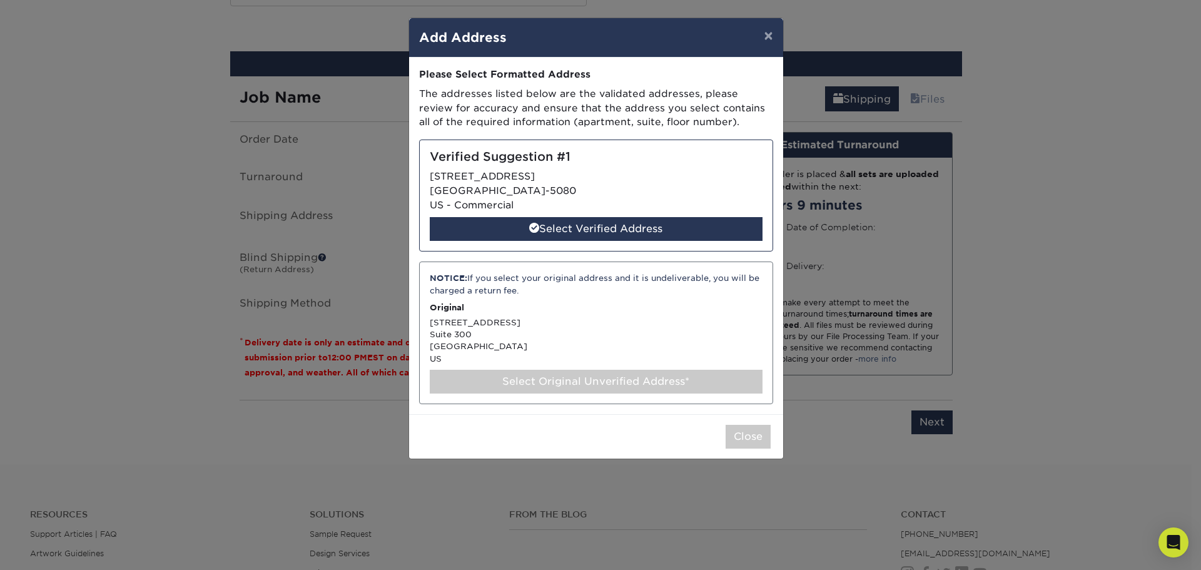
click at [583, 322] on div "NOTICE: If you select your original address and it is undeliverable, you will b…" at bounding box center [596, 332] width 354 height 143
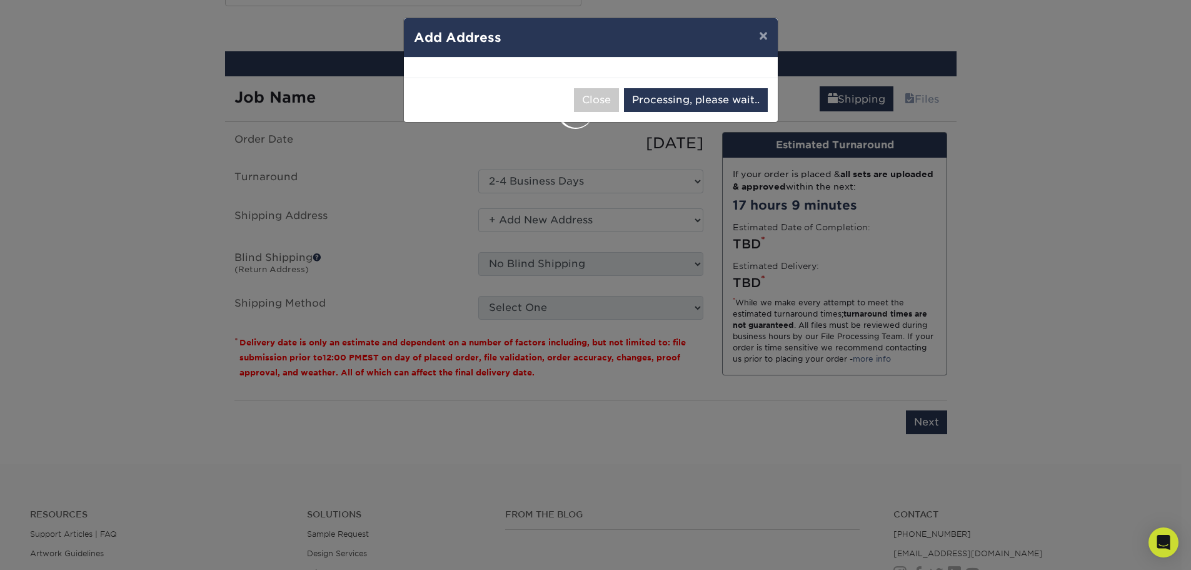
select select "285004"
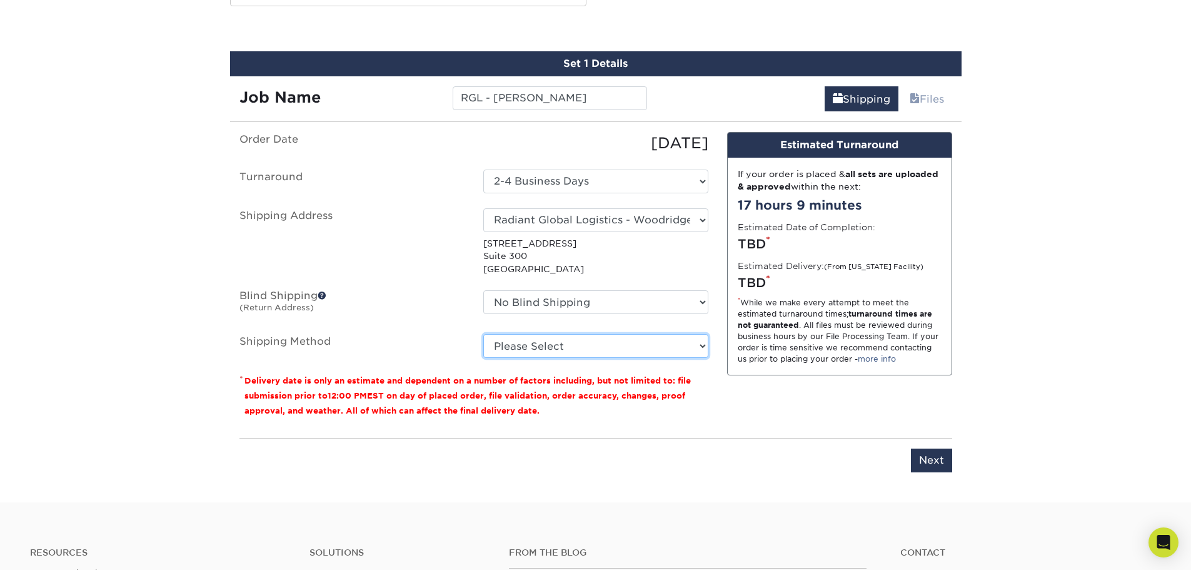
click at [568, 345] on select "Please Select Ground Shipping (+$7.84) 3 Day Shipping Service (+$15.38) 2 Day A…" at bounding box center [595, 346] width 225 height 24
select select "03"
click at [483, 334] on select "Please Select Ground Shipping (+$7.84) 3 Day Shipping Service (+$15.38) 2 Day A…" at bounding box center [595, 346] width 225 height 24
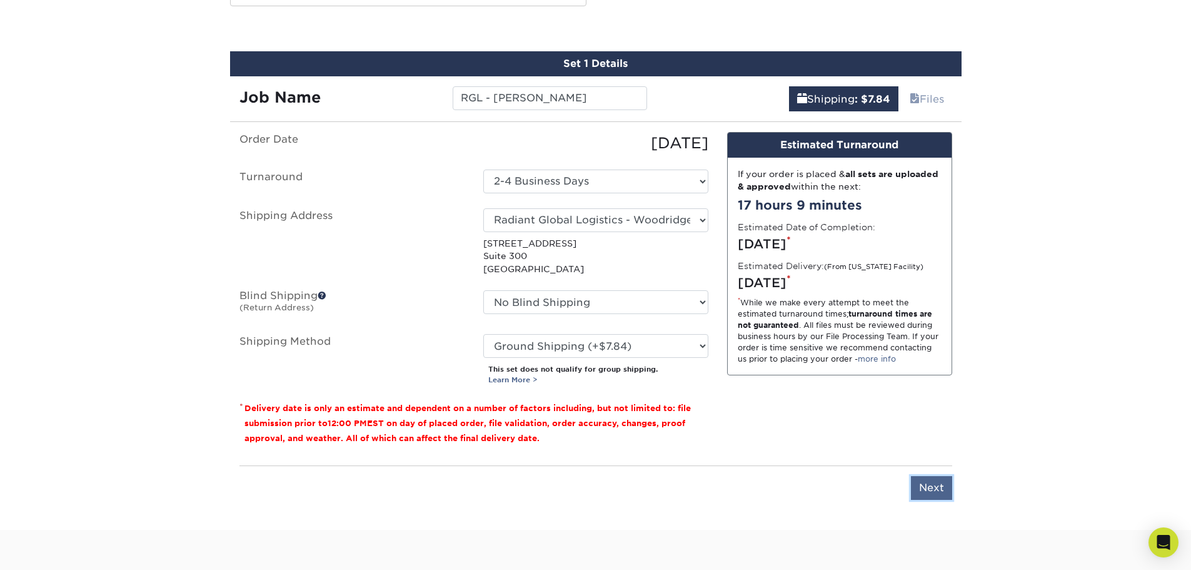
click at [942, 493] on input "Next" at bounding box center [931, 488] width 41 height 24
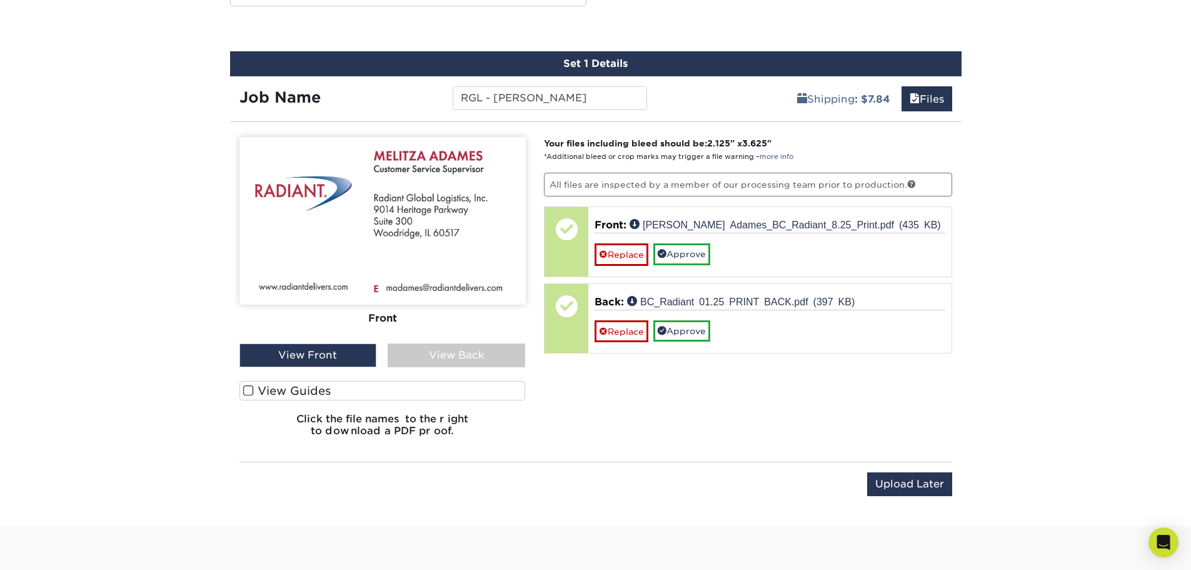
click at [348, 389] on label "View Guides" at bounding box center [383, 390] width 286 height 19
click at [0, 0] on input "View Guides" at bounding box center [0, 0] width 0 height 0
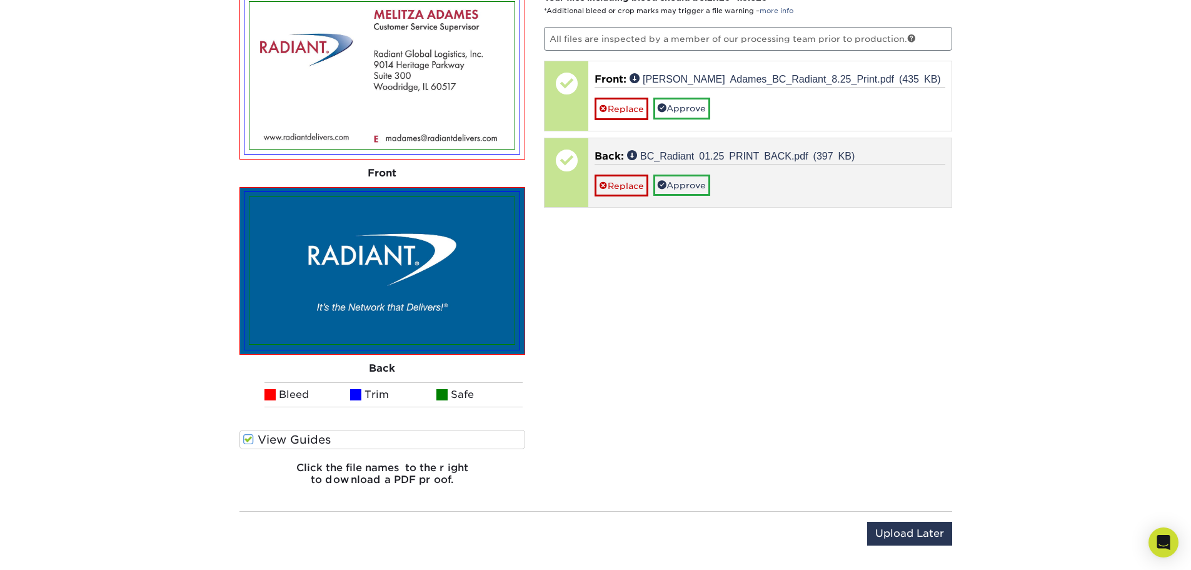
scroll to position [817, 0]
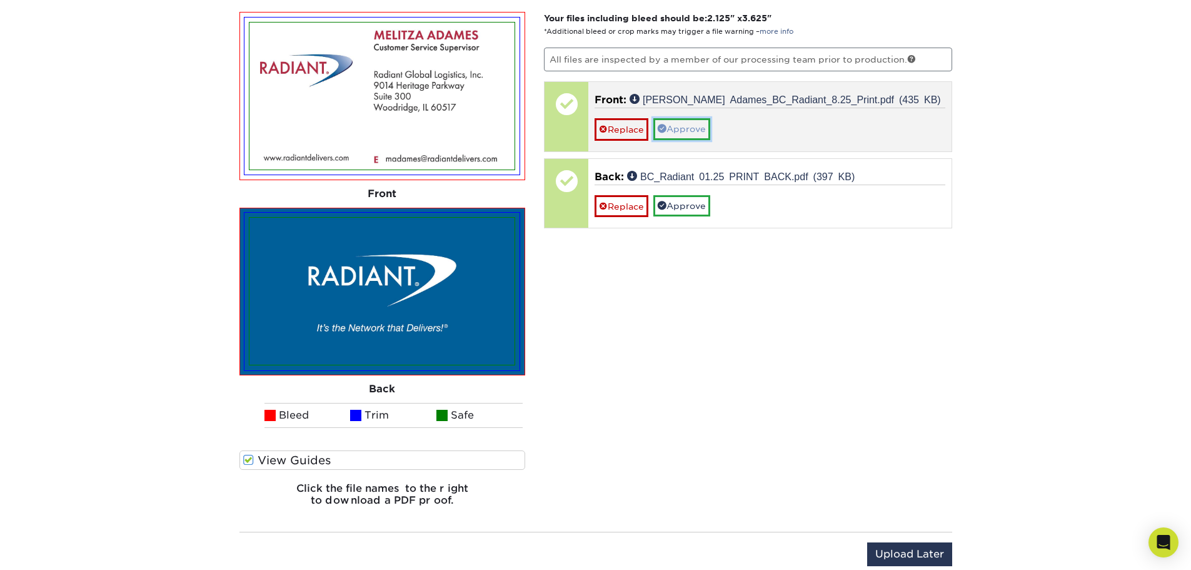
click at [674, 128] on link "Approve" at bounding box center [681, 128] width 57 height 21
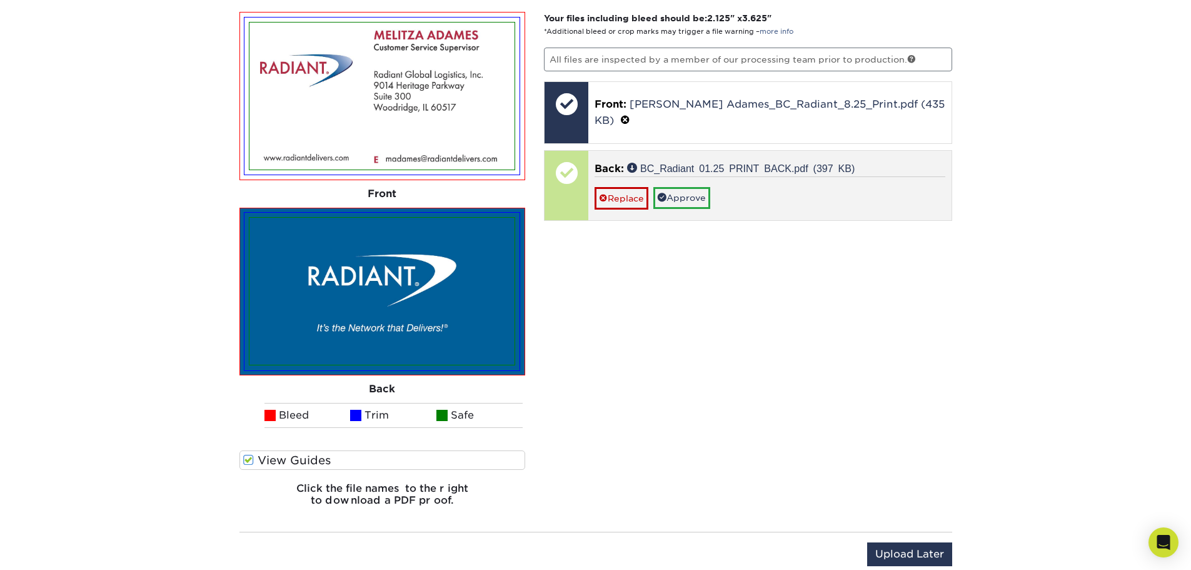
click at [679, 176] on div "Replace Approve" at bounding box center [770, 192] width 351 height 33
click at [680, 187] on link "Approve" at bounding box center [681, 197] width 57 height 21
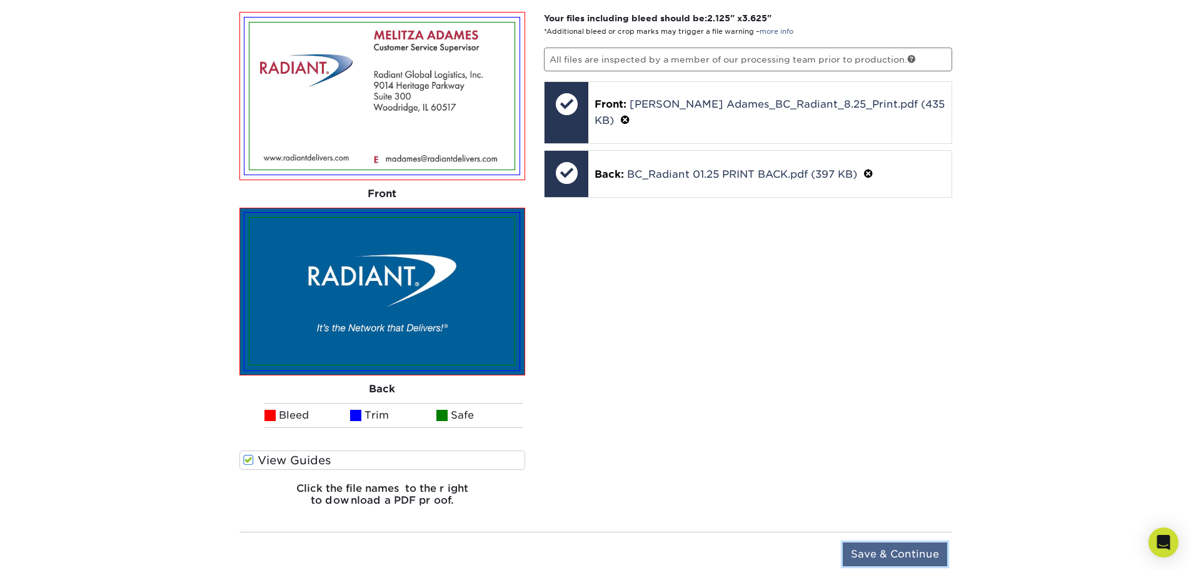
click at [944, 551] on input "Save & Continue" at bounding box center [895, 554] width 104 height 24
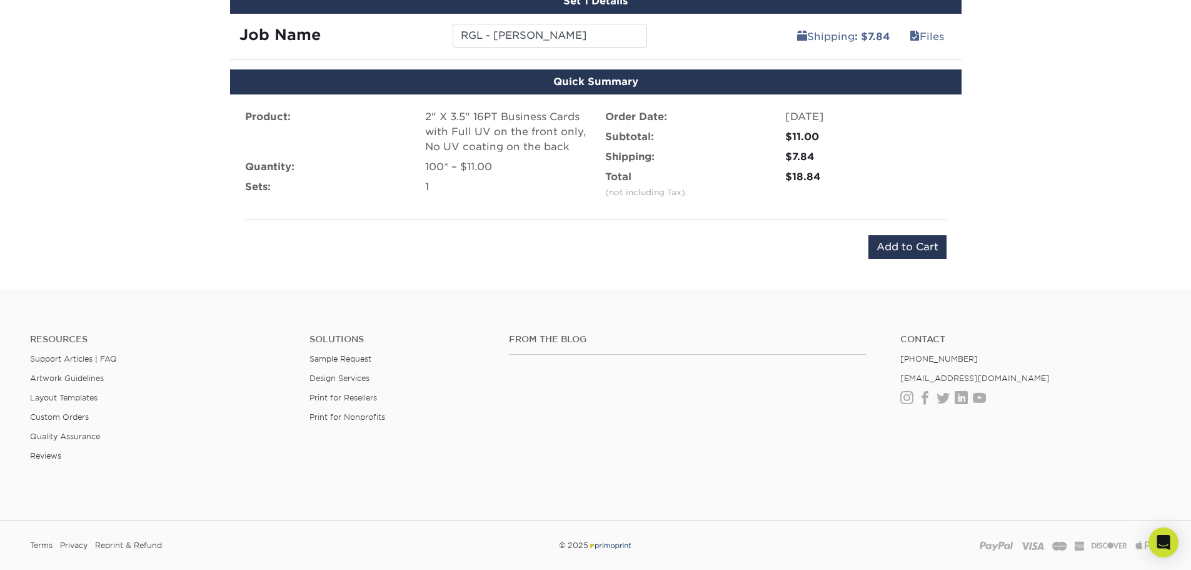
scroll to position [692, 0]
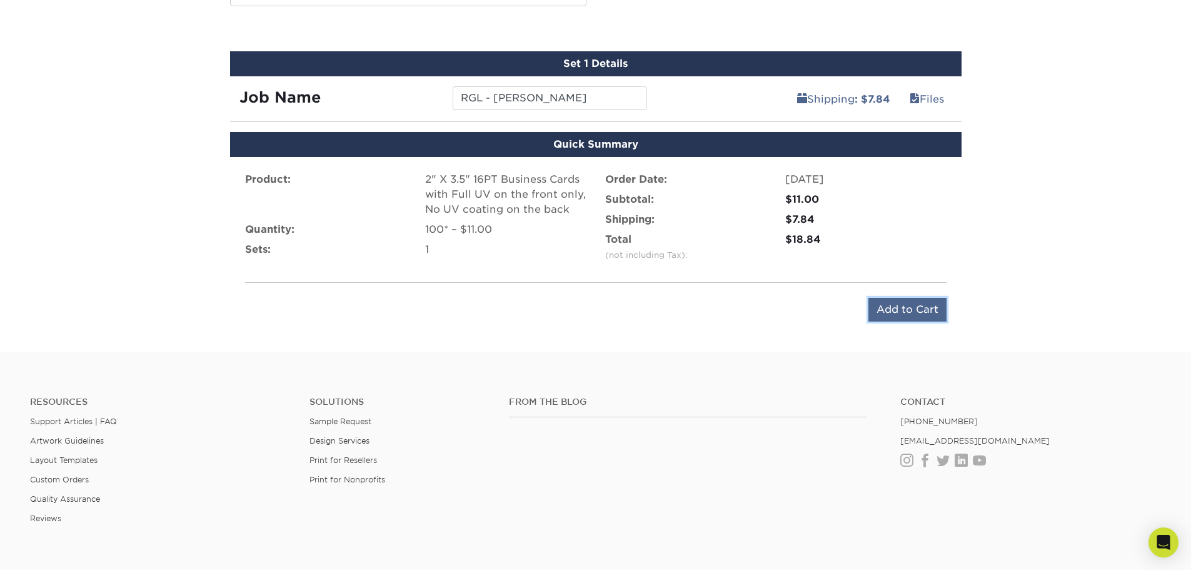
click at [894, 308] on input "Add to Cart" at bounding box center [908, 310] width 78 height 24
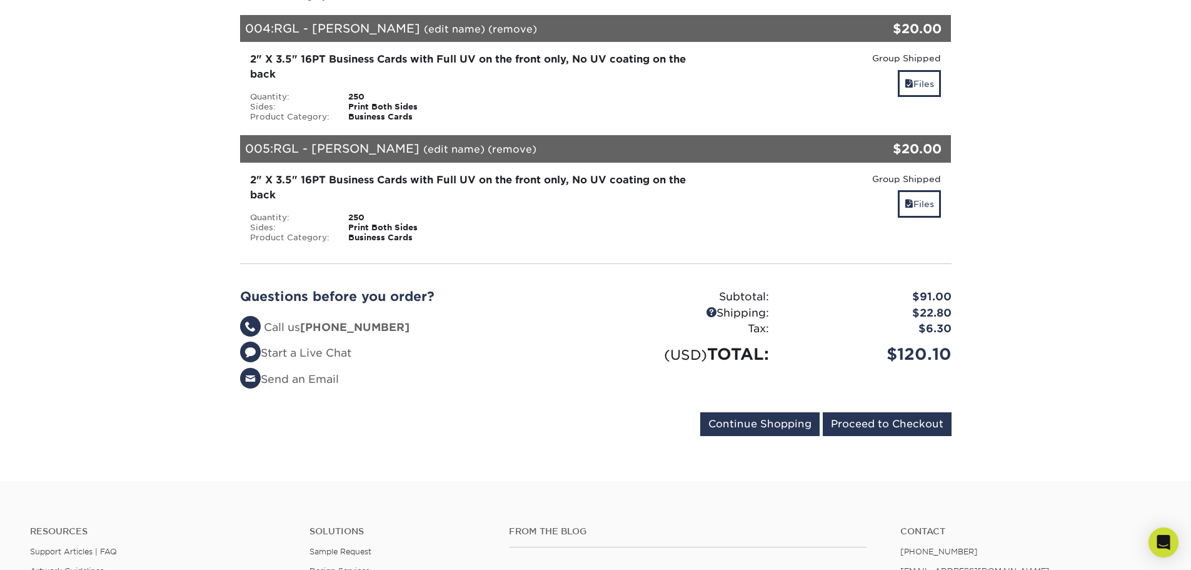
scroll to position [876, 0]
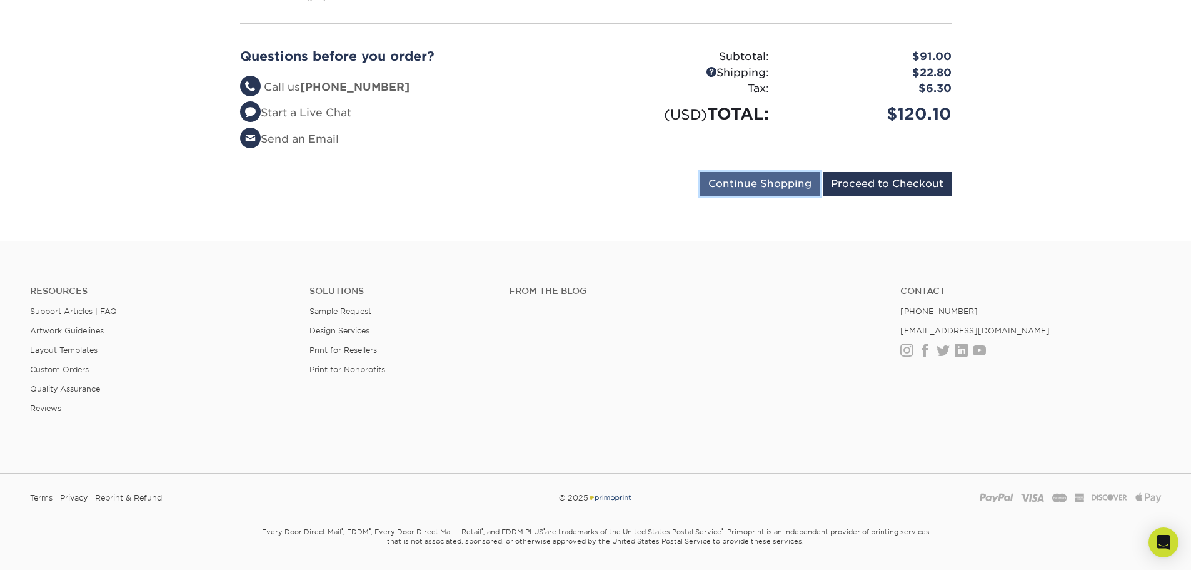
click at [777, 172] on input "Continue Shopping" at bounding box center [759, 184] width 119 height 24
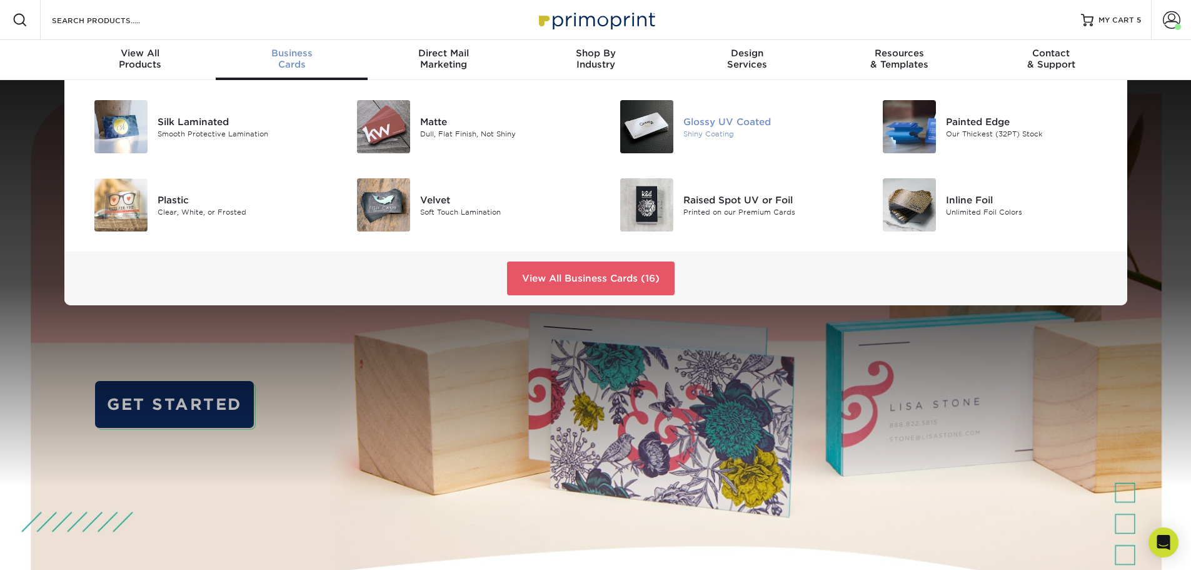
click at [715, 119] on div "Glossy UV Coated" at bounding box center [767, 121] width 166 height 14
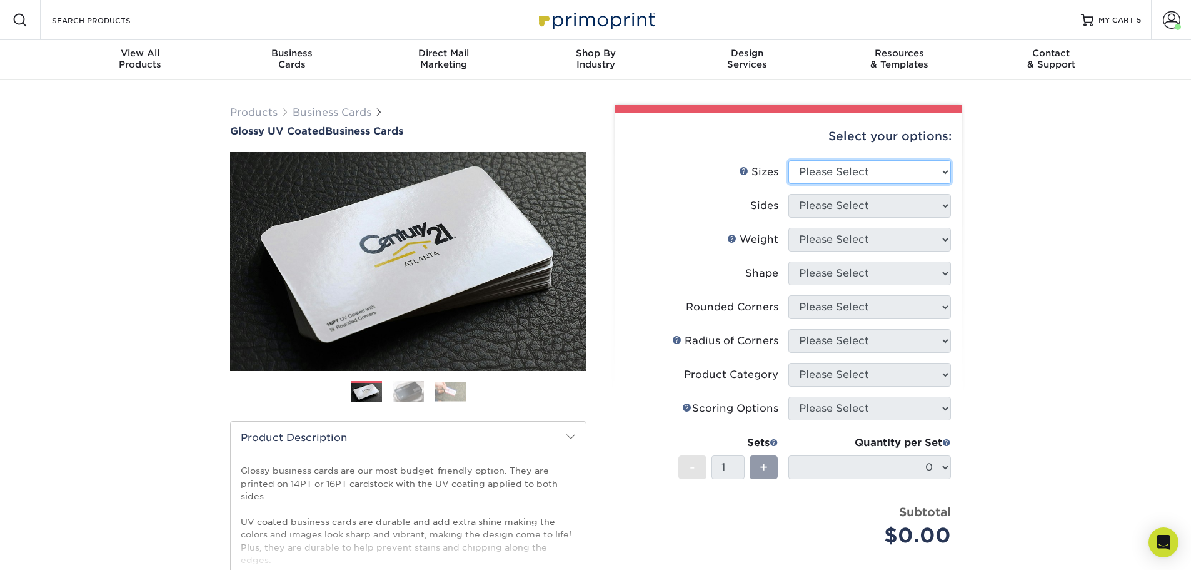
click at [862, 179] on select "Please Select 1.5" x 3.5" - Mini 1.75" x 3.5" - Mini 2" x 2" - Square 2" x 3" -…" at bounding box center [870, 172] width 163 height 24
select select "2.00x3.50"
click at [789, 160] on select "Please Select 1.5" x 3.5" - Mini 1.75" x 3.5" - Mini 2" x 2" - Square 2" x 3" -…" at bounding box center [870, 172] width 163 height 24
click at [819, 205] on select "Please Select Print Both Sides Print Front Only" at bounding box center [870, 206] width 163 height 24
select select "13abbda7-1d64-4f25-8bb2-c179b224825d"
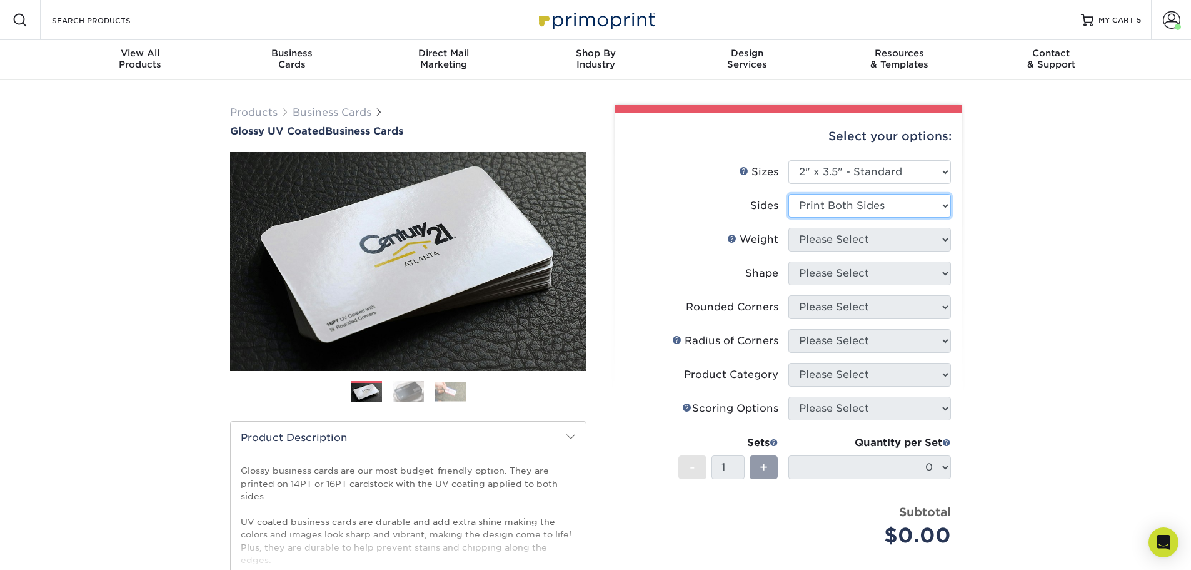
click at [789, 194] on select "Please Select Print Both Sides Print Front Only" at bounding box center [870, 206] width 163 height 24
click at [821, 242] on select "Please Select 16PT 14PT" at bounding box center [870, 240] width 163 height 24
select select "16PT"
click at [789, 228] on select "Please Select 16PT 14PT" at bounding box center [870, 240] width 163 height 24
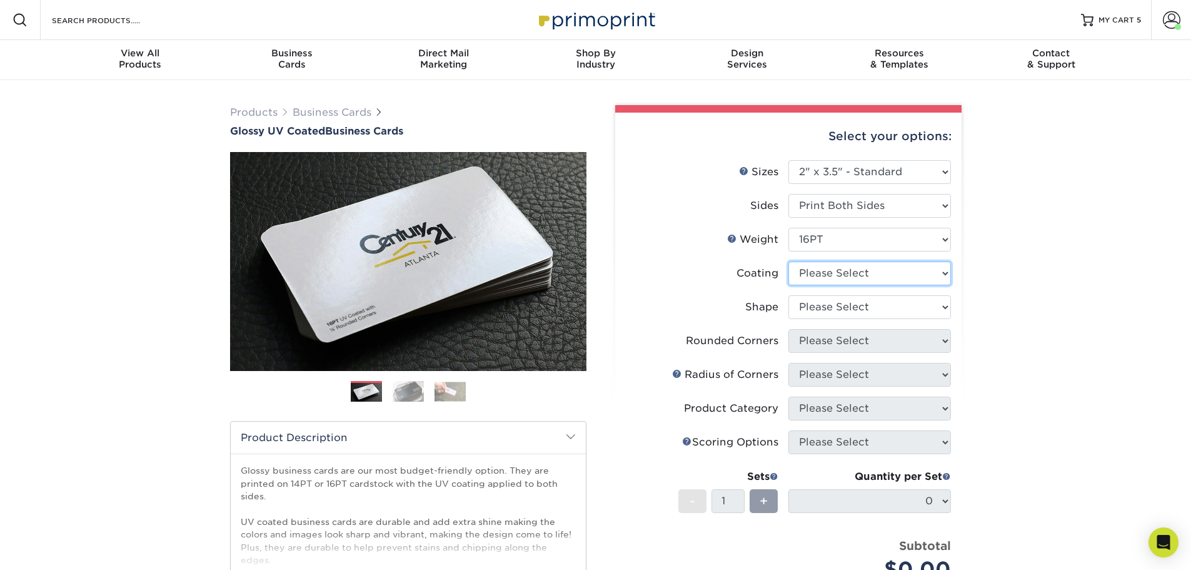
click at [818, 270] on select at bounding box center [870, 273] width 163 height 24
select select "1e8116af-acfc-44b1-83dc-8181aa338834"
click at [789, 261] on select at bounding box center [870, 273] width 163 height 24
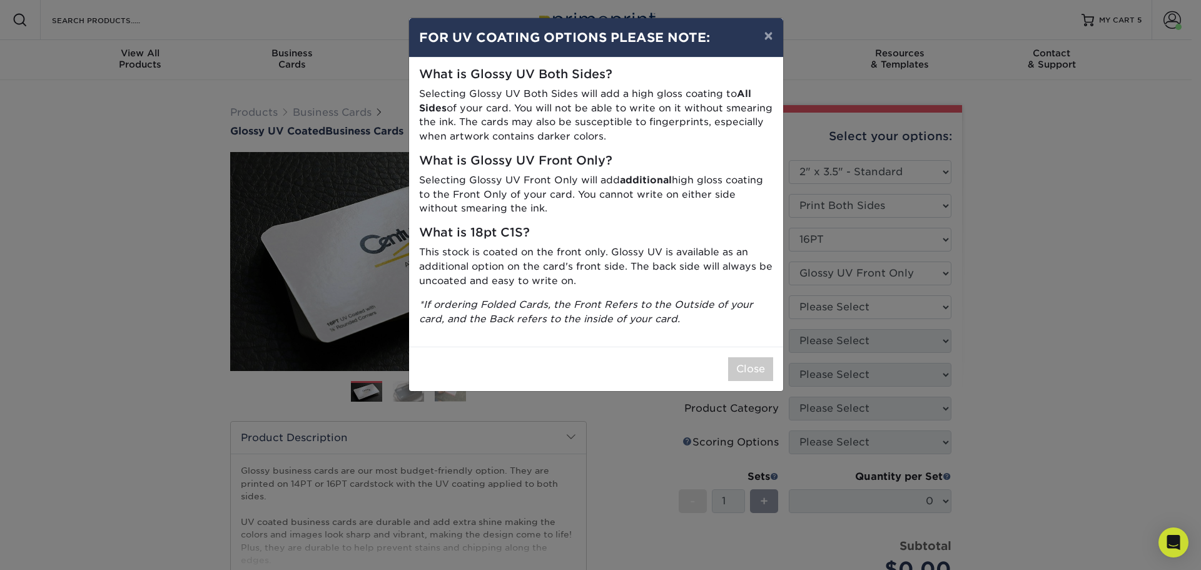
click at [825, 307] on div "× FOR UV COATING OPTIONS PLEASE NOTE: What is Glossy UV Both Sides? Selecting G…" at bounding box center [600, 285] width 1201 height 570
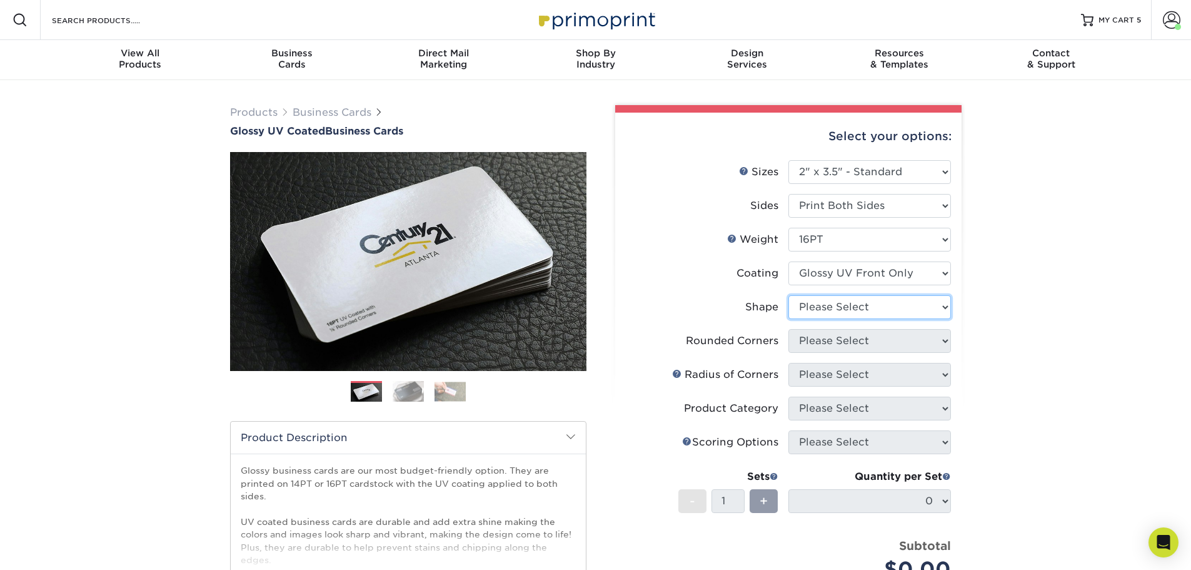
click at [825, 307] on select "Please Select Standard" at bounding box center [870, 307] width 163 height 24
select select "standard"
click at [789, 295] on select "Please Select Standard" at bounding box center [870, 307] width 163 height 24
click at [827, 344] on select "Please Select Yes - Round 2 Corners Yes - Round 4 Corners No" at bounding box center [870, 341] width 163 height 24
select select "0"
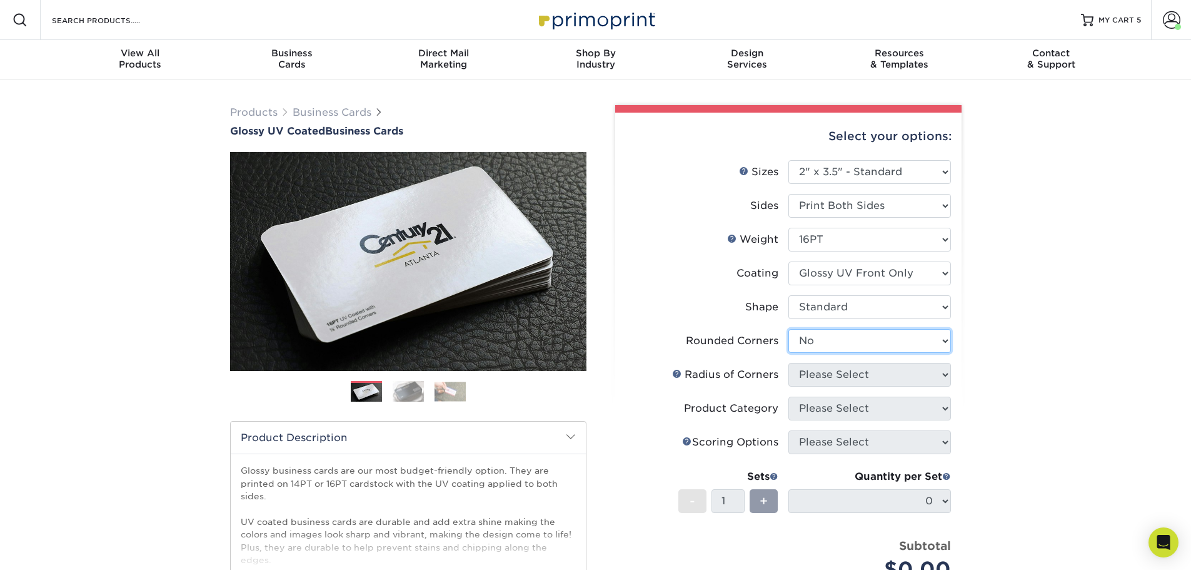
click at [789, 329] on select "Please Select Yes - Round 2 Corners Yes - Round 4 Corners No" at bounding box center [870, 341] width 163 height 24
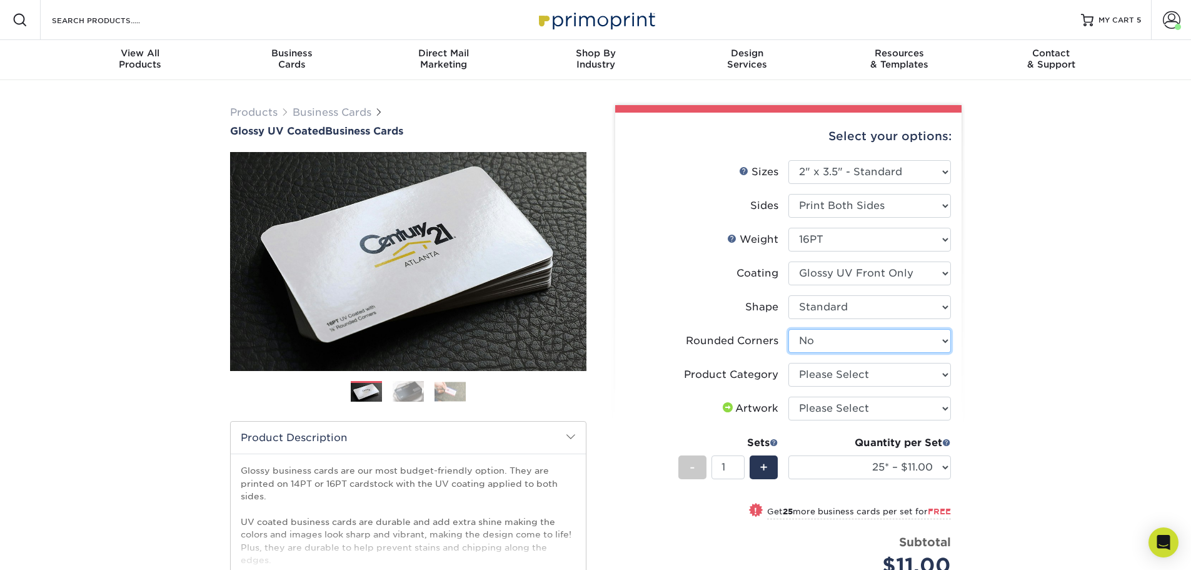
scroll to position [63, 0]
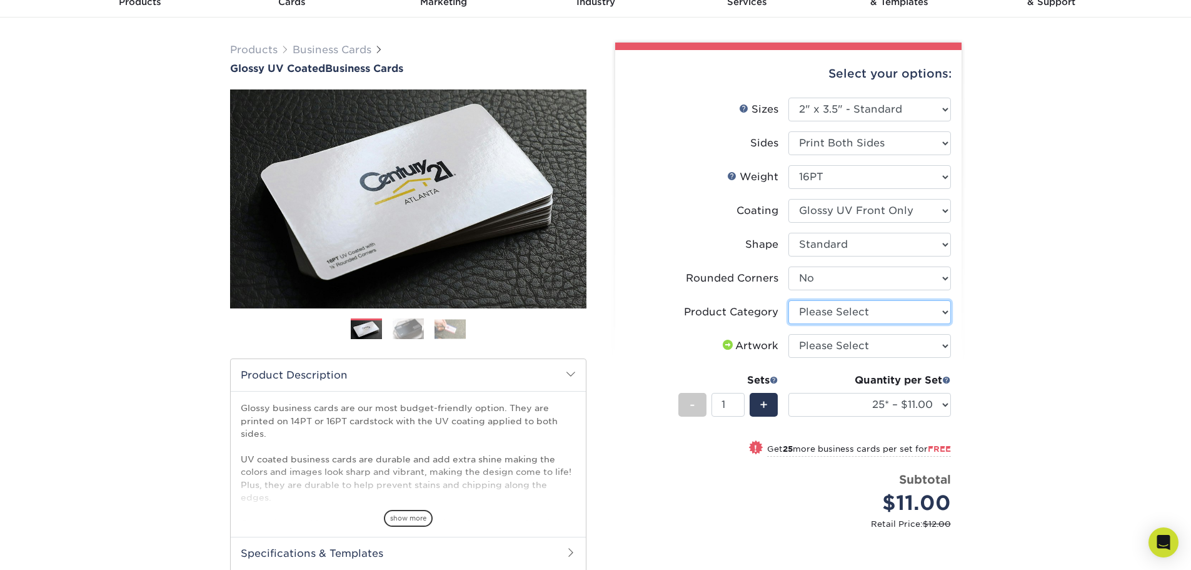
click at [811, 314] on select "Please Select Business Cards" at bounding box center [870, 312] width 163 height 24
select select "3b5148f1-0588-4f88-a218-97bcfdce65c1"
click at [789, 300] on select "Please Select Business Cards" at bounding box center [870, 312] width 163 height 24
click at [825, 338] on select "Please Select I will upload files I need a design - $100" at bounding box center [870, 346] width 163 height 24
select select "upload"
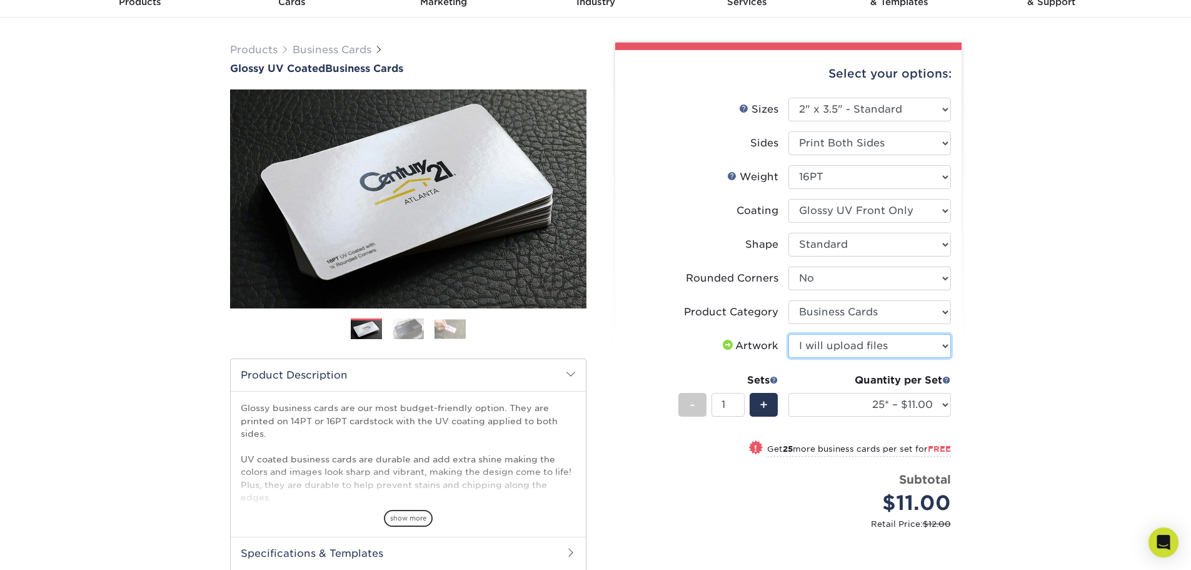
click at [789, 334] on select "Please Select I will upload files I need a design - $100" at bounding box center [870, 346] width 163 height 24
click at [762, 403] on span "+" at bounding box center [764, 404] width 8 height 19
type input "3"
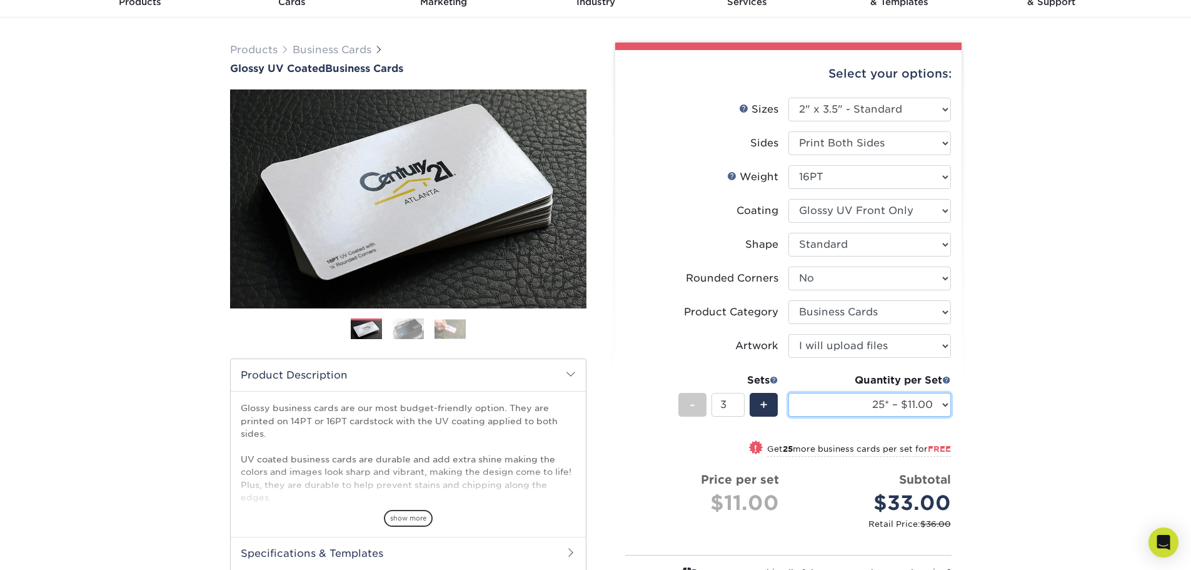
click at [834, 404] on select "25* – $11.00 50* – $11.00 100* – $11.00 250* – $20.00 500 – $39.00 1000 – $49.0…" at bounding box center [870, 405] width 163 height 24
select select "250* – $20.00"
click at [789, 393] on select "25* – $11.00 50* – $11.00 100* – $11.00 250* – $20.00 500 – $39.00 1000 – $49.0…" at bounding box center [870, 405] width 163 height 24
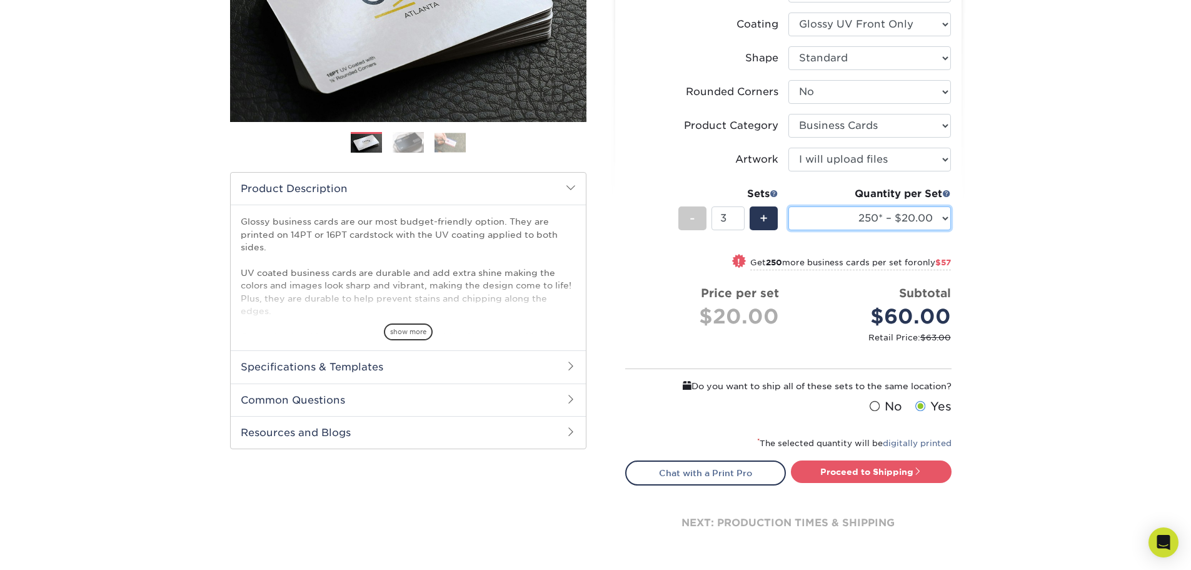
scroll to position [250, 0]
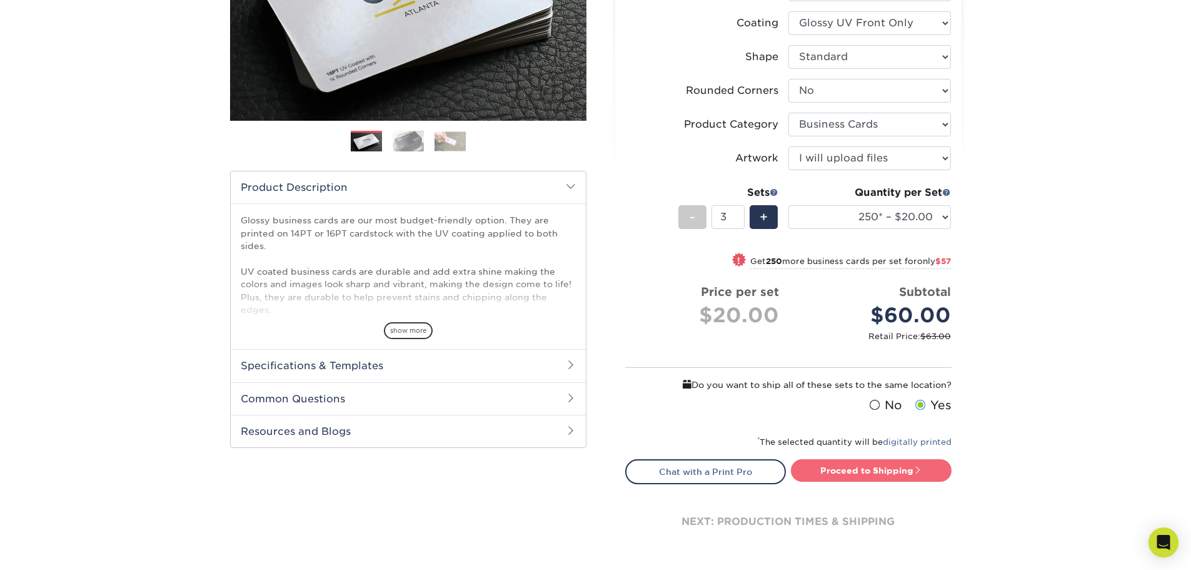
click at [864, 476] on link "Proceed to Shipping" at bounding box center [871, 470] width 161 height 23
type input "Set 1"
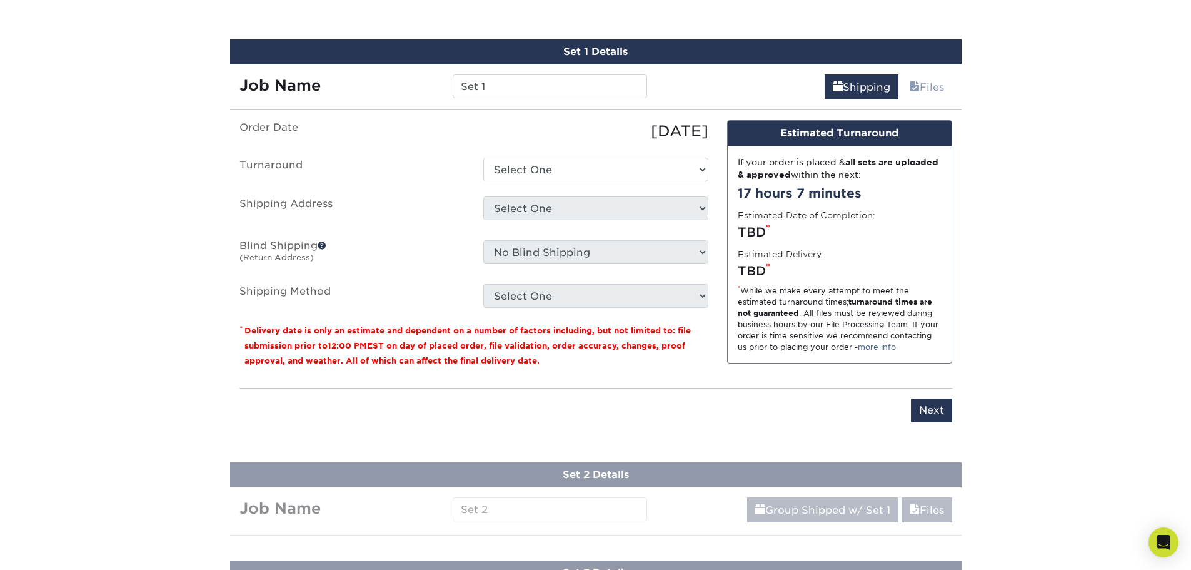
scroll to position [743, 0]
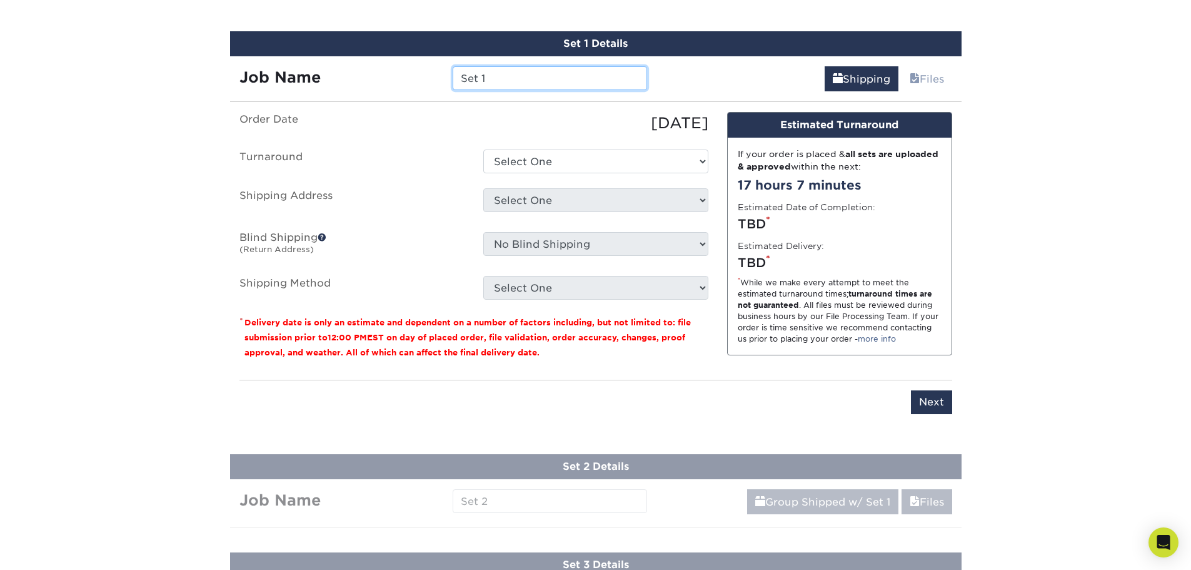
click at [505, 84] on input "Set 1" at bounding box center [550, 78] width 194 height 24
type input "RGL - [PERSON_NAME]"
click at [522, 171] on select "Select One 2-4 Business Days 2 Day Next Business Day" at bounding box center [595, 161] width 225 height 24
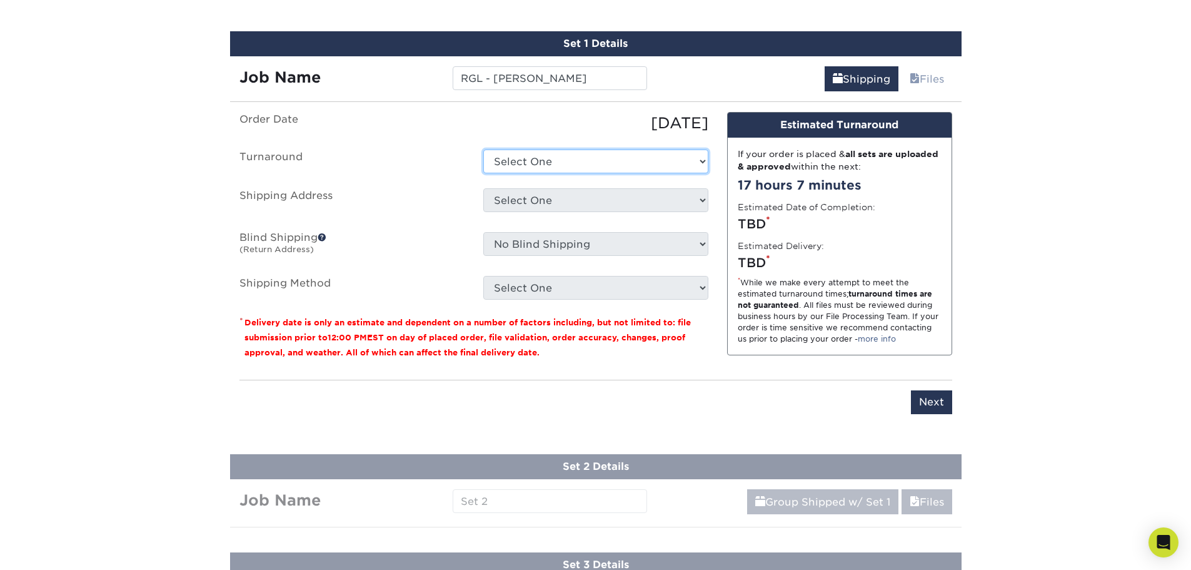
select select "198971fb-b0f2-4966-ba3b-178a1197b453"
click at [483, 149] on select "Select One 2-4 Business Days 2 Day Next Business Day" at bounding box center [595, 161] width 225 height 24
click at [513, 200] on select "Select One A Baumgarten RRR Adcom SNA AIDF Conf Hotel for Wiley Airgroup CHS Al…" at bounding box center [595, 200] width 225 height 24
select select "285004"
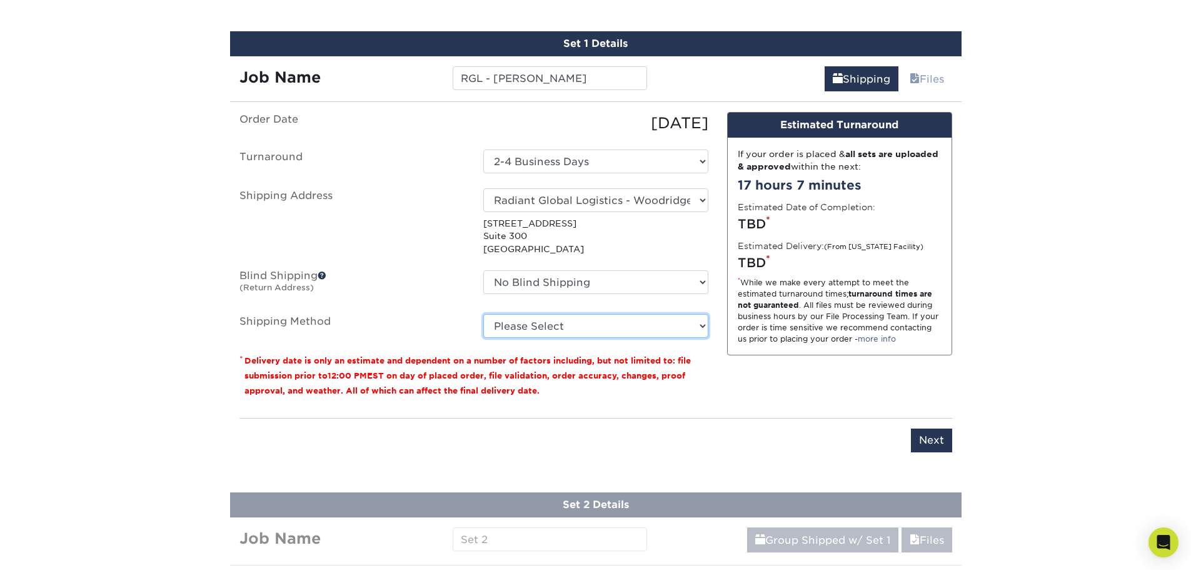
click at [547, 324] on select "Please Select Ground Shipping (+$14.96) 3 Day Shipping Service (+$15.36) 2 Day …" at bounding box center [595, 326] width 225 height 24
select select "03"
click at [483, 314] on select "Please Select Ground Shipping (+$14.96) 3 Day Shipping Service (+$15.36) 2 Day …" at bounding box center [595, 326] width 225 height 24
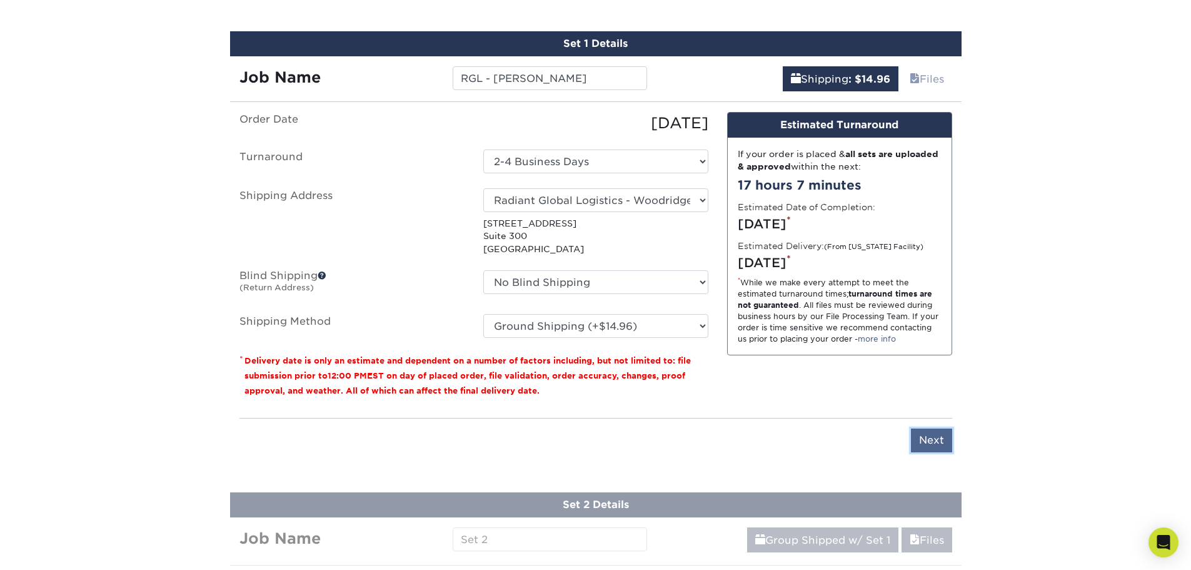
click at [941, 446] on input "Next" at bounding box center [931, 440] width 41 height 24
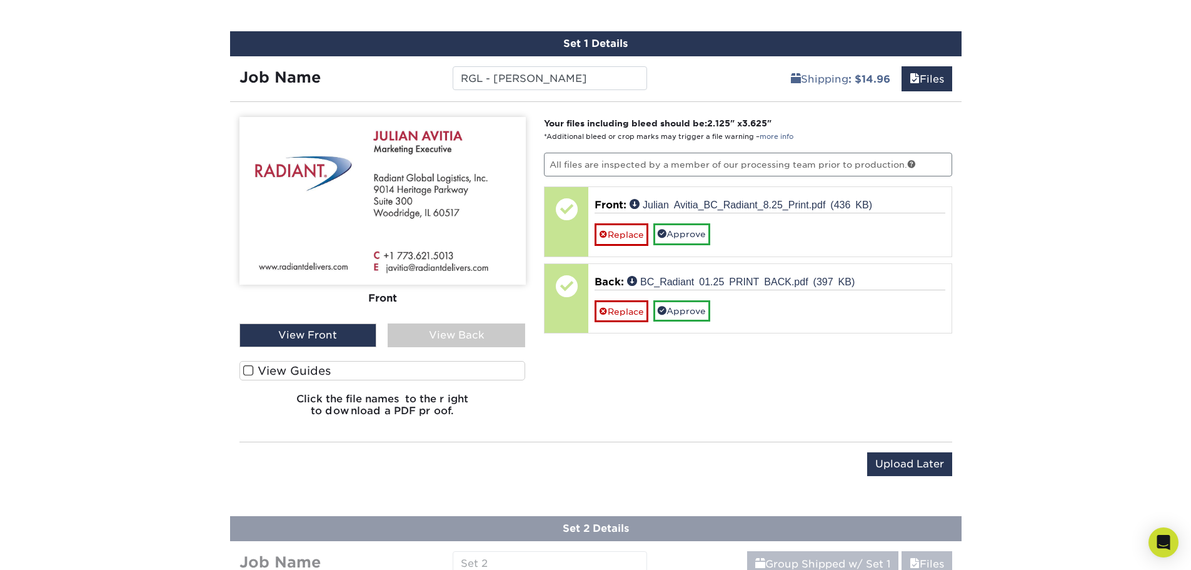
click at [246, 370] on span at bounding box center [248, 371] width 11 height 12
click at [0, 0] on input "View Guides" at bounding box center [0, 0] width 0 height 0
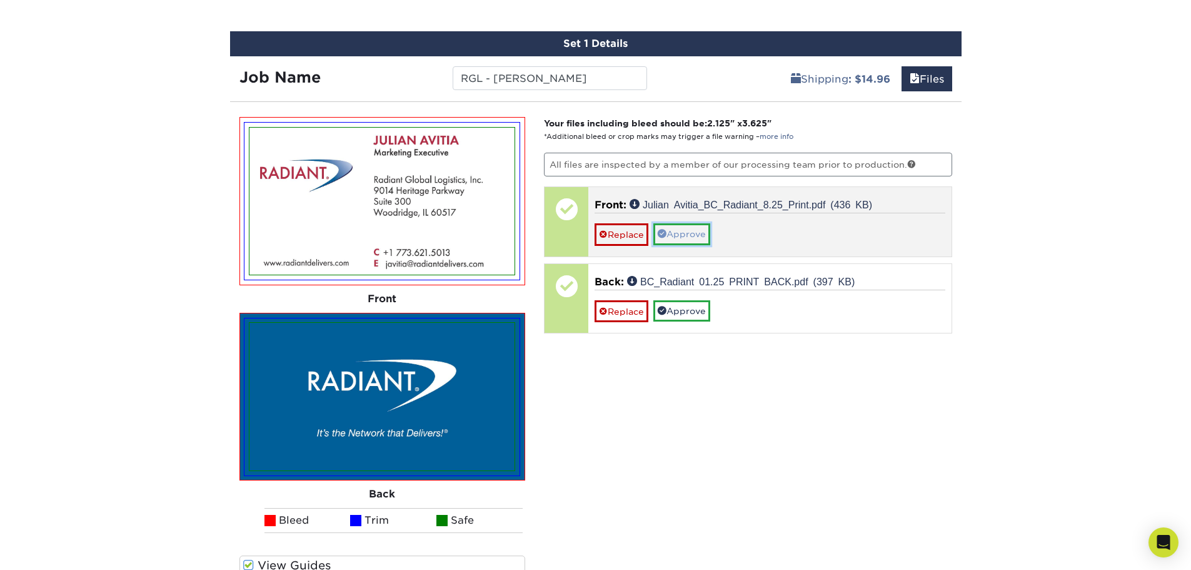
click at [674, 235] on link "Approve" at bounding box center [681, 233] width 57 height 21
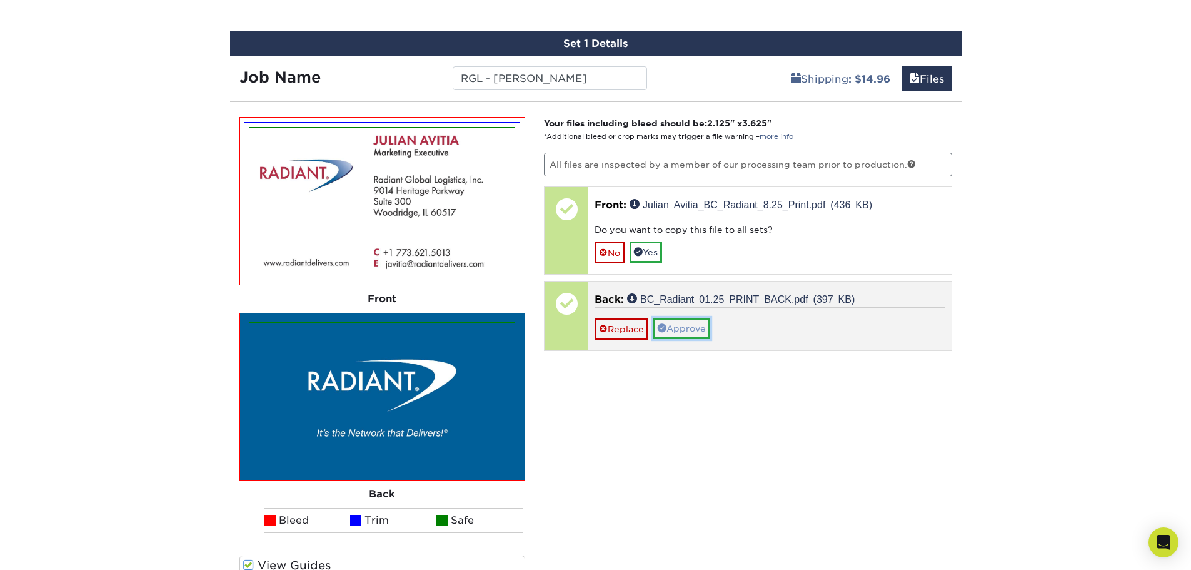
click at [690, 323] on link "Approve" at bounding box center [681, 328] width 57 height 21
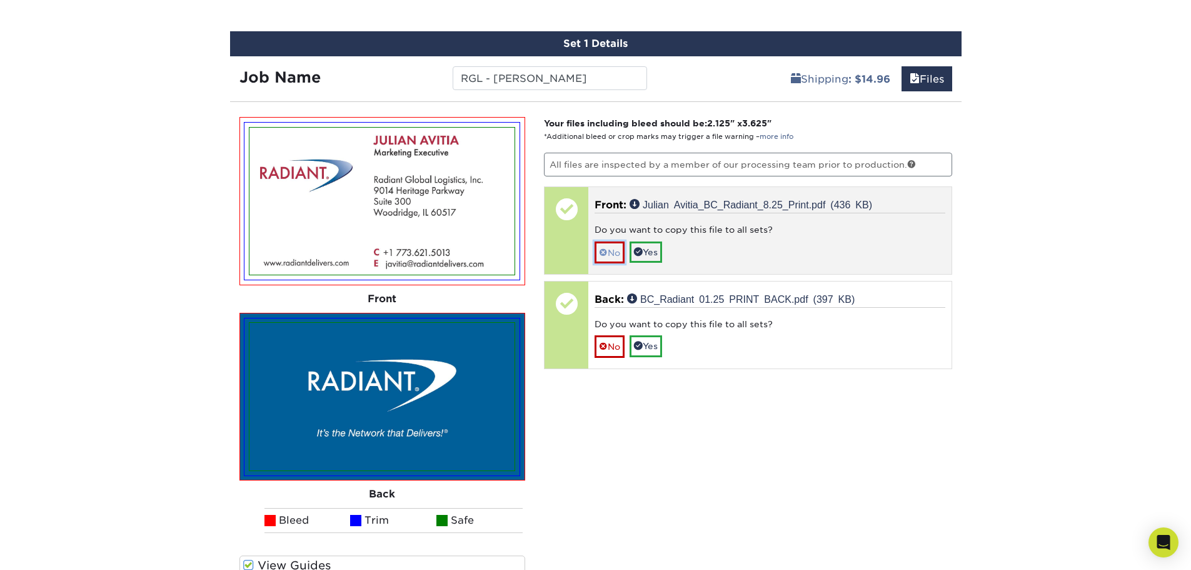
click at [612, 255] on link "No" at bounding box center [610, 252] width 30 height 22
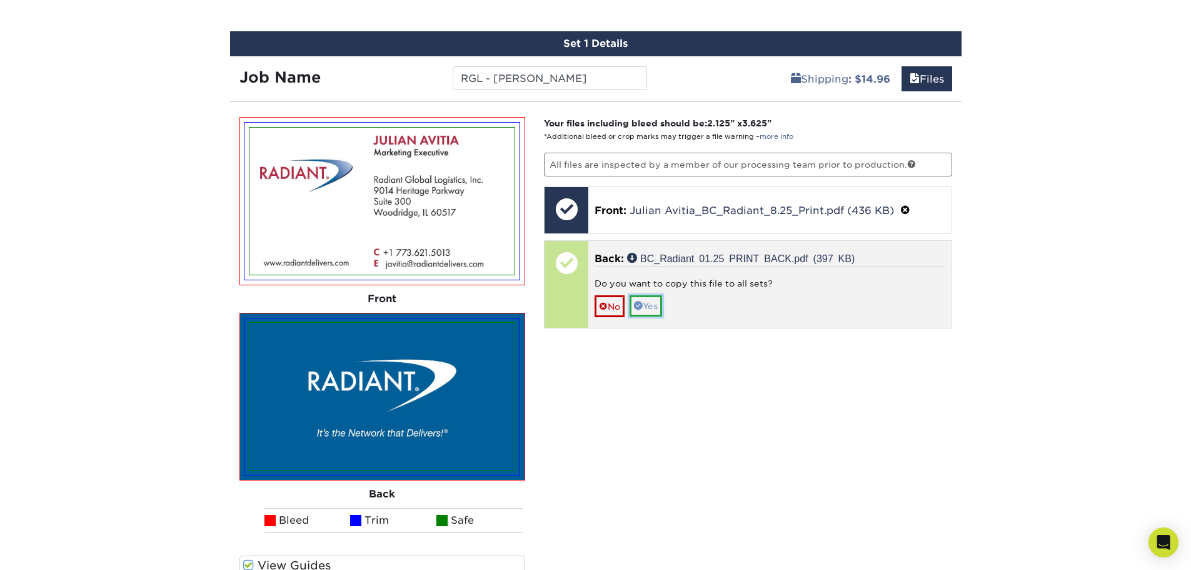
click at [655, 312] on link "Yes" at bounding box center [646, 305] width 33 height 21
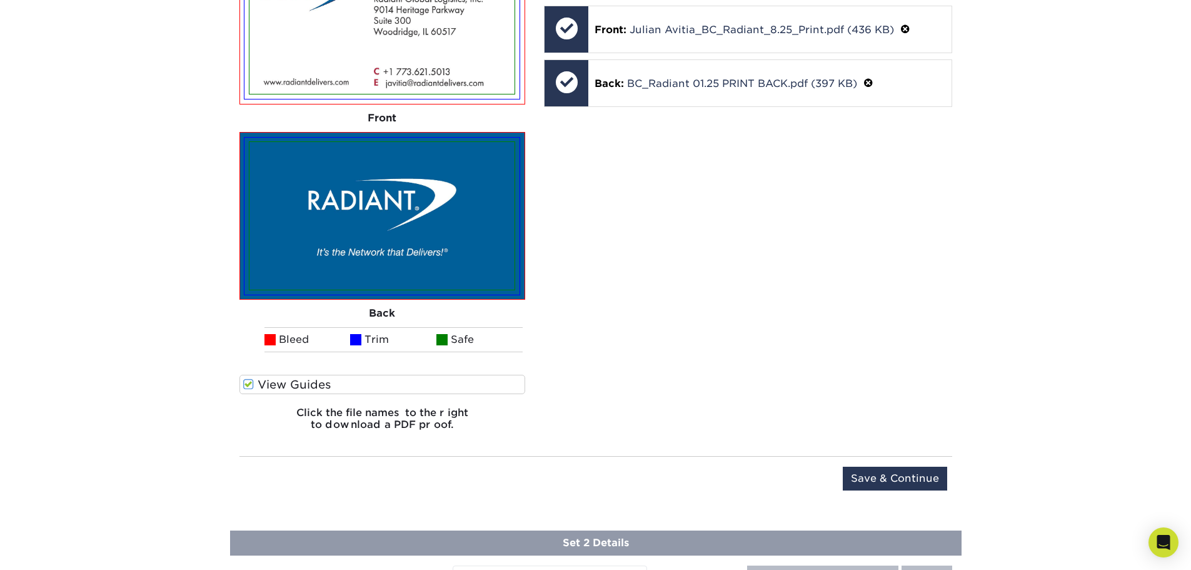
scroll to position [931, 0]
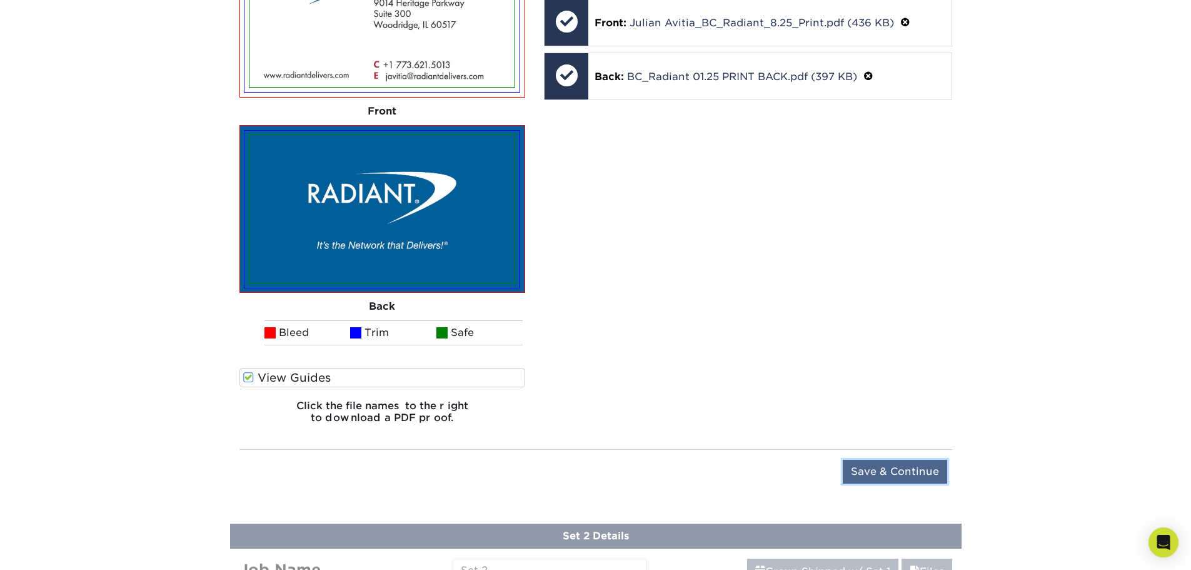
click at [889, 467] on input "Save & Continue" at bounding box center [895, 472] width 104 height 24
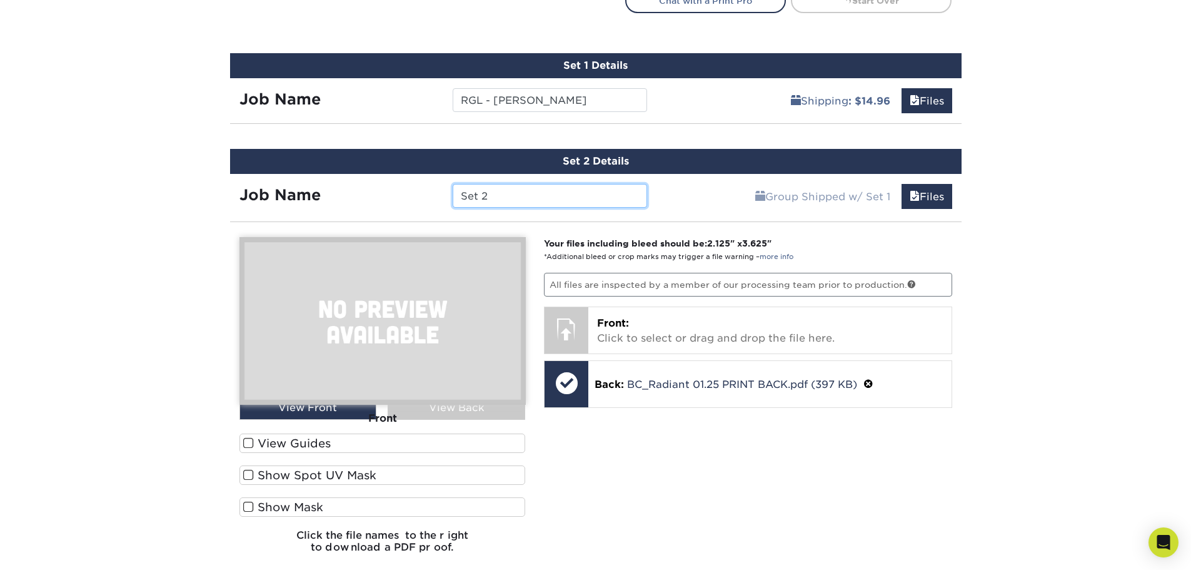
scroll to position [750, 0]
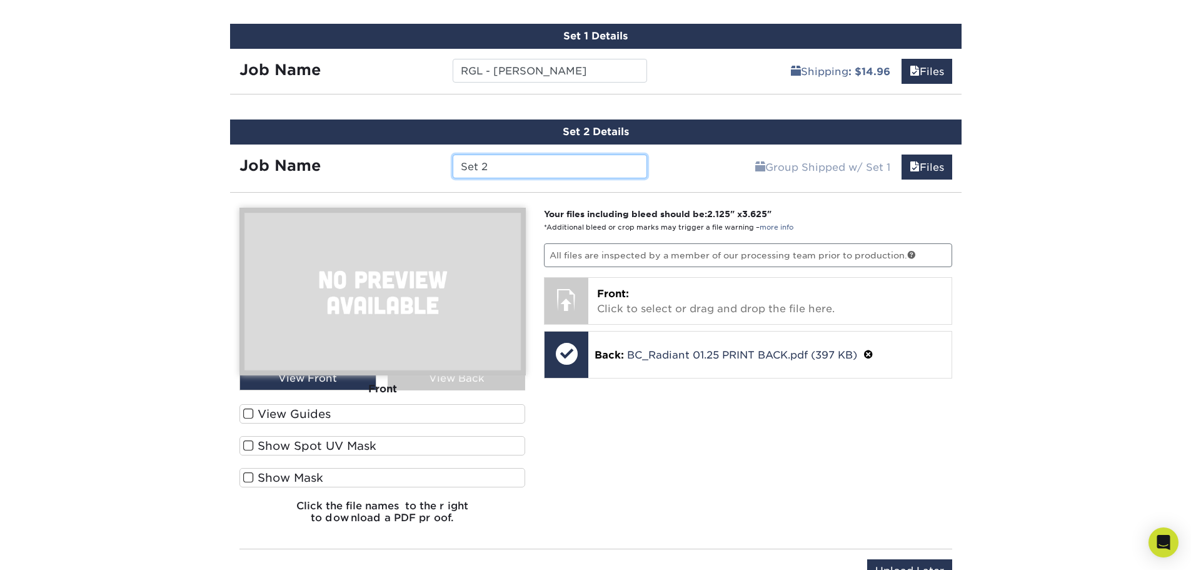
drag, startPoint x: 540, startPoint y: 161, endPoint x: 431, endPoint y: 168, distance: 108.4
click at [431, 168] on div "Job Name Set 2" at bounding box center [443, 166] width 427 height 24
type input "RGL - [PERSON_NAME]"
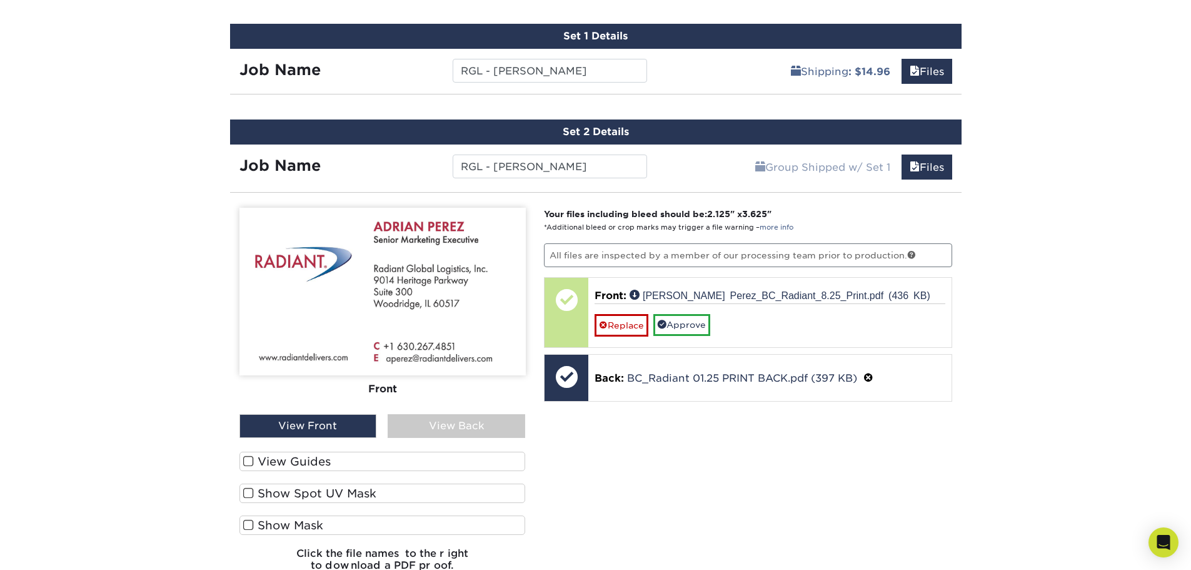
click at [286, 462] on label "View Guides" at bounding box center [383, 461] width 286 height 19
click at [0, 0] on input "View Guides" at bounding box center [0, 0] width 0 height 0
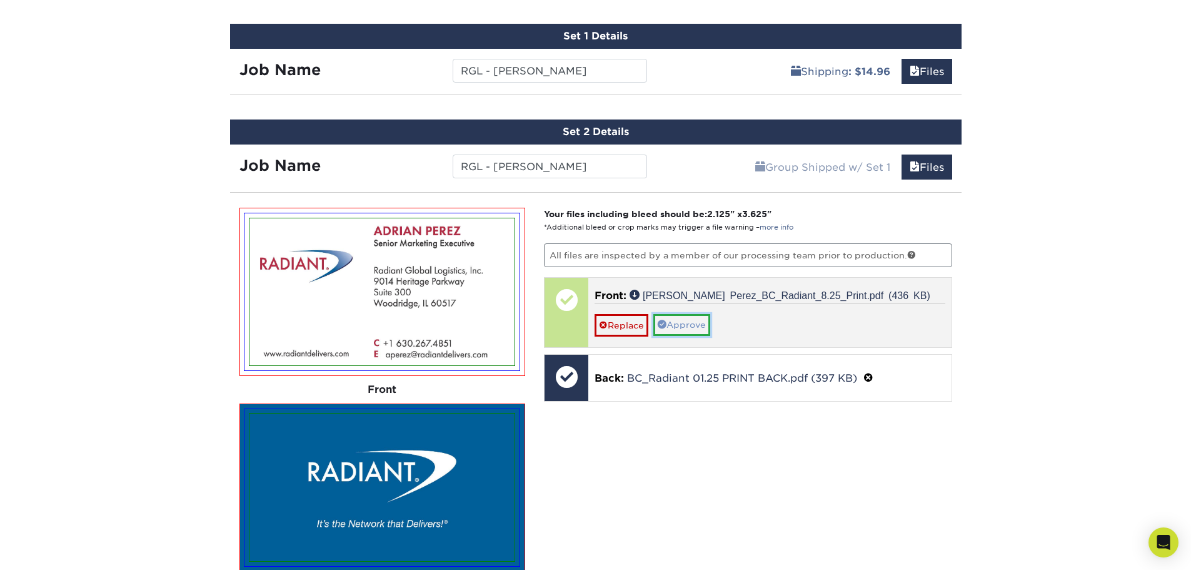
click at [693, 325] on link "Approve" at bounding box center [681, 324] width 57 height 21
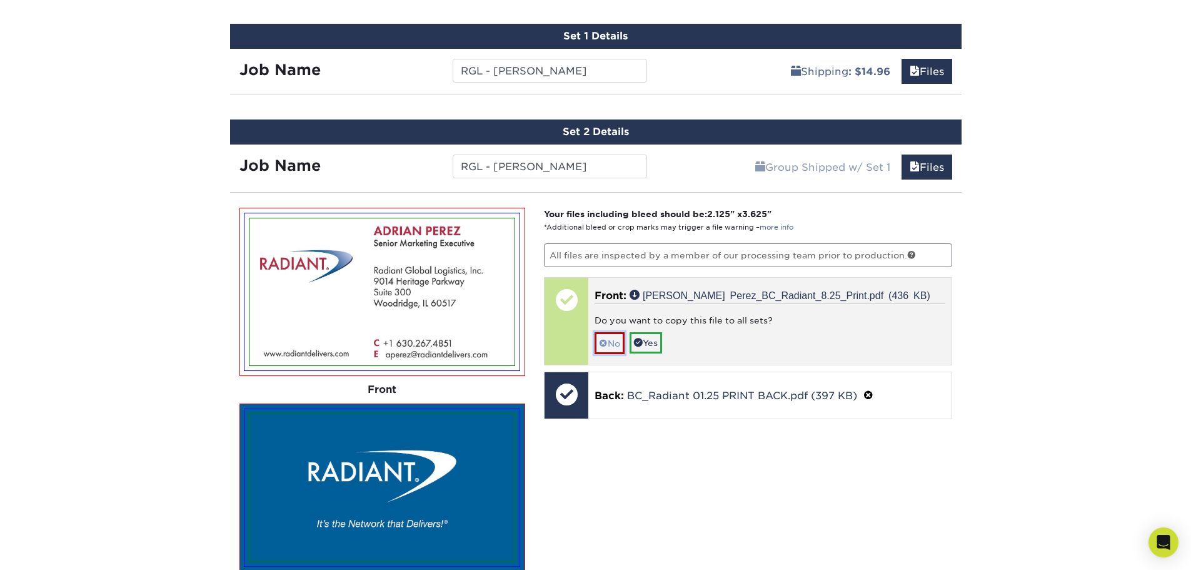
click at [603, 341] on span at bounding box center [603, 343] width 9 height 10
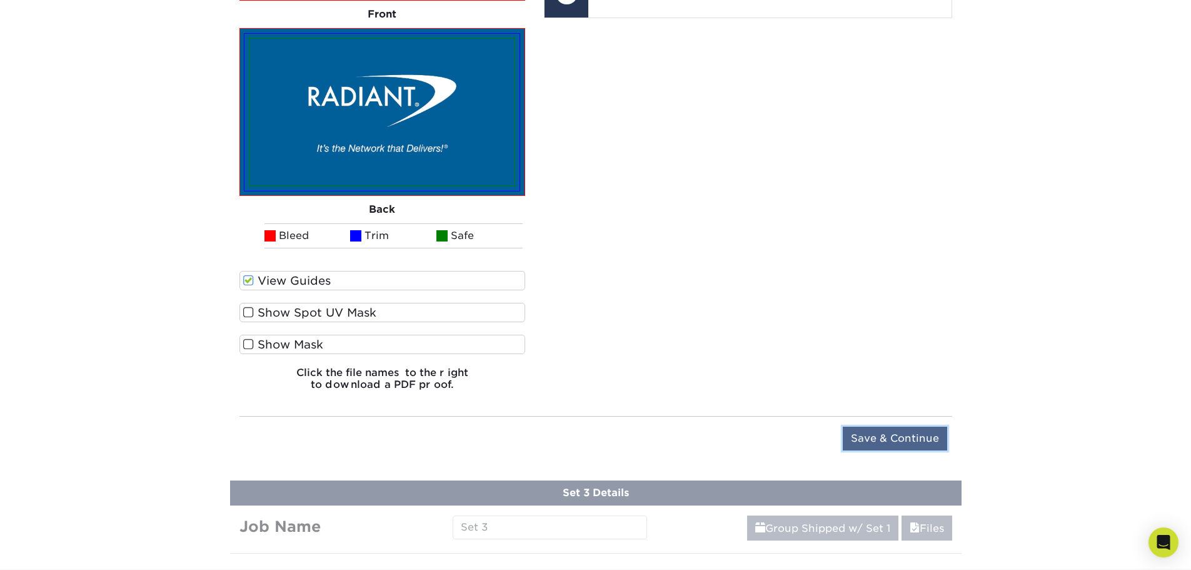
click at [889, 436] on input "Save & Continue" at bounding box center [895, 438] width 104 height 24
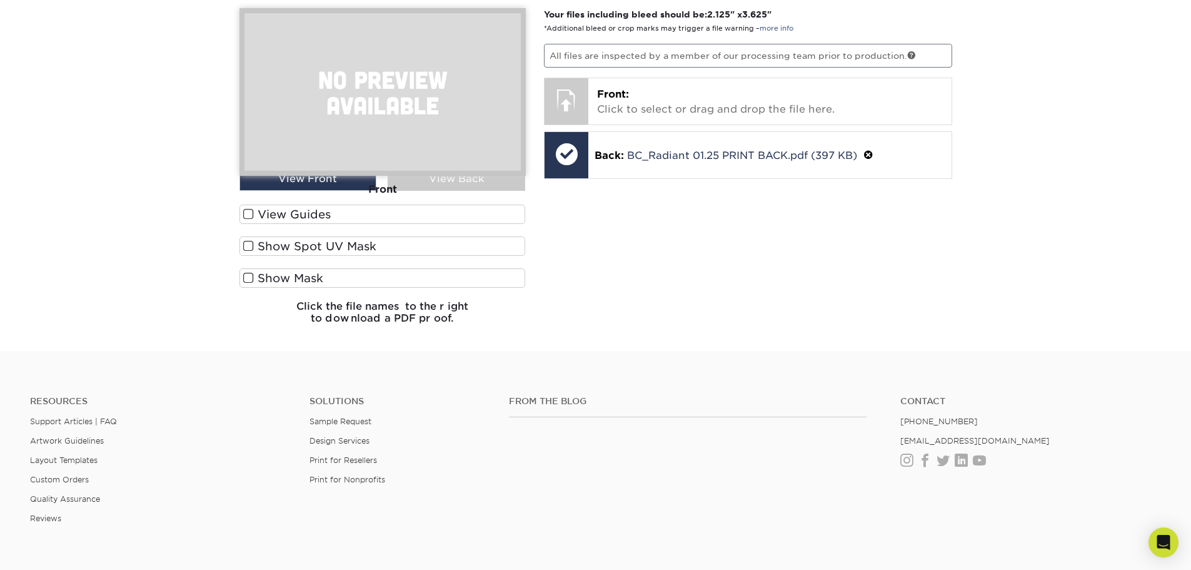
scroll to position [730, 0]
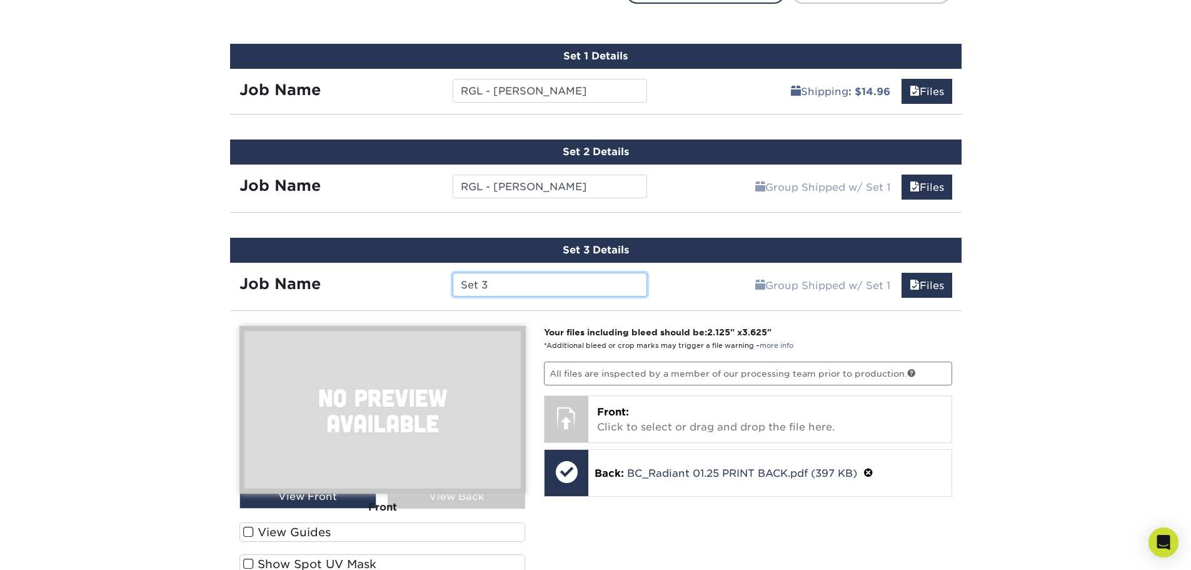
drag, startPoint x: 503, startPoint y: 283, endPoint x: 421, endPoint y: 283, distance: 81.9
click at [430, 283] on div "Job Name Set 3" at bounding box center [443, 285] width 427 height 24
click at [512, 282] on input "RGL -" at bounding box center [550, 285] width 194 height 24
type input "RGL - [PERSON_NAME]"
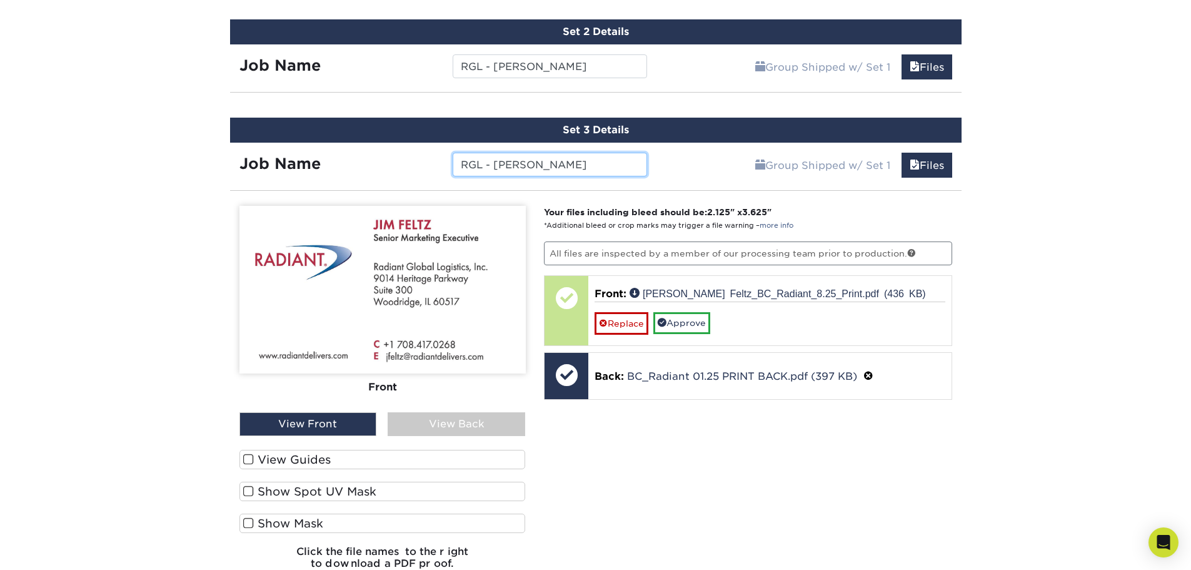
scroll to position [855, 0]
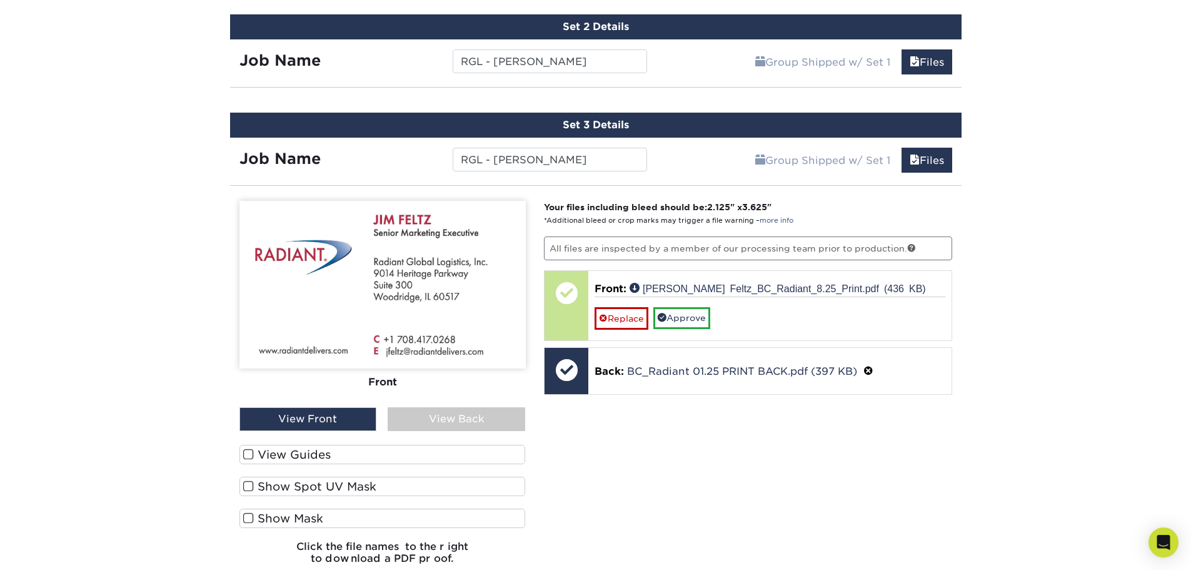
click at [328, 456] on label "View Guides" at bounding box center [383, 454] width 286 height 19
click at [0, 0] on input "View Guides" at bounding box center [0, 0] width 0 height 0
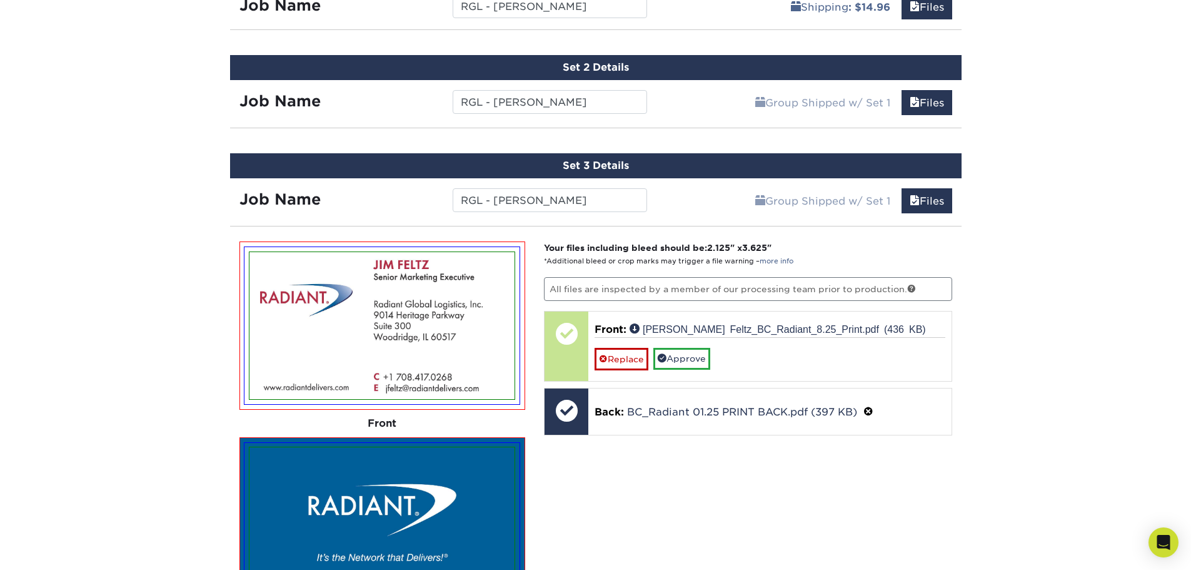
scroll to position [793, 0]
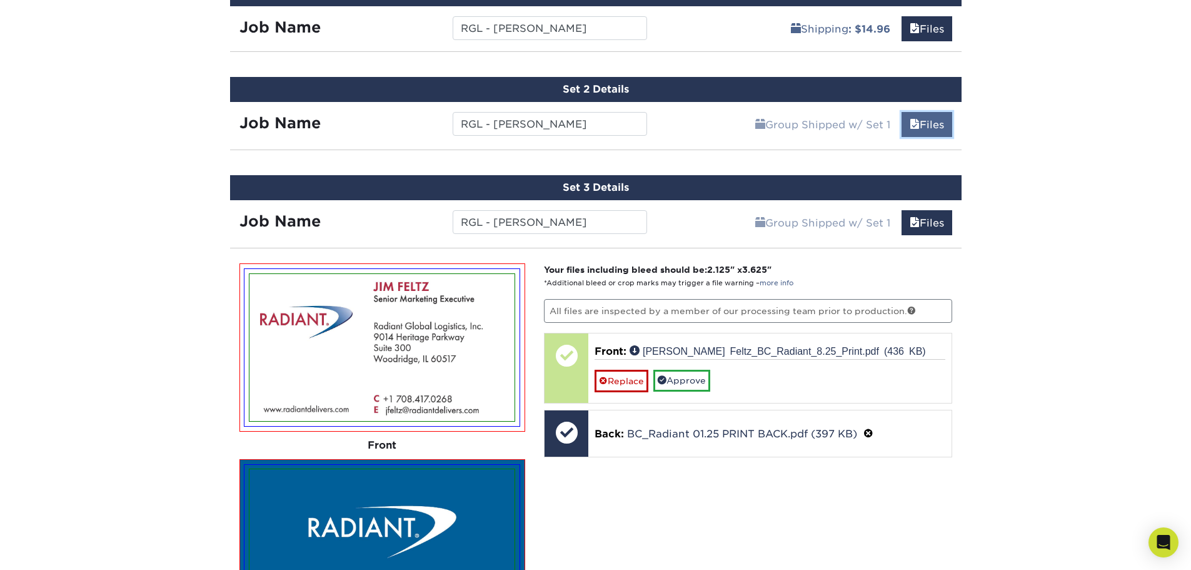
click at [928, 124] on link "Files" at bounding box center [927, 124] width 51 height 25
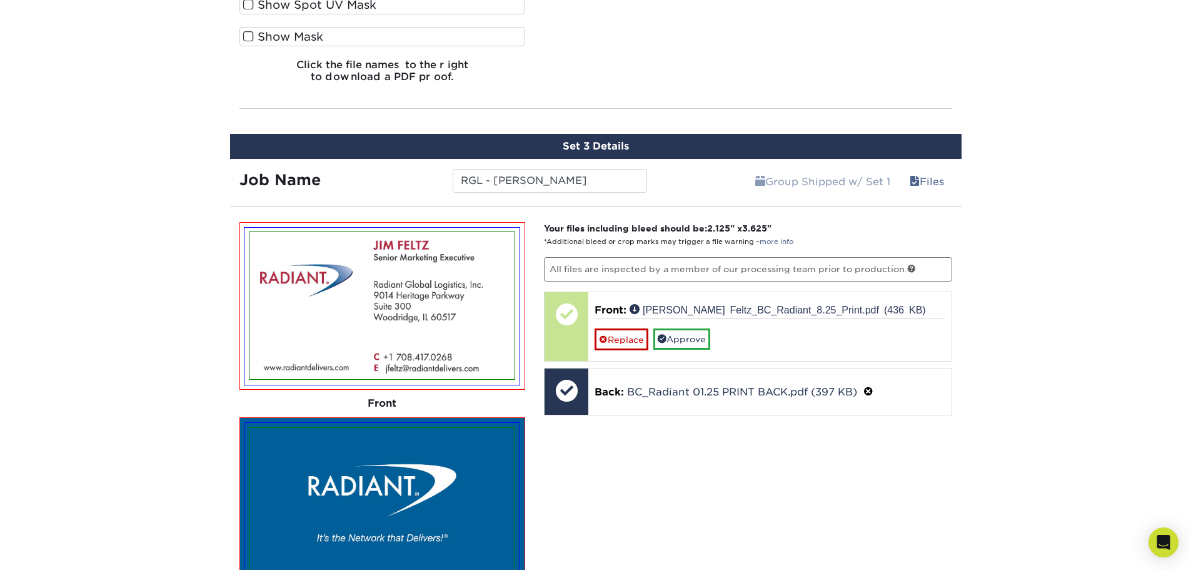
scroll to position [1543, 0]
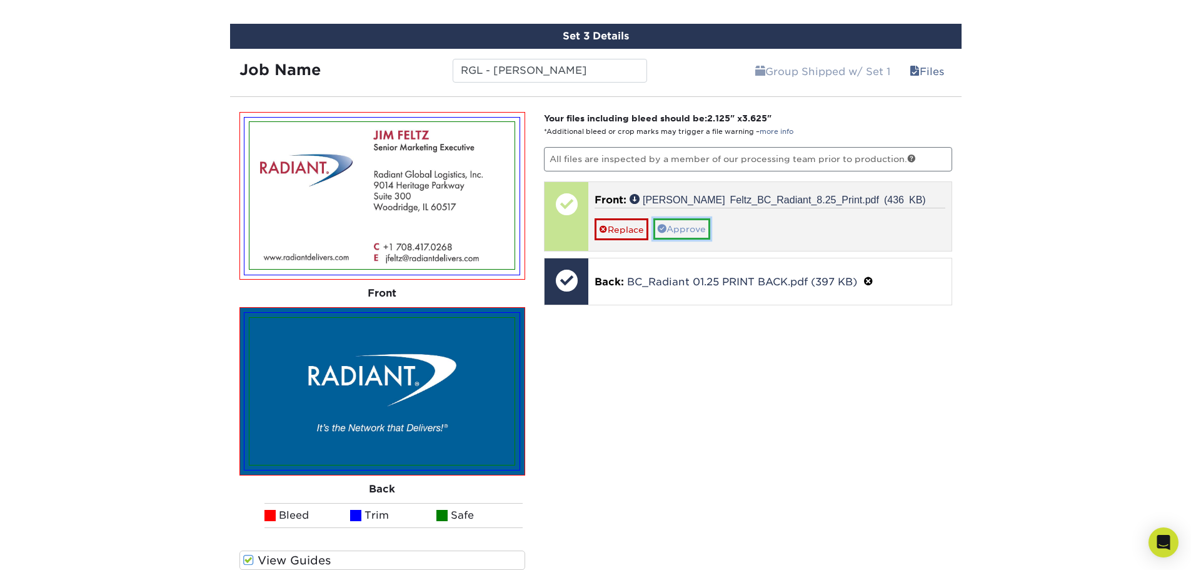
click at [702, 227] on link "Approve" at bounding box center [681, 228] width 57 height 21
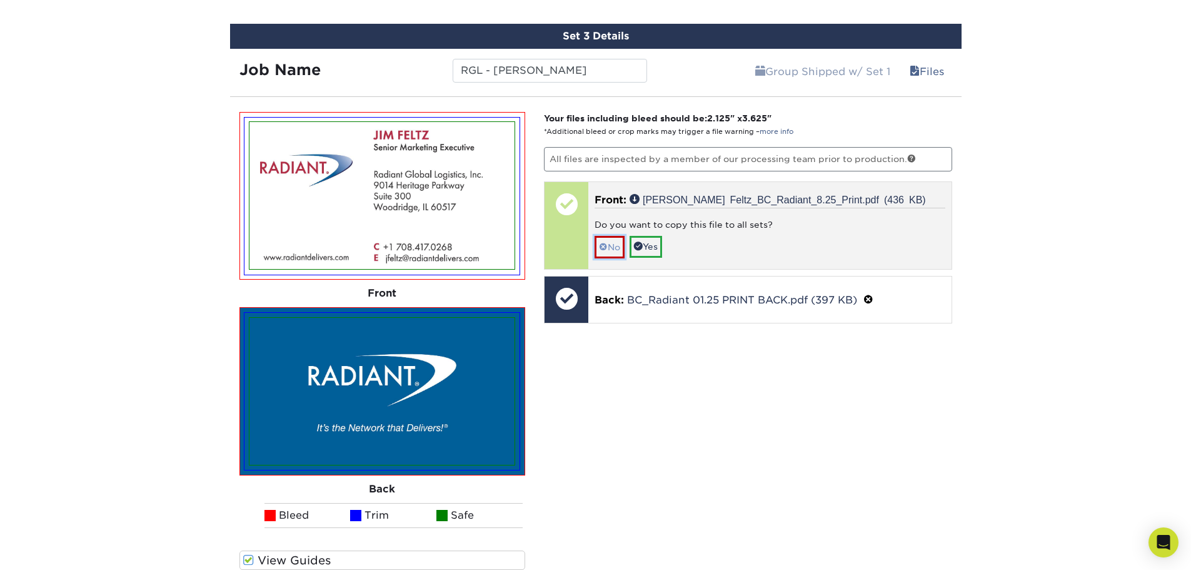
click at [605, 247] on span at bounding box center [603, 247] width 9 height 10
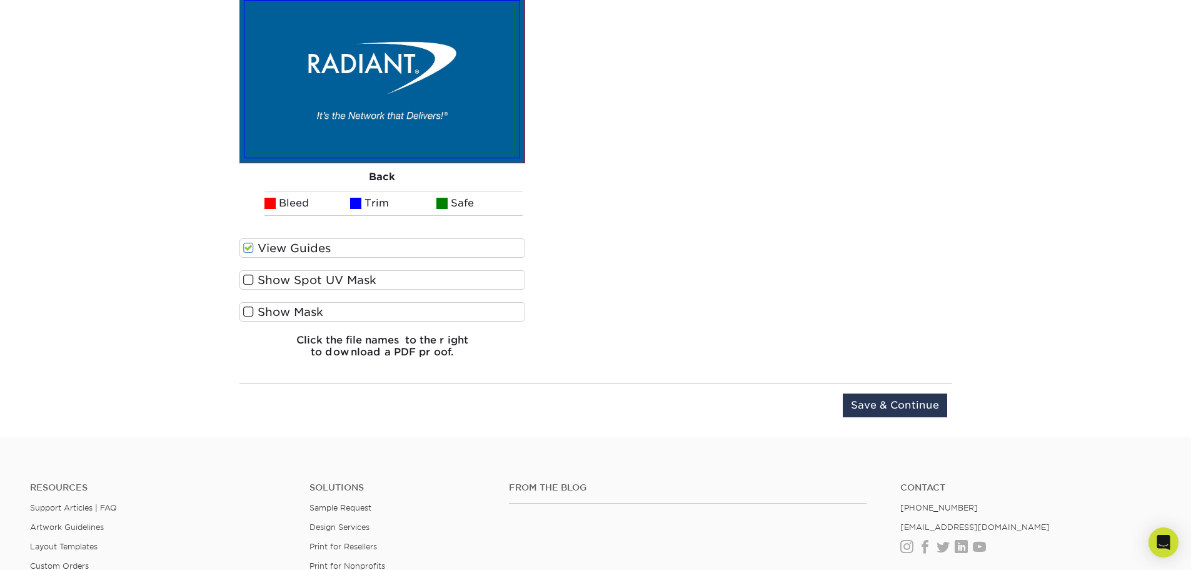
scroll to position [1856, 0]
click at [872, 410] on input "Save & Continue" at bounding box center [895, 405] width 104 height 24
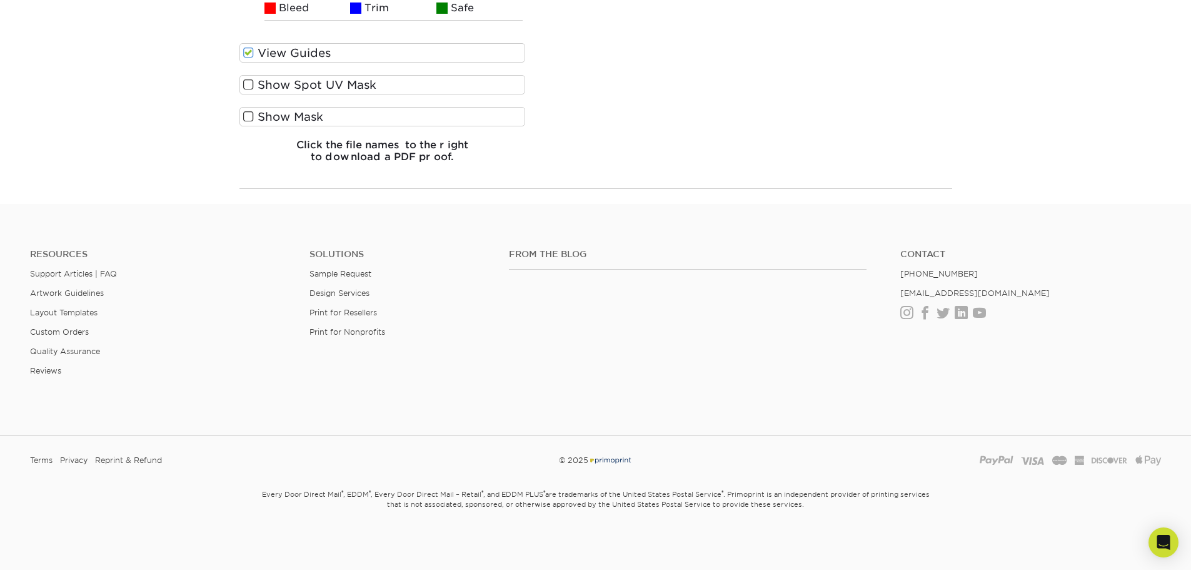
scroll to position [1014, 0]
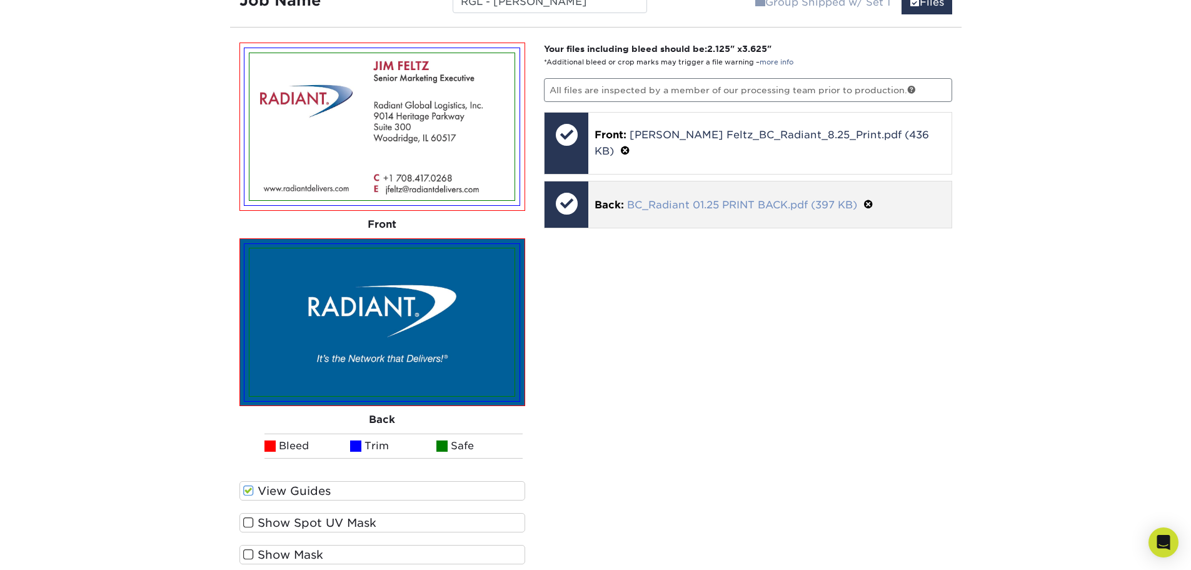
click at [686, 199] on link "BC_Radiant 01.25 PRINT BACK.pdf (397 KB)" at bounding box center [742, 205] width 230 height 12
click at [453, 341] on img at bounding box center [382, 321] width 265 height 147
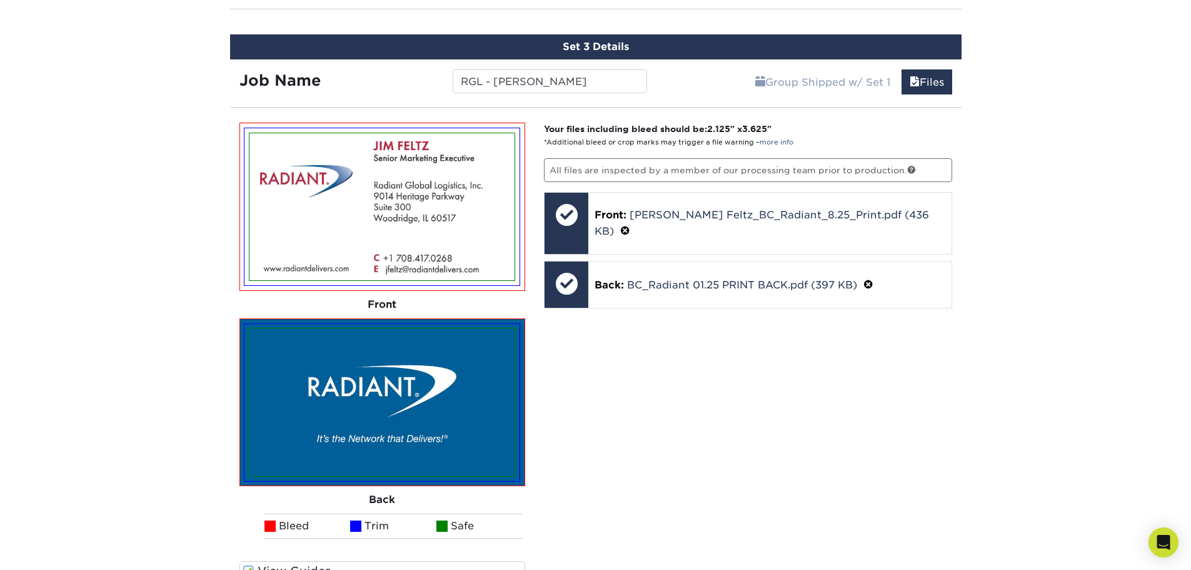
scroll to position [826, 0]
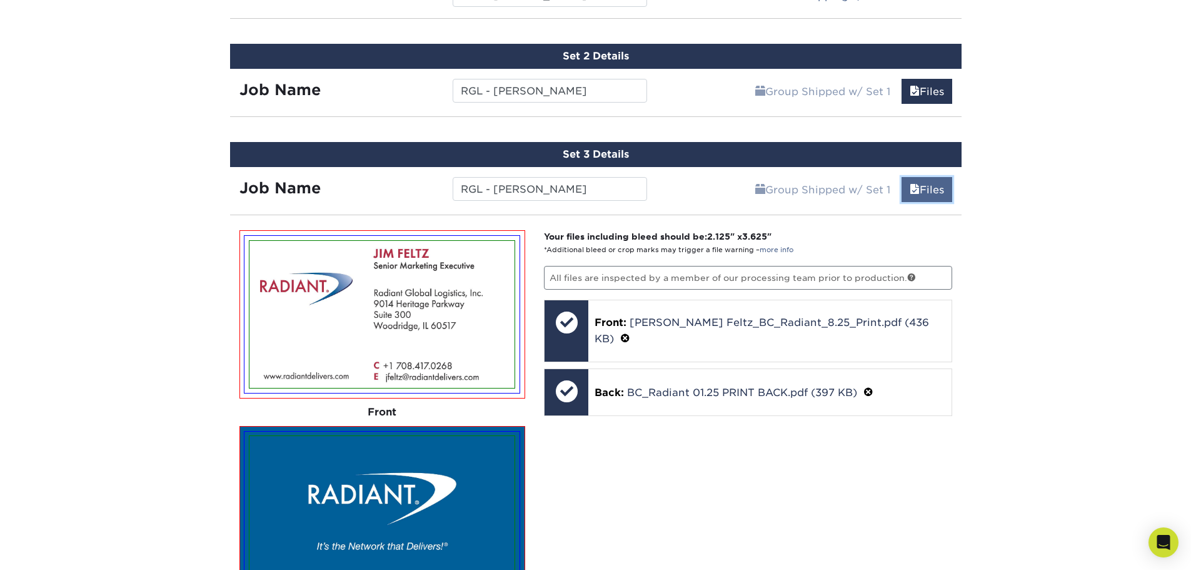
click at [925, 189] on link "Files" at bounding box center [927, 189] width 51 height 25
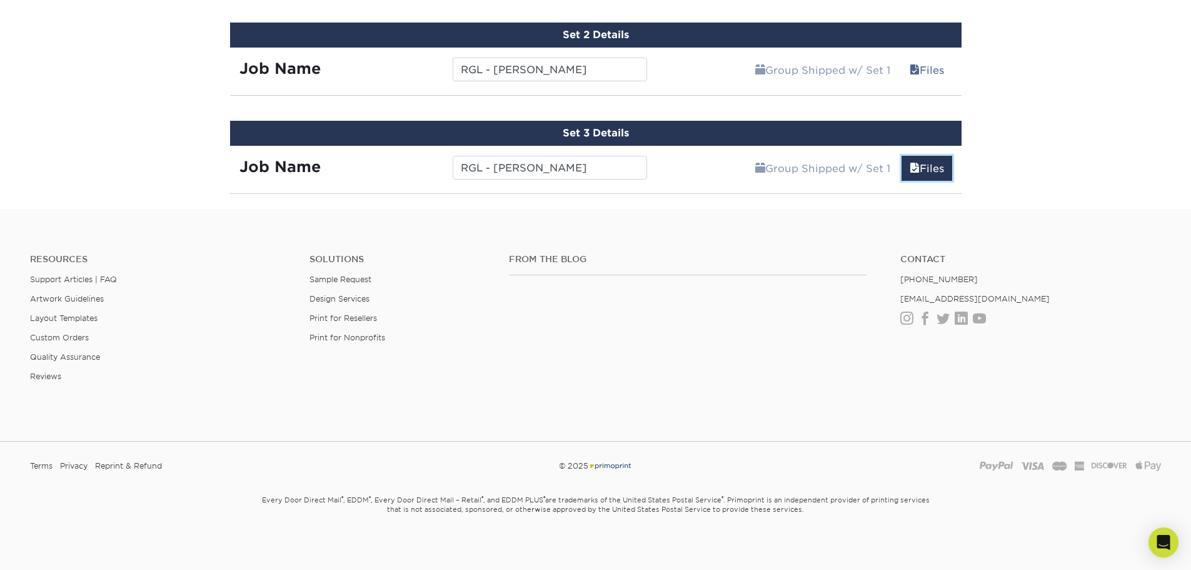
scroll to position [852, 0]
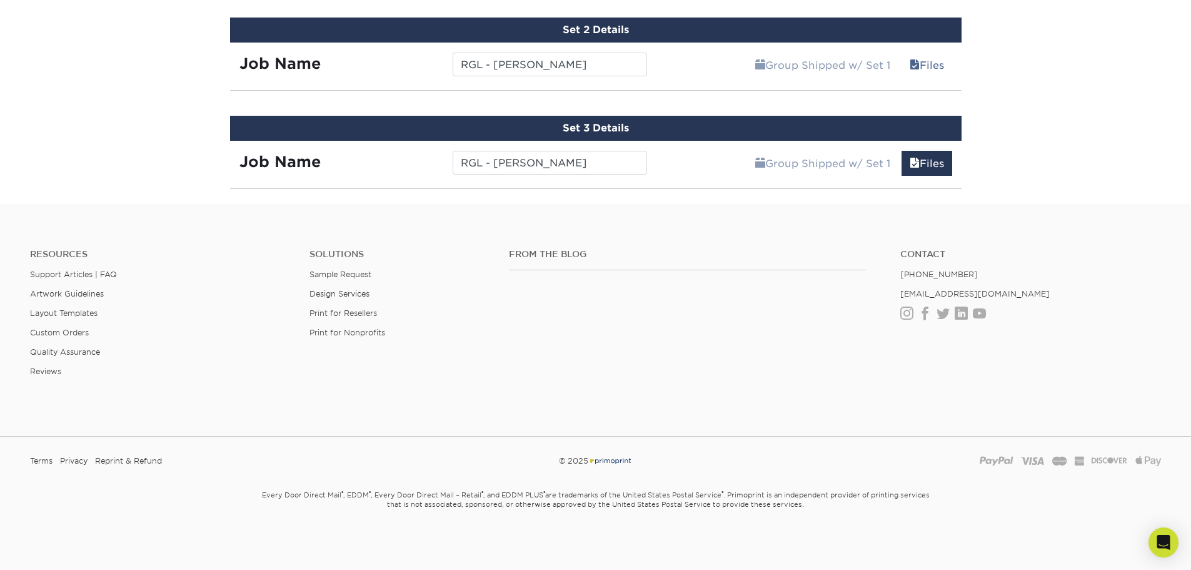
click at [717, 175] on div "Group Shipped w/ Set 1 Files Continue" at bounding box center [809, 160] width 305 height 38
click at [536, 184] on div "Set 3 Details Job Name RGL - Jim Feltz Group Shipped w/ Set 1 Files Continue Yo…" at bounding box center [596, 152] width 732 height 73
click at [951, 164] on link "Files" at bounding box center [927, 163] width 51 height 25
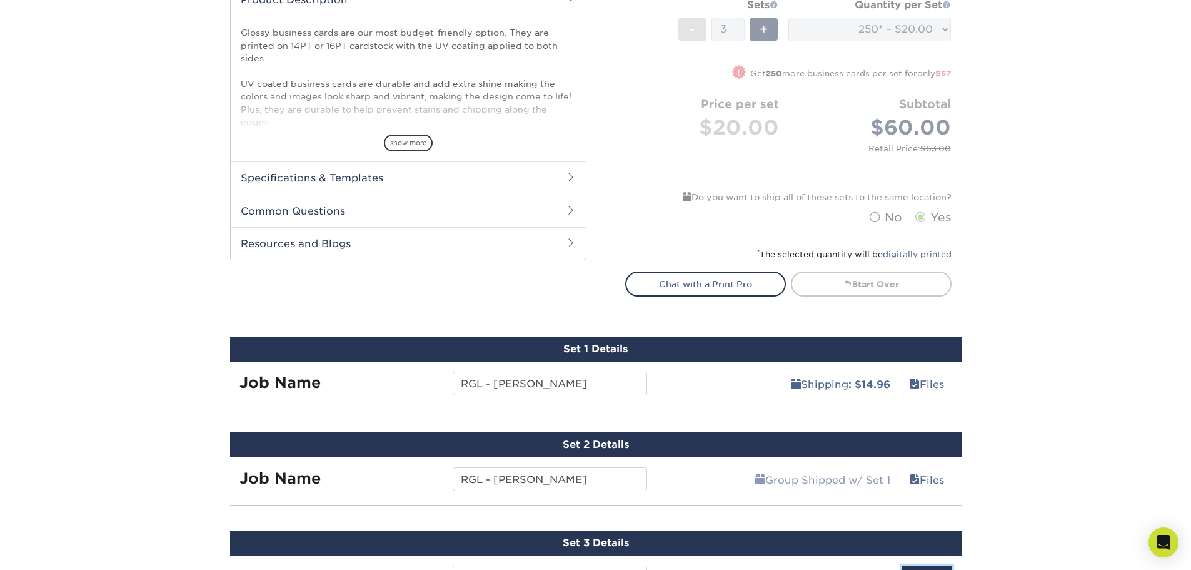
scroll to position [813, 0]
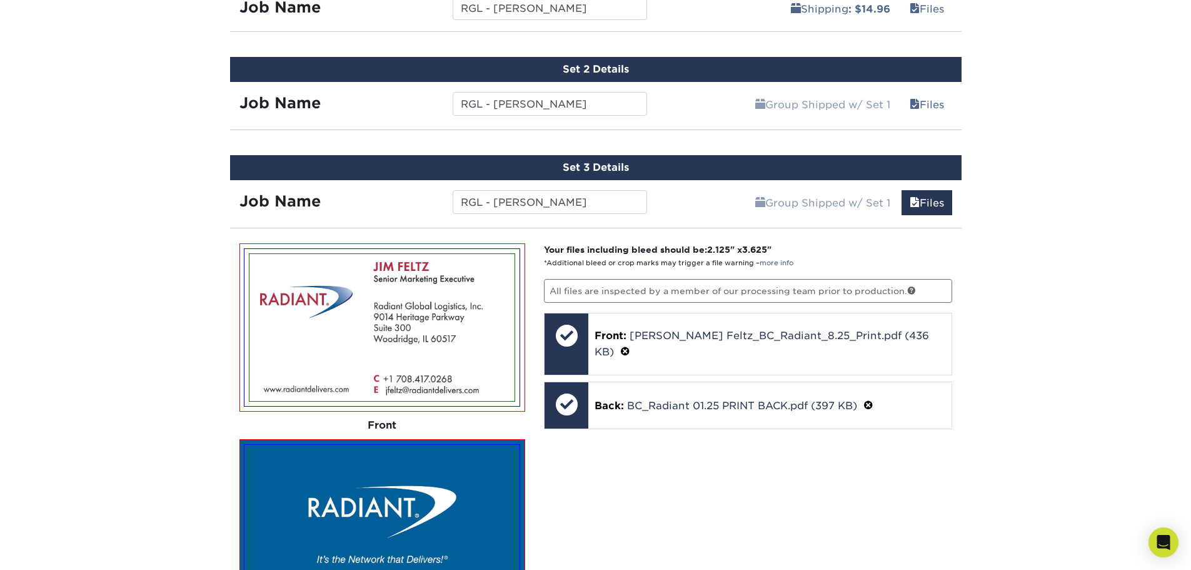
click at [752, 288] on p "All files are inspected by a member of our processing team prior to production." at bounding box center [748, 291] width 408 height 24
click at [602, 198] on input "RGL - [PERSON_NAME]" at bounding box center [550, 202] width 194 height 24
click at [559, 118] on div "Job Name RGL - Adrian Perez" at bounding box center [443, 101] width 427 height 38
click at [553, 105] on input "RGL - [PERSON_NAME]" at bounding box center [550, 104] width 194 height 24
click at [927, 102] on link "Files" at bounding box center [927, 104] width 51 height 25
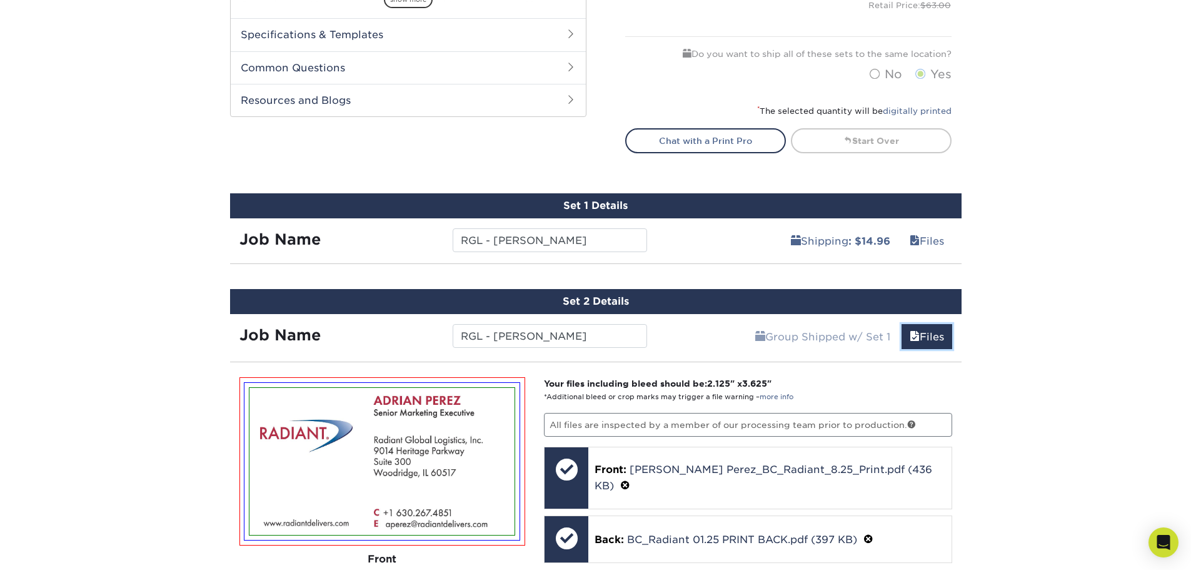
scroll to position [563, 0]
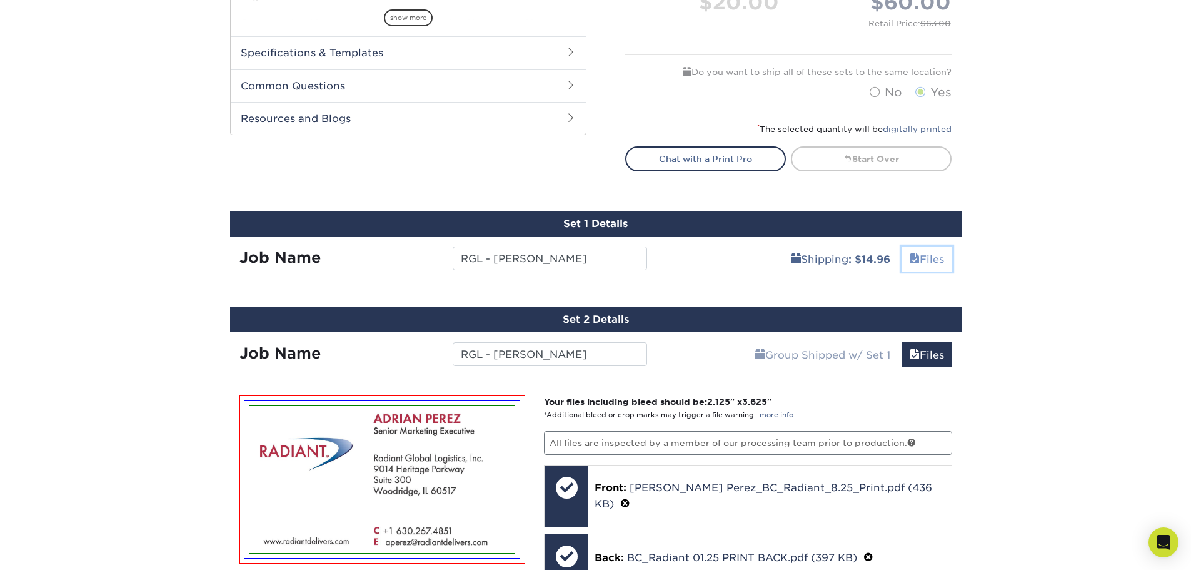
click at [926, 253] on link "Files" at bounding box center [927, 258] width 51 height 25
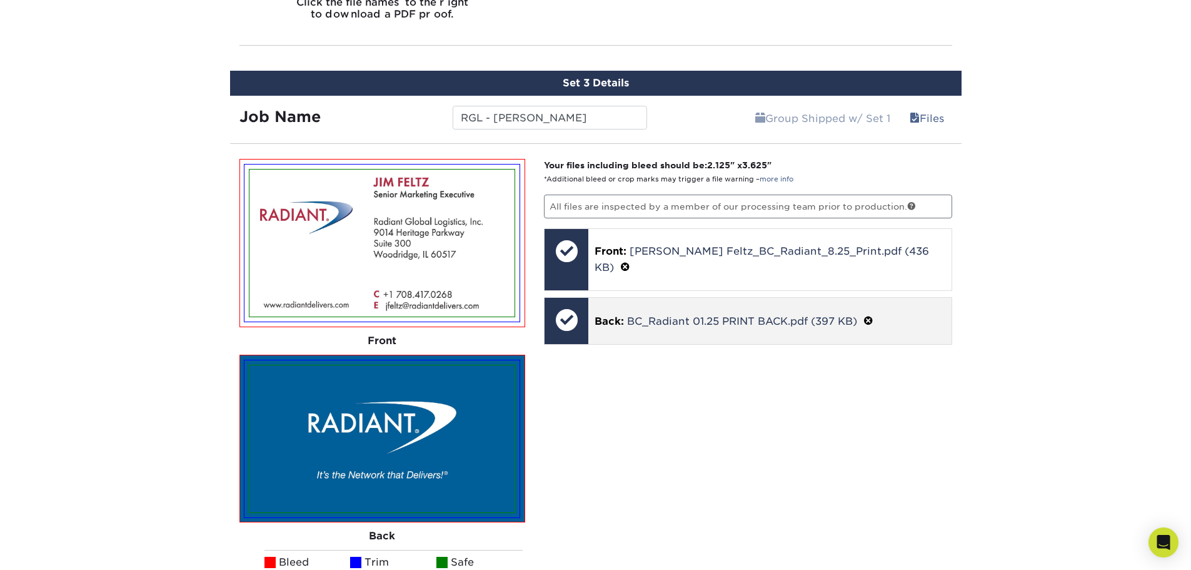
scroll to position [1897, 0]
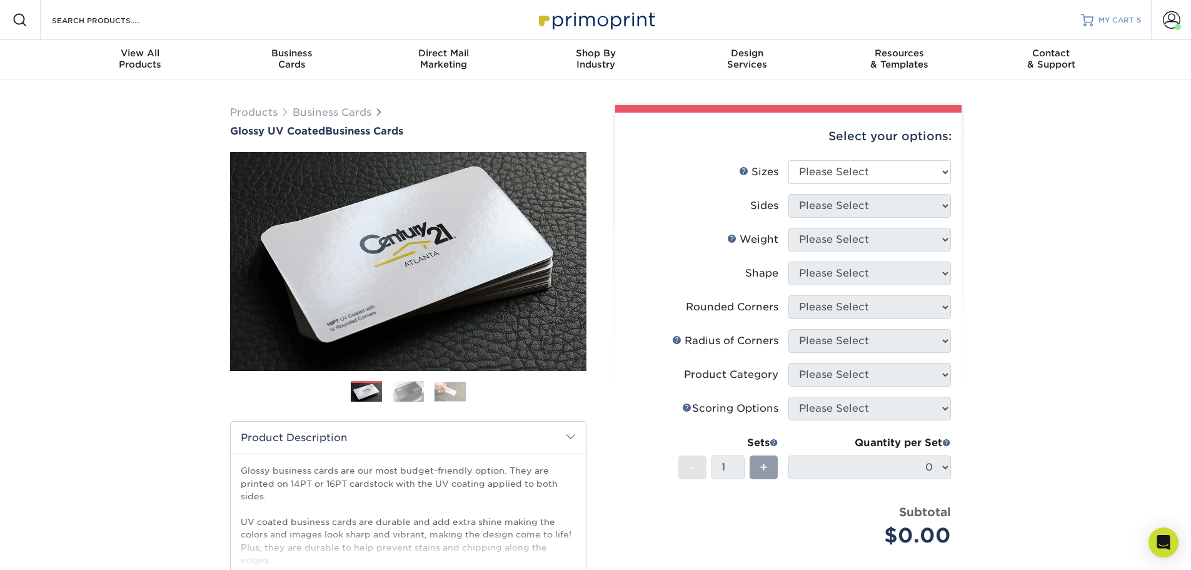
click at [1111, 15] on span "MY CART" at bounding box center [1117, 20] width 36 height 11
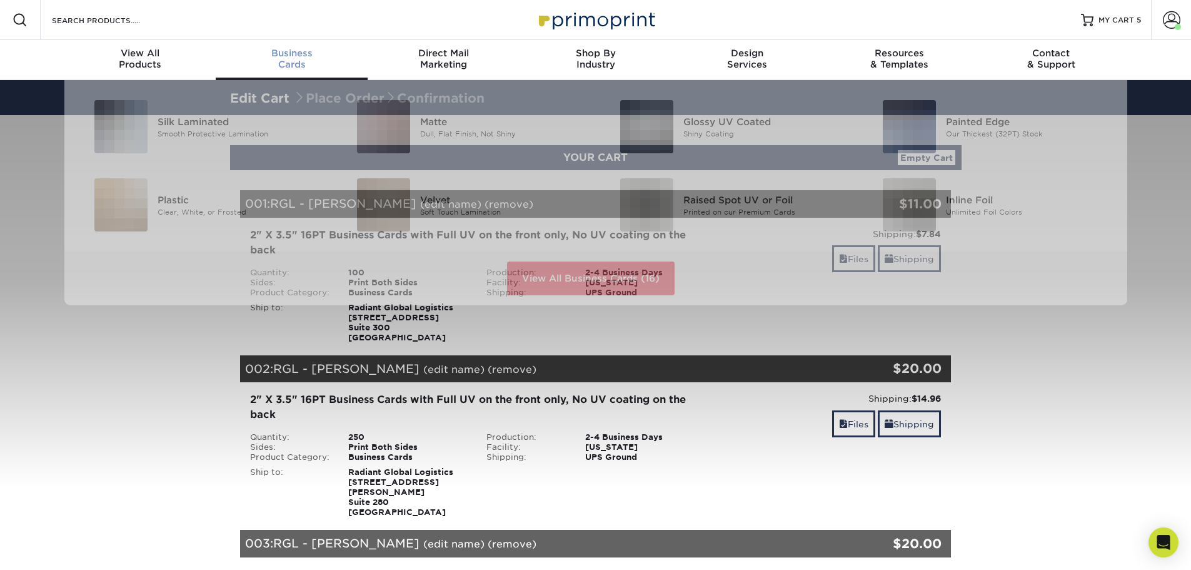
click at [302, 60] on div "Business Cards" at bounding box center [292, 59] width 152 height 23
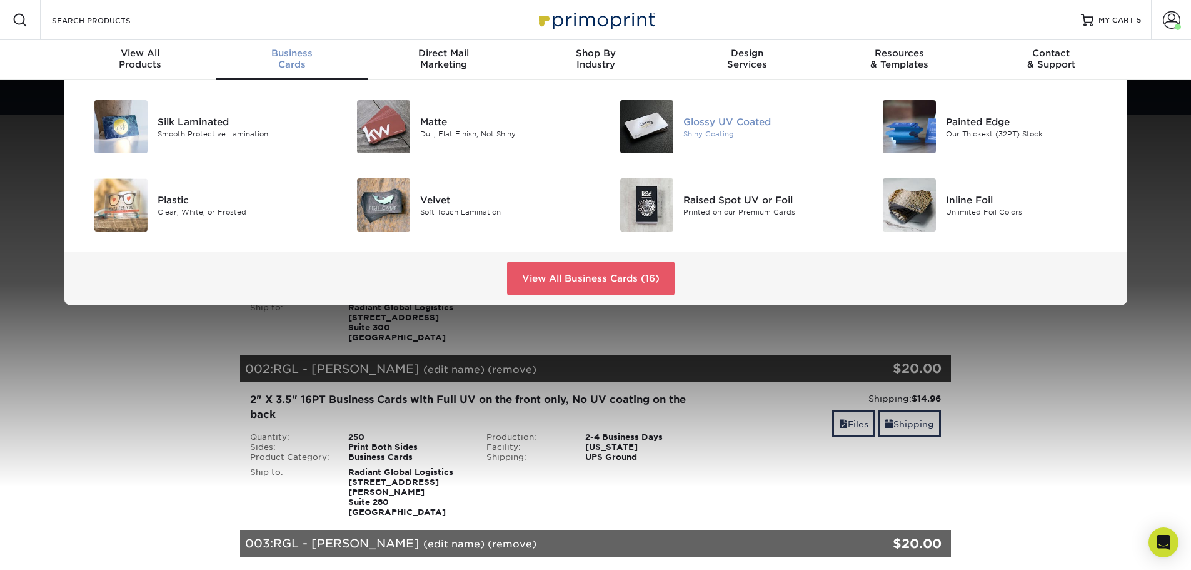
click at [724, 132] on div "Shiny Coating" at bounding box center [767, 133] width 166 height 11
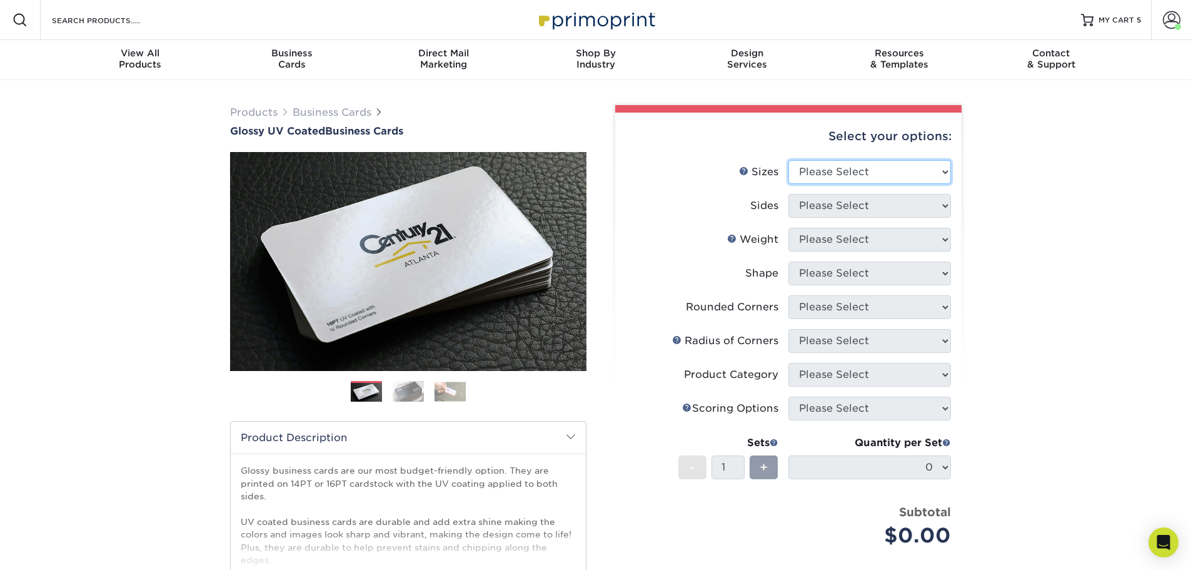
click at [862, 166] on select "Please Select 1.5" x 3.5" - Mini 1.75" x 3.5" - Mini 2" x 2" - Square 2" x 3" -…" at bounding box center [870, 172] width 163 height 24
select select "2.00x3.50"
click at [789, 160] on select "Please Select 1.5" x 3.5" - Mini 1.75" x 3.5" - Mini 2" x 2" - Square 2" x 3" -…" at bounding box center [870, 172] width 163 height 24
click at [838, 209] on select "Please Select Print Both Sides Print Front Only" at bounding box center [870, 206] width 163 height 24
select select "13abbda7-1d64-4f25-8bb2-c179b224825d"
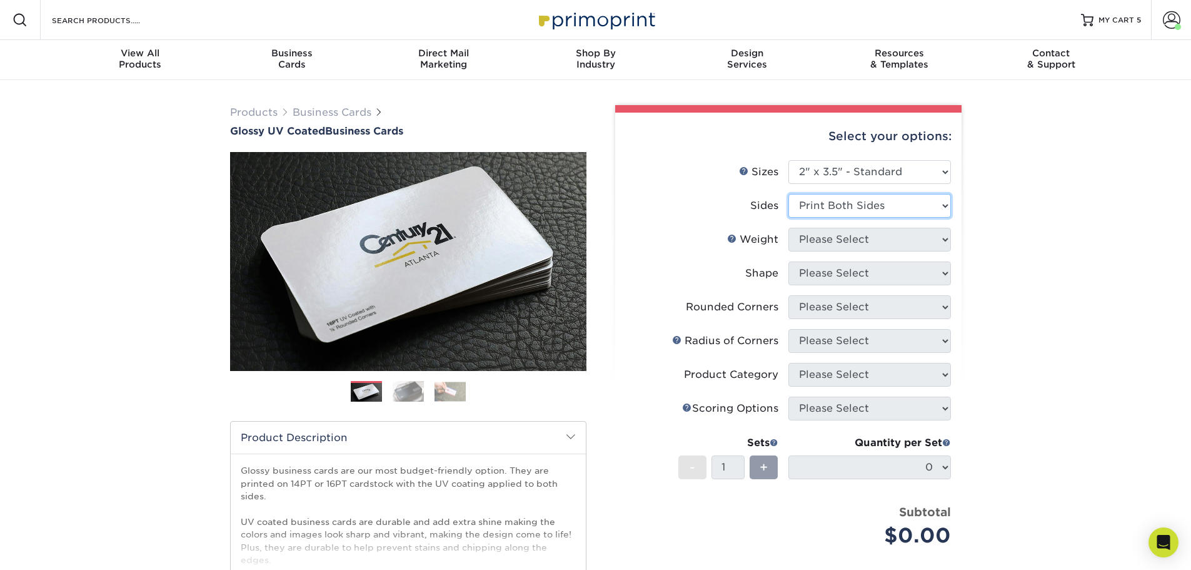
click at [789, 194] on select "Please Select Print Both Sides Print Front Only" at bounding box center [870, 206] width 163 height 24
click at [834, 238] on select "Please Select 16PT 14PT" at bounding box center [870, 240] width 163 height 24
select select "16PT"
click at [789, 228] on select "Please Select 16PT 14PT" at bounding box center [870, 240] width 163 height 24
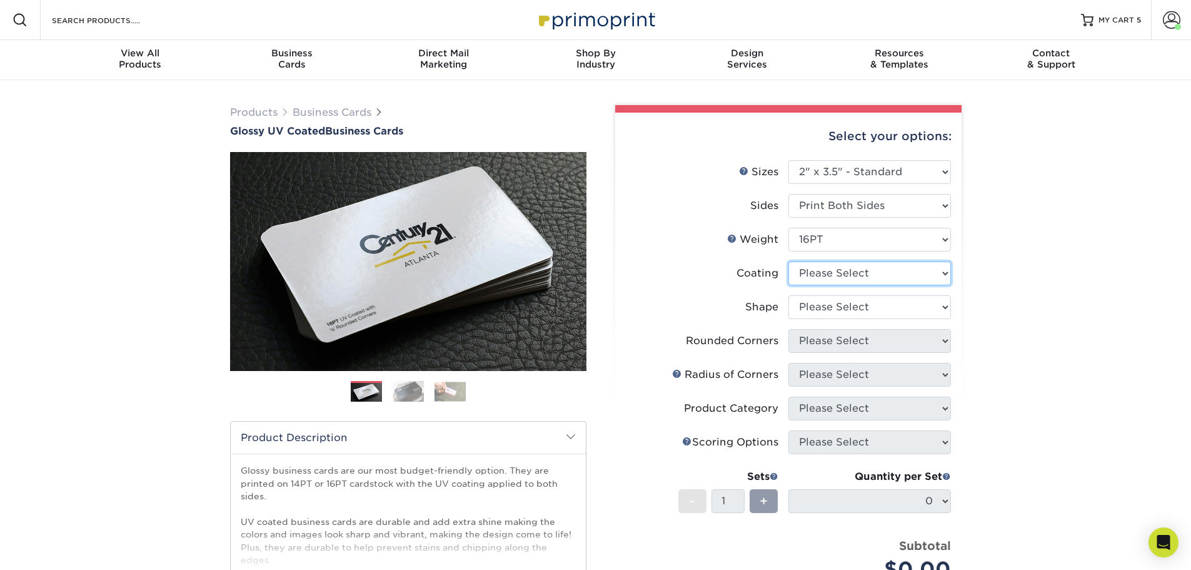
click at [832, 270] on select at bounding box center [870, 273] width 163 height 24
select select "1e8116af-acfc-44b1-83dc-8181aa338834"
click at [789, 261] on select at bounding box center [870, 273] width 163 height 24
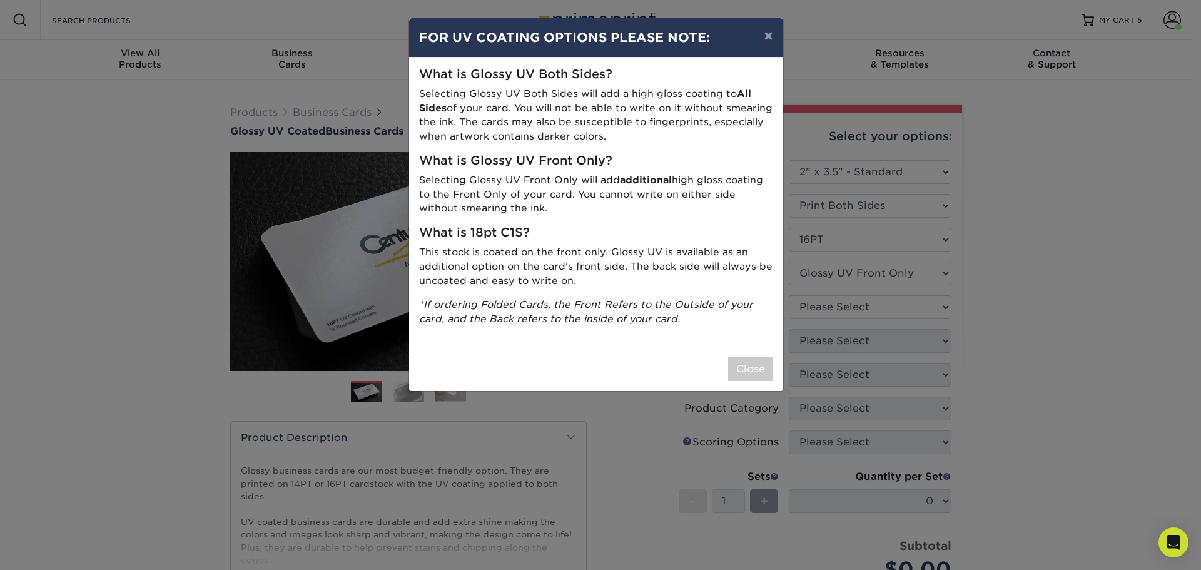
click at [835, 310] on div "× FOR UV COATING OPTIONS PLEASE NOTE: What is Glossy UV Both Sides? Selecting G…" at bounding box center [600, 285] width 1201 height 570
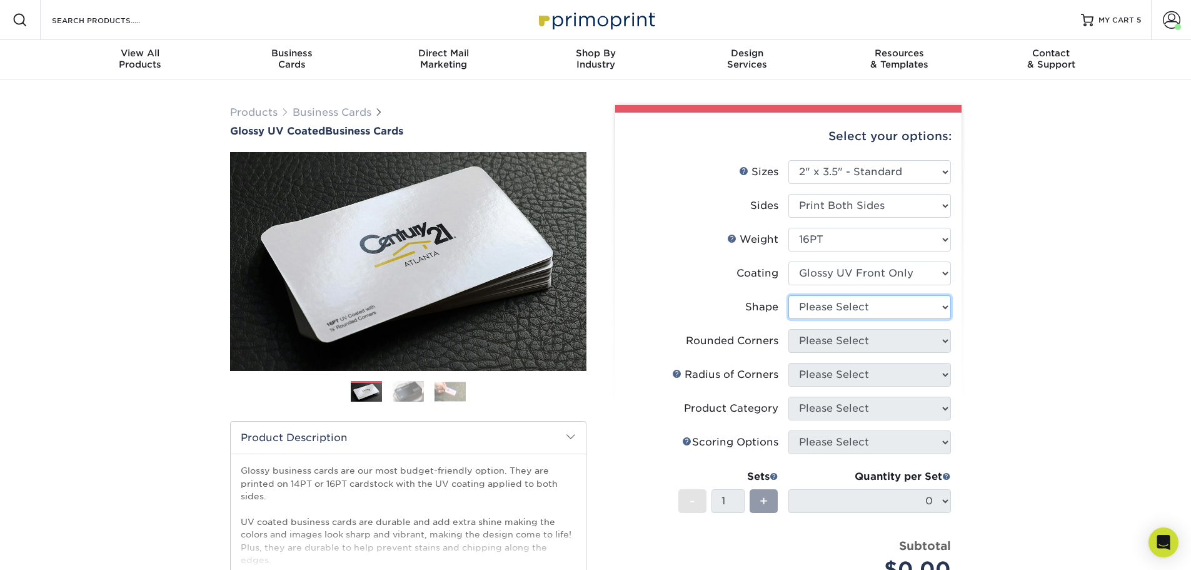
click at [835, 310] on select "Please Select Standard" at bounding box center [870, 307] width 163 height 24
select select "standard"
click at [789, 295] on select "Please Select Standard" at bounding box center [870, 307] width 163 height 24
click at [835, 343] on select "Please Select Yes - Round 2 Corners Yes - Round 4 Corners No" at bounding box center [870, 341] width 163 height 24
select select "0"
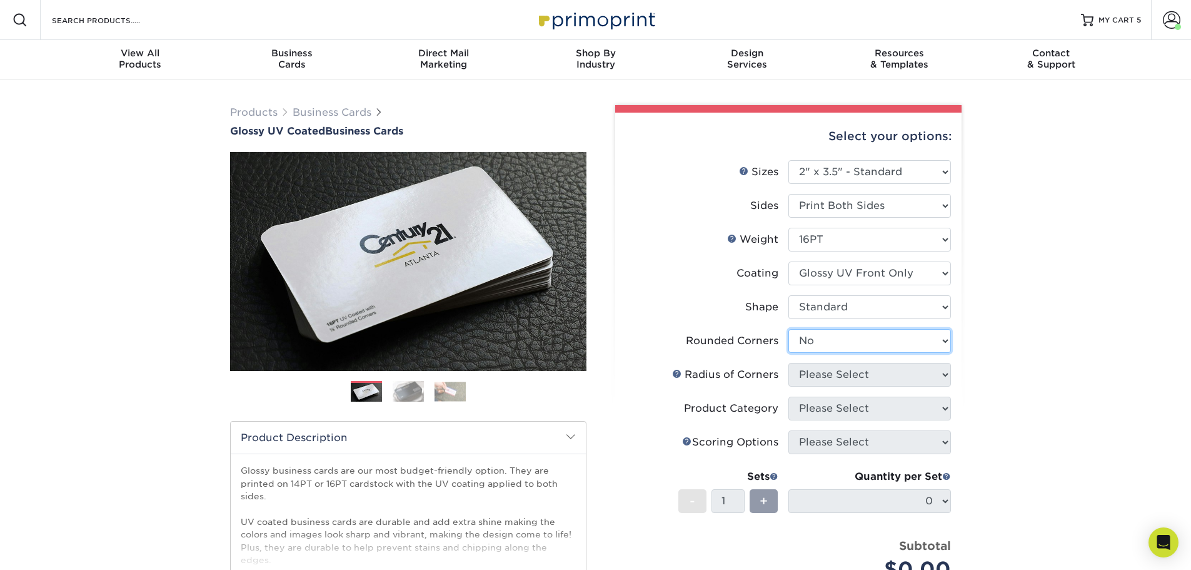
click at [789, 329] on select "Please Select Yes - Round 2 Corners Yes - Round 4 Corners No" at bounding box center [870, 341] width 163 height 24
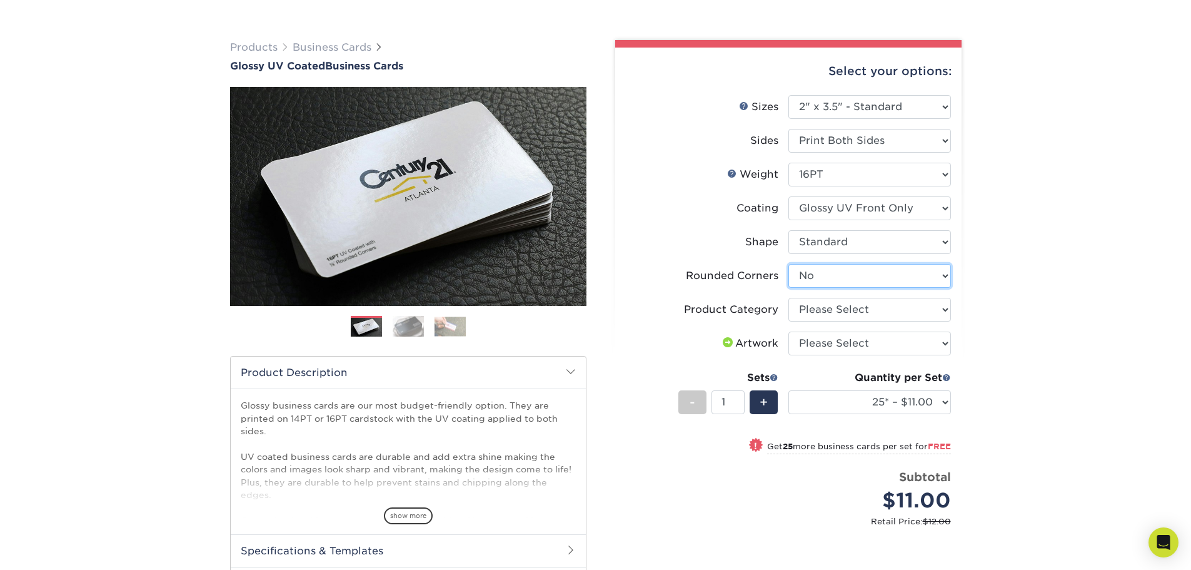
scroll to position [125, 0]
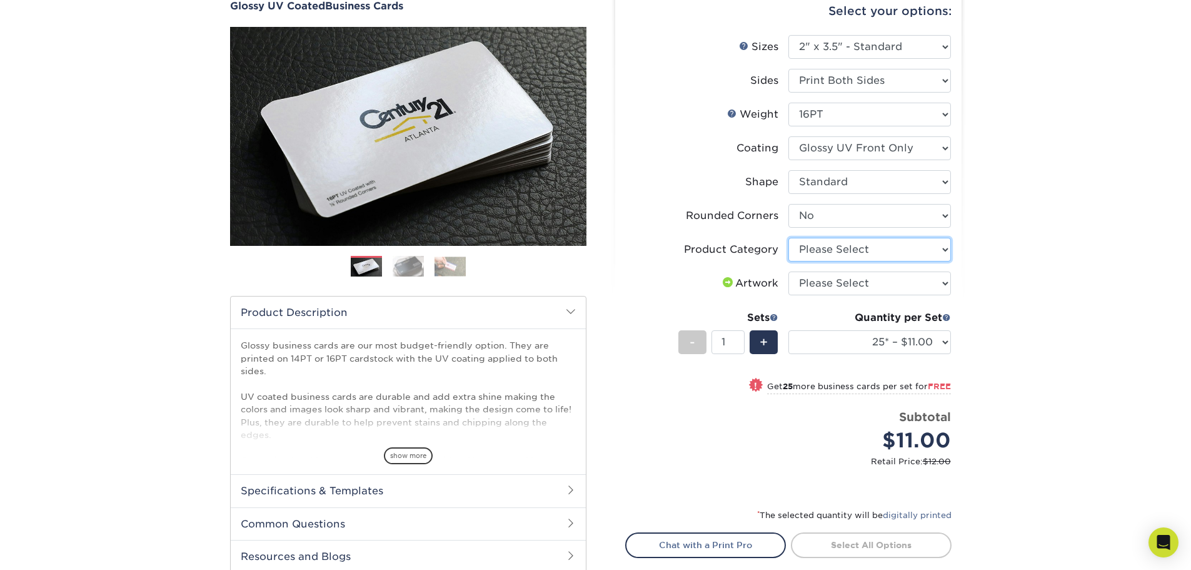
click at [845, 239] on select "Please Select Business Cards" at bounding box center [870, 250] width 163 height 24
select select "3b5148f1-0588-4f88-a218-97bcfdce65c1"
click at [789, 238] on select "Please Select Business Cards" at bounding box center [870, 250] width 163 height 24
click at [830, 288] on select "Please Select I will upload files I need a design - $100" at bounding box center [870, 283] width 163 height 24
select select "upload"
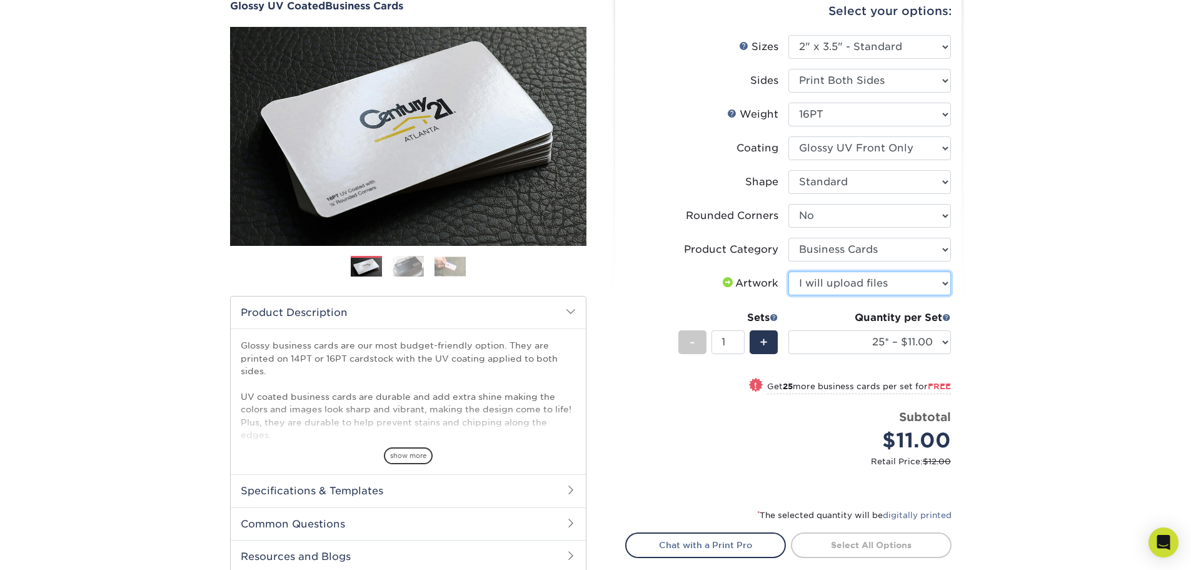
click at [789, 271] on select "Please Select I will upload files I need a design - $100" at bounding box center [870, 283] width 163 height 24
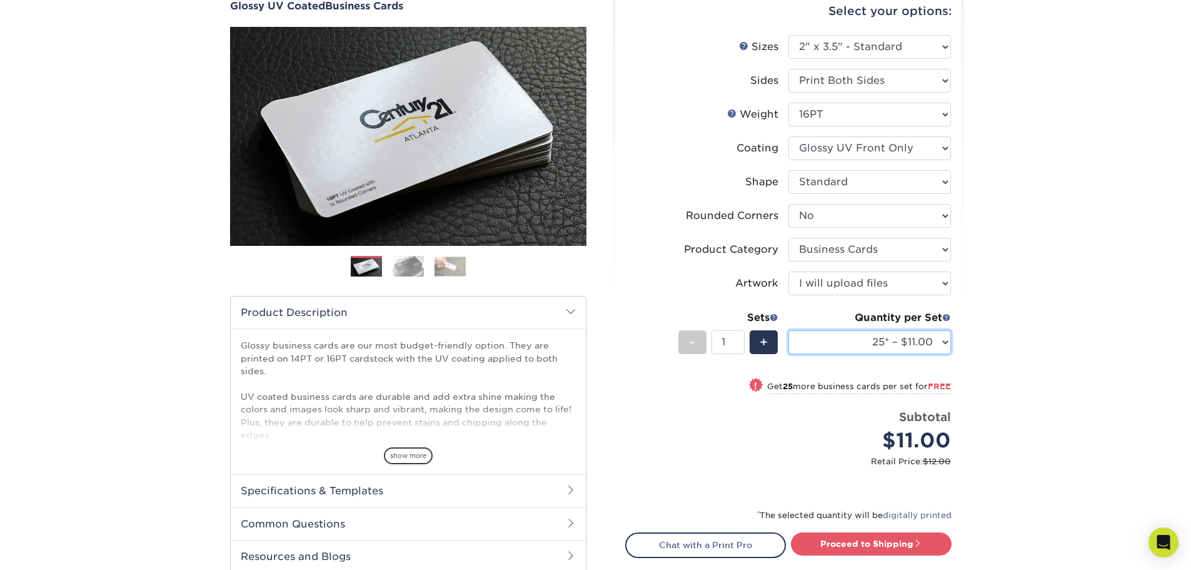
click at [830, 343] on select "25* – $11.00 50* – $11.00 100* – $11.00 250* – $20.00 500 – $39.00 1000 – $49.0…" at bounding box center [870, 342] width 163 height 24
select select "250* – $20.00"
click at [789, 330] on select "25* – $11.00 50* – $11.00 100* – $11.00 250* – $20.00 500 – $39.00 1000 – $49.0…" at bounding box center [870, 342] width 163 height 24
click at [771, 342] on div "+" at bounding box center [764, 342] width 28 height 24
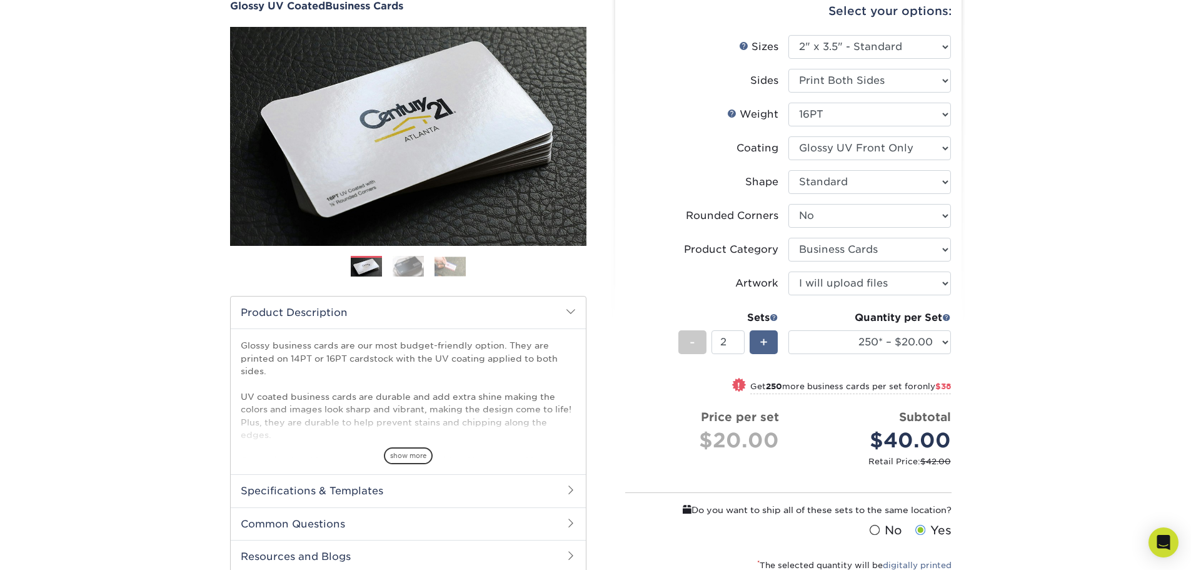
click at [771, 342] on div "+" at bounding box center [764, 342] width 28 height 24
type input "3"
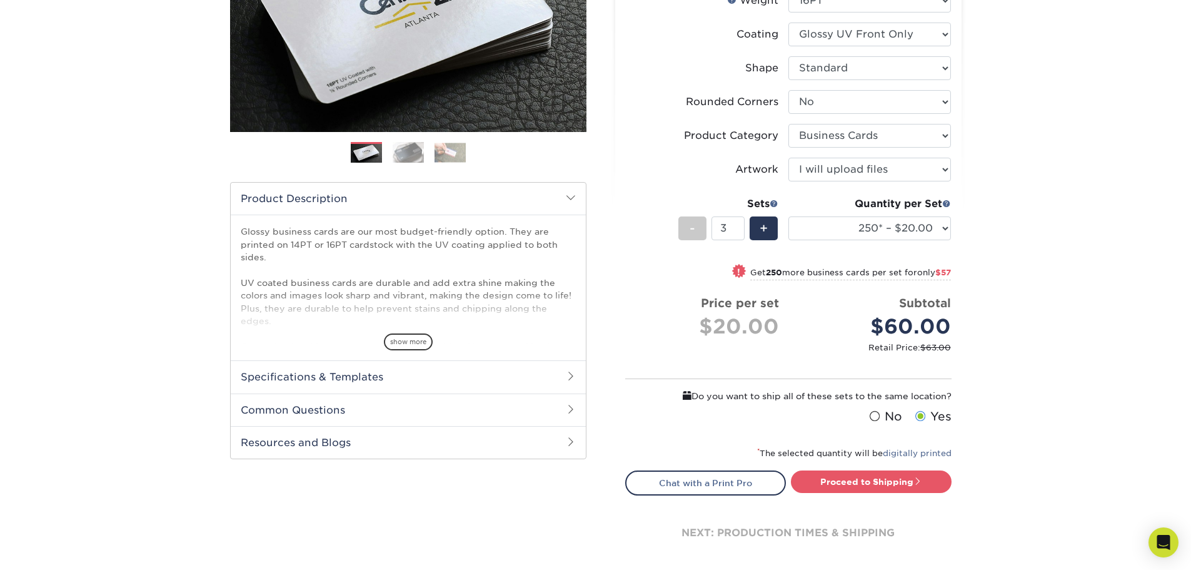
scroll to position [250, 0]
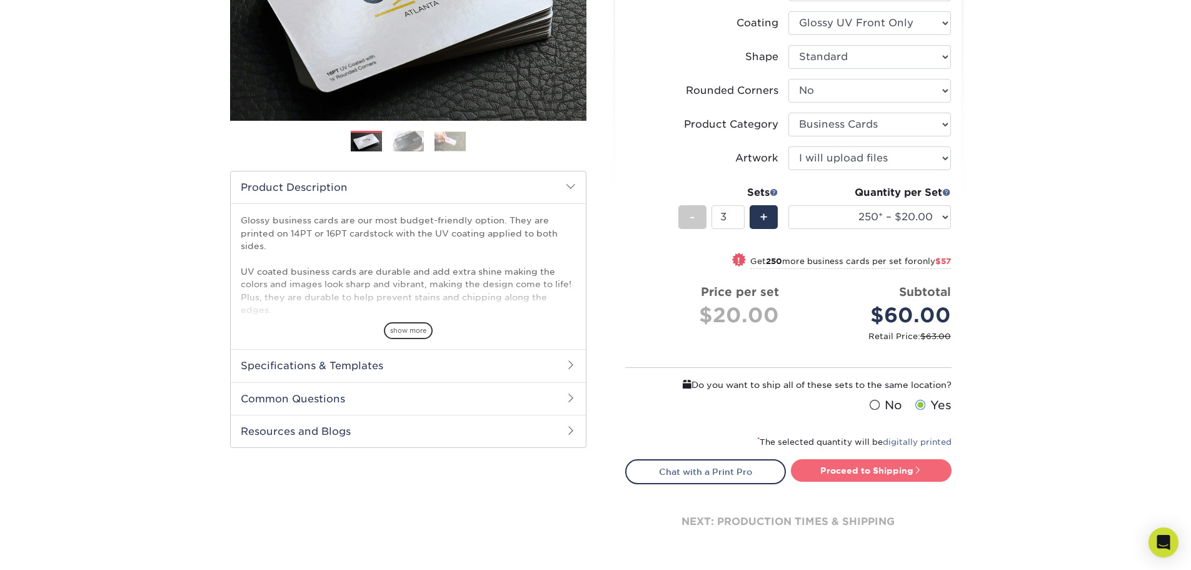
click at [890, 476] on link "Proceed to Shipping" at bounding box center [871, 470] width 161 height 23
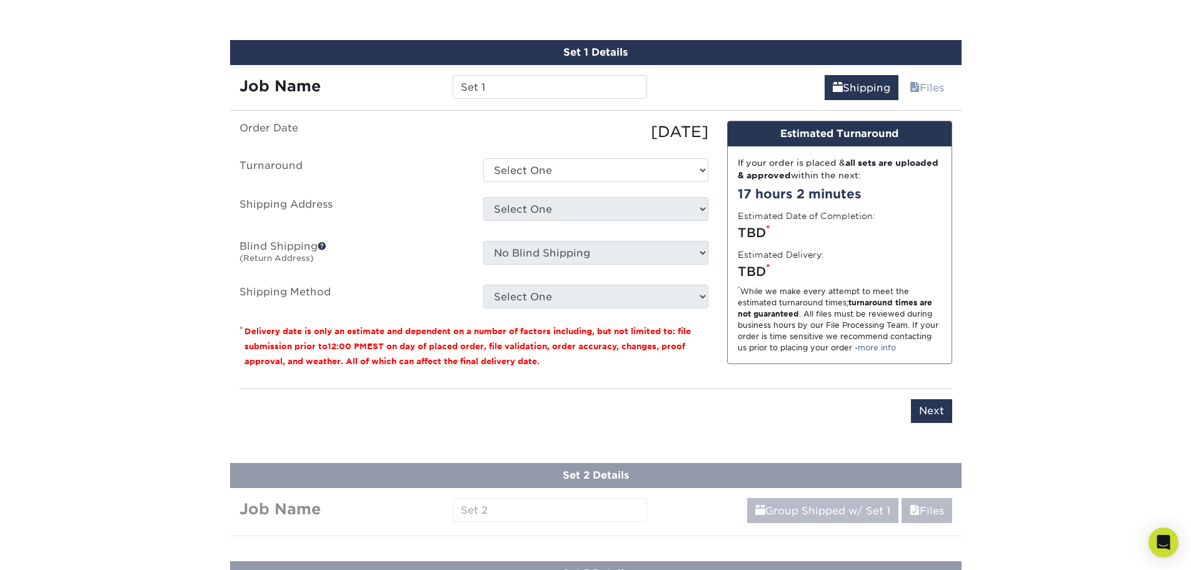
scroll to position [743, 0]
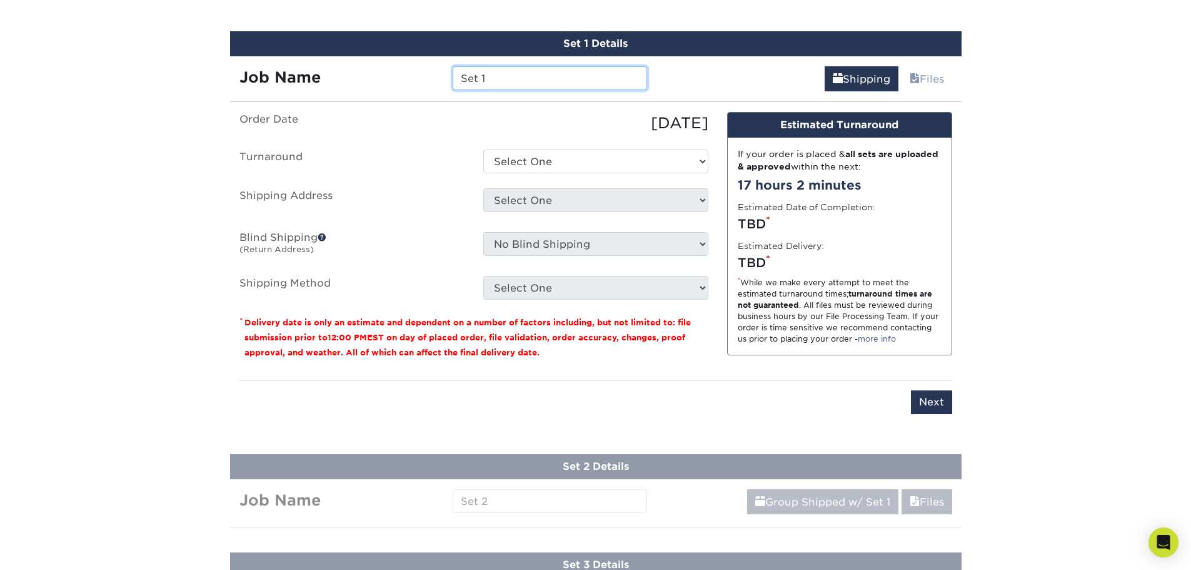
drag, startPoint x: 507, startPoint y: 77, endPoint x: 308, endPoint y: 68, distance: 199.1
click at [312, 68] on div "Job Name Set 1" at bounding box center [443, 78] width 427 height 24
click at [522, 81] on input "RGL -" at bounding box center [550, 78] width 194 height 24
type input "RGL - [PERSON_NAME]"
click at [537, 158] on select "Select One 2-4 Business Days 2 Day Next Business Day" at bounding box center [595, 161] width 225 height 24
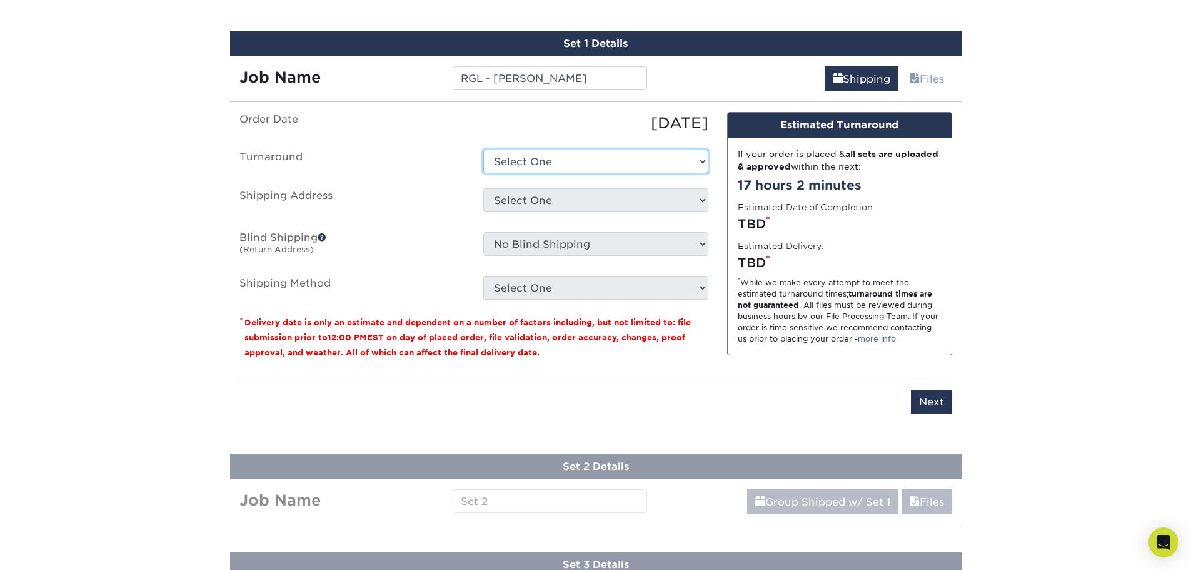
select select "198971fb-b0f2-4966-ba3b-178a1197b453"
click at [483, 149] on select "Select One 2-4 Business Days 2 Day Next Business Day" at bounding box center [595, 161] width 225 height 24
click at [530, 204] on select "Select One A Baumgarten RRR Adcom SNA AIDF Conf Hotel for Wiley Airgroup CHS Al…" at bounding box center [595, 200] width 225 height 24
select select "285004"
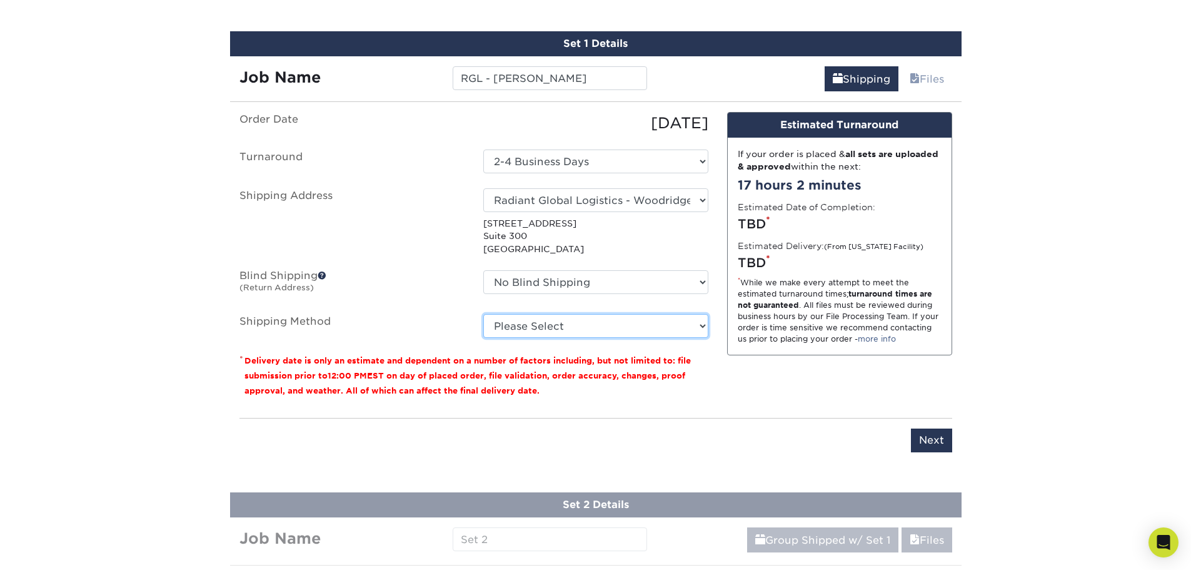
click at [567, 320] on select "Please Select Ground Shipping (+$14.96) 3 Day Shipping Service (+$15.36) 2 Day …" at bounding box center [595, 326] width 225 height 24
select select "03"
click at [483, 314] on select "Please Select Ground Shipping (+$14.96) 3 Day Shipping Service (+$15.36) 2 Day …" at bounding box center [595, 326] width 225 height 24
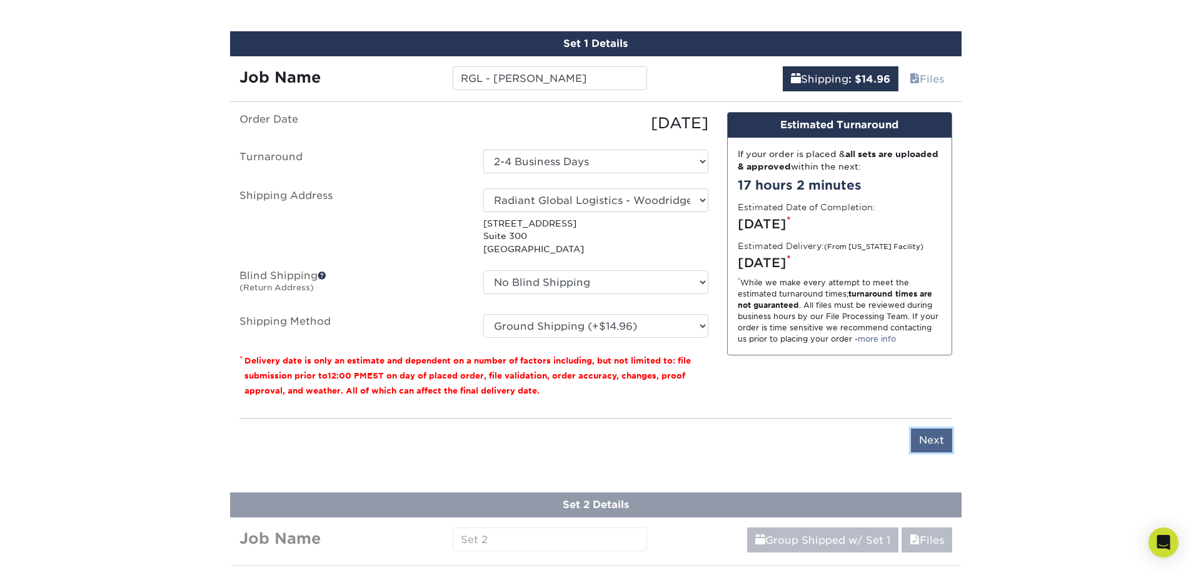
click at [929, 438] on input "Next" at bounding box center [931, 440] width 41 height 24
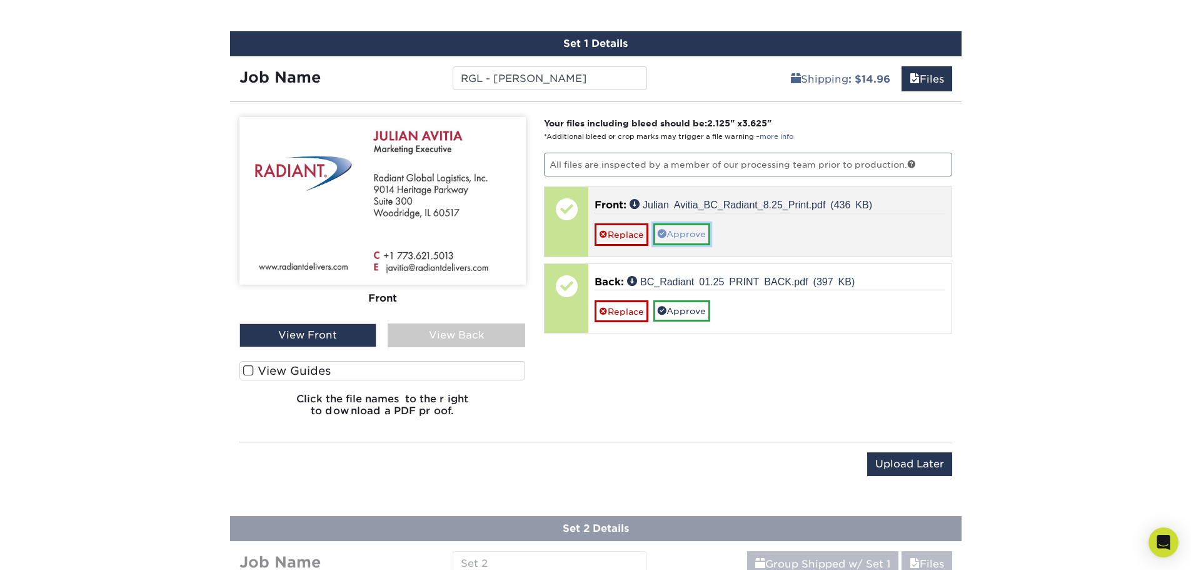
click at [675, 243] on link "Approve" at bounding box center [681, 233] width 57 height 21
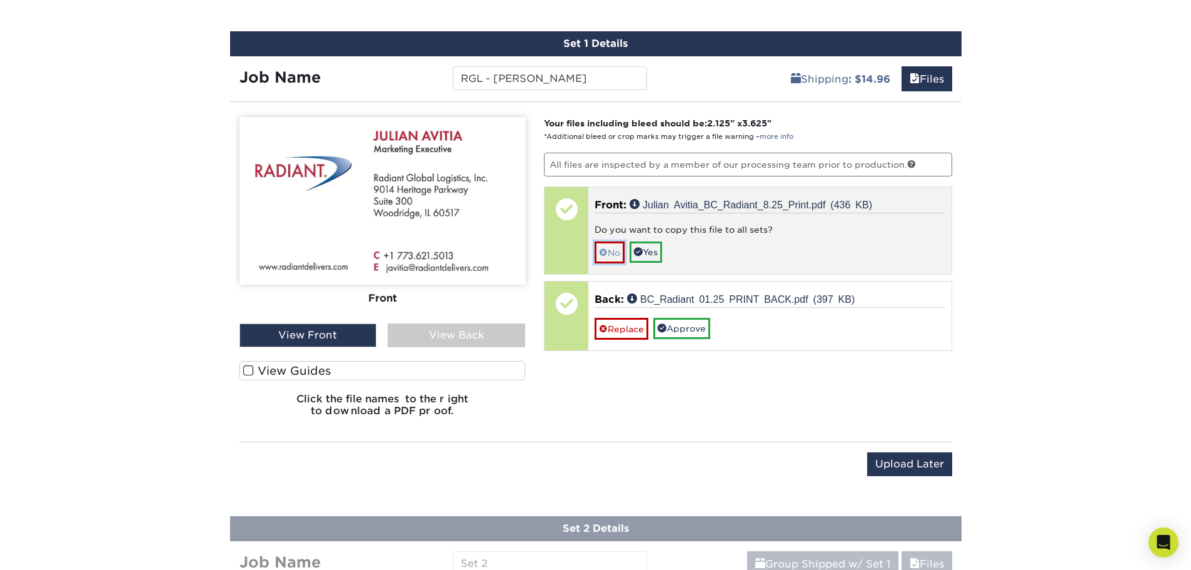
click at [612, 251] on link "No" at bounding box center [610, 252] width 30 height 22
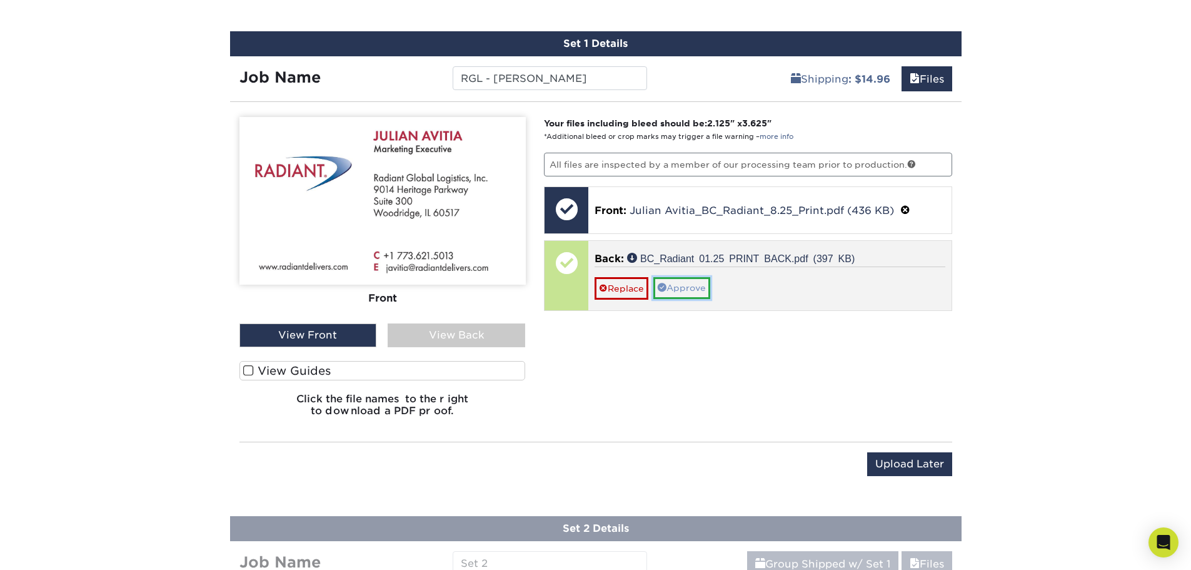
click at [708, 291] on link "Approve" at bounding box center [681, 287] width 57 height 21
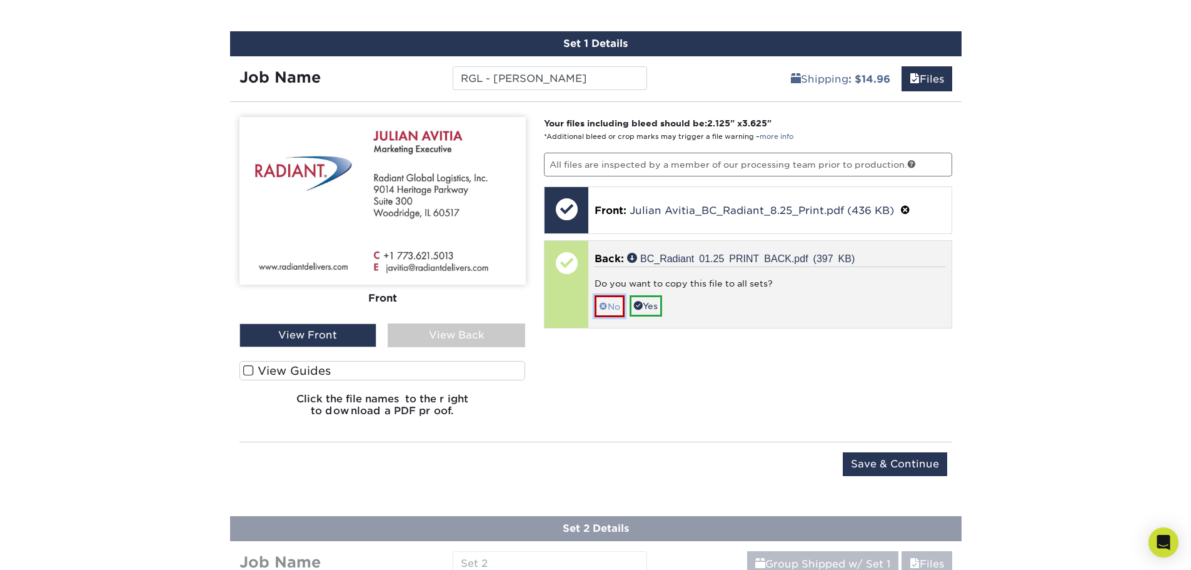
click at [613, 306] on link "No" at bounding box center [610, 306] width 30 height 22
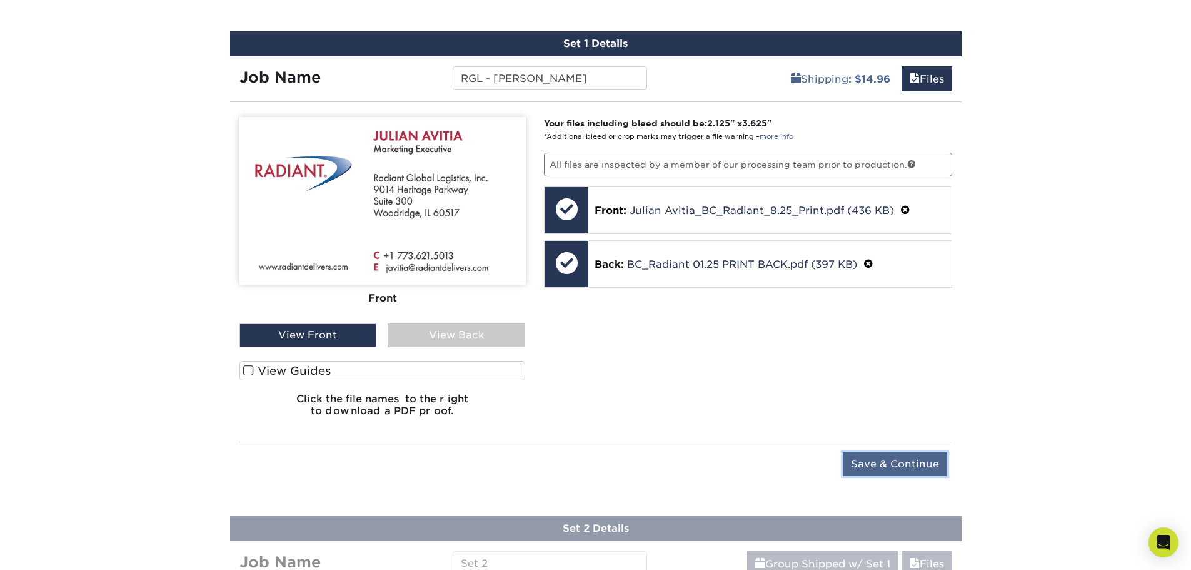
click at [898, 467] on input "Save & Continue" at bounding box center [895, 464] width 104 height 24
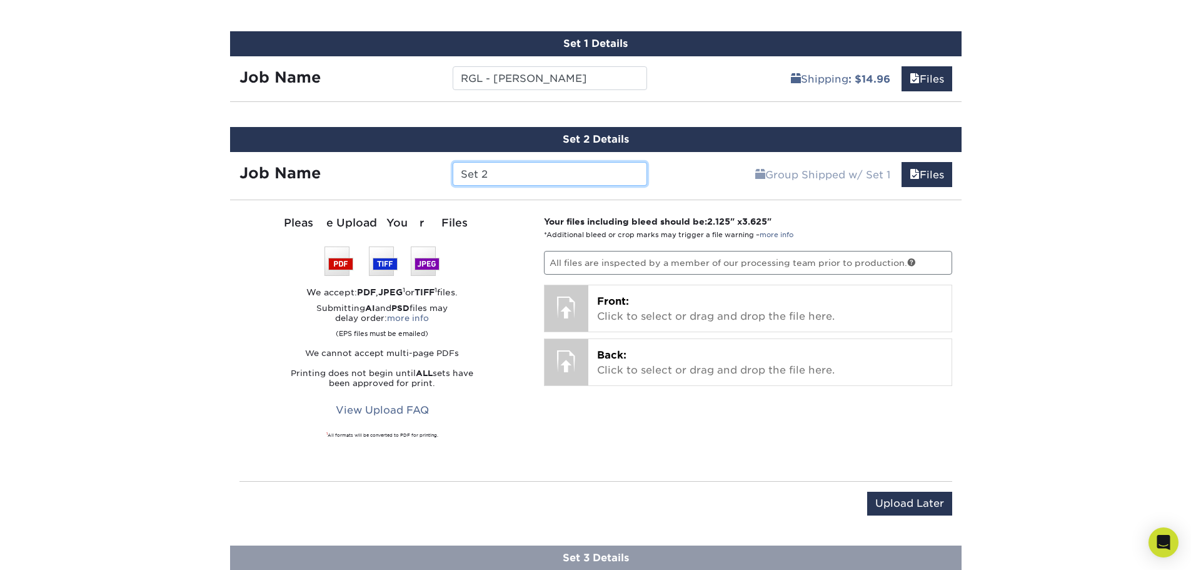
drag, startPoint x: 500, startPoint y: 173, endPoint x: 398, endPoint y: 163, distance: 103.1
click at [439, 169] on div "Job Name Set 2" at bounding box center [443, 174] width 427 height 24
click at [503, 174] on input "RGL -" at bounding box center [550, 174] width 194 height 24
type input "RGL - [PERSON_NAME]"
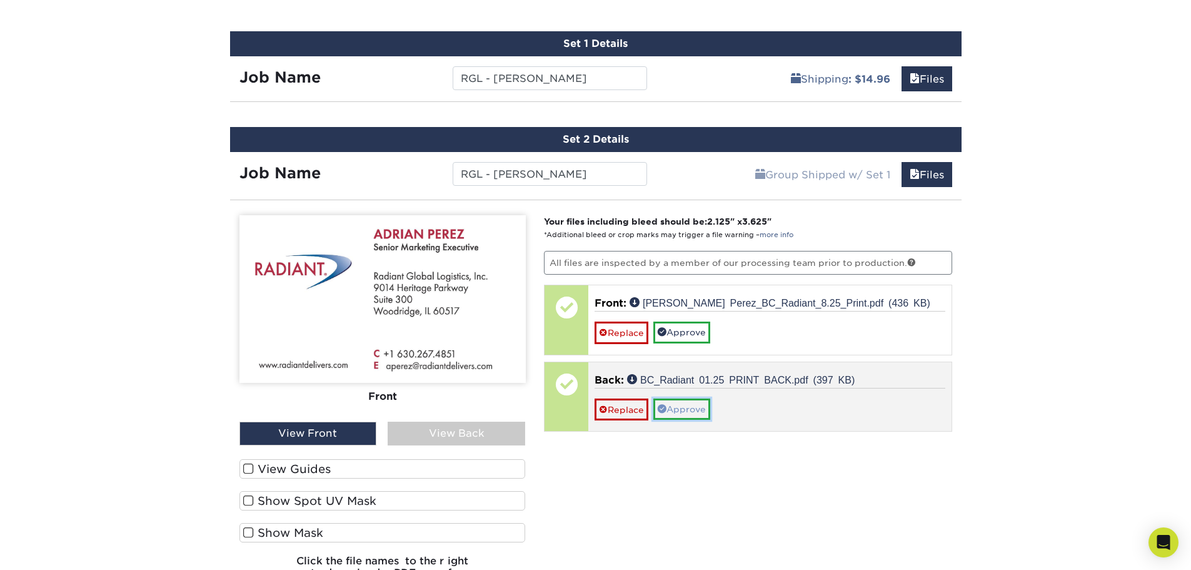
click at [684, 415] on link "Approve" at bounding box center [681, 408] width 57 height 21
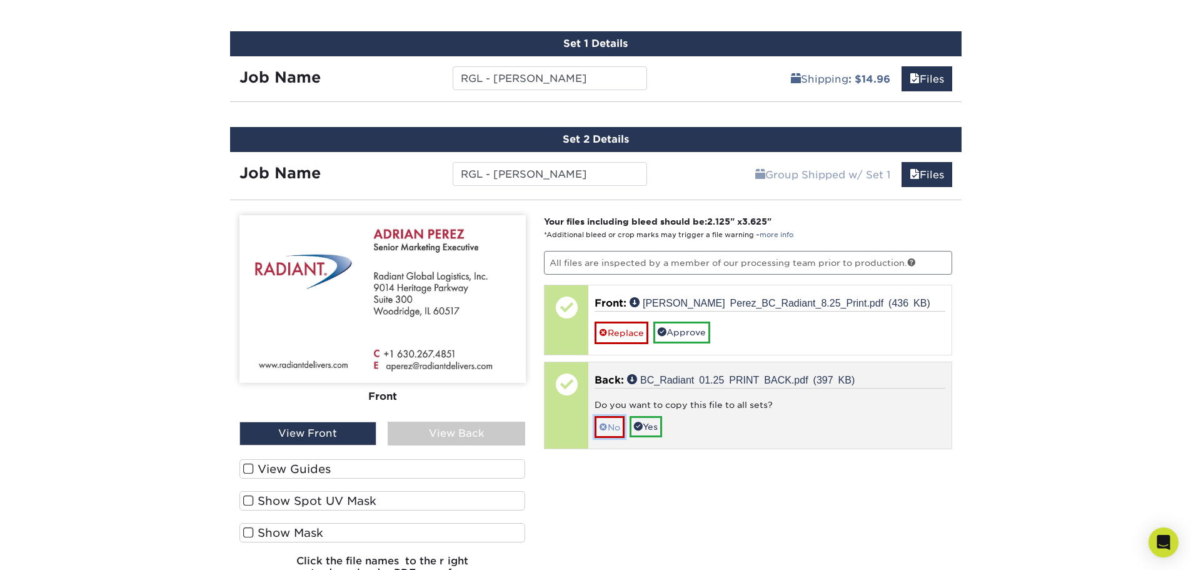
click at [615, 430] on link "No" at bounding box center [610, 427] width 30 height 22
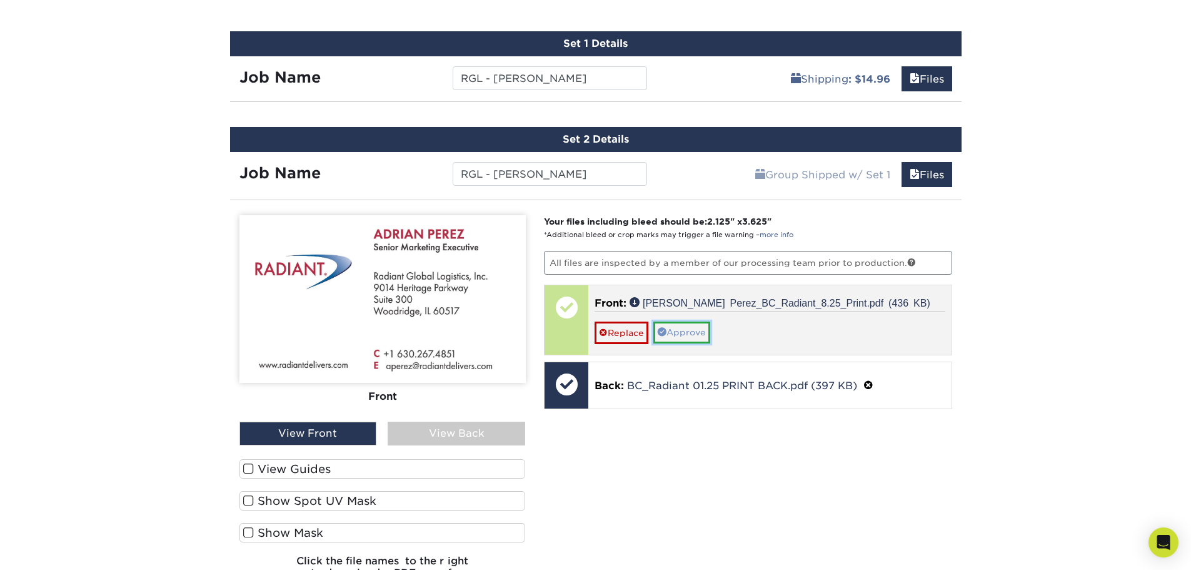
click at [687, 337] on link "Approve" at bounding box center [681, 331] width 57 height 21
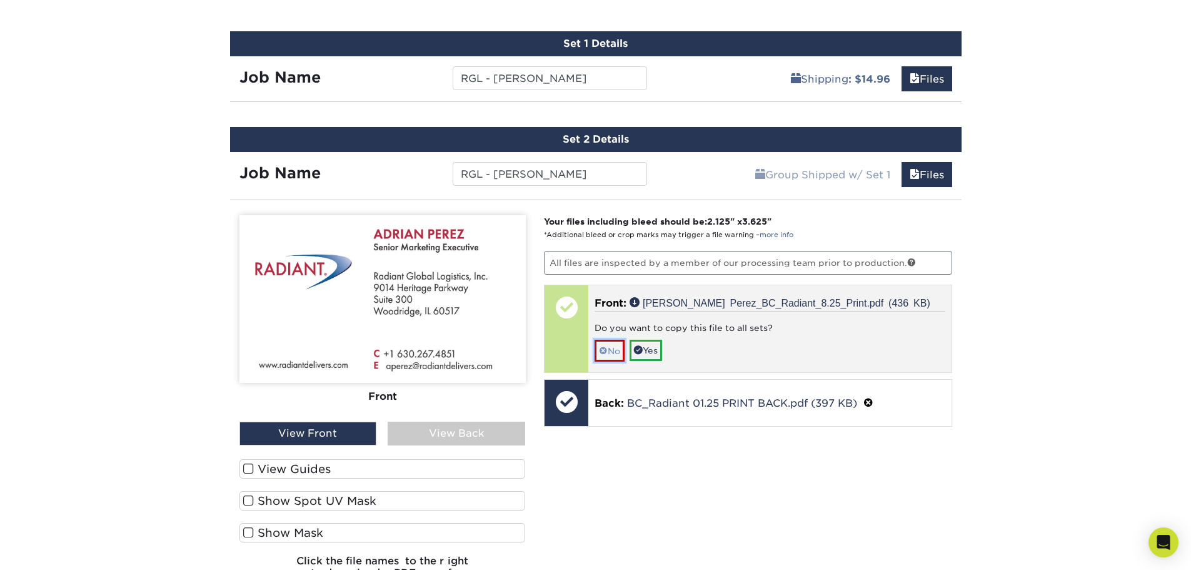
click at [610, 348] on link "No" at bounding box center [610, 351] width 30 height 22
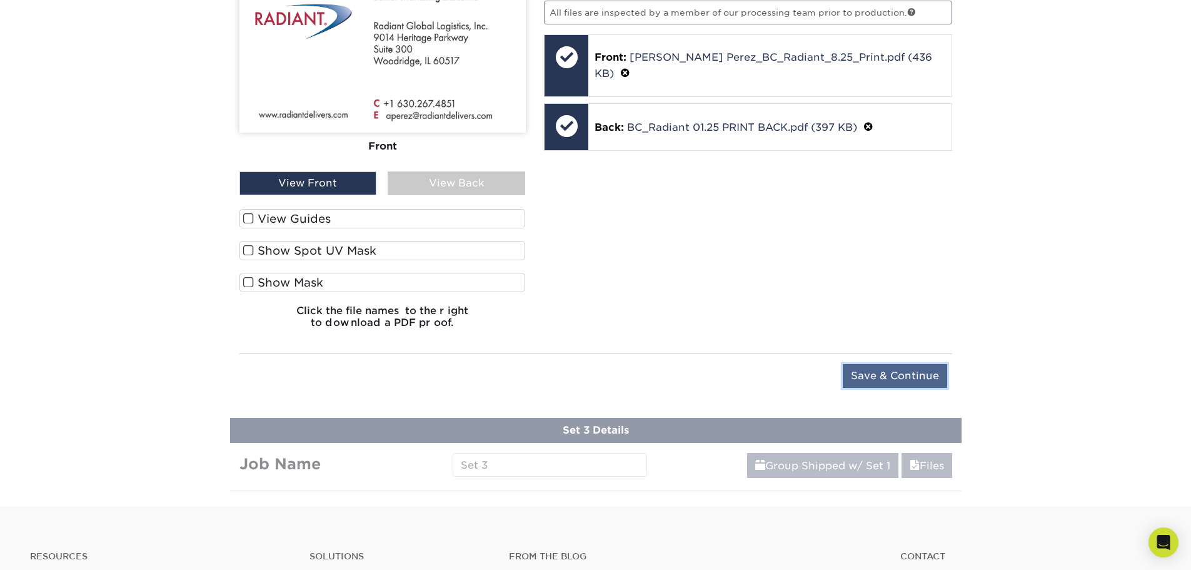
click at [880, 378] on input "Save & Continue" at bounding box center [895, 376] width 104 height 24
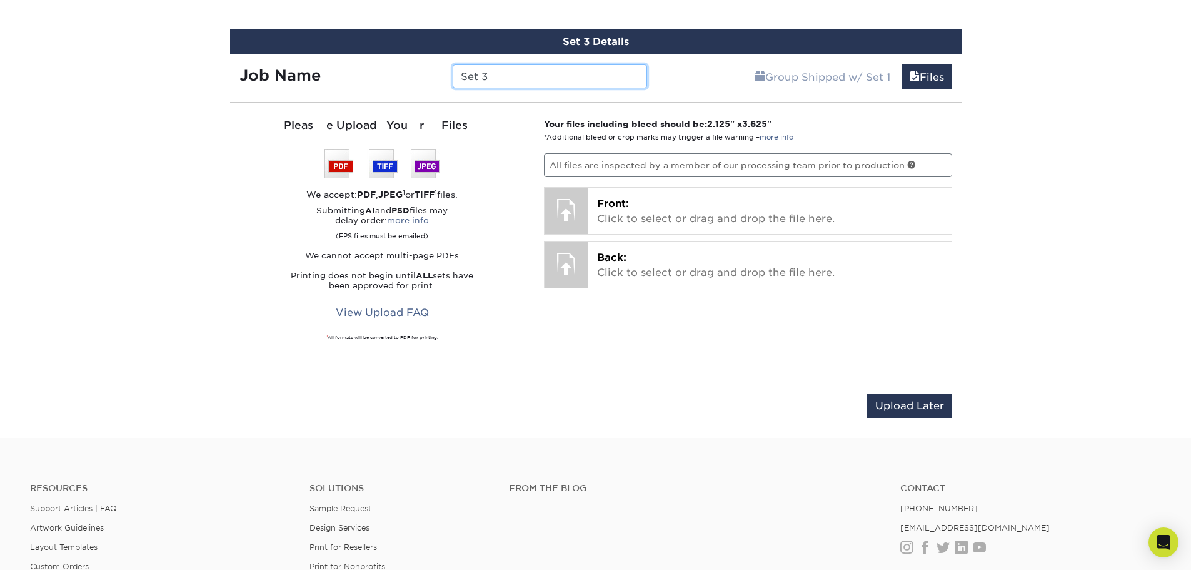
scroll to position [868, 0]
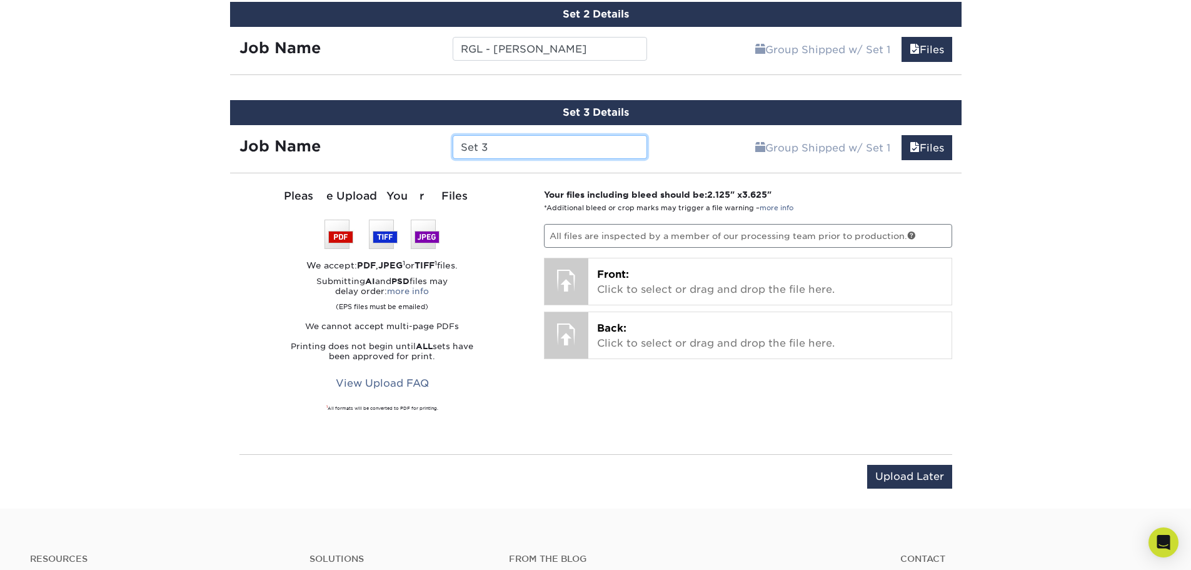
drag, startPoint x: 529, startPoint y: 152, endPoint x: 405, endPoint y: 149, distance: 123.8
click at [423, 149] on div "Job Name Set 3" at bounding box center [443, 147] width 427 height 24
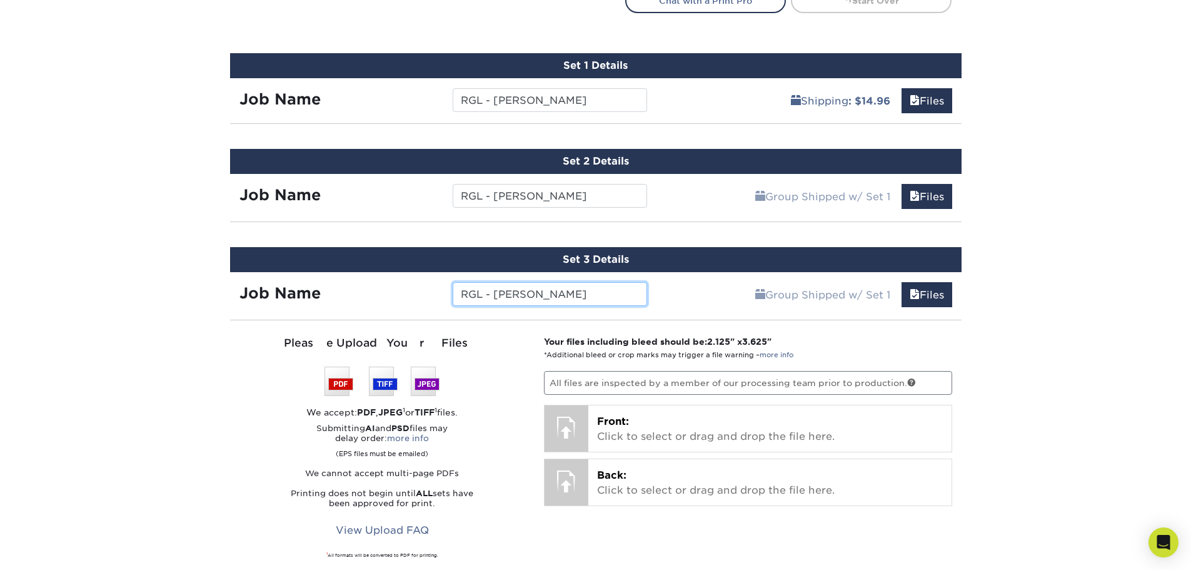
scroll to position [743, 0]
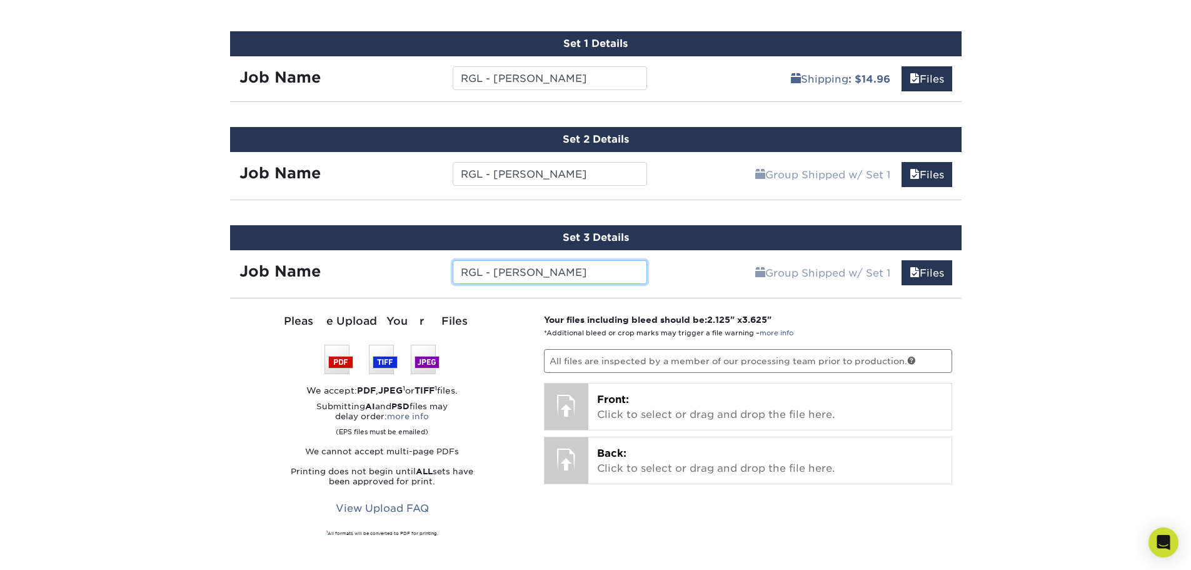
type input "RGL - [PERSON_NAME]"
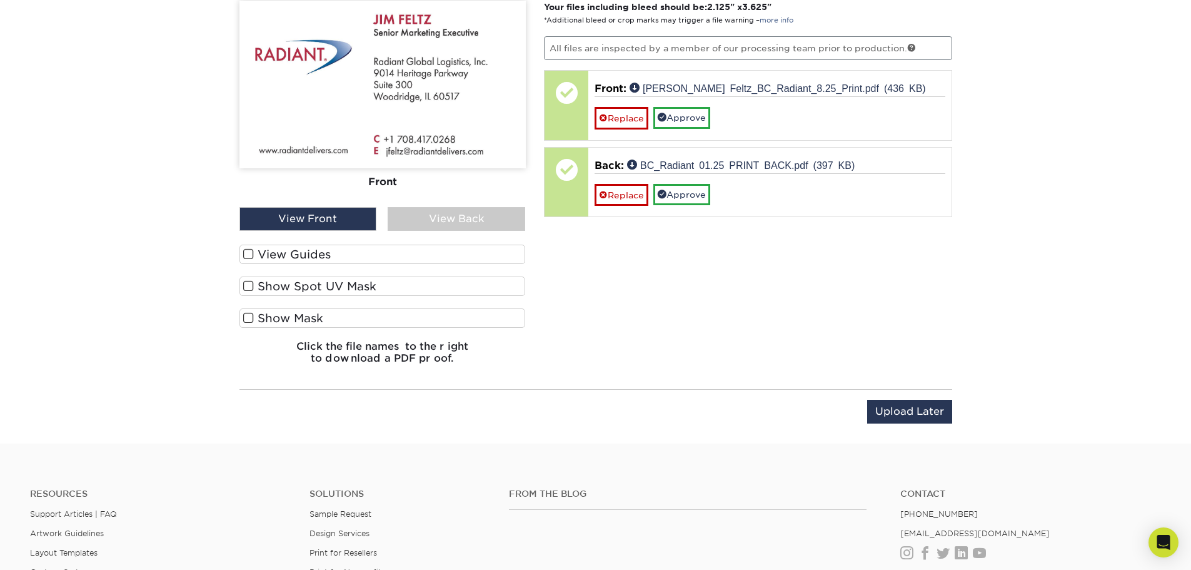
scroll to position [993, 0]
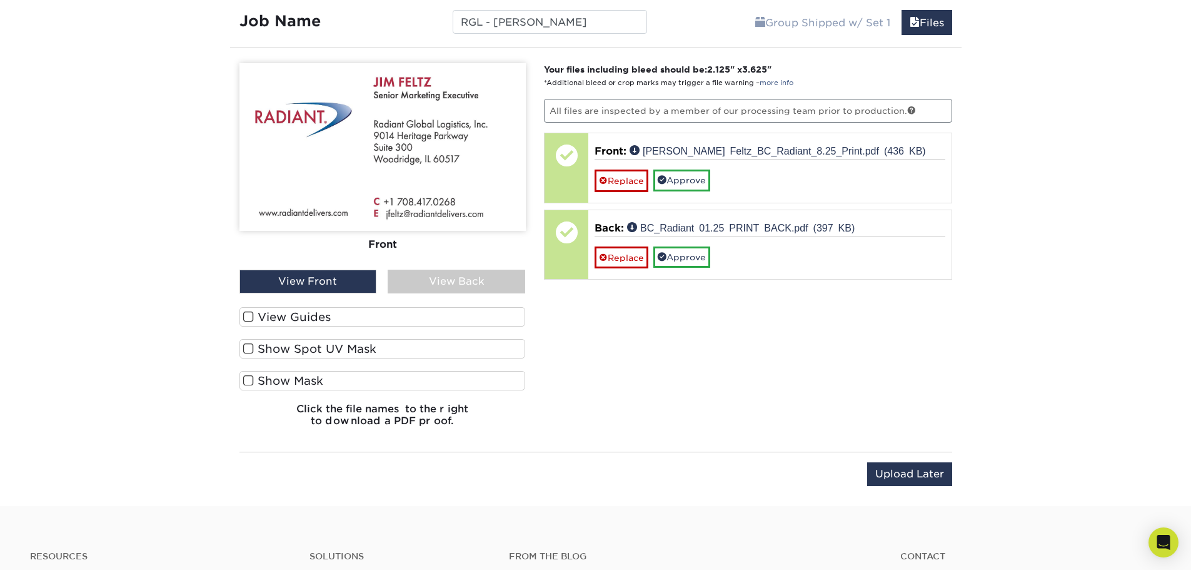
click at [293, 311] on label "View Guides" at bounding box center [383, 316] width 286 height 19
click at [0, 0] on input "View Guides" at bounding box center [0, 0] width 0 height 0
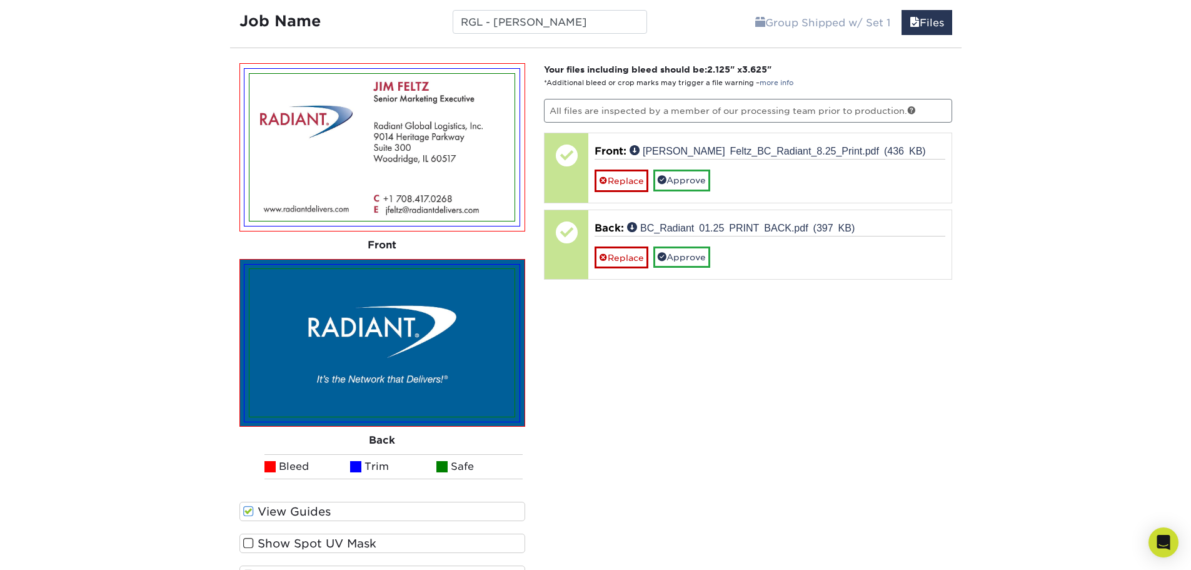
click at [283, 512] on label "View Guides" at bounding box center [383, 511] width 286 height 19
click at [0, 0] on input "View Guides" at bounding box center [0, 0] width 0 height 0
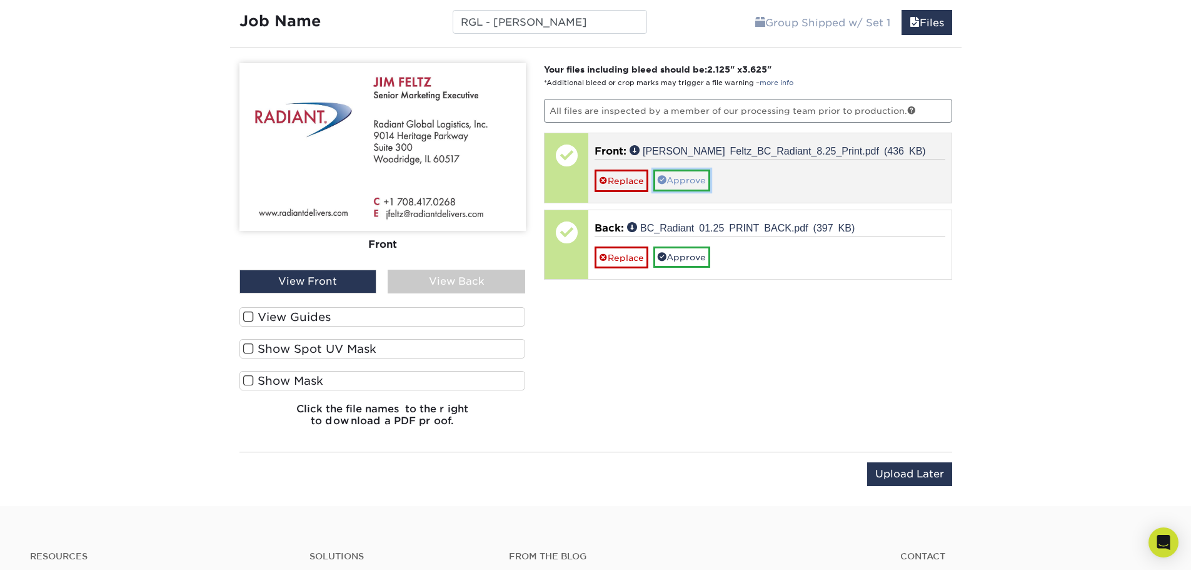
click at [691, 181] on link "Approve" at bounding box center [681, 179] width 57 height 21
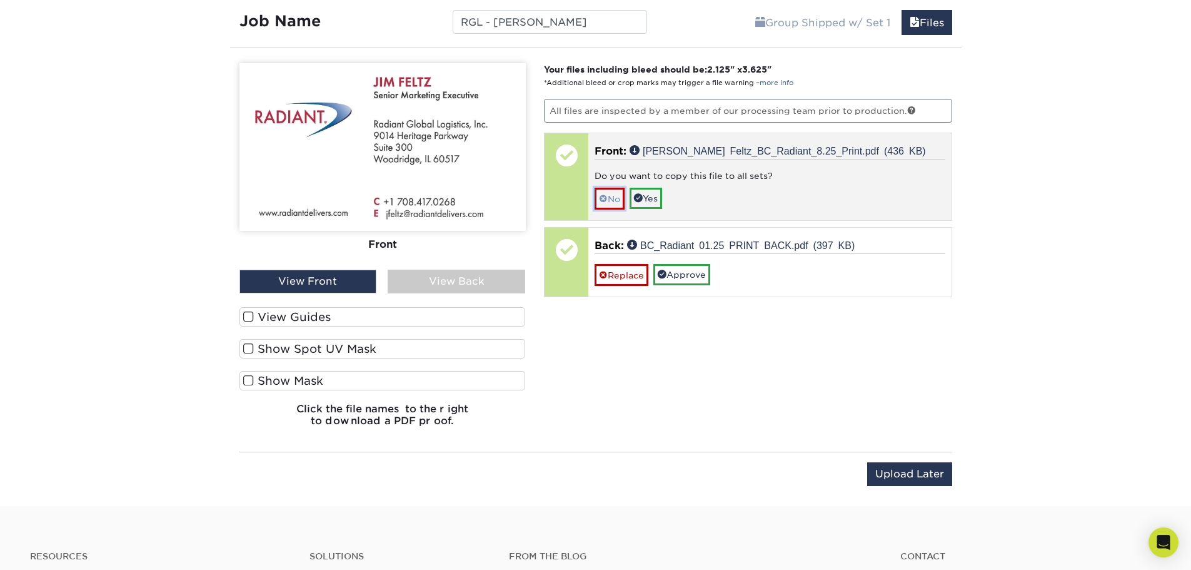
click at [612, 196] on link "No" at bounding box center [610, 199] width 30 height 22
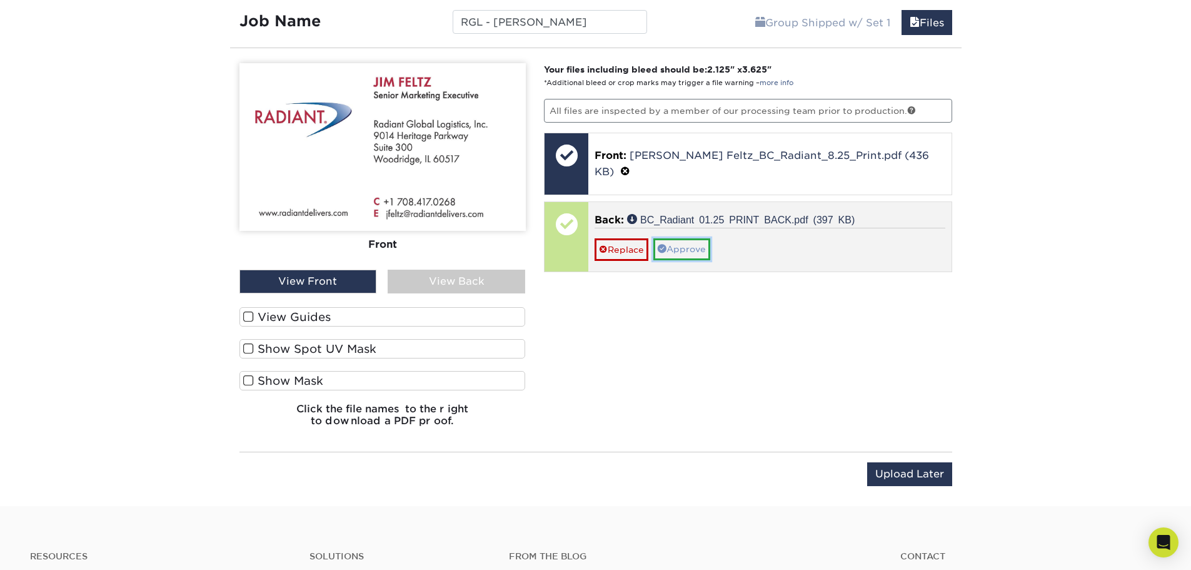
click at [703, 238] on link "Approve" at bounding box center [681, 248] width 57 height 21
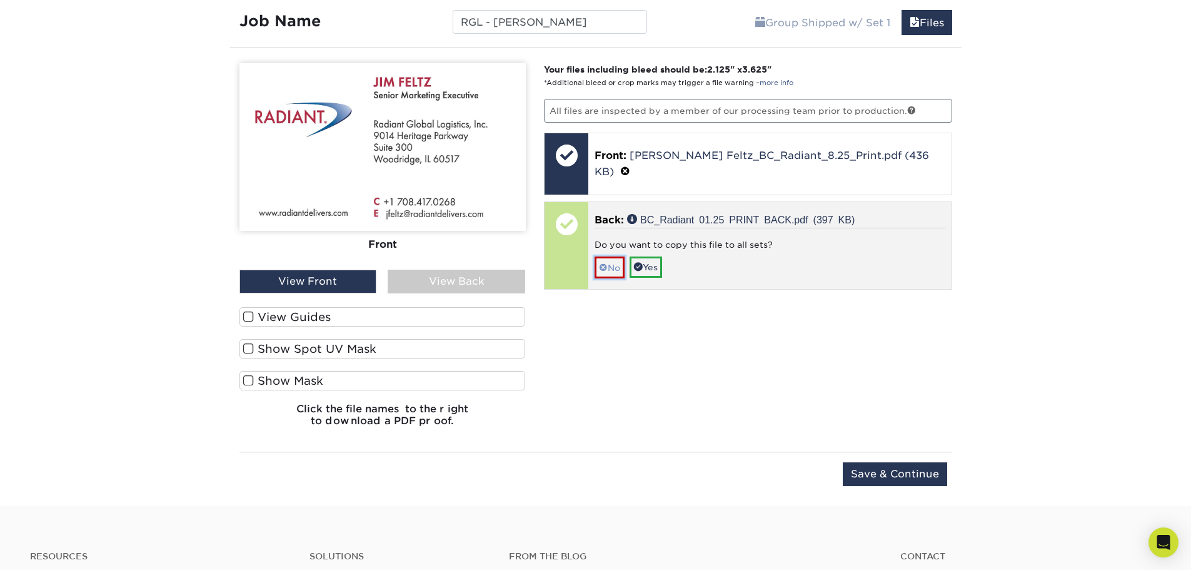
click at [603, 263] on span at bounding box center [603, 268] width 9 height 10
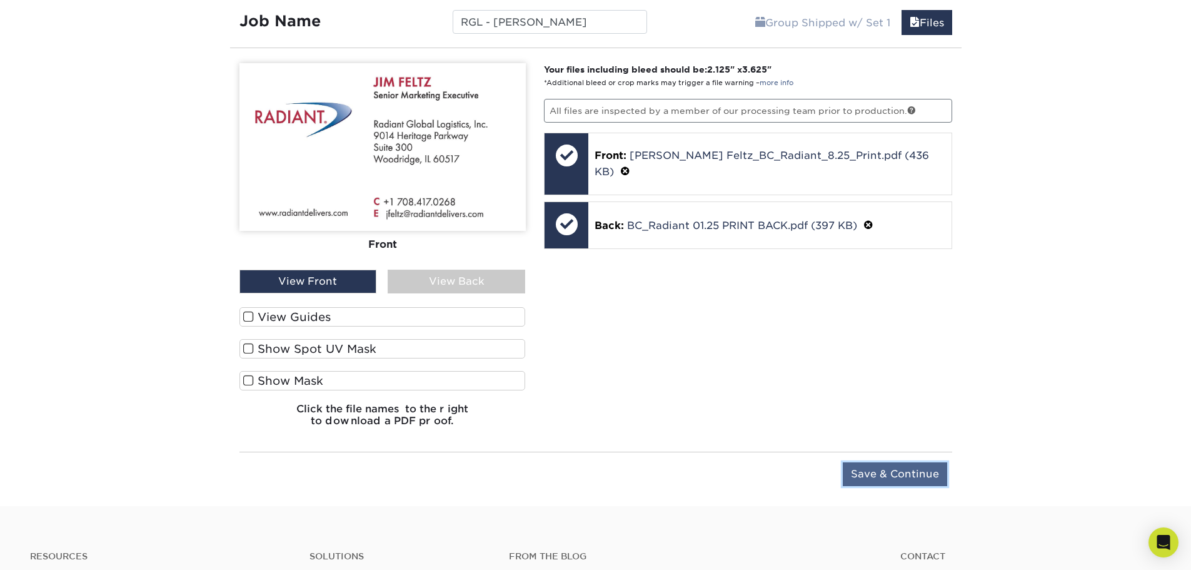
click at [887, 472] on input "Save & Continue" at bounding box center [895, 474] width 104 height 24
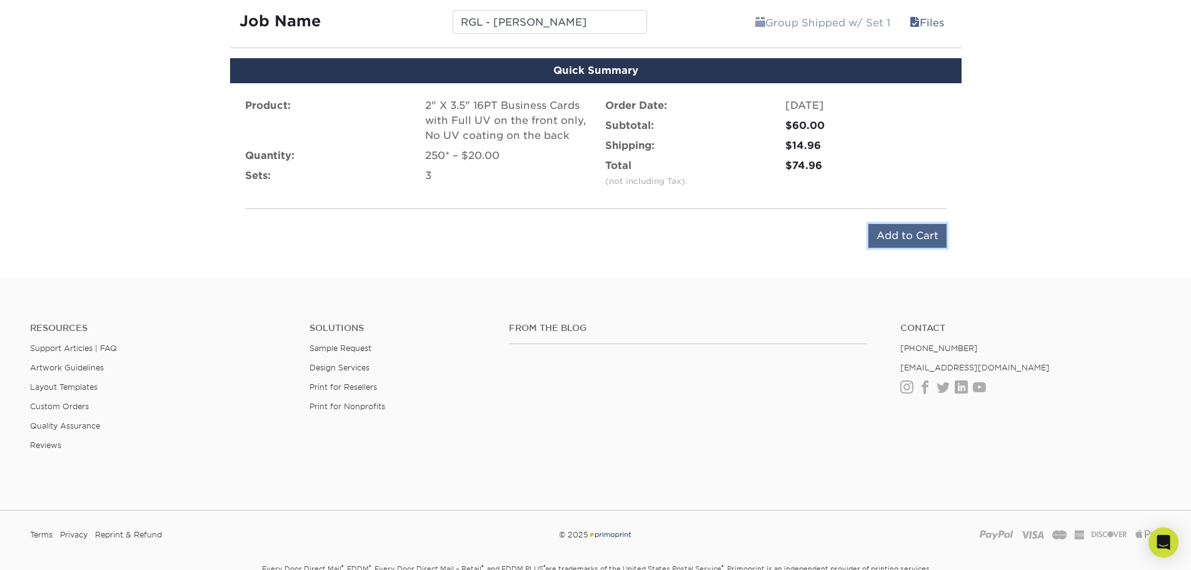
click at [908, 233] on input "Add to Cart" at bounding box center [908, 236] width 78 height 24
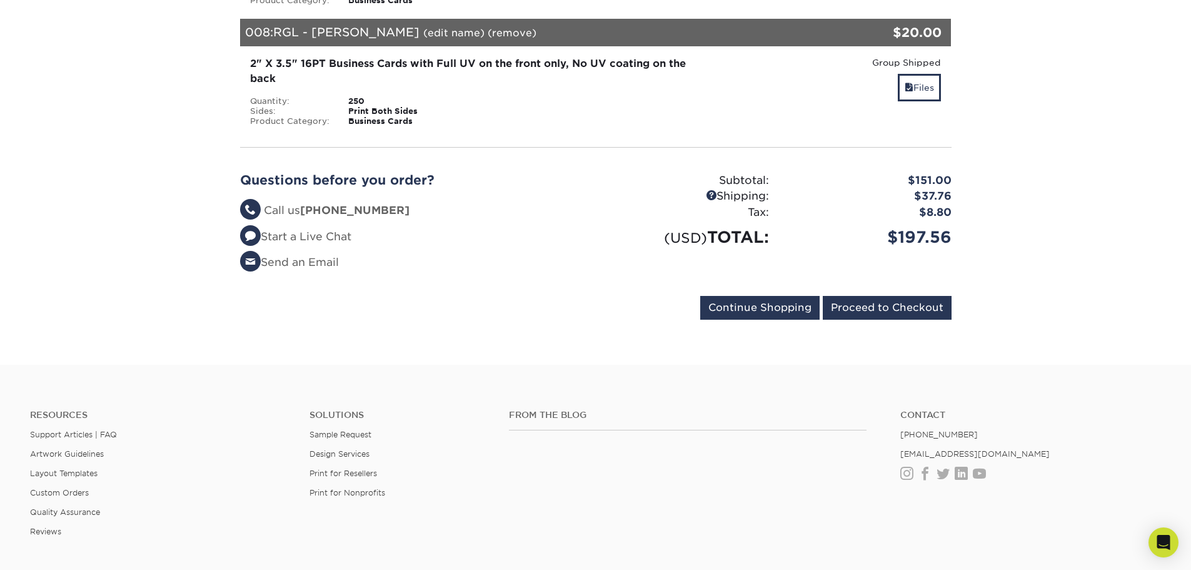
scroll to position [1188, 0]
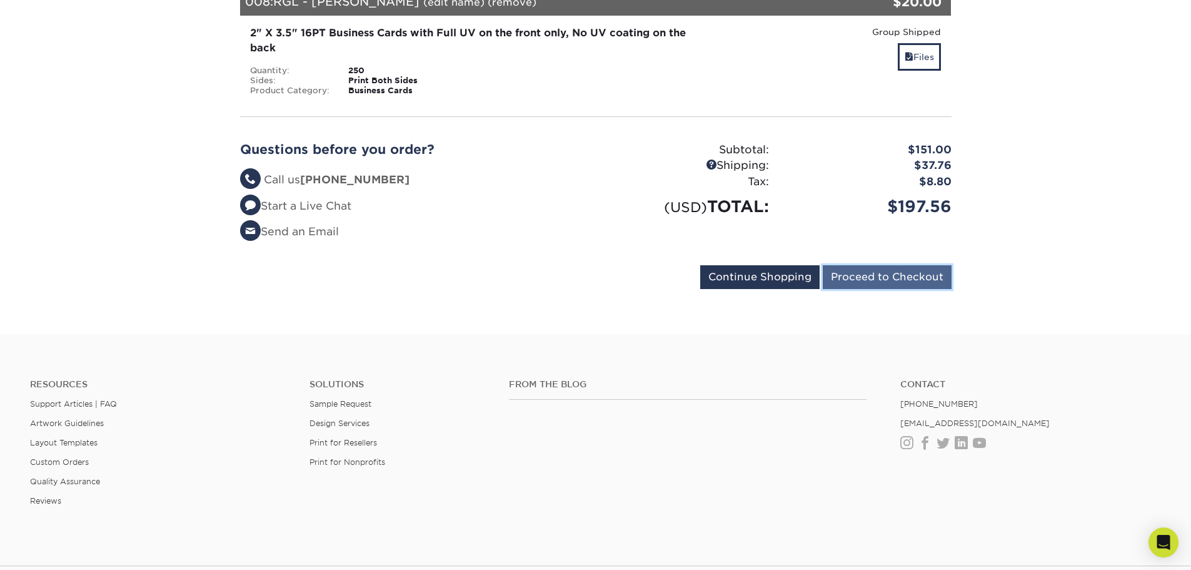
click at [866, 269] on input "Proceed to Checkout" at bounding box center [887, 277] width 129 height 24
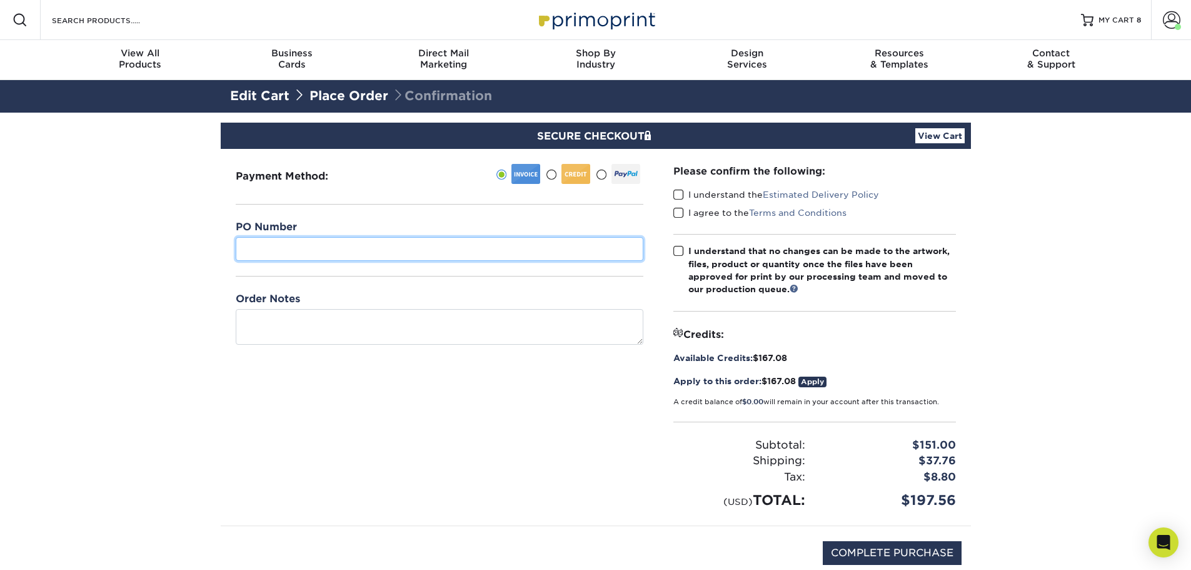
click at [273, 252] on input "text" at bounding box center [440, 249] width 408 height 24
type input "RGL - CA & IL"
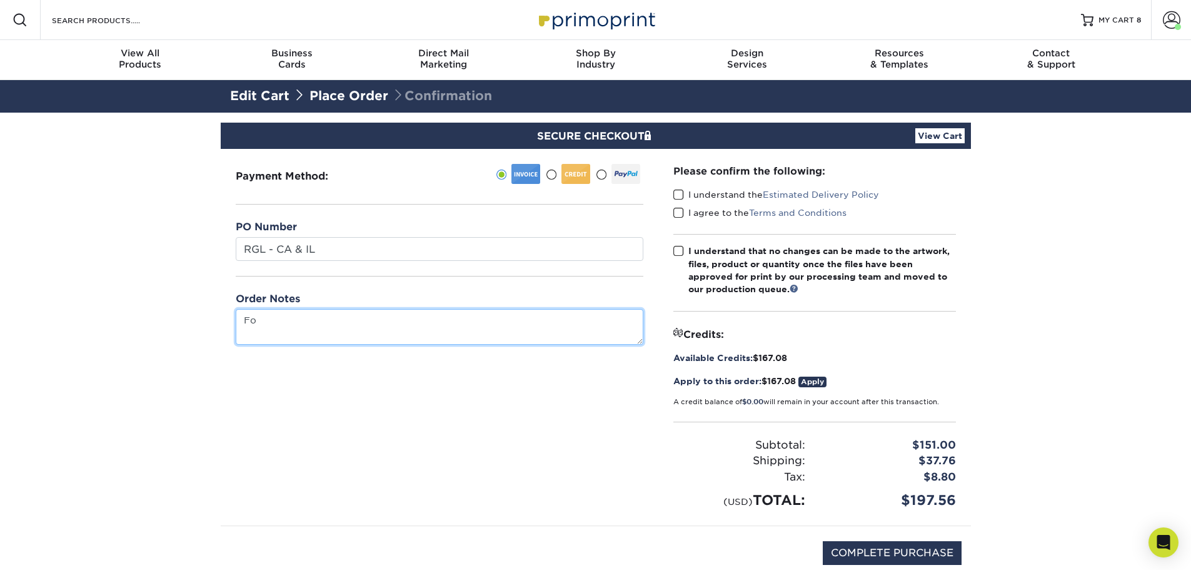
type textarea "F"
type textarea "Updated cards for Transcon"
click at [677, 196] on span at bounding box center [679, 195] width 11 height 12
click at [0, 0] on input "I understand the Estimated Delivery Policy" at bounding box center [0, 0] width 0 height 0
click at [677, 216] on span at bounding box center [679, 213] width 11 height 12
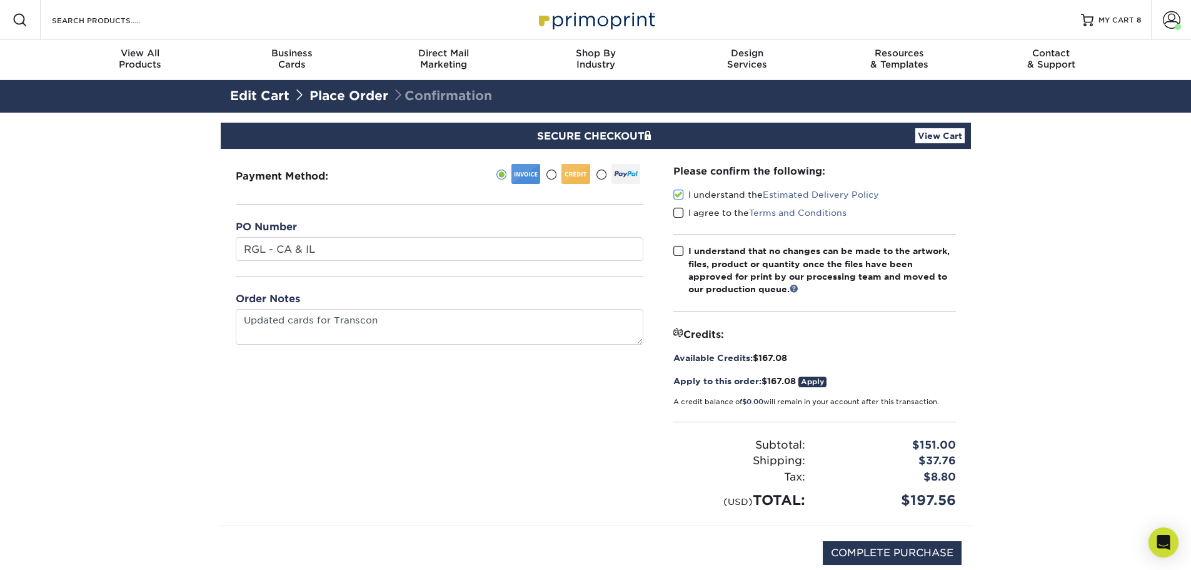
click at [0, 0] on input "I agree to the Terms and Conditions" at bounding box center [0, 0] width 0 height 0
click at [681, 253] on span at bounding box center [679, 251] width 11 height 12
click at [0, 0] on input "I understand that no changes can be made to the artwork, files, product or quan…" at bounding box center [0, 0] width 0 height 0
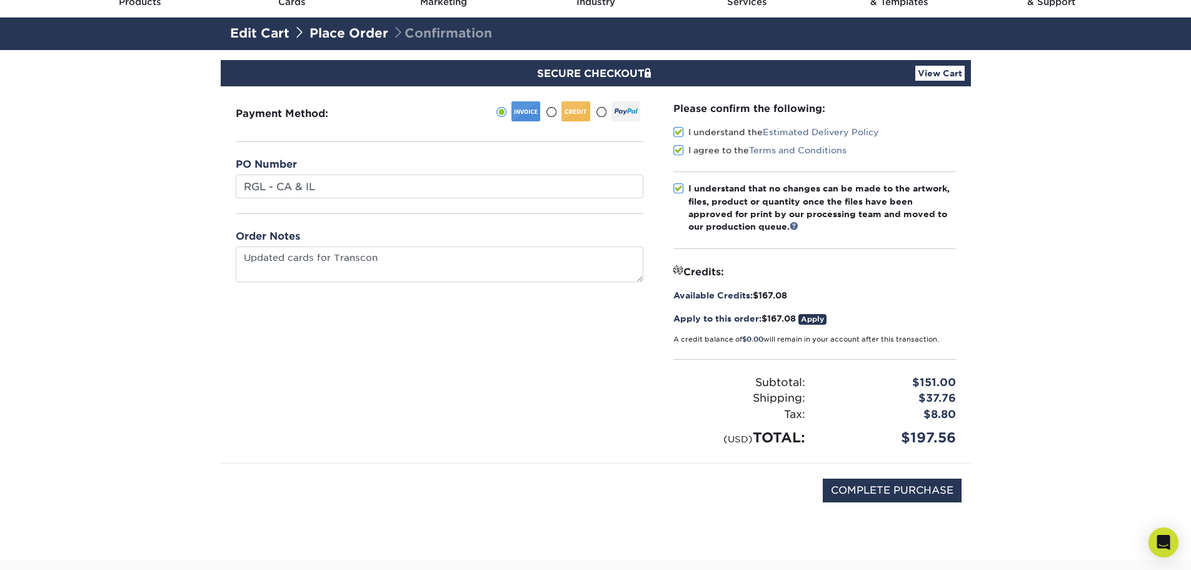
scroll to position [125, 0]
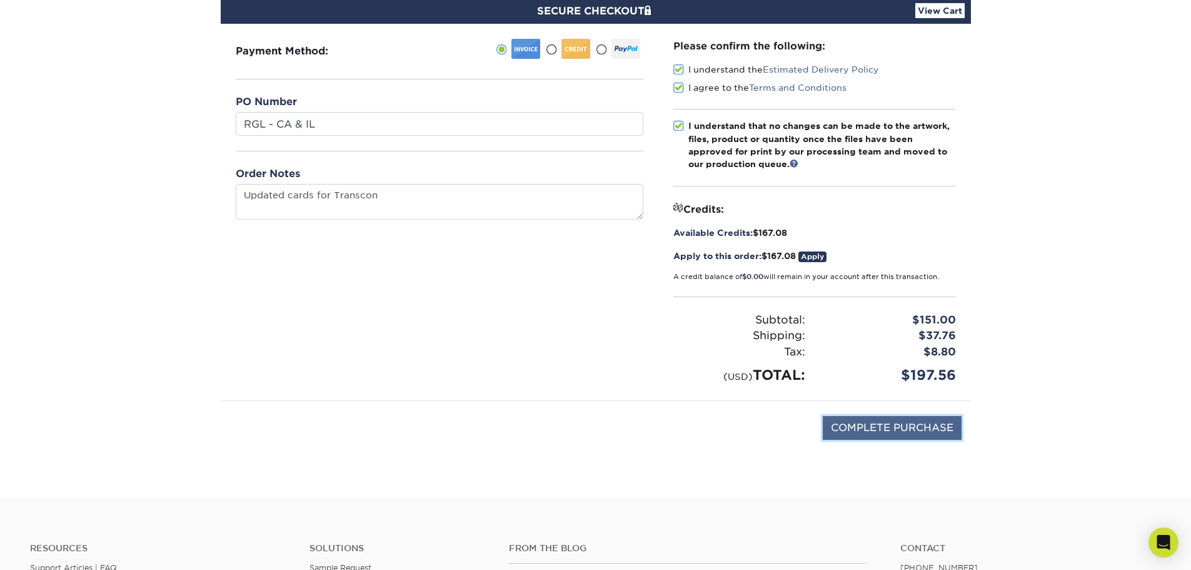
click at [882, 428] on input "COMPLETE PURCHASE" at bounding box center [892, 428] width 139 height 24
type input "PROCESSING, PLEASE WAIT..."
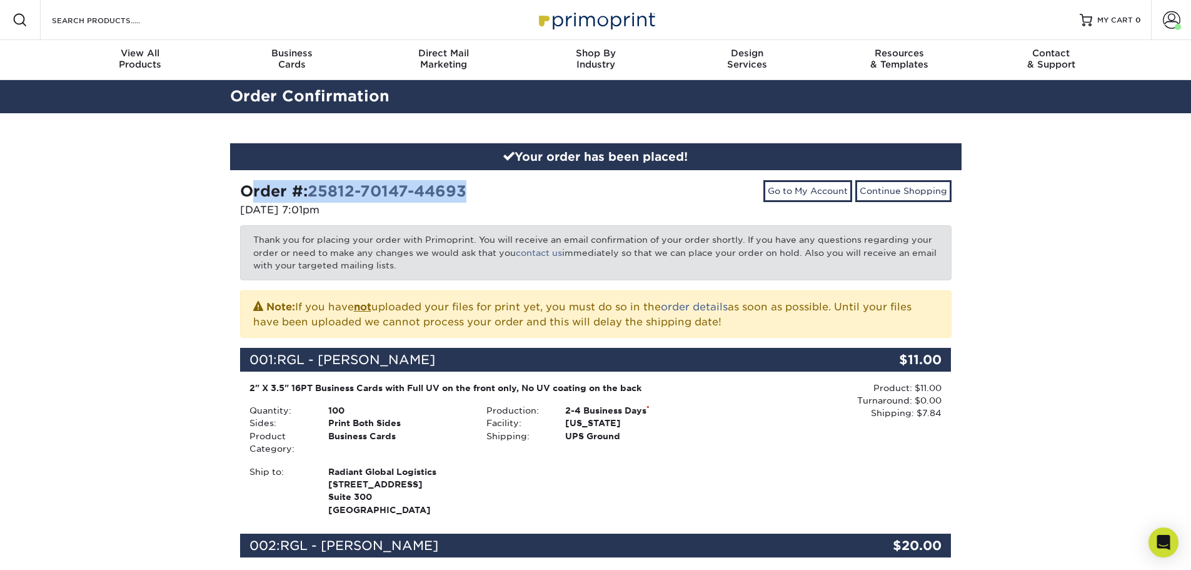
drag, startPoint x: 238, startPoint y: 188, endPoint x: 528, endPoint y: 196, distance: 290.9
click at [528, 196] on div "Order #: 25812-70147-44693 [DATE] 7:01pm" at bounding box center [413, 200] width 365 height 40
copy strong "Order #: 25812-70147-44693"
